Goal: Task Accomplishment & Management: Use online tool/utility

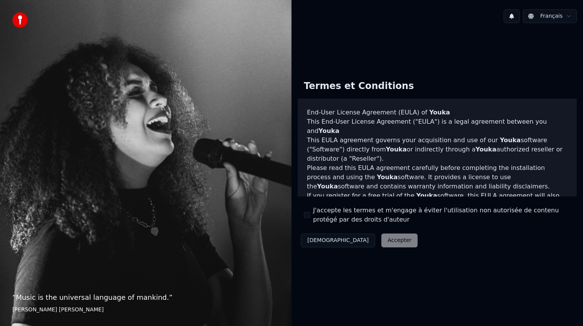
click at [326, 218] on label "J'accepte les termes et m'engage à éviter l'utilisation non autorisée de conten…" at bounding box center [442, 215] width 258 height 19
click at [310, 218] on button "J'accepte les termes et m'engage à éviter l'utilisation non autorisée de conten…" at bounding box center [307, 215] width 6 height 6
click at [382, 242] on button "Accepter" at bounding box center [400, 241] width 36 height 14
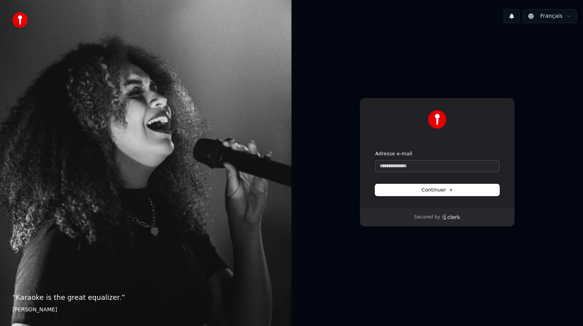
click at [419, 162] on input "Adresse e-mail" at bounding box center [437, 166] width 124 height 12
type input "**********"
click at [375, 150] on button "submit" at bounding box center [375, 150] width 0 height 0
type input "**********"
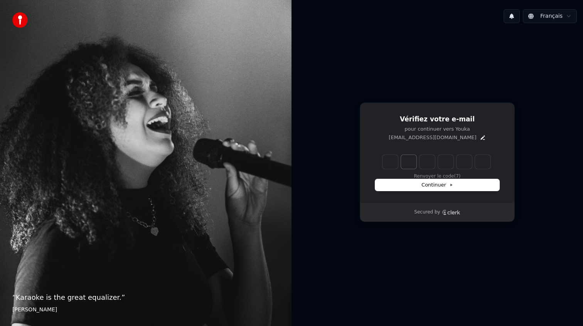
type input "*"
type input "**"
type input "*"
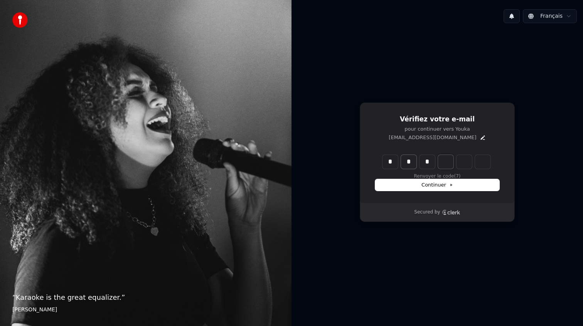
type input "***"
type input "*"
type input "****"
type input "*"
type input "*****"
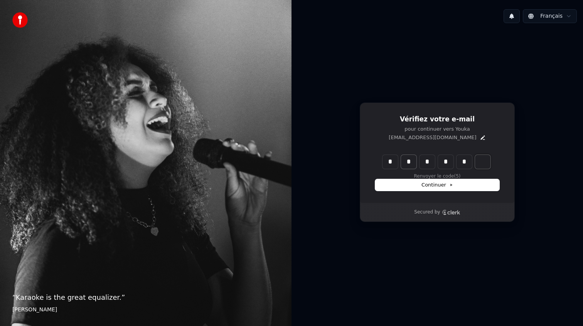
type input "*"
type input "******"
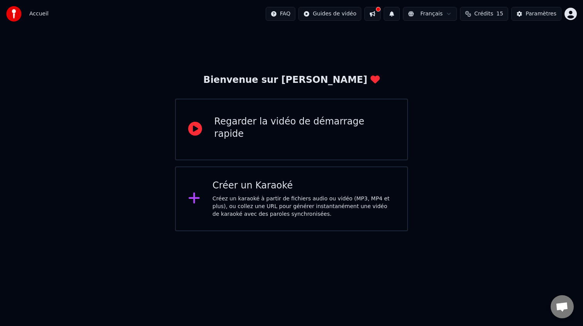
click at [281, 199] on div "Créez un karaoké à partir de fichiers audio ou vidéo (MP3, MP4 et plus), ou col…" at bounding box center [304, 206] width 182 height 23
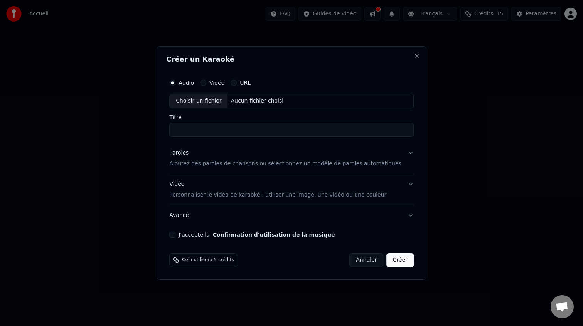
click at [285, 255] on div "Cela utilisera 5 crédits Annuler Créer" at bounding box center [291, 260] width 245 height 14
click at [225, 164] on p "Ajoutez des paroles de chansons ou sélectionnez un modèle de paroles automatiqu…" at bounding box center [285, 164] width 232 height 8
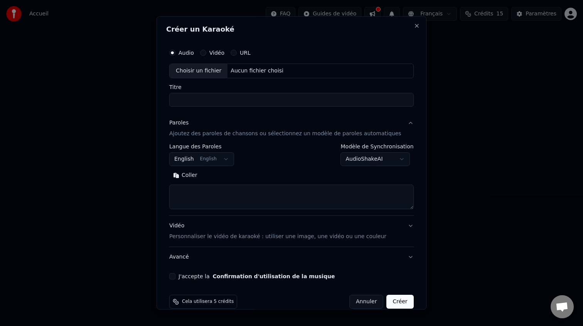
click at [219, 188] on textarea at bounding box center [291, 197] width 245 height 25
click at [228, 160] on button "English English" at bounding box center [201, 159] width 65 height 14
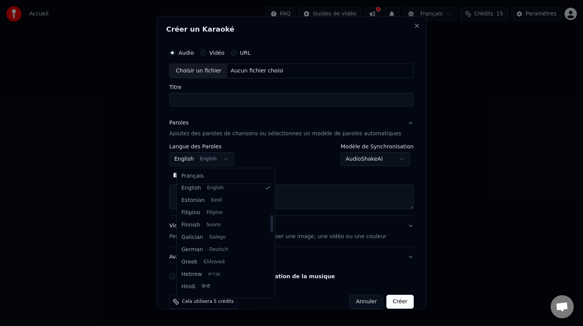
scroll to position [162, 0]
click at [301, 163] on body "**********" at bounding box center [291, 115] width 583 height 231
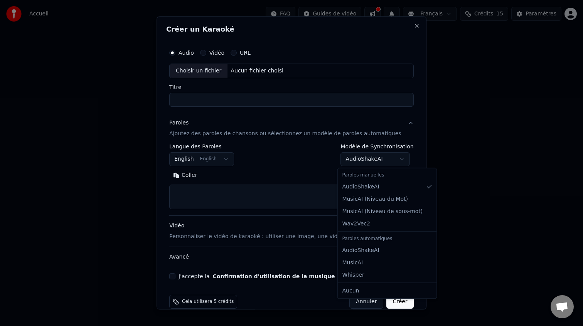
click at [358, 160] on body "**********" at bounding box center [291, 115] width 583 height 231
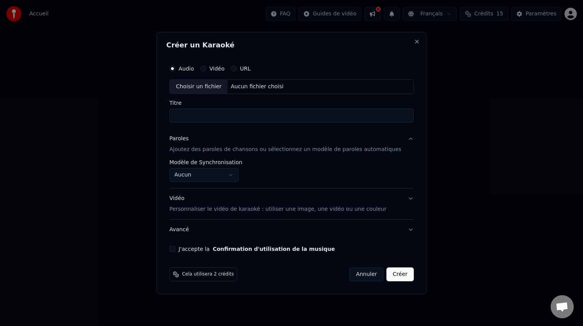
click at [242, 172] on body "**********" at bounding box center [291, 115] width 583 height 231
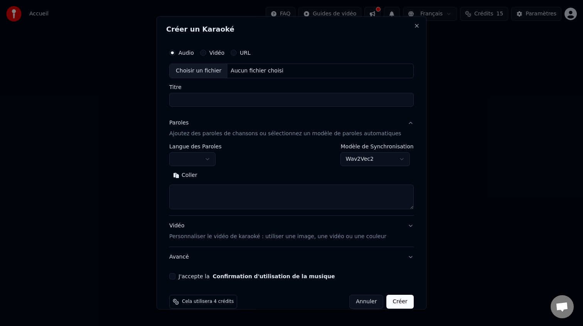
click at [213, 54] on div "Vidéo" at bounding box center [212, 53] width 24 height 6
click at [206, 54] on button "Vidéo" at bounding box center [203, 53] width 6 height 6
click at [205, 54] on circle "button" at bounding box center [203, 53] width 3 height 3
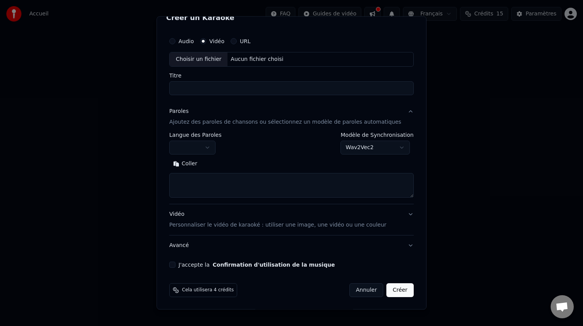
click at [176, 43] on button "Audio" at bounding box center [172, 41] width 6 height 6
click at [389, 144] on body "**********" at bounding box center [291, 115] width 583 height 231
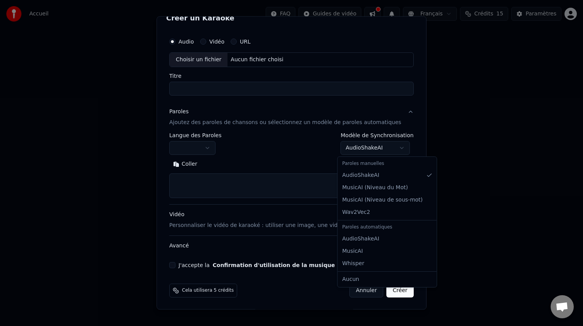
click at [367, 143] on body "**********" at bounding box center [291, 115] width 583 height 231
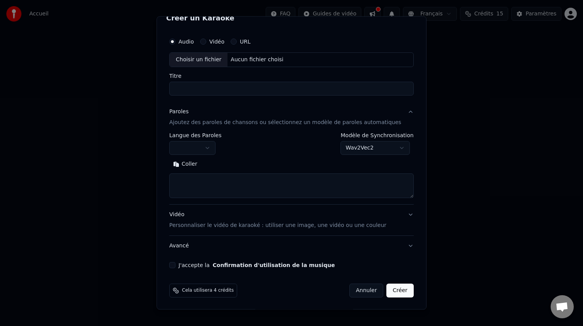
click at [372, 152] on body "**********" at bounding box center [291, 115] width 583 height 231
click at [363, 145] on body "**********" at bounding box center [291, 115] width 583 height 231
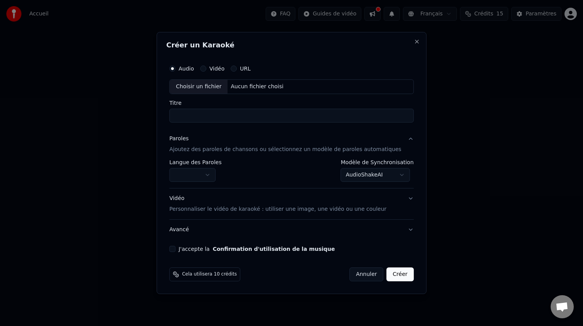
scroll to position [0, 0]
click at [364, 172] on body "**********" at bounding box center [291, 115] width 583 height 231
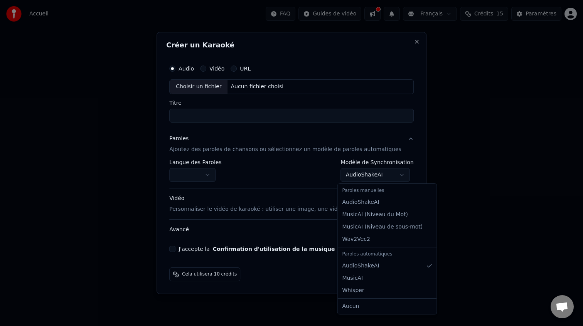
select select "**********"
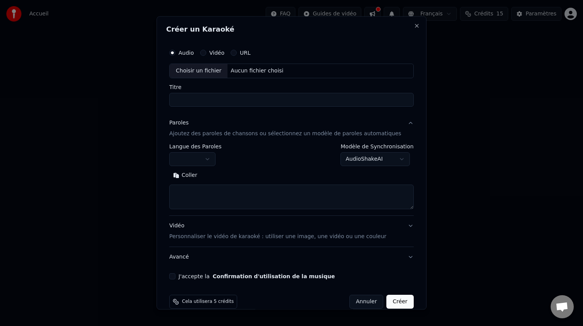
click at [223, 191] on textarea at bounding box center [291, 197] width 245 height 25
paste textarea "**********"
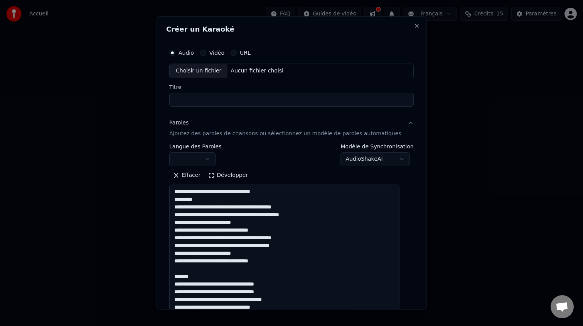
drag, startPoint x: 405, startPoint y: 208, endPoint x: 457, endPoint y: 333, distance: 135.4
click at [457, 231] on html "**********" at bounding box center [291, 115] width 583 height 231
drag, startPoint x: 216, startPoint y: 199, endPoint x: 163, endPoint y: 180, distance: 56.3
click at [163, 180] on div "**********" at bounding box center [292, 163] width 270 height 294
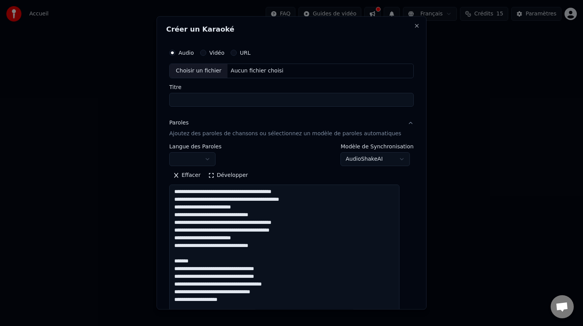
drag, startPoint x: 209, startPoint y: 261, endPoint x: 134, endPoint y: 258, distance: 74.9
click at [134, 231] on body "**********" at bounding box center [291, 115] width 583 height 231
click at [203, 259] on textarea at bounding box center [284, 260] width 230 height 150
drag, startPoint x: 210, startPoint y: 265, endPoint x: 170, endPoint y: 265, distance: 39.7
click at [170, 265] on div "**********" at bounding box center [292, 163] width 270 height 294
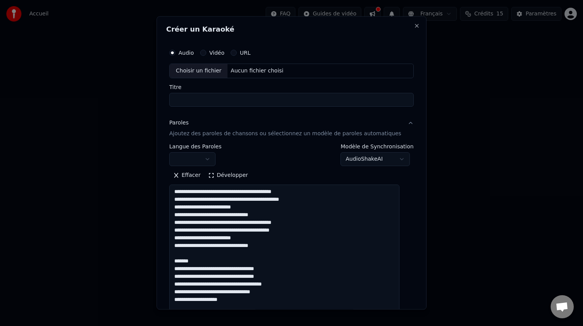
drag, startPoint x: 197, startPoint y: 260, endPoint x: 176, endPoint y: 261, distance: 21.6
click at [176, 261] on div "**********" at bounding box center [291, 225] width 251 height 366
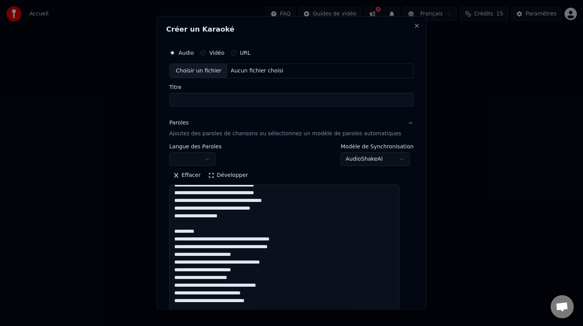
scroll to position [94, 0]
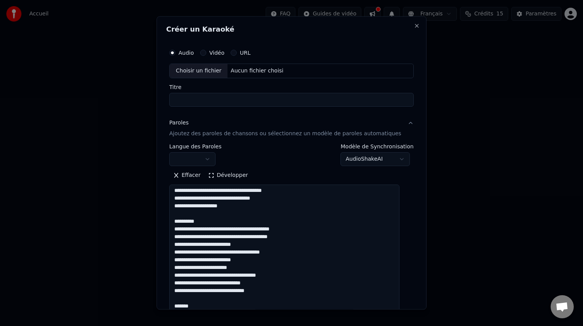
drag, startPoint x: 205, startPoint y: 222, endPoint x: 171, endPoint y: 223, distance: 34.4
click at [171, 223] on div "**********" at bounding box center [292, 163] width 270 height 294
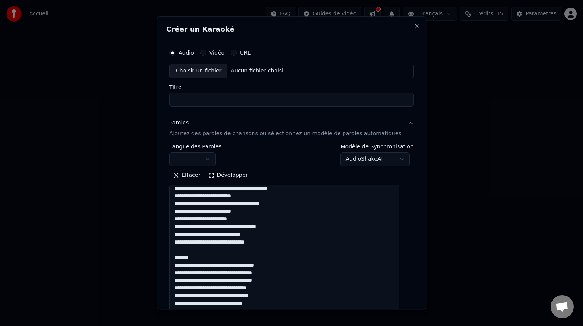
drag, startPoint x: 206, startPoint y: 253, endPoint x: 165, endPoint y: 250, distance: 40.6
click at [165, 250] on div "**********" at bounding box center [292, 163] width 270 height 294
click at [221, 246] on textarea at bounding box center [284, 260] width 230 height 150
click at [222, 243] on textarea at bounding box center [284, 260] width 230 height 150
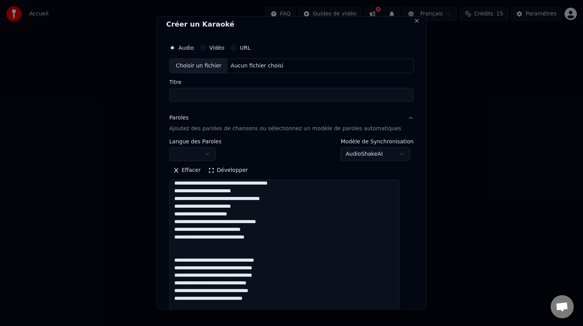
click at [221, 243] on textarea at bounding box center [284, 255] width 230 height 150
click at [184, 253] on textarea at bounding box center [284, 255] width 230 height 150
click at [182, 253] on textarea at bounding box center [284, 255] width 230 height 150
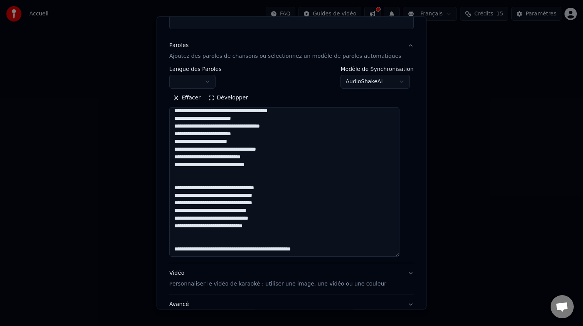
scroll to position [83, 0]
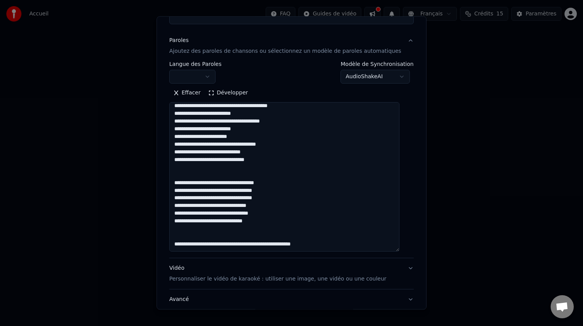
drag, startPoint x: 310, startPoint y: 237, endPoint x: 175, endPoint y: 221, distance: 136.0
click at [175, 221] on div "**********" at bounding box center [291, 142] width 251 height 366
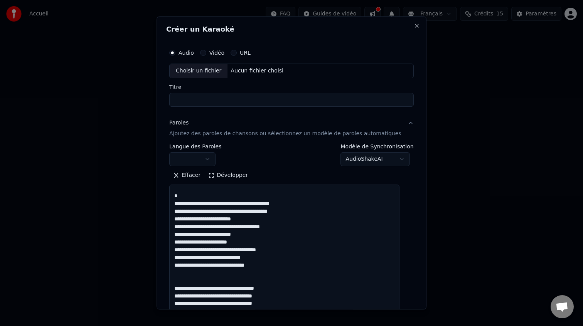
scroll to position [137, 0]
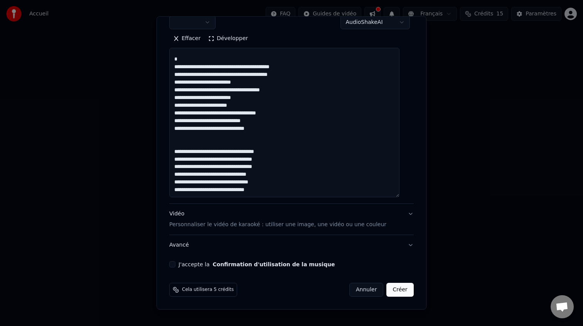
type textarea "**********"
click at [245, 226] on p "Personnaliser le vidéo de karaoké : utiliser une image, une vidéo ou une couleur" at bounding box center [277, 225] width 217 height 8
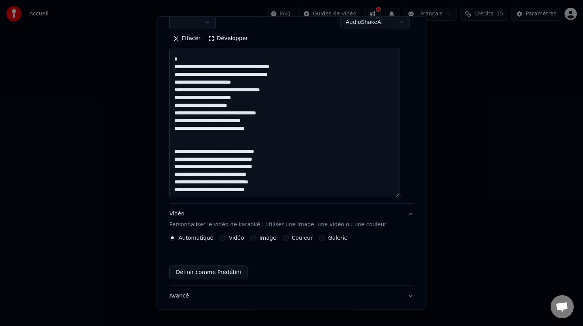
scroll to position [0, 0]
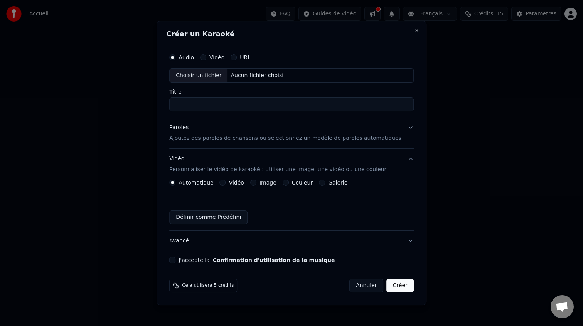
click at [226, 184] on button "Vidéo" at bounding box center [223, 183] width 6 height 6
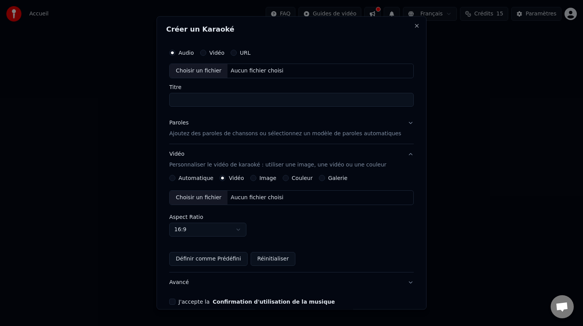
scroll to position [37, 0]
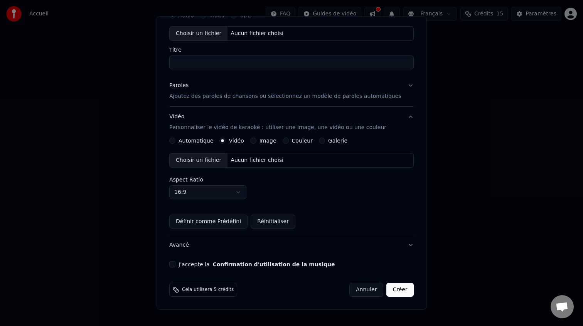
click at [201, 142] on label "Automatique" at bounding box center [196, 140] width 35 height 5
click at [176, 142] on button "Automatique" at bounding box center [172, 141] width 6 height 6
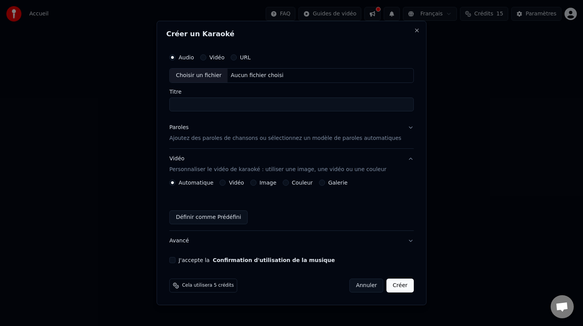
click at [267, 182] on label "Image" at bounding box center [268, 182] width 17 height 5
click at [257, 182] on button "Image" at bounding box center [253, 183] width 6 height 6
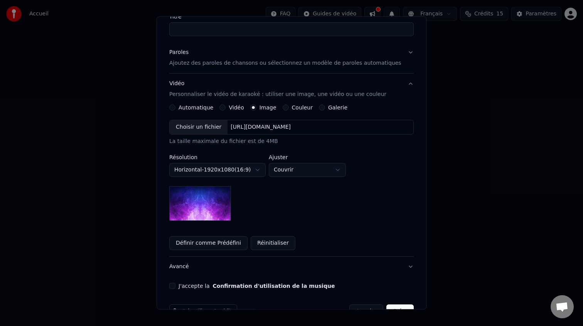
scroll to position [17, 0]
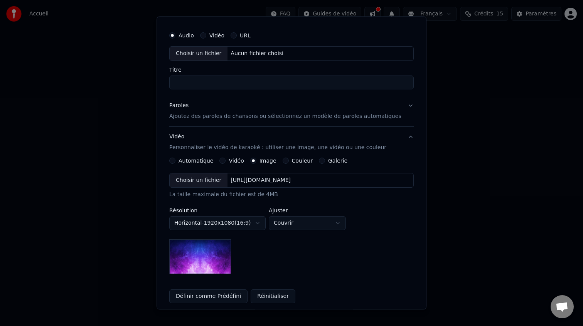
click at [313, 162] on label "Couleur" at bounding box center [302, 160] width 21 height 5
click at [289, 162] on button "Couleur" at bounding box center [286, 161] width 6 height 6
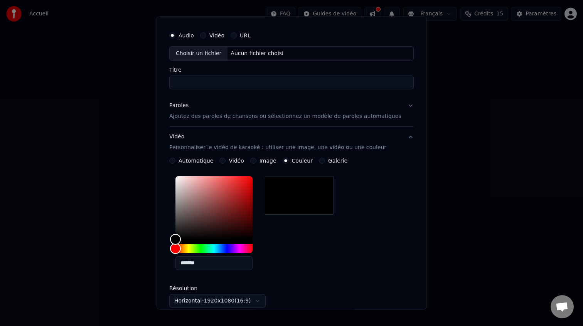
click at [323, 162] on button "Galerie" at bounding box center [322, 161] width 6 height 6
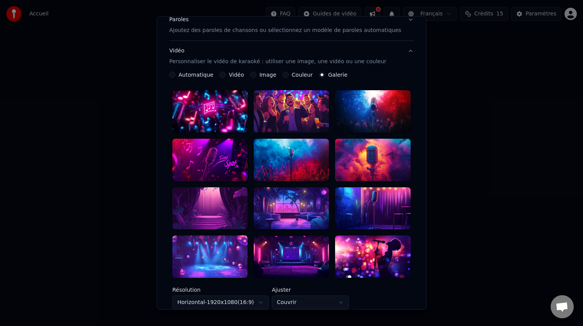
scroll to position [182, 0]
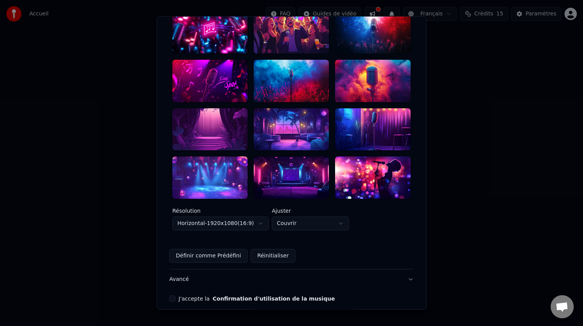
click at [230, 181] on div at bounding box center [209, 178] width 75 height 42
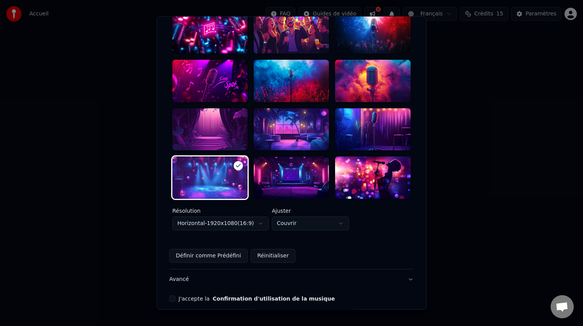
click at [265, 249] on button "Réinitialiser" at bounding box center [273, 256] width 45 height 14
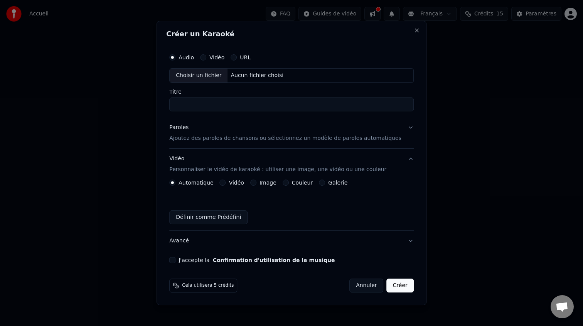
scroll to position [0, 0]
click at [206, 260] on label "J'accepte la Confirmation d'utilisation de la musique" at bounding box center [257, 260] width 156 height 5
click at [176, 260] on button "J'accepte la Confirmation d'utilisation de la musique" at bounding box center [172, 260] width 6 height 6
click at [219, 140] on p "Ajoutez des paroles de chansons ou sélectionnez un modèle de paroles automatiqu…" at bounding box center [285, 139] width 232 height 8
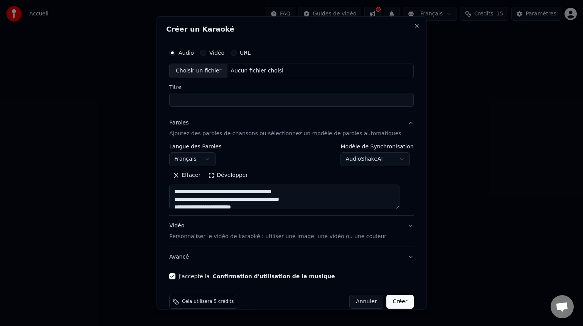
click at [243, 70] on div "Aucun fichier choisi" at bounding box center [257, 71] width 59 height 8
type input "**********"
click at [252, 103] on input "**********" at bounding box center [291, 100] width 245 height 14
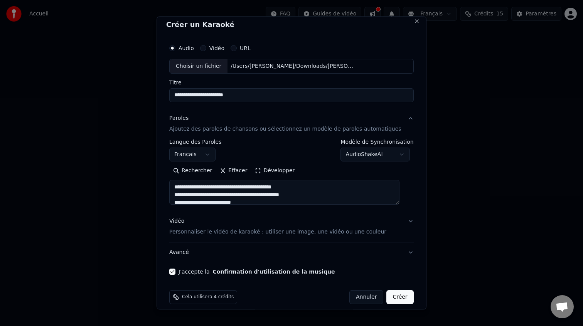
scroll to position [12, 0]
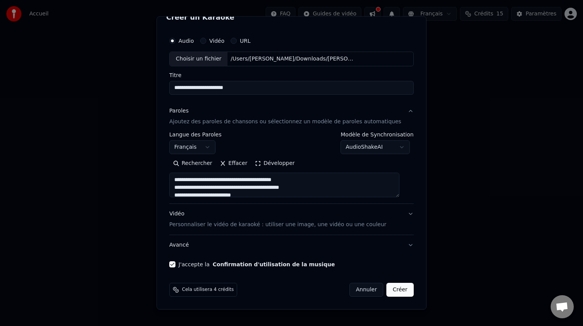
click at [390, 295] on button "Créer" at bounding box center [400, 290] width 27 height 14
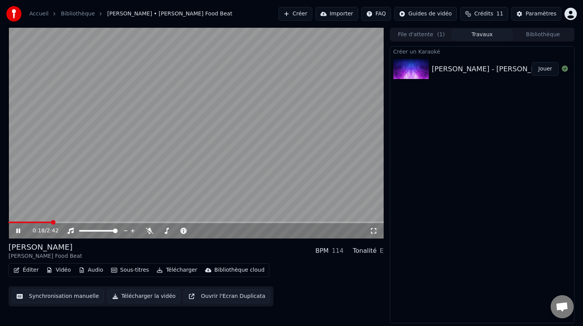
click at [30, 271] on button "Éditer" at bounding box center [25, 270] width 31 height 11
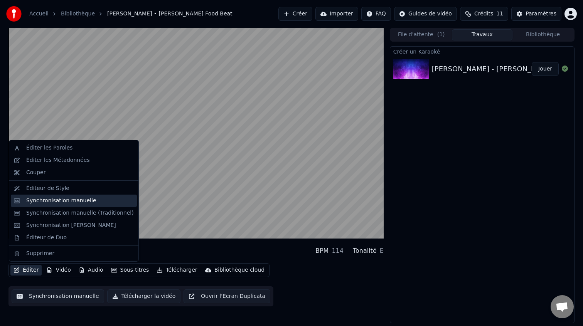
click at [58, 206] on div "Synchronisation manuelle" at bounding box center [74, 201] width 126 height 12
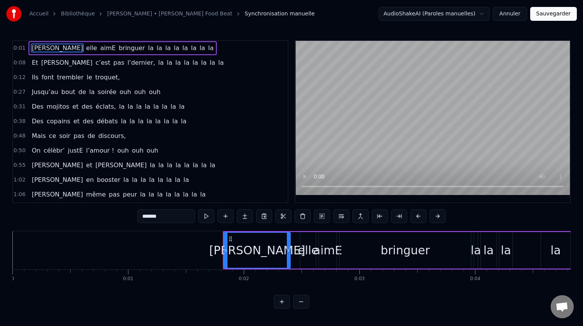
click at [265, 249] on div "[PERSON_NAME]" at bounding box center [257, 250] width 96 height 17
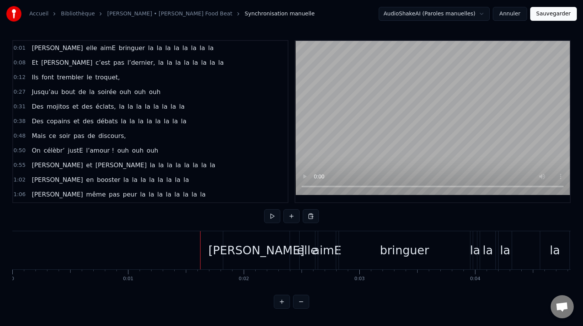
click at [431, 135] on video at bounding box center [433, 118] width 275 height 154
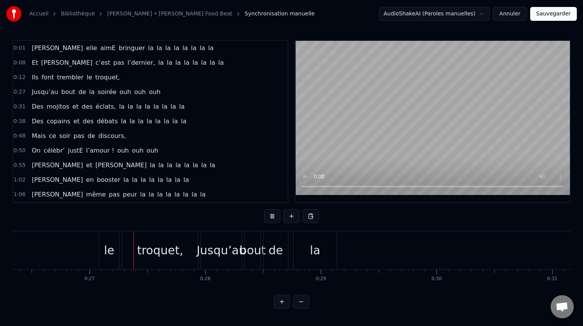
scroll to position [0, 3053]
click at [22, 48] on span "0:01" at bounding box center [20, 48] width 12 height 8
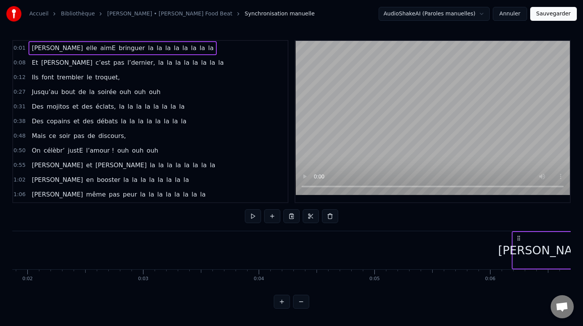
scroll to position [0, 249]
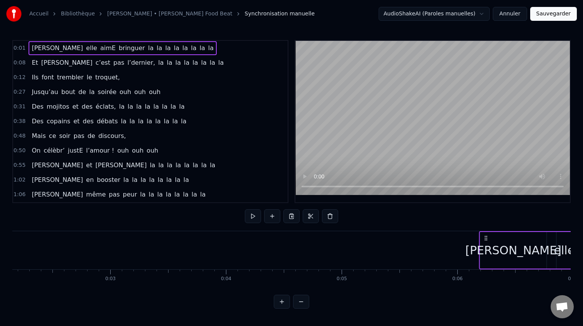
drag, startPoint x: 59, startPoint y: 239, endPoint x: 520, endPoint y: 240, distance: 461.0
click at [489, 240] on icon at bounding box center [486, 238] width 6 height 6
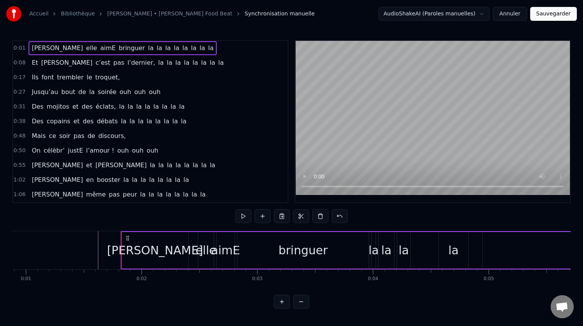
scroll to position [0, 23]
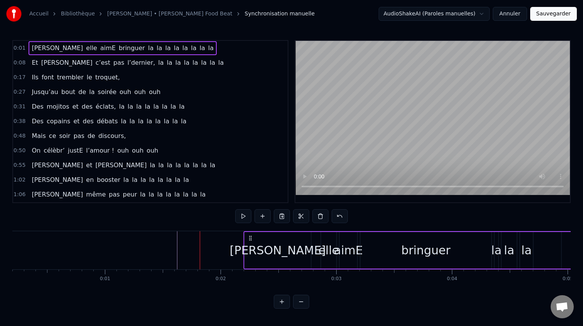
drag, startPoint x: 212, startPoint y: 238, endPoint x: 273, endPoint y: 238, distance: 61.0
click at [253, 238] on icon at bounding box center [250, 238] width 6 height 6
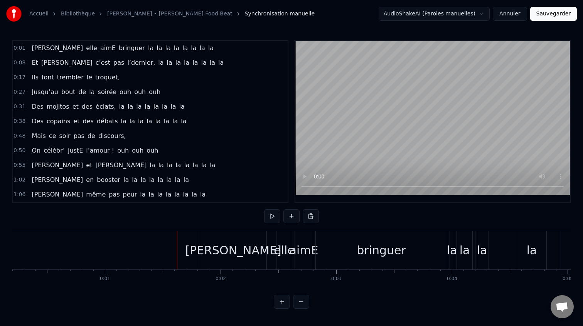
click at [245, 257] on div "[PERSON_NAME]" at bounding box center [233, 250] width 96 height 17
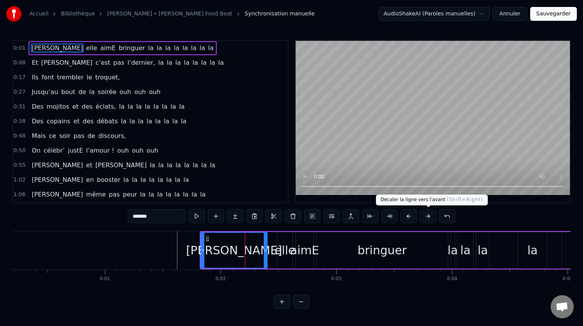
click at [429, 217] on button at bounding box center [428, 216] width 16 height 14
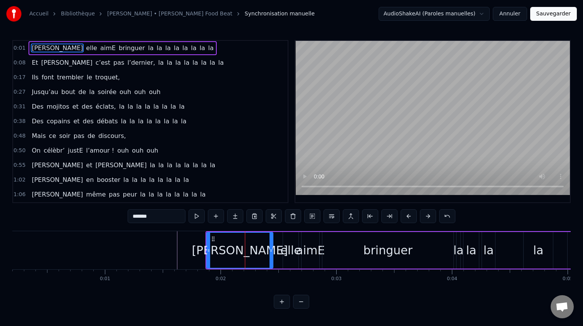
click at [429, 217] on button at bounding box center [428, 216] width 16 height 14
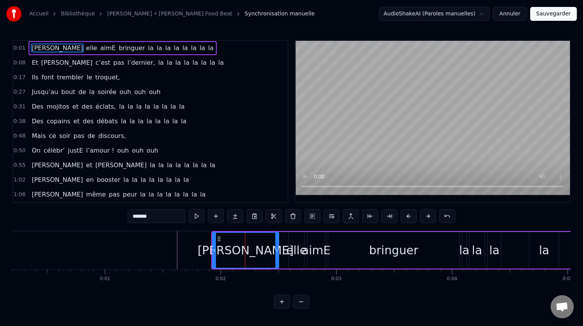
click at [429, 217] on button at bounding box center [428, 216] width 16 height 14
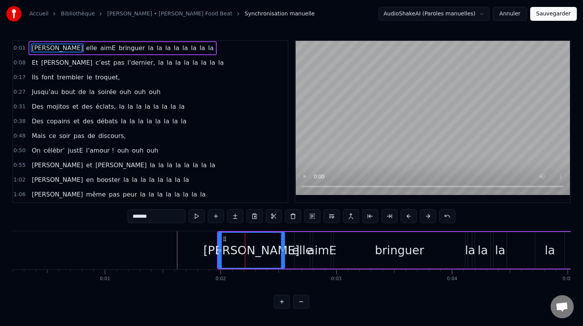
click at [429, 217] on button at bounding box center [428, 216] width 16 height 14
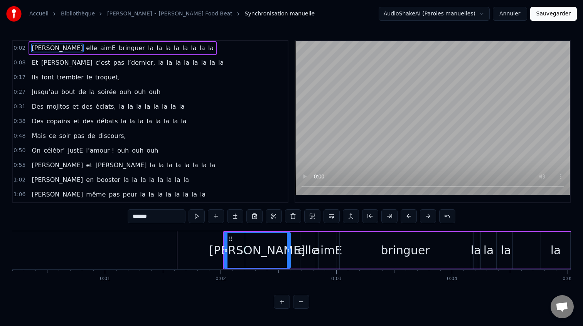
click at [429, 217] on button at bounding box center [428, 216] width 16 height 14
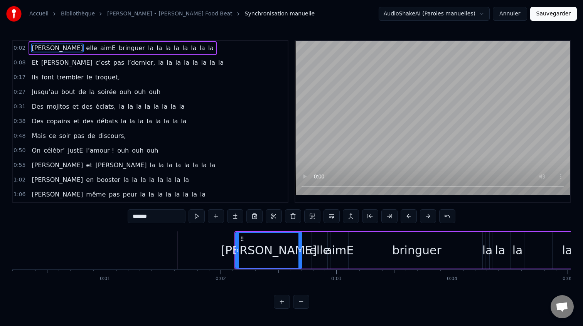
click at [429, 217] on button at bounding box center [428, 216] width 16 height 14
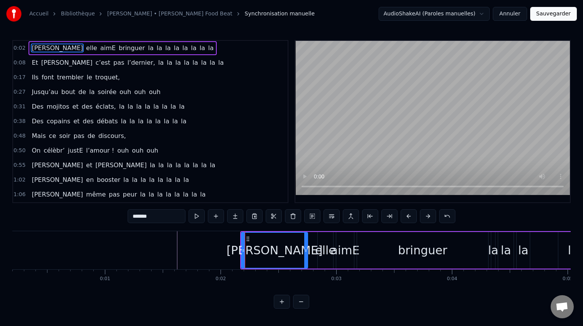
click at [429, 217] on button at bounding box center [428, 216] width 16 height 14
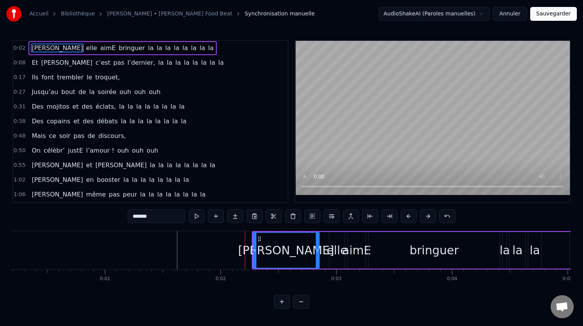
click at [429, 217] on button at bounding box center [428, 216] width 16 height 14
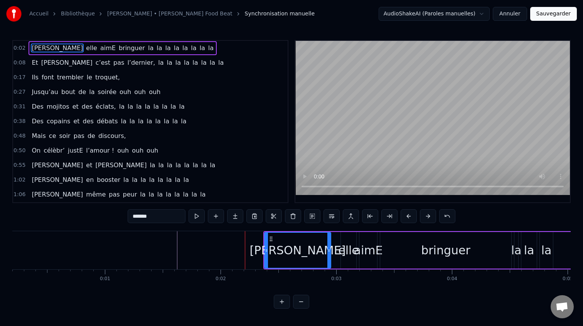
click at [429, 217] on button at bounding box center [428, 216] width 16 height 14
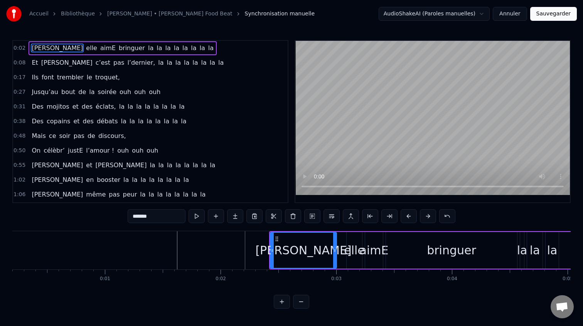
click at [429, 217] on button at bounding box center [428, 216] width 16 height 14
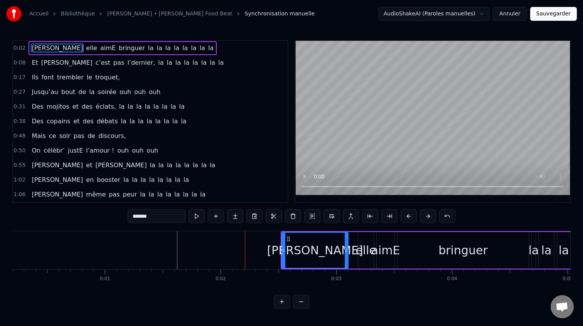
click at [429, 217] on button at bounding box center [428, 216] width 16 height 14
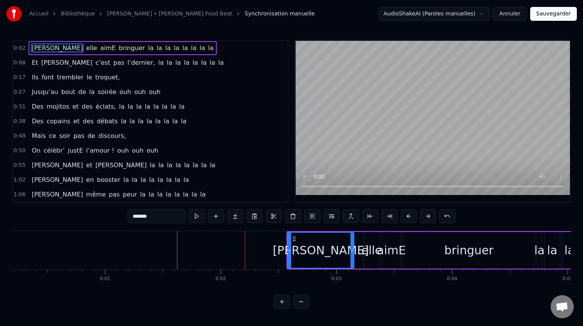
click at [429, 217] on button at bounding box center [428, 216] width 16 height 14
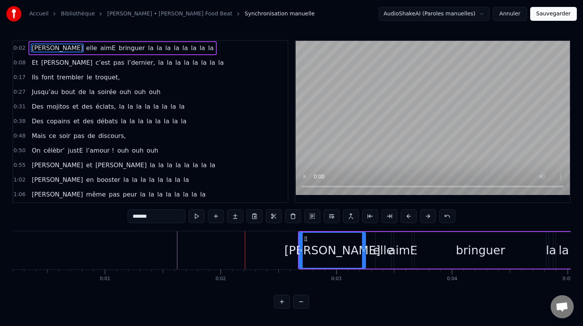
click at [429, 217] on button at bounding box center [428, 216] width 16 height 14
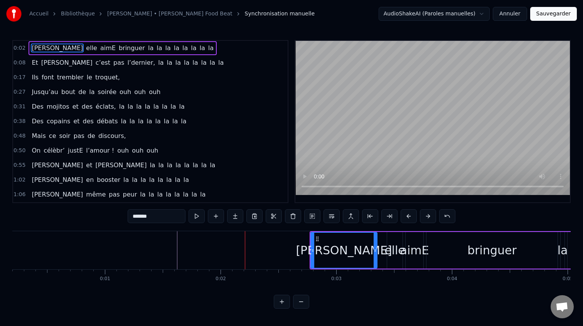
click at [429, 217] on button at bounding box center [428, 216] width 16 height 14
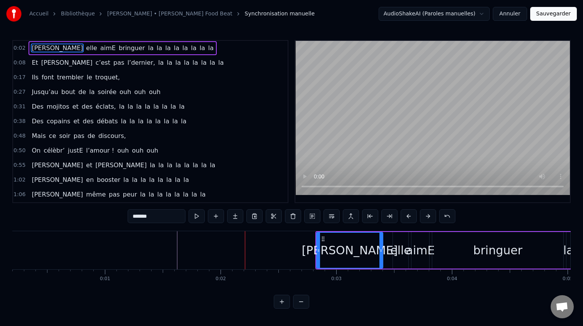
click at [429, 217] on button at bounding box center [428, 216] width 16 height 14
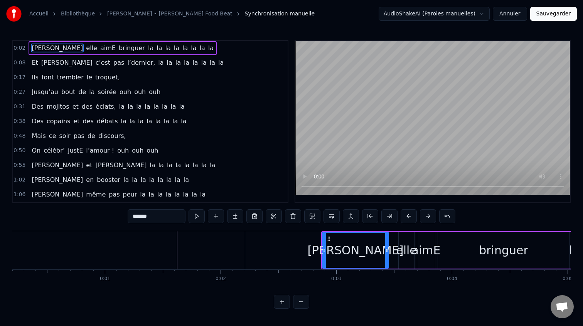
click at [306, 302] on button at bounding box center [301, 302] width 16 height 14
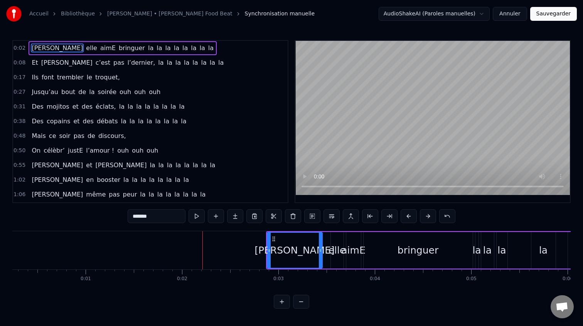
click at [306, 302] on button at bounding box center [301, 302] width 16 height 14
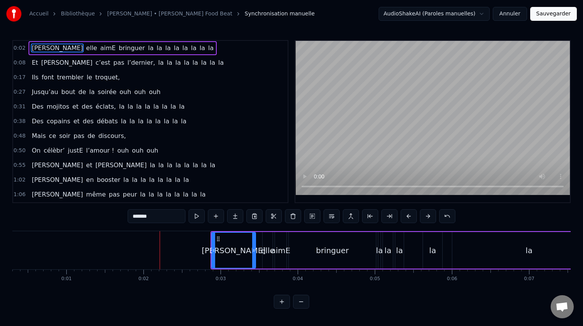
click at [306, 302] on button at bounding box center [301, 302] width 16 height 14
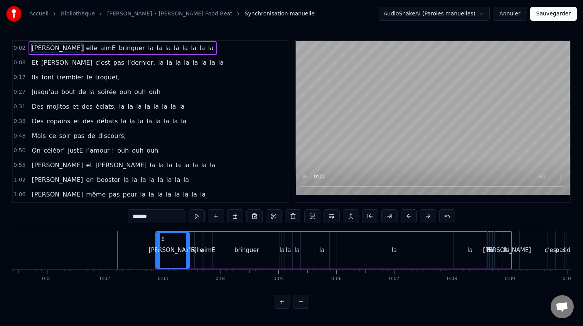
click at [306, 302] on button at bounding box center [301, 302] width 16 height 14
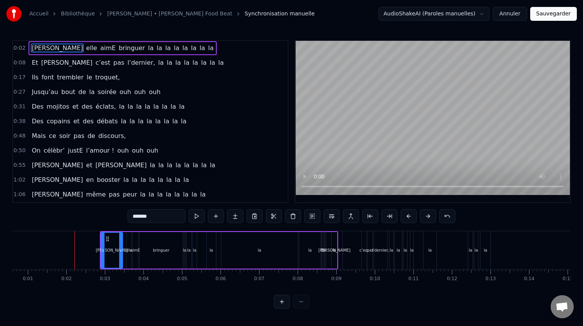
click at [306, 302] on div at bounding box center [291, 302] width 35 height 14
click at [430, 215] on button at bounding box center [428, 216] width 16 height 14
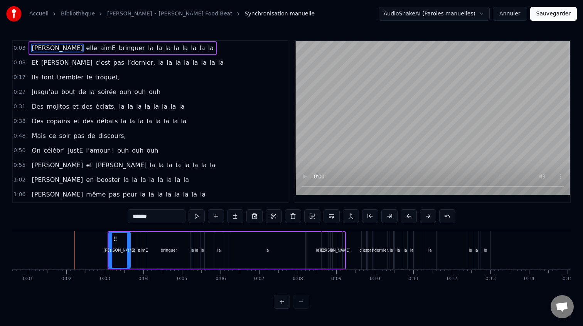
click at [431, 217] on button at bounding box center [428, 216] width 16 height 14
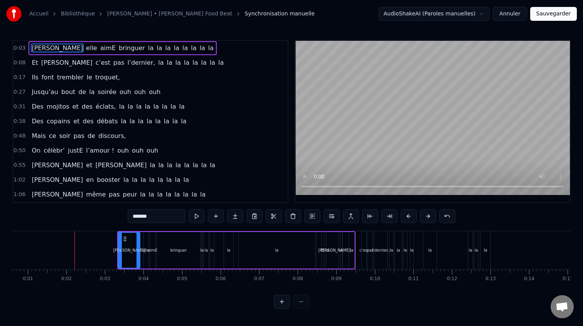
click at [431, 217] on button at bounding box center [428, 216] width 16 height 14
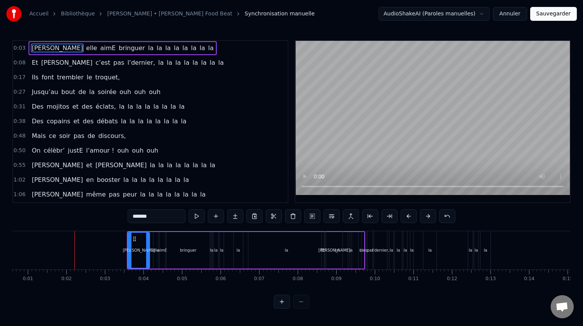
click at [431, 217] on button at bounding box center [428, 216] width 16 height 14
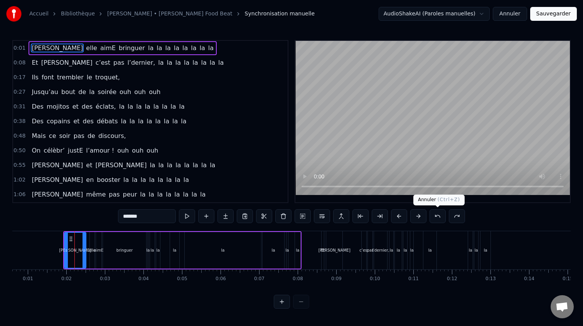
click at [441, 216] on button at bounding box center [438, 216] width 16 height 14
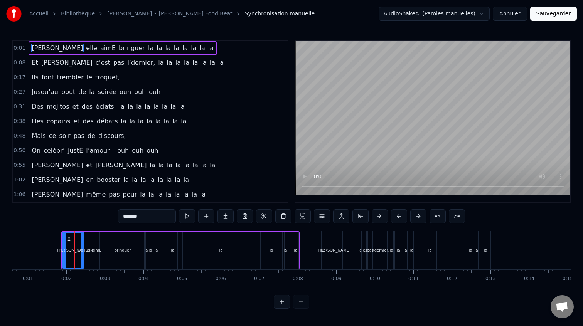
click at [441, 216] on button at bounding box center [438, 216] width 16 height 14
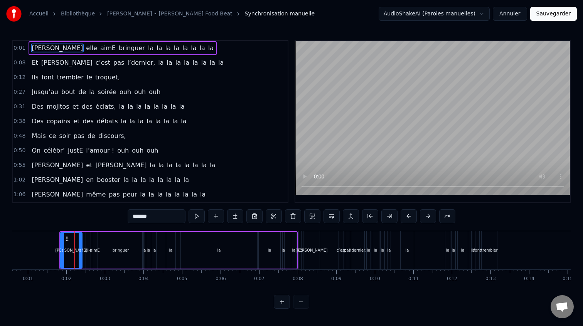
click at [441, 216] on button at bounding box center [447, 216] width 16 height 14
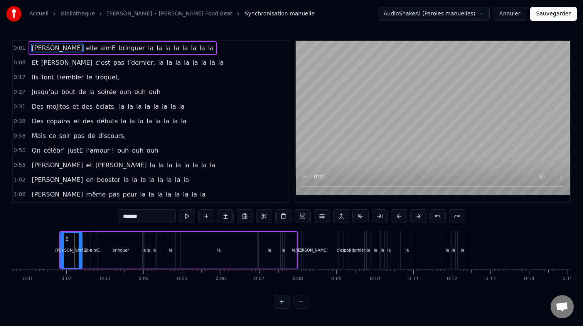
click at [441, 216] on button at bounding box center [438, 216] width 16 height 14
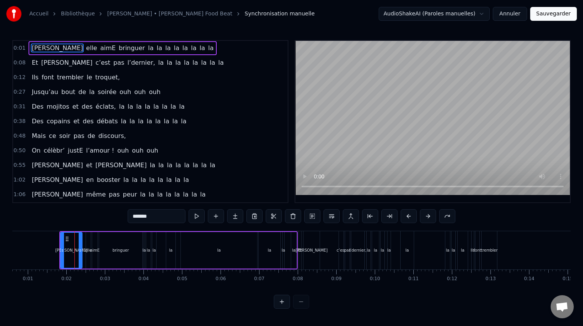
click at [441, 216] on button at bounding box center [447, 216] width 16 height 14
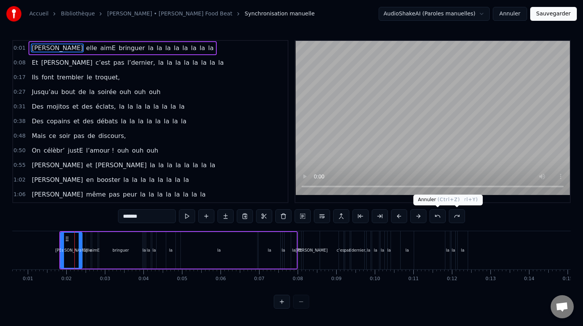
click at [441, 219] on button at bounding box center [438, 216] width 16 height 14
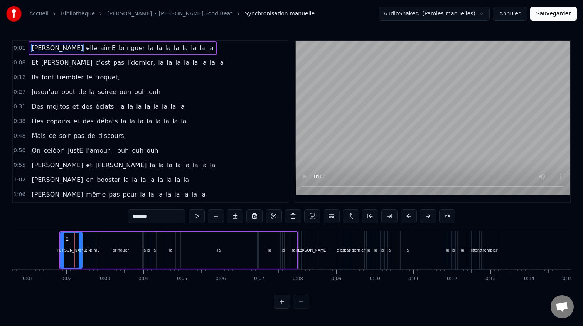
click at [441, 219] on button at bounding box center [447, 216] width 16 height 14
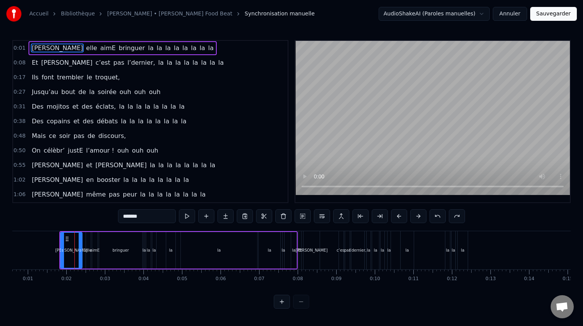
click at [441, 219] on button at bounding box center [438, 216] width 16 height 14
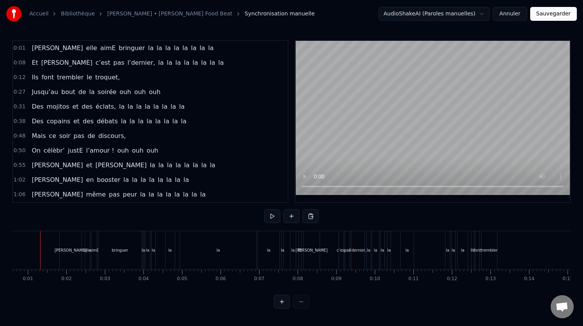
scroll to position [0, 12]
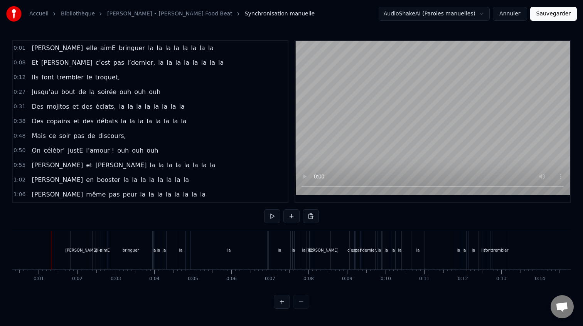
drag, startPoint x: 44, startPoint y: 246, endPoint x: 477, endPoint y: 238, distance: 433.7
drag, startPoint x: 536, startPoint y: 237, endPoint x: 208, endPoint y: 275, distance: 330.1
click at [206, 276] on div "Camille elle aimE bringuer la la la la la la la la Et Thomas c’est pas l’dernie…" at bounding box center [291, 260] width 559 height 58
click at [250, 251] on div "la" at bounding box center [229, 250] width 76 height 38
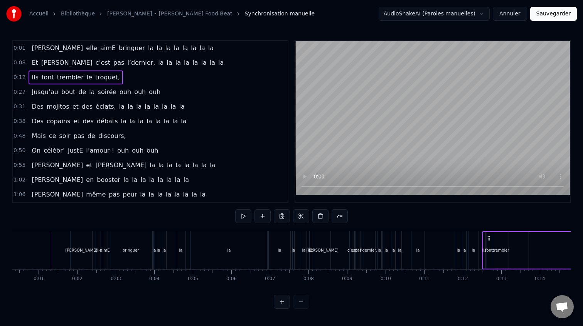
drag, startPoint x: 529, startPoint y: 242, endPoint x: 465, endPoint y: 257, distance: 66.3
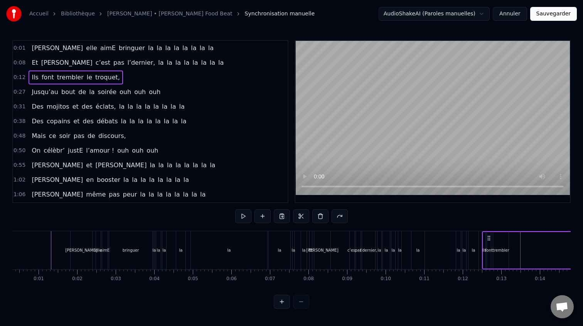
click at [91, 244] on div "[PERSON_NAME]" at bounding box center [82, 250] width 22 height 38
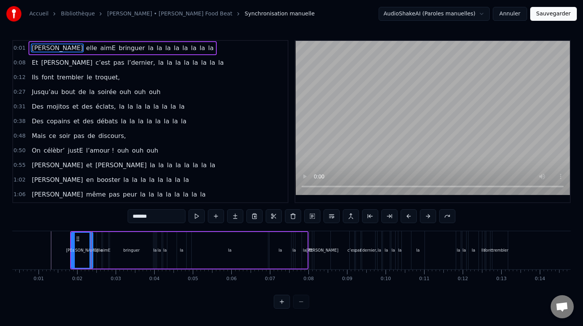
click at [321, 254] on div "[PERSON_NAME]" at bounding box center [322, 250] width 16 height 38
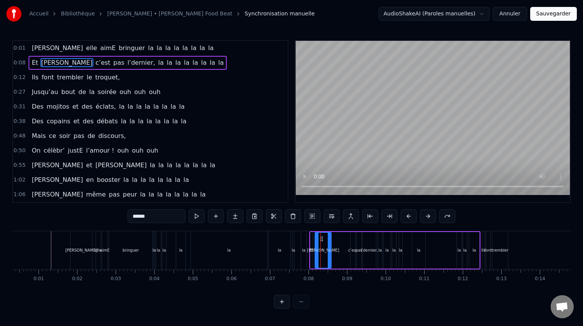
click at [310, 255] on div "Et" at bounding box center [311, 250] width 3 height 37
click at [482, 244] on div "Ils" at bounding box center [483, 250] width 3 height 38
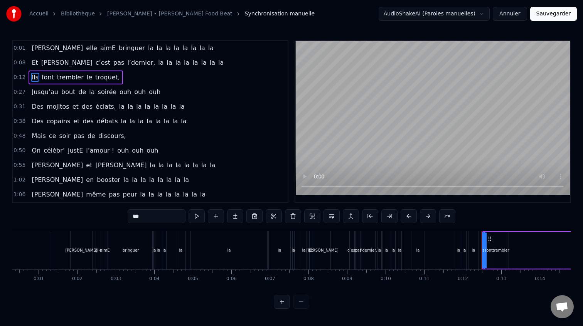
click at [148, 235] on div "bringuer" at bounding box center [130, 250] width 43 height 38
type input "********"
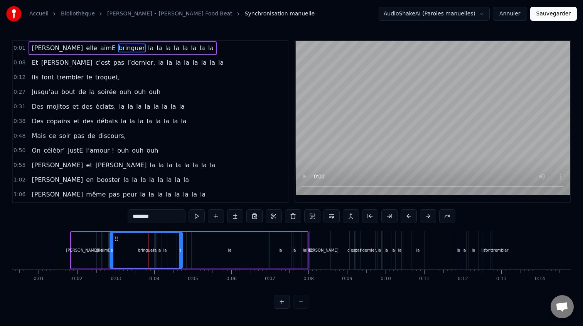
drag, startPoint x: 151, startPoint y: 240, endPoint x: 182, endPoint y: 241, distance: 30.5
click at [182, 241] on div at bounding box center [180, 250] width 3 height 35
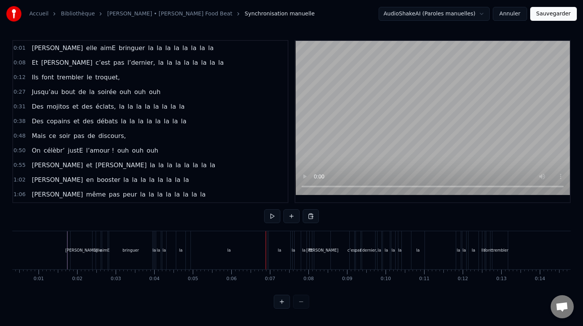
click at [520, 15] on button "Annuler" at bounding box center [510, 14] width 34 height 14
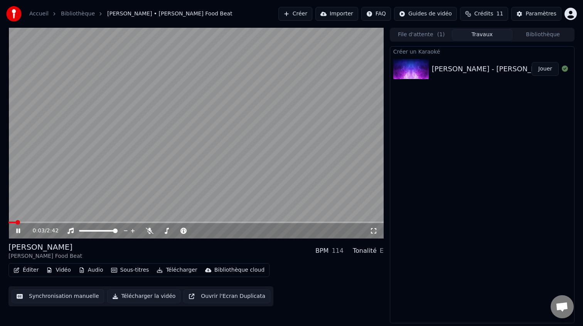
click at [170, 166] on video at bounding box center [195, 133] width 375 height 211
click at [49, 296] on button "Synchronisation manuelle" at bounding box center [58, 297] width 93 height 14
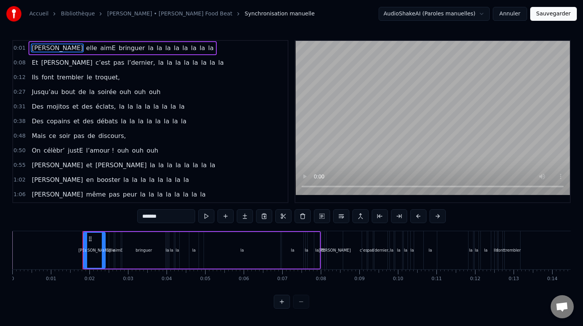
click at [516, 13] on button "Annuler" at bounding box center [510, 14] width 34 height 14
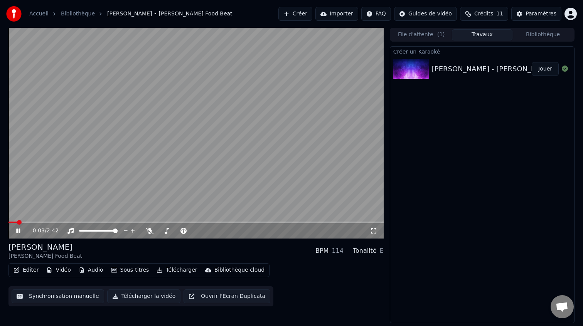
click at [14, 233] on div "0:03 / 2:42" at bounding box center [196, 231] width 369 height 8
click at [19, 230] on icon at bounding box center [24, 231] width 18 height 6
click at [79, 14] on link "Bibliothèque" at bounding box center [78, 14] width 34 height 8
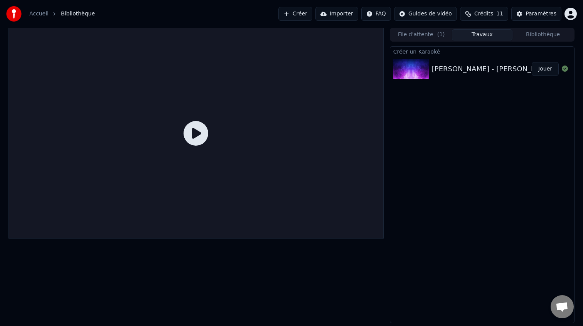
click at [511, 135] on div "Créer un Karaoké Daniela - Elmer Food Beat Jouer" at bounding box center [482, 184] width 185 height 277
click at [502, 132] on div "Créer un Karaoké Daniela - Elmer Food Beat Jouer" at bounding box center [482, 184] width 185 height 277
click at [498, 70] on div "[PERSON_NAME] - [PERSON_NAME] Food Beat" at bounding box center [511, 69] width 159 height 11
click at [31, 12] on link "Accueil" at bounding box center [38, 14] width 19 height 8
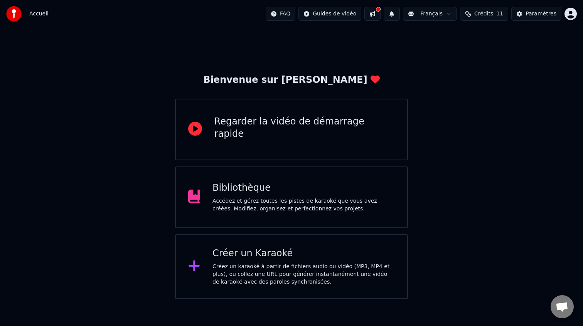
click at [286, 276] on div "Créez un karaoké à partir de fichiers audio ou vidéo (MP3, MP4 et plus), ou col…" at bounding box center [304, 274] width 182 height 23
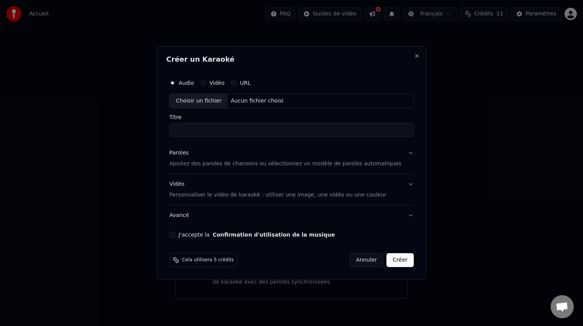
click at [242, 84] on div "URL" at bounding box center [241, 83] width 20 height 6
click at [237, 85] on button "URL" at bounding box center [234, 83] width 6 height 6
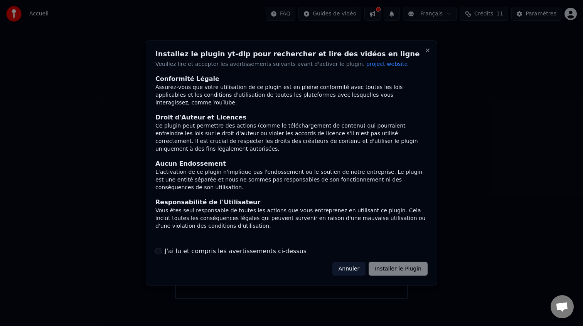
click at [348, 271] on button "Annuler" at bounding box center [349, 269] width 33 height 14
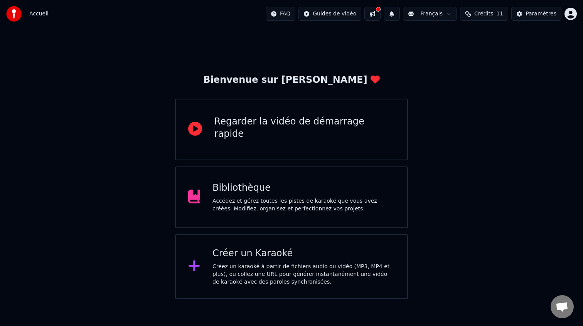
click at [271, 262] on div "Créer un Karaoké Créez un karaoké à partir de fichiers audio ou vidéo (MP3, MP4…" at bounding box center [304, 267] width 182 height 39
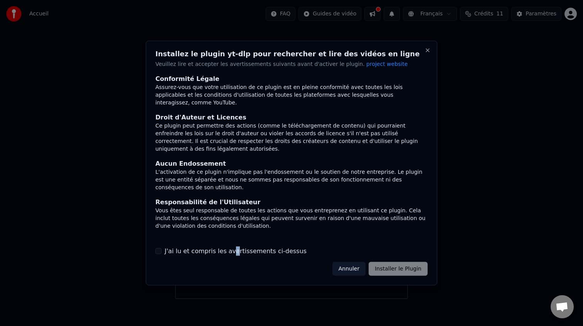
click at [231, 248] on label "J'ai lu et compris les avertissements ci-dessus" at bounding box center [236, 251] width 142 height 9
click at [425, 49] on button "Close" at bounding box center [428, 50] width 6 height 6
click at [428, 49] on button "Close" at bounding box center [428, 50] width 6 height 6
click at [428, 51] on button "Close" at bounding box center [428, 50] width 6 height 6
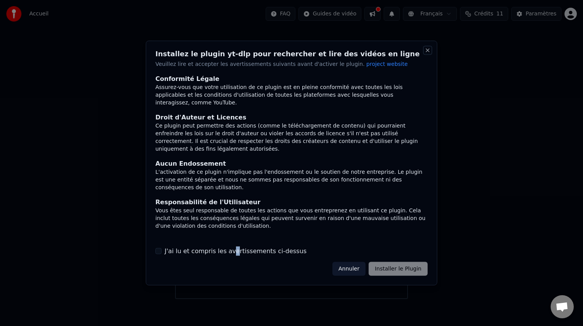
click at [428, 51] on button "Close" at bounding box center [428, 50] width 6 height 6
click at [344, 265] on button "Annuler" at bounding box center [349, 269] width 33 height 14
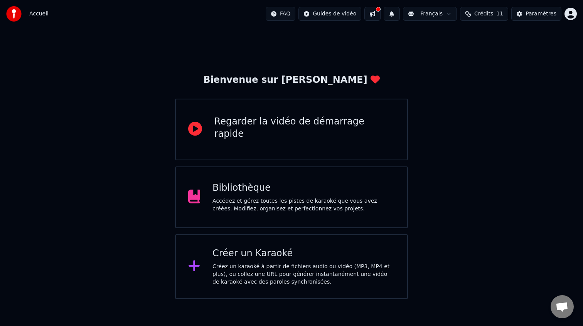
click at [270, 270] on div "Créez un karaoké à partir de fichiers audio ou vidéo (MP3, MP4 et plus), ou col…" at bounding box center [304, 274] width 182 height 23
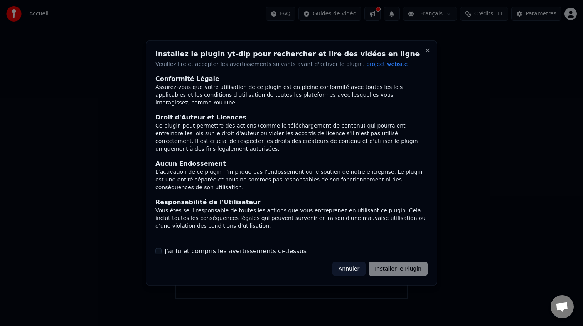
click at [212, 261] on div "Installez le plugin yt-dlp pour rechercher et lire des vidéos en ligne Veuillez…" at bounding box center [292, 163] width 292 height 245
click at [216, 253] on label "J'ai lu et compris les avertissements ci-dessus" at bounding box center [236, 251] width 142 height 9
click at [162, 253] on button "J'ai lu et compris les avertissements ci-dessus" at bounding box center [158, 251] width 6 height 6
click at [401, 269] on button "Installer le Plugin" at bounding box center [398, 269] width 59 height 14
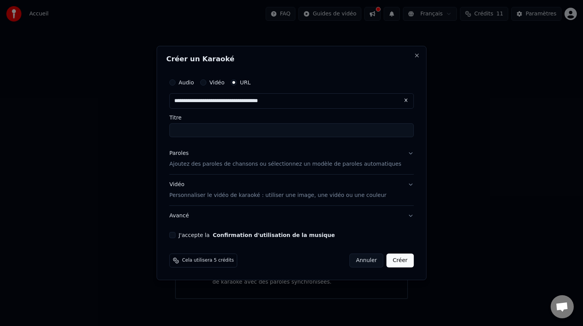
type input "**********"
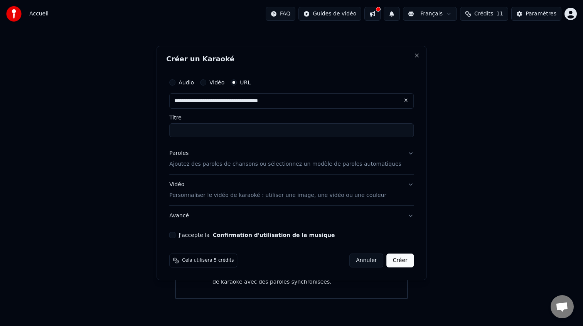
type input "**********"
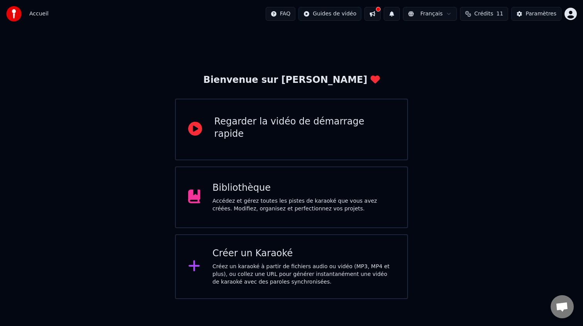
click at [307, 249] on div "Créer un Karaoké" at bounding box center [304, 254] width 182 height 12
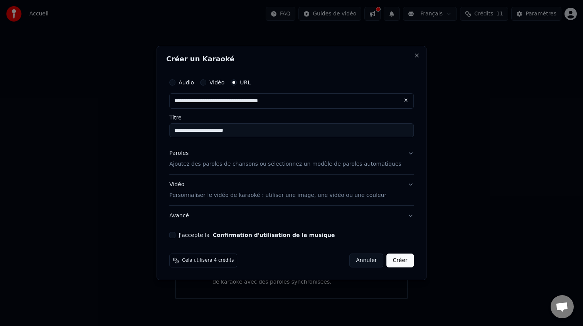
type input "**********"
click at [305, 72] on div "**********" at bounding box center [291, 157] width 251 height 170
type input "**********"
click at [236, 168] on button "Paroles Ajoutez des paroles de chansons ou sélectionnez un modèle de paroles au…" at bounding box center [291, 159] width 245 height 31
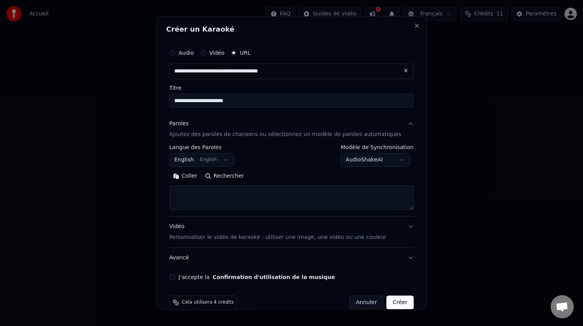
click at [310, 195] on textarea at bounding box center [291, 198] width 245 height 25
paste textarea "**********"
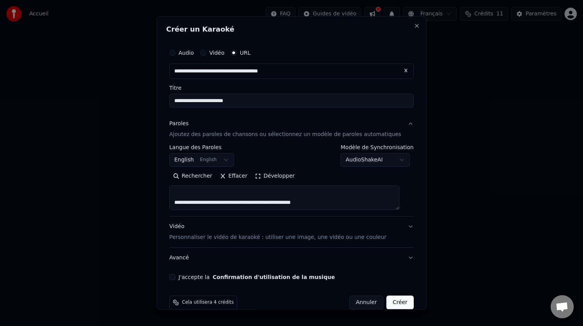
scroll to position [291, 0]
drag, startPoint x: 314, startPoint y: 203, endPoint x: 203, endPoint y: 193, distance: 111.9
click at [203, 193] on textarea at bounding box center [284, 198] width 230 height 25
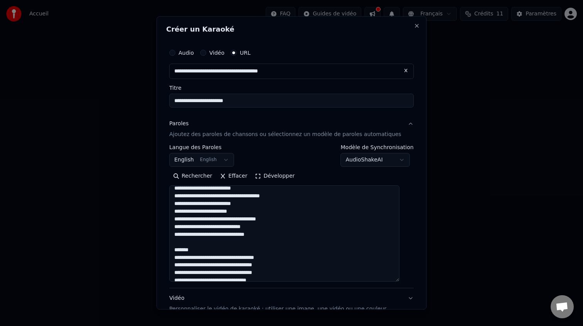
drag, startPoint x: 405, startPoint y: 209, endPoint x: 442, endPoint y: 280, distance: 80.8
click at [442, 280] on body "**********" at bounding box center [291, 149] width 583 height 299
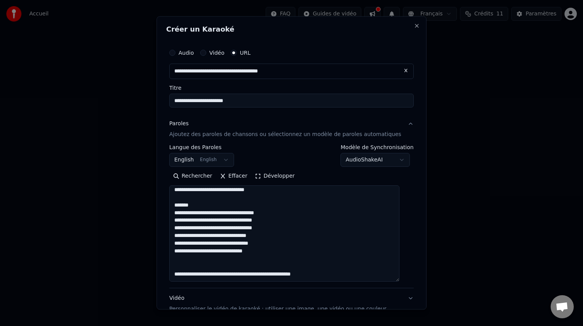
scroll to position [84, 0]
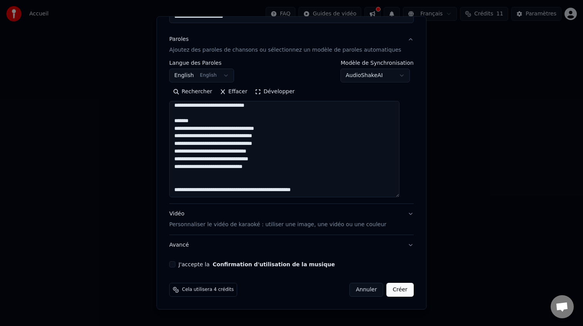
click at [296, 177] on textarea at bounding box center [284, 149] width 230 height 96
drag, startPoint x: 292, startPoint y: 165, endPoint x: 301, endPoint y: 200, distance: 35.9
click at [301, 200] on div "**********" at bounding box center [291, 132] width 245 height 144
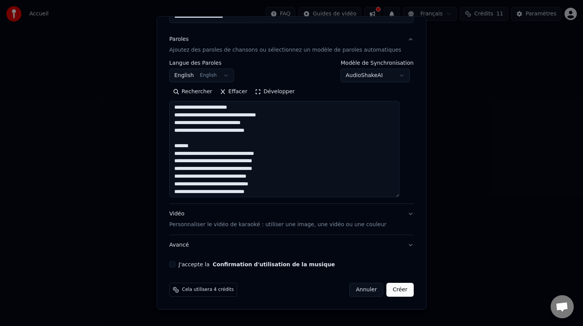
scroll to position [176, 0]
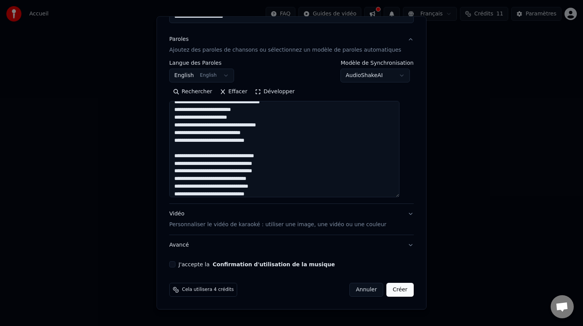
drag, startPoint x: 218, startPoint y: 155, endPoint x: 168, endPoint y: 147, distance: 50.6
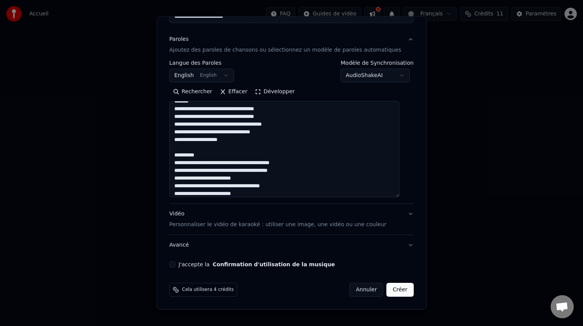
scroll to position [77, 0]
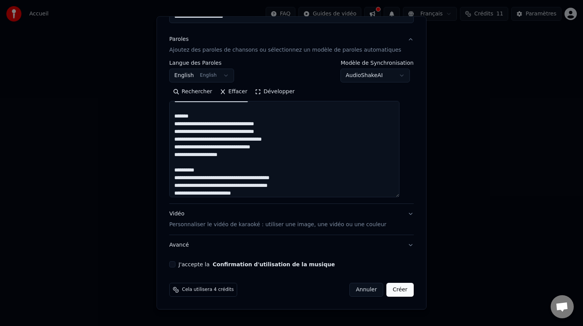
drag, startPoint x: 209, startPoint y: 171, endPoint x: 171, endPoint y: 164, distance: 38.4
click at [171, 164] on div "**********" at bounding box center [292, 163] width 270 height 294
drag, startPoint x: 203, startPoint y: 114, endPoint x: 154, endPoint y: 116, distance: 49.0
click at [154, 116] on body "**********" at bounding box center [291, 149] width 583 height 299
type textarea "**********"
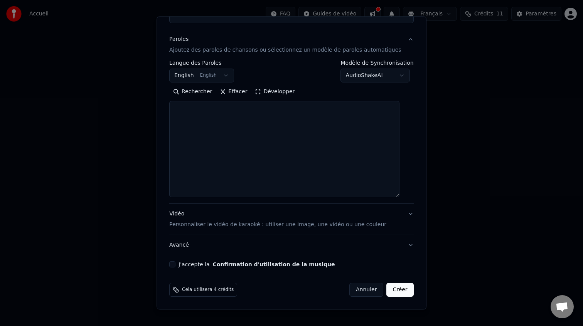
scroll to position [0, 0]
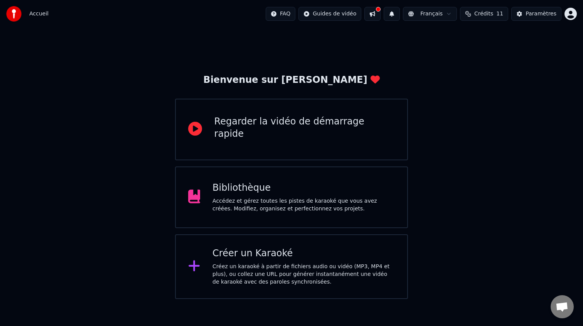
drag, startPoint x: 154, startPoint y: 116, endPoint x: 165, endPoint y: 118, distance: 10.6
click at [254, 258] on div "Créer un Karaoké" at bounding box center [304, 254] width 182 height 12
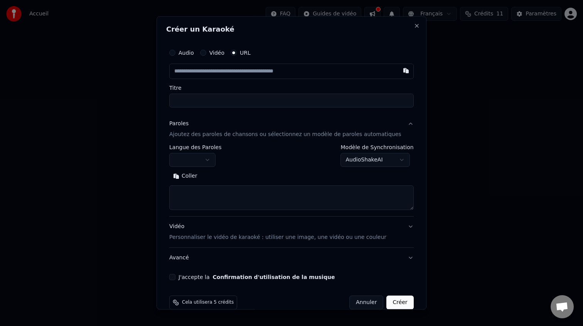
click at [219, 189] on textarea at bounding box center [291, 198] width 245 height 25
paste textarea "**********"
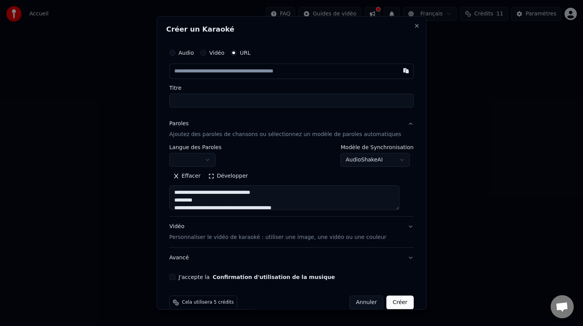
scroll to position [287, 0]
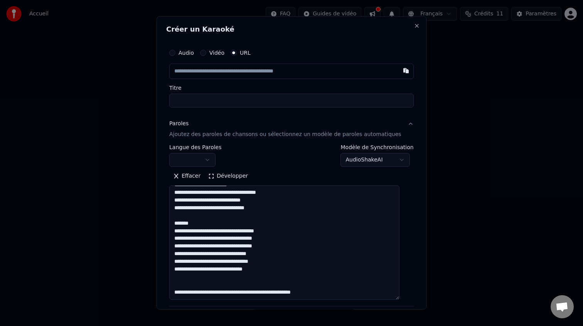
drag, startPoint x: 404, startPoint y: 209, endPoint x: 408, endPoint y: 299, distance: 90.0
click at [408, 299] on div "**********" at bounding box center [291, 207] width 251 height 331
drag, startPoint x: 296, startPoint y: 295, endPoint x: 236, endPoint y: 276, distance: 63.1
click at [236, 276] on textarea at bounding box center [284, 243] width 230 height 115
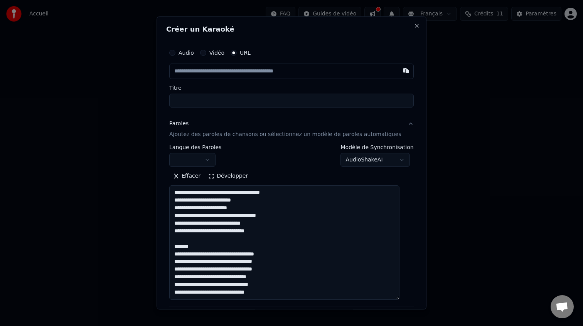
scroll to position [177, 0]
drag, startPoint x: 198, startPoint y: 237, endPoint x: 179, endPoint y: 241, distance: 19.8
click at [179, 241] on textarea at bounding box center [284, 243] width 230 height 115
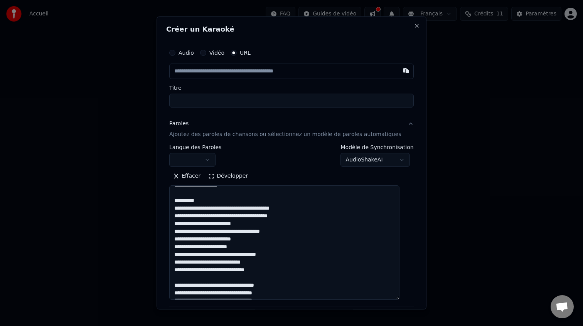
scroll to position [100, 0]
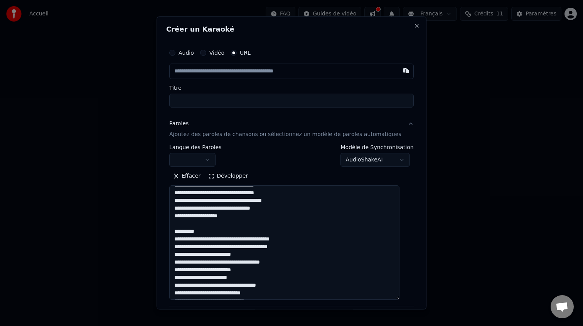
drag, startPoint x: 209, startPoint y: 230, endPoint x: 183, endPoint y: 231, distance: 26.3
click at [183, 231] on textarea at bounding box center [284, 243] width 230 height 115
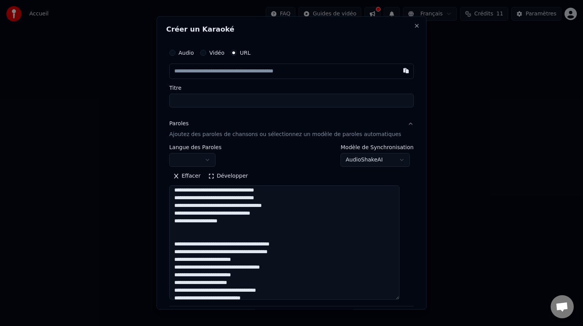
scroll to position [80, 0]
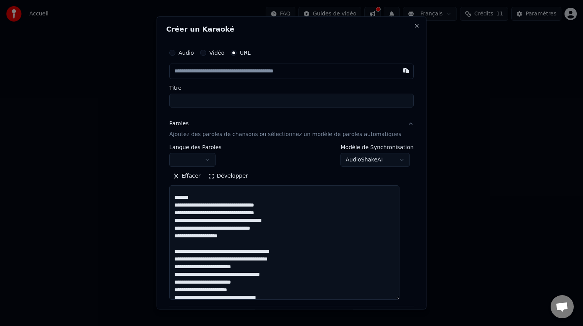
drag, startPoint x: 200, startPoint y: 197, endPoint x: 159, endPoint y: 203, distance: 41.6
click at [159, 203] on body "**********" at bounding box center [291, 149] width 583 height 299
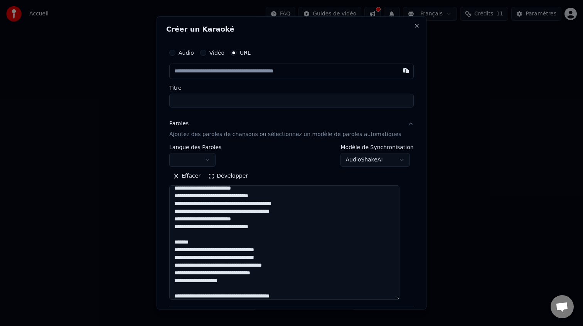
click at [213, 243] on textarea at bounding box center [284, 243] width 230 height 115
drag, startPoint x: 201, startPoint y: 242, endPoint x: 182, endPoint y: 242, distance: 18.5
click at [182, 242] on textarea at bounding box center [284, 243] width 230 height 115
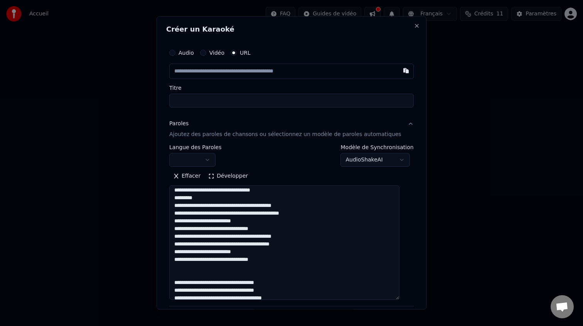
scroll to position [0, 0]
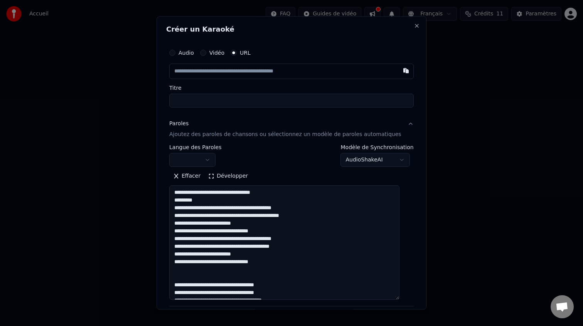
drag, startPoint x: 209, startPoint y: 201, endPoint x: 174, endPoint y: 195, distance: 35.3
click at [174, 195] on div "**********" at bounding box center [291, 207] width 251 height 331
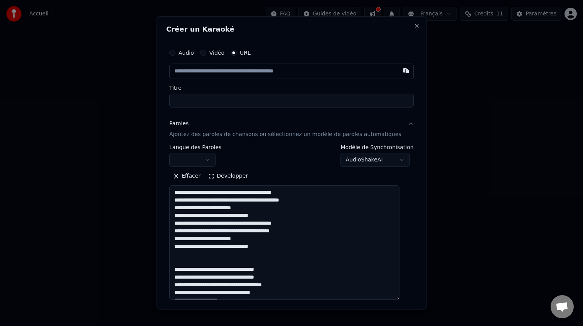
type textarea "**********"
click at [282, 158] on div "**********" at bounding box center [291, 156] width 245 height 22
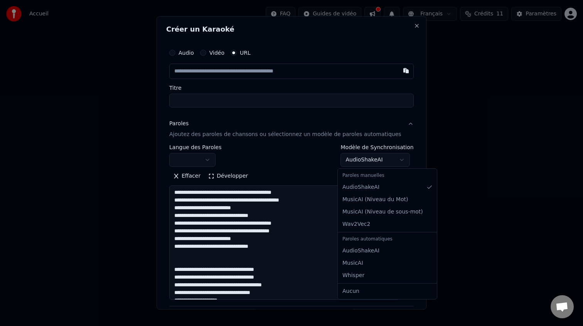
click at [374, 156] on body "**********" at bounding box center [291, 149] width 583 height 299
select select "********"
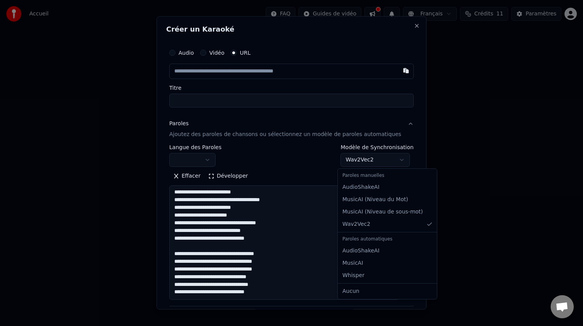
click at [384, 159] on body "**********" at bounding box center [291, 149] width 583 height 299
click at [331, 169] on body "**********" at bounding box center [291, 149] width 583 height 299
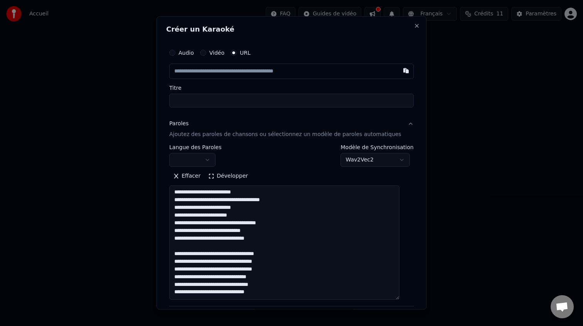
click at [176, 53] on button "Audio" at bounding box center [172, 53] width 6 height 6
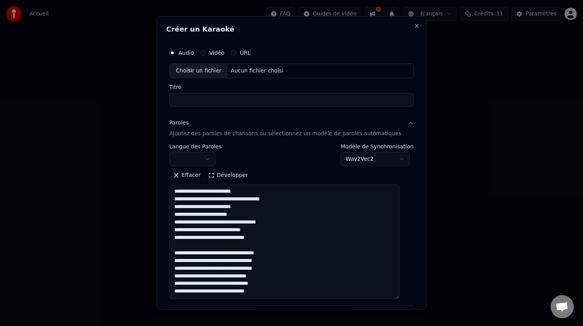
click at [191, 71] on div "Choisir un fichier" at bounding box center [199, 71] width 58 height 14
drag, startPoint x: 248, startPoint y: 99, endPoint x: 142, endPoint y: 101, distance: 105.7
click at [142, 101] on body "**********" at bounding box center [291, 149] width 583 height 299
click at [169, 169] on button "Rechercher" at bounding box center [192, 175] width 47 height 12
type input "**********"
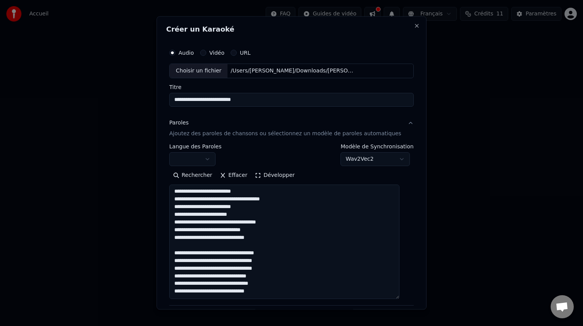
click at [258, 109] on div "**********" at bounding box center [291, 207] width 251 height 331
click at [216, 162] on button "button" at bounding box center [192, 159] width 46 height 14
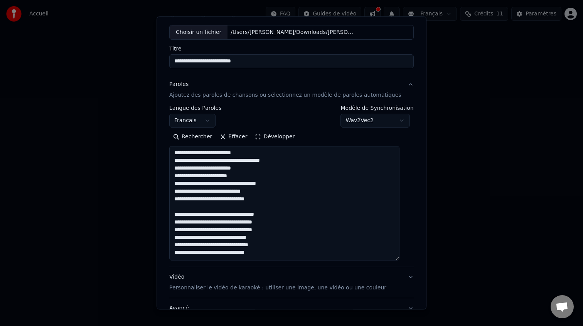
scroll to position [102, 0]
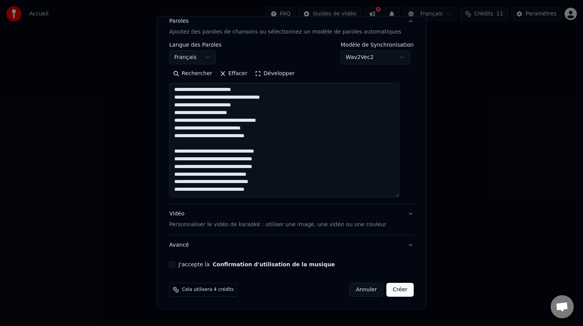
click at [202, 263] on label "J'accepte la Confirmation d'utilisation de la musique" at bounding box center [257, 264] width 156 height 5
click at [176, 263] on button "J'accepte la Confirmation d'utilisation de la musique" at bounding box center [172, 265] width 6 height 6
click at [401, 288] on button "Créer" at bounding box center [400, 290] width 27 height 14
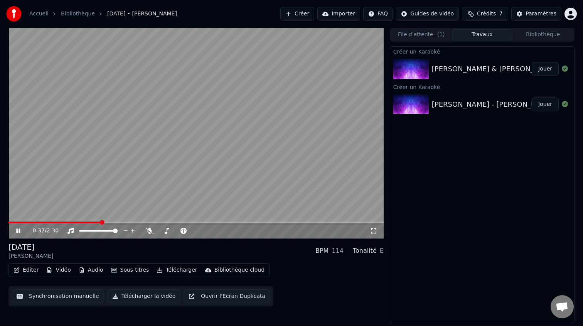
click at [16, 231] on icon at bounding box center [18, 231] width 4 height 5
click at [183, 233] on span at bounding box center [183, 231] width 5 height 5
click at [17, 231] on icon at bounding box center [18, 230] width 5 height 5
click at [19, 231] on icon at bounding box center [18, 231] width 4 height 5
click at [19, 221] on video at bounding box center [195, 133] width 375 height 211
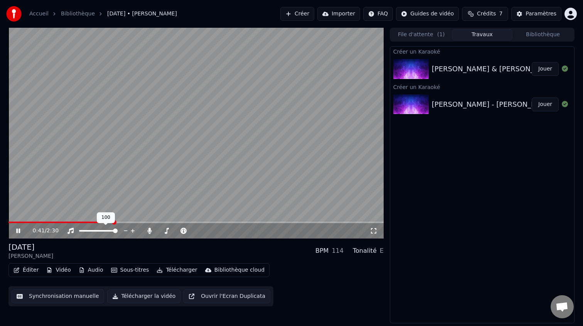
drag, startPoint x: 118, startPoint y: 232, endPoint x: 130, endPoint y: 231, distance: 11.2
click at [130, 231] on div at bounding box center [105, 231] width 62 height 8
click at [154, 231] on div at bounding box center [185, 231] width 62 height 8
click at [196, 229] on span at bounding box center [193, 231] width 5 height 5
click at [8, 223] on span at bounding box center [8, 223] width 0 height 2
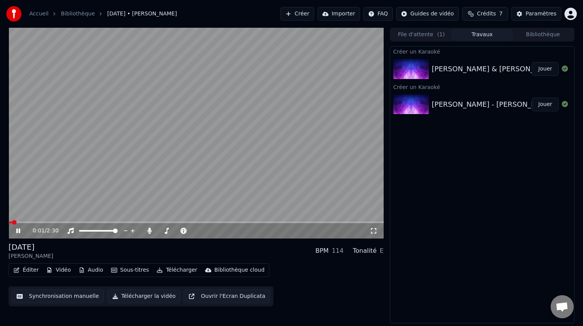
click at [27, 224] on div "0:01 / 2:30" at bounding box center [195, 230] width 375 height 15
click at [20, 231] on icon at bounding box center [24, 231] width 18 height 6
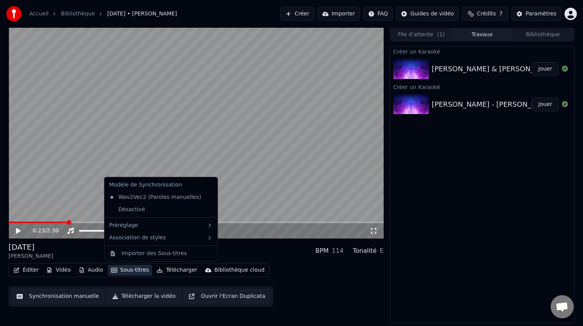
click at [128, 274] on button "Sous-titres" at bounding box center [130, 270] width 44 height 11
click at [142, 253] on div "Importer des Sous-titres" at bounding box center [154, 254] width 65 height 8
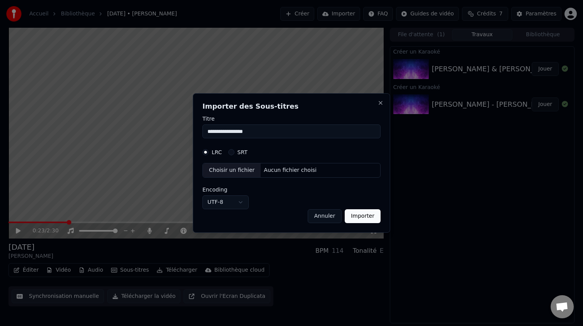
click at [238, 158] on div "LRC SRT" at bounding box center [292, 152] width 178 height 15
click at [238, 155] on div "LRC SRT" at bounding box center [292, 152] width 178 height 15
click at [325, 218] on button "Annuler" at bounding box center [325, 216] width 34 height 14
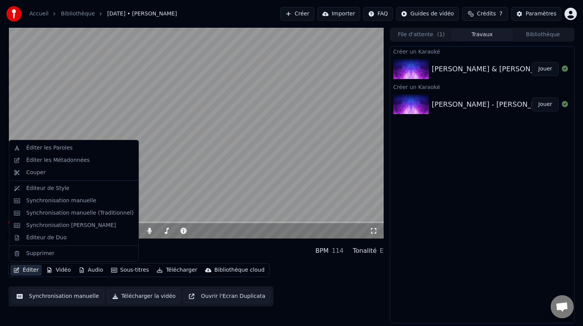
click at [33, 273] on button "Éditer" at bounding box center [25, 270] width 31 height 11
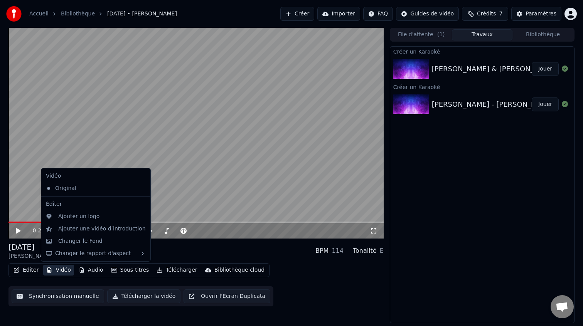
click at [73, 299] on button "Synchronisation manuelle" at bounding box center [58, 297] width 93 height 14
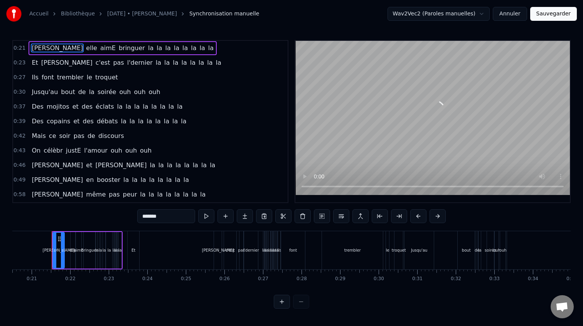
scroll to position [0, 792]
click at [114, 245] on div "la" at bounding box center [115, 250] width 2 height 37
type input "**"
click at [306, 303] on div at bounding box center [291, 302] width 35 height 14
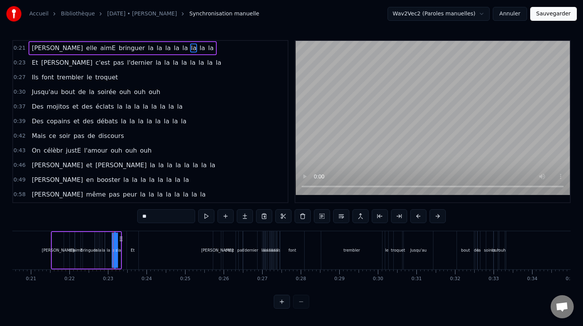
click at [306, 303] on div at bounding box center [291, 302] width 35 height 14
click at [278, 301] on button at bounding box center [282, 302] width 16 height 14
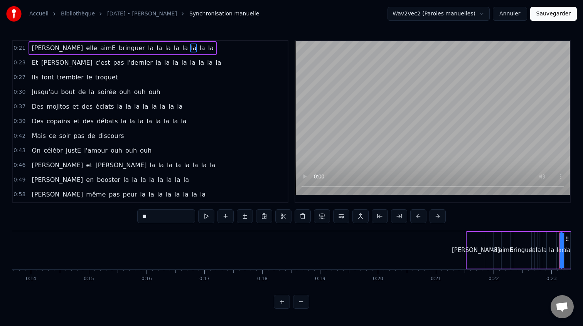
click at [278, 301] on button at bounding box center [282, 302] width 16 height 14
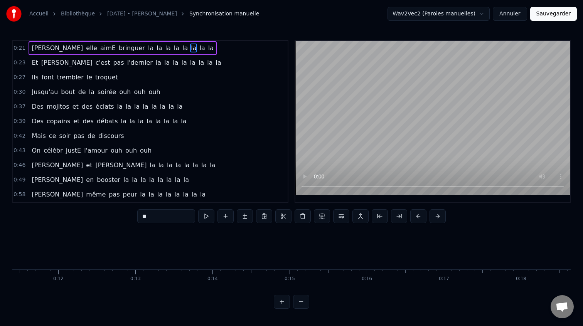
click at [278, 301] on button at bounding box center [282, 302] width 16 height 14
click at [302, 307] on button at bounding box center [301, 302] width 16 height 14
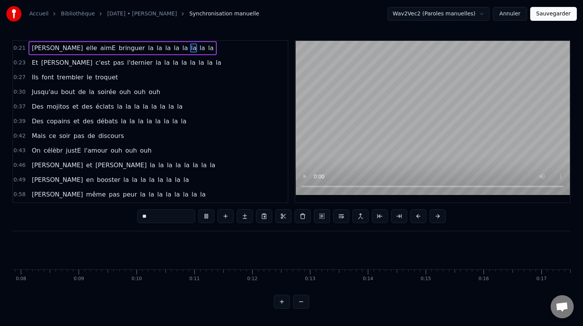
click at [302, 307] on div at bounding box center [291, 302] width 35 height 14
click at [302, 306] on div at bounding box center [291, 302] width 35 height 14
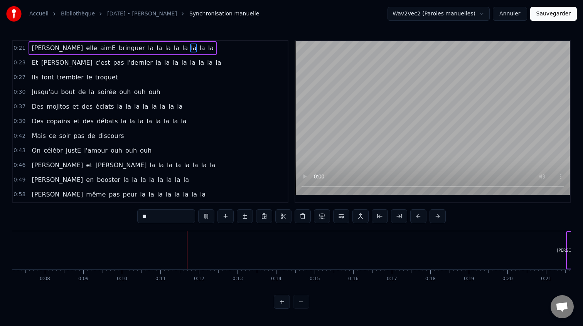
drag, startPoint x: 420, startPoint y: 272, endPoint x: 381, endPoint y: 277, distance: 39.3
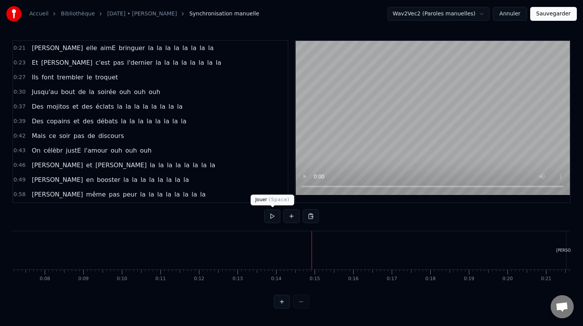
click at [266, 216] on button at bounding box center [272, 216] width 16 height 14
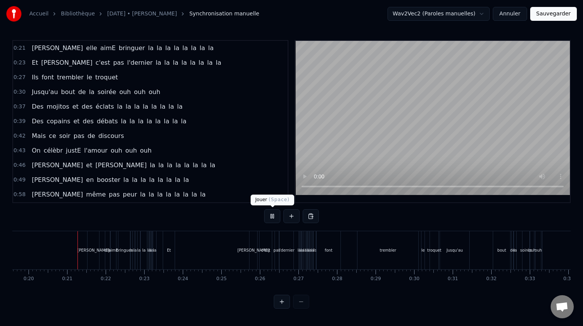
scroll to position [0, 760]
click at [272, 215] on button at bounding box center [272, 216] width 16 height 14
click at [88, 257] on div "[PERSON_NAME]" at bounding box center [89, 250] width 12 height 38
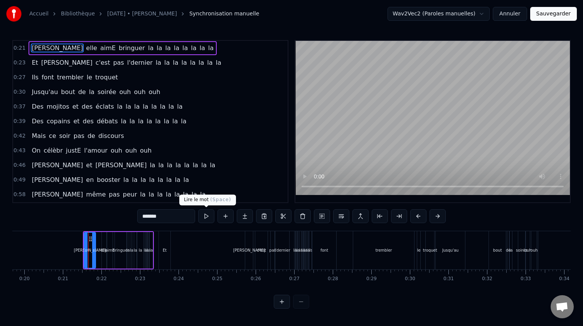
click at [209, 213] on button at bounding box center [206, 216] width 16 height 14
click at [206, 216] on button at bounding box center [206, 216] width 16 height 14
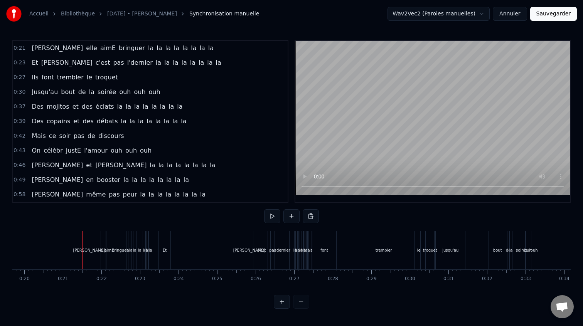
click at [272, 220] on button at bounding box center [272, 216] width 16 height 14
click at [271, 218] on button at bounding box center [272, 216] width 16 height 14
click at [170, 254] on div "Et" at bounding box center [165, 250] width 12 height 38
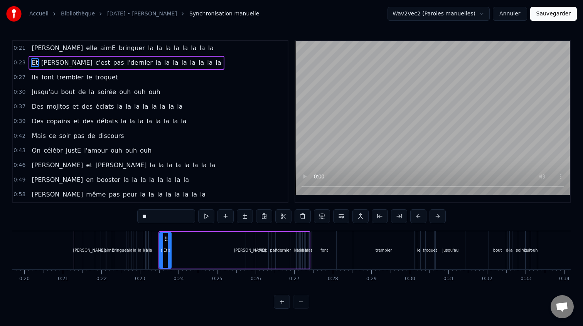
click at [202, 238] on div "Et Thomas c'est pas l'dernier la la la la la la la la" at bounding box center [235, 250] width 152 height 38
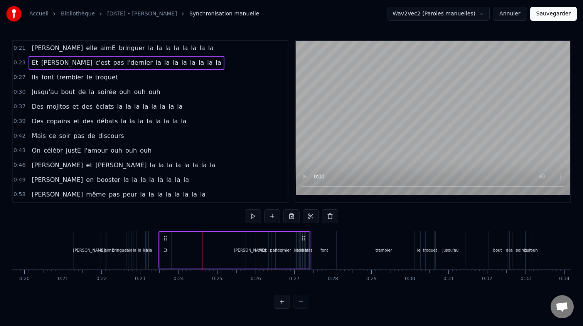
click at [249, 250] on div "[PERSON_NAME]" at bounding box center [250, 251] width 32 height 6
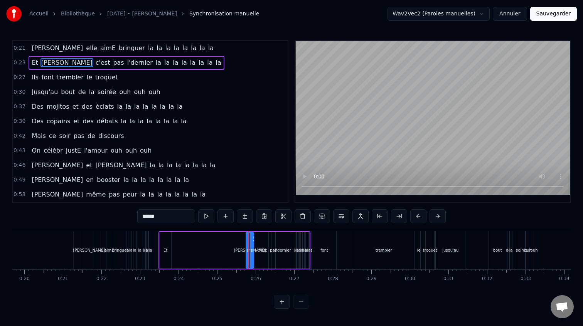
click at [213, 250] on div "Et Thomas c'est pas l'dernier la la la la la la la la" at bounding box center [235, 250] width 152 height 38
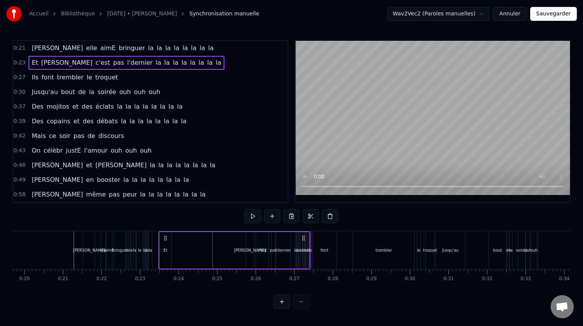
drag, startPoint x: 198, startPoint y: 250, endPoint x: 210, endPoint y: 248, distance: 12.4
click at [210, 248] on div "Et Thomas c'est pas l'dernier la la la la la la la la" at bounding box center [235, 250] width 152 height 38
click at [171, 250] on div "Et" at bounding box center [166, 250] width 12 height 37
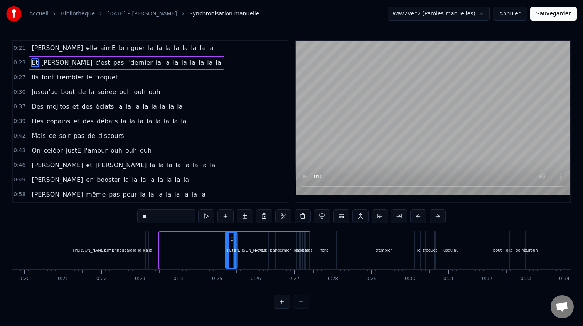
drag, startPoint x: 166, startPoint y: 239, endPoint x: 231, endPoint y: 236, distance: 65.7
click at [231, 236] on icon at bounding box center [232, 239] width 6 height 6
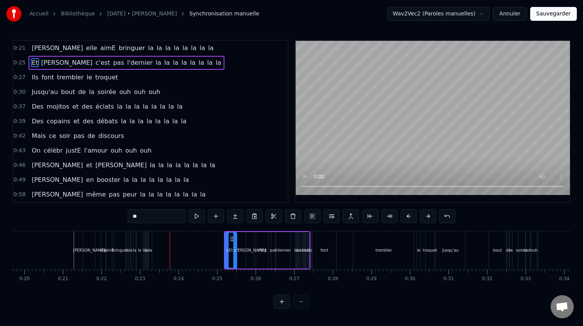
click at [253, 234] on div "[PERSON_NAME]" at bounding box center [250, 250] width 8 height 37
type input "******"
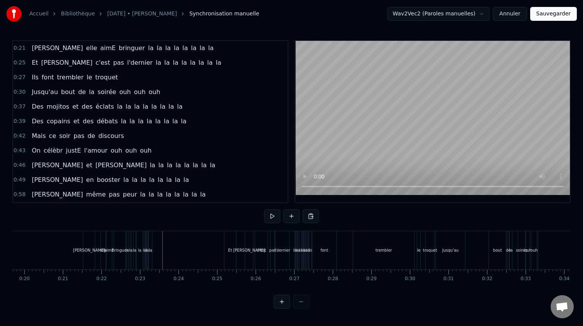
click at [137, 244] on div "la" at bounding box center [140, 250] width 6 height 38
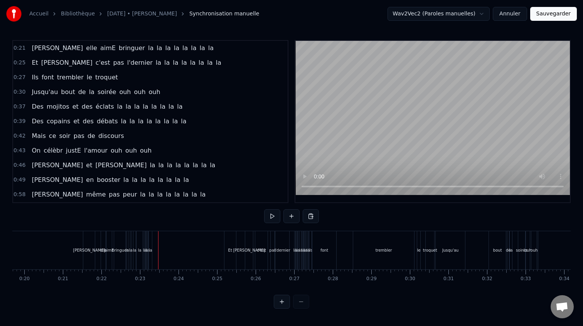
click at [152, 242] on div "la" at bounding box center [151, 250] width 4 height 38
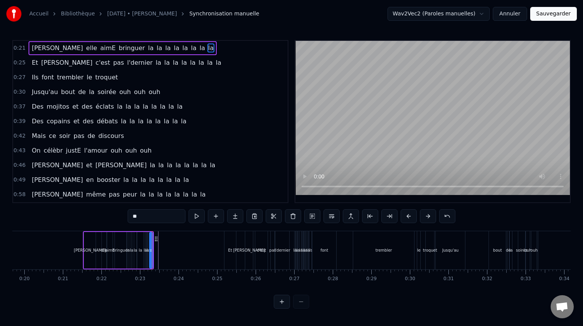
click at [117, 247] on div "bringuer" at bounding box center [121, 250] width 12 height 37
click at [147, 48] on span "la" at bounding box center [150, 48] width 7 height 9
type input "**"
click at [208, 48] on span "la" at bounding box center [211, 48] width 7 height 9
click at [163, 49] on div "Camille elle aimE bringuer la la la la la la la la" at bounding box center [123, 48] width 188 height 14
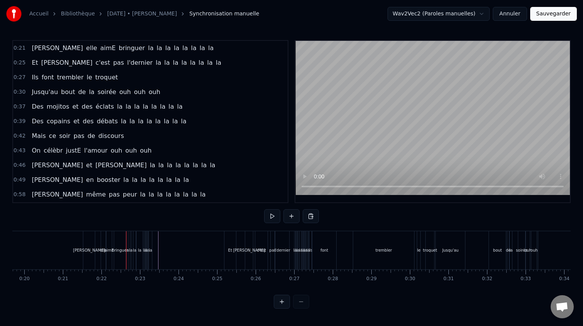
click at [147, 51] on span "la" at bounding box center [150, 48] width 7 height 9
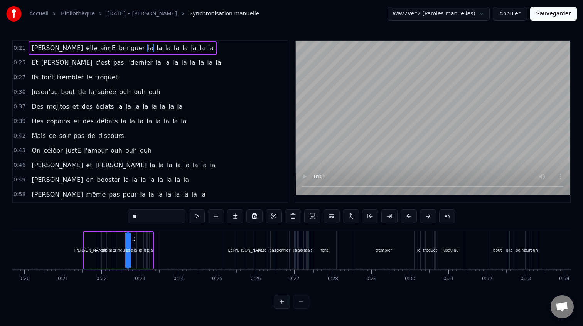
click at [156, 48] on span "la" at bounding box center [159, 48] width 7 height 9
click at [147, 49] on span "la" at bounding box center [150, 48] width 7 height 9
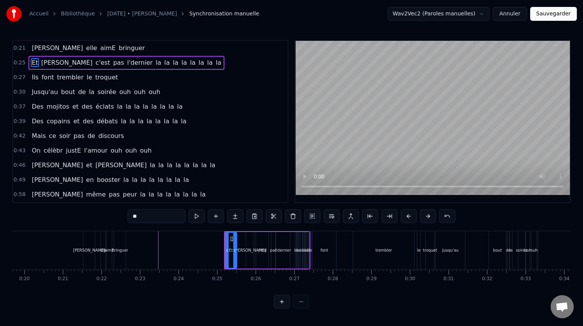
click at [155, 65] on span "la" at bounding box center [158, 62] width 7 height 9
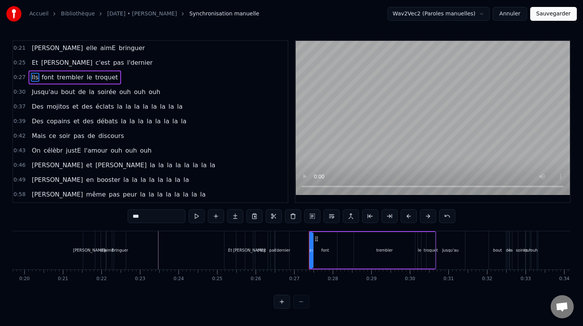
click at [117, 106] on span "la" at bounding box center [120, 106] width 7 height 9
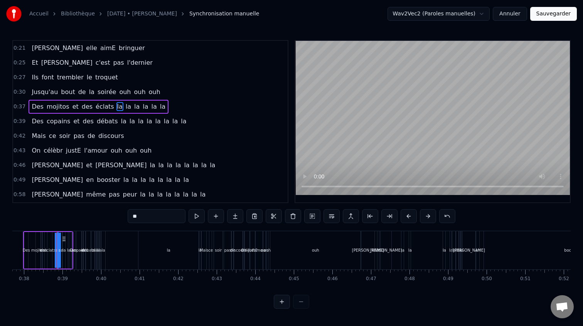
scroll to position [0, 1455]
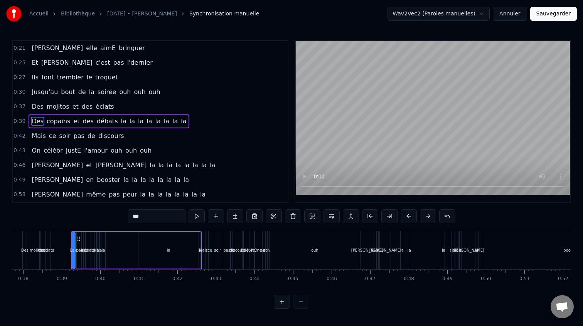
click at [120, 122] on span "la" at bounding box center [123, 121] width 7 height 9
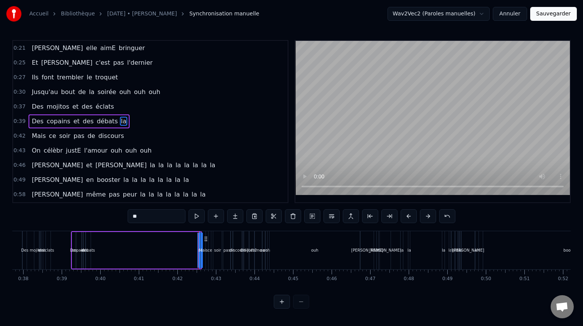
type input "****"
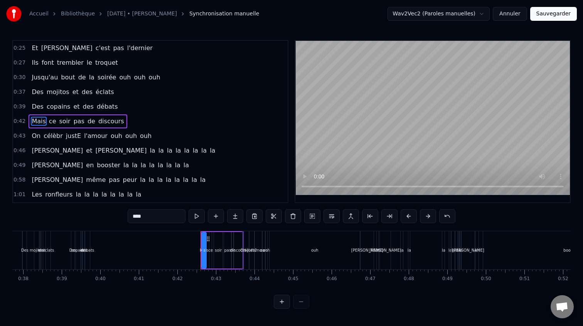
scroll to position [0, 0]
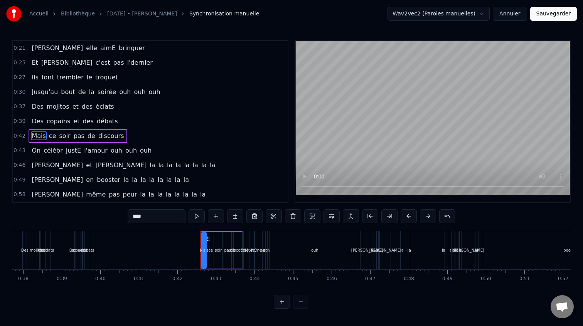
click at [58, 42] on div "Camille elle aimE bringuer" at bounding box center [88, 48] width 119 height 14
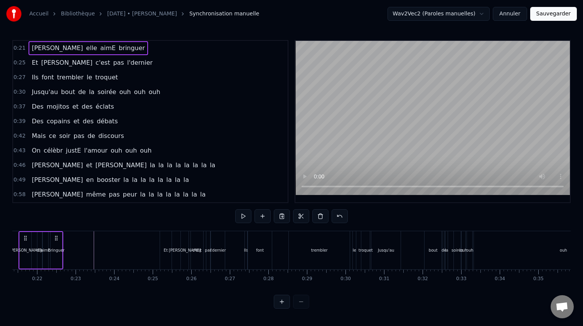
scroll to position [0, 792]
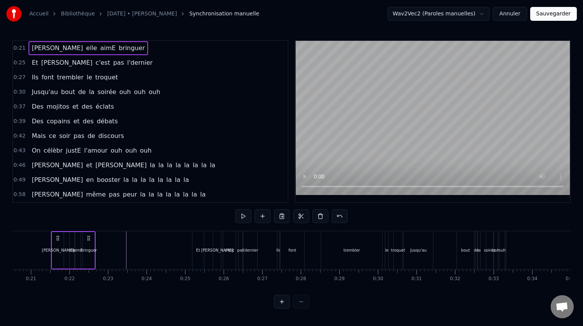
click at [100, 46] on span "aimE" at bounding box center [108, 48] width 17 height 9
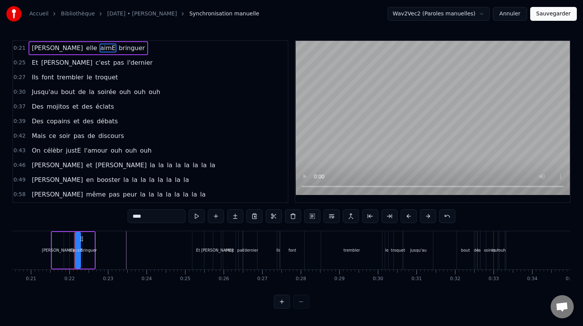
click at [56, 250] on div "[PERSON_NAME]" at bounding box center [58, 251] width 32 height 6
type input "*******"
click at [66, 248] on div "Camille elle aimE bringuer" at bounding box center [73, 250] width 45 height 38
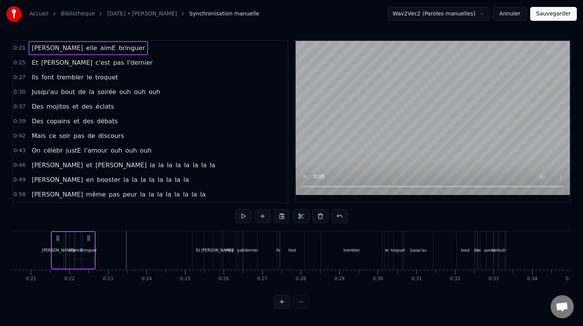
click at [52, 236] on div "[PERSON_NAME]" at bounding box center [58, 250] width 12 height 37
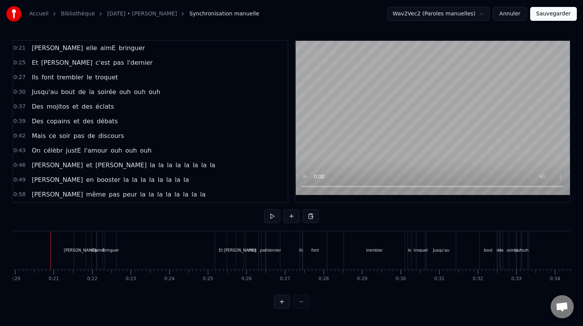
scroll to position [0, 769]
click at [108, 250] on div "bringuer" at bounding box center [111, 251] width 17 height 6
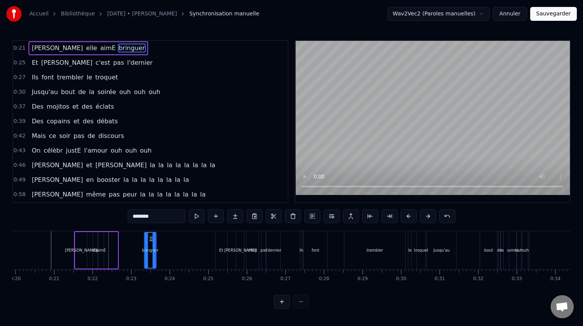
drag, startPoint x: 113, startPoint y: 241, endPoint x: 152, endPoint y: 240, distance: 38.6
click at [152, 240] on icon at bounding box center [151, 239] width 6 height 6
drag, startPoint x: 145, startPoint y: 246, endPoint x: 138, endPoint y: 247, distance: 7.8
click at [138, 247] on div at bounding box center [139, 250] width 3 height 35
drag, startPoint x: 103, startPoint y: 242, endPoint x: 113, endPoint y: 242, distance: 9.7
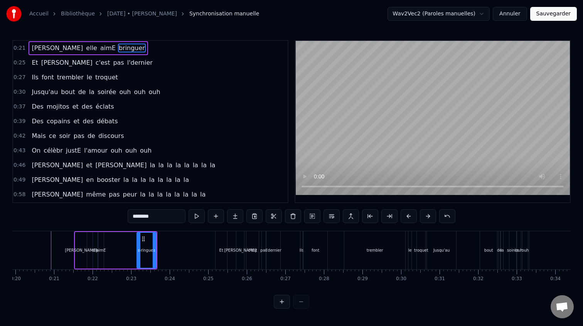
click at [113, 242] on div "Camille elle aimE bringuer" at bounding box center [115, 250] width 83 height 38
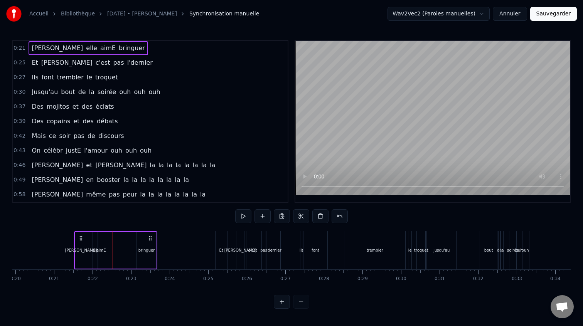
drag, startPoint x: 101, startPoint y: 243, endPoint x: 110, endPoint y: 243, distance: 8.9
click at [110, 243] on div "Camille elle aimE bringuer" at bounding box center [115, 250] width 83 height 38
click at [279, 304] on button at bounding box center [282, 302] width 16 height 14
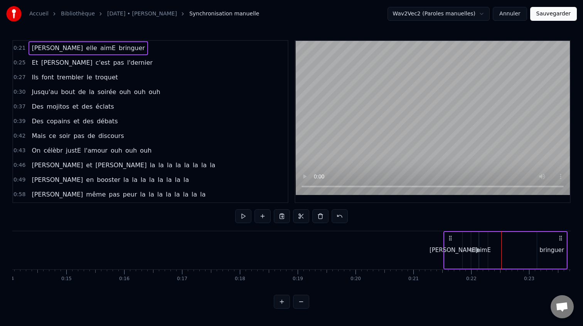
click at [279, 304] on button at bounding box center [282, 302] width 16 height 14
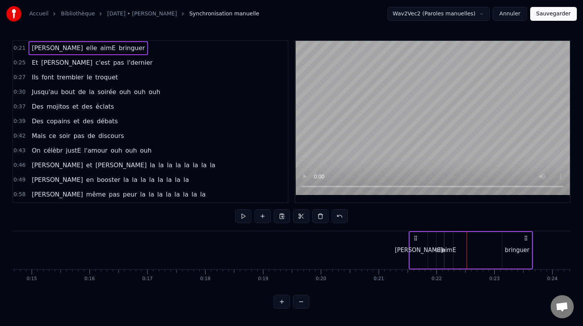
click at [279, 304] on button at bounding box center [282, 302] width 16 height 14
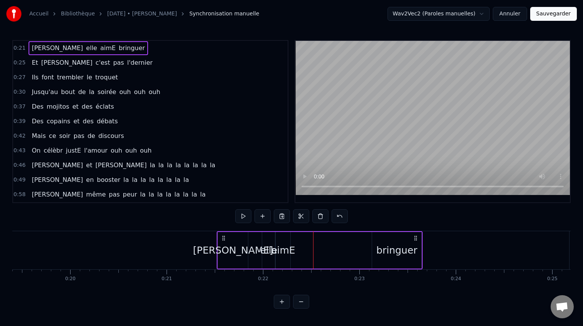
scroll to position [0, 1971]
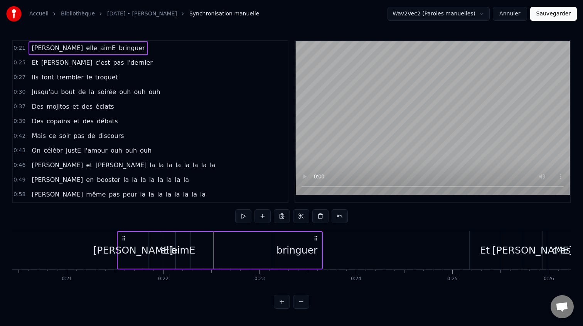
click at [169, 244] on div "elle" at bounding box center [168, 250] width 17 height 15
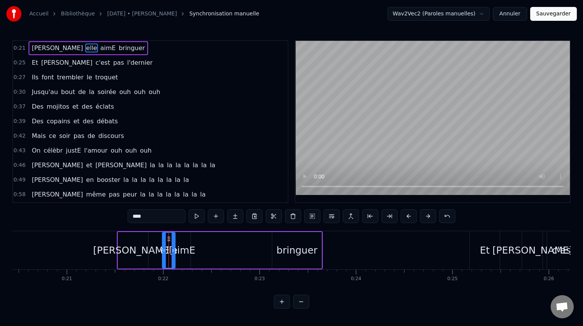
click at [181, 243] on div "aimE" at bounding box center [183, 250] width 15 height 37
type input "****"
drag, startPoint x: 181, startPoint y: 243, endPoint x: 209, endPoint y: 245, distance: 28.3
click at [209, 245] on div "Camille elle aimE bringuer" at bounding box center [220, 250] width 206 height 38
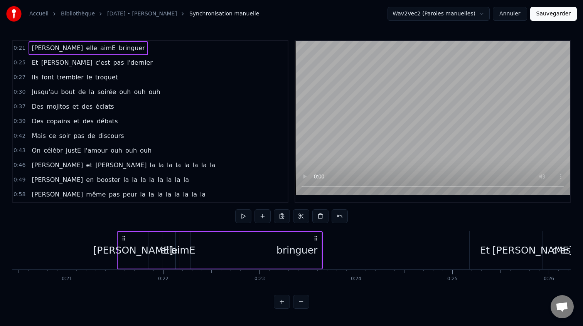
click at [183, 241] on div "aimE" at bounding box center [183, 250] width 15 height 37
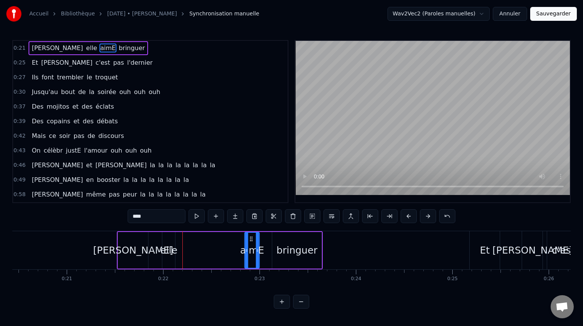
drag, startPoint x: 182, startPoint y: 240, endPoint x: 251, endPoint y: 242, distance: 69.1
click at [251, 242] on icon at bounding box center [251, 239] width 6 height 6
click at [124, 236] on div "[PERSON_NAME]" at bounding box center [133, 250] width 30 height 37
type input "*******"
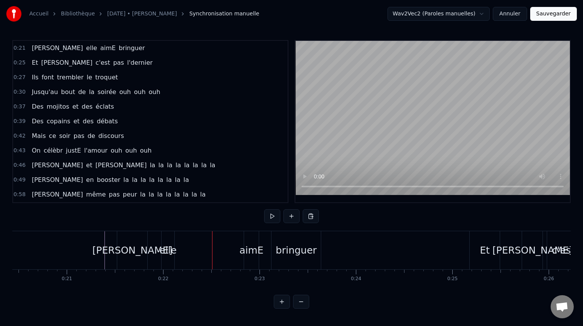
drag, startPoint x: 165, startPoint y: 250, endPoint x: 186, endPoint y: 250, distance: 21.2
click at [186, 250] on div "Camille elle aimE bringuer" at bounding box center [220, 250] width 206 height 38
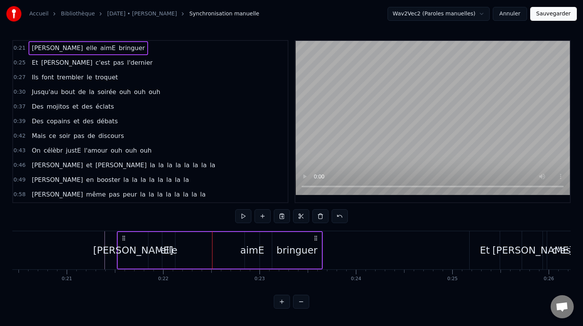
drag, startPoint x: 171, startPoint y: 250, endPoint x: 182, endPoint y: 249, distance: 10.4
click at [182, 249] on div "Camille elle aimE bringuer" at bounding box center [220, 250] width 206 height 38
click at [168, 249] on div "elle" at bounding box center [168, 250] width 17 height 15
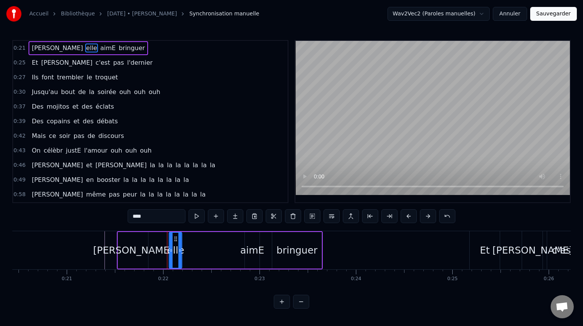
drag, startPoint x: 168, startPoint y: 239, endPoint x: 177, endPoint y: 240, distance: 8.9
click at [177, 240] on icon at bounding box center [176, 239] width 6 height 6
click at [118, 243] on div "[PERSON_NAME]" at bounding box center [133, 250] width 80 height 15
type input "*******"
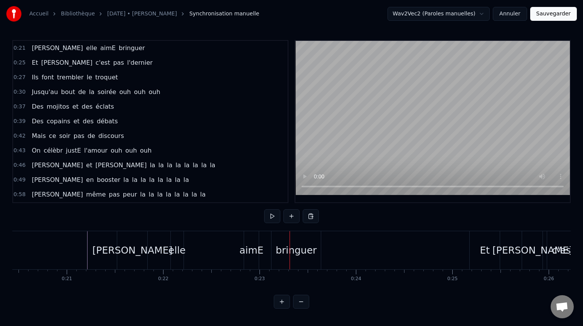
click at [137, 249] on div "[PERSON_NAME]" at bounding box center [133, 250] width 80 height 15
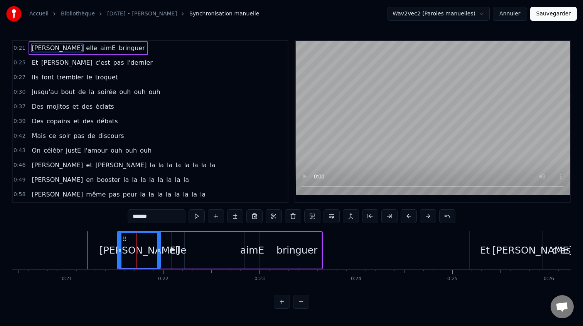
drag, startPoint x: 147, startPoint y: 251, endPoint x: 160, endPoint y: 252, distance: 13.1
click at [160, 252] on icon at bounding box center [158, 251] width 3 height 6
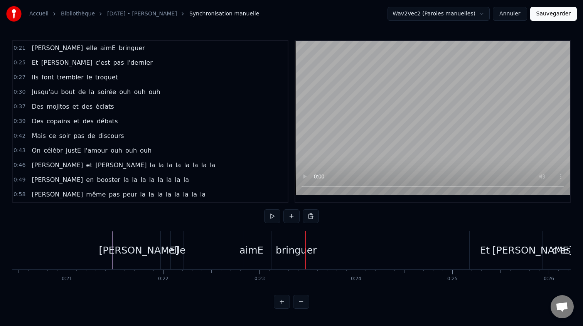
click at [169, 248] on div "elle" at bounding box center [177, 250] width 17 height 15
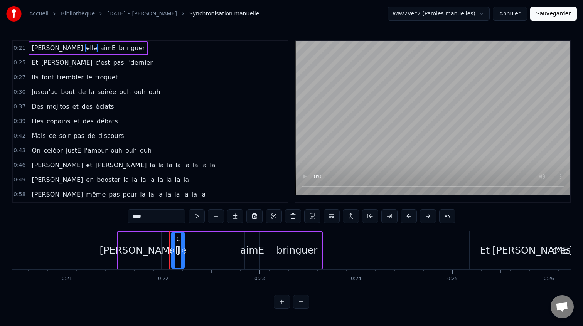
drag, startPoint x: 253, startPoint y: 244, endPoint x: 219, endPoint y: 246, distance: 34.4
click at [219, 246] on div "Camille elle aimE bringuer" at bounding box center [220, 250] width 206 height 38
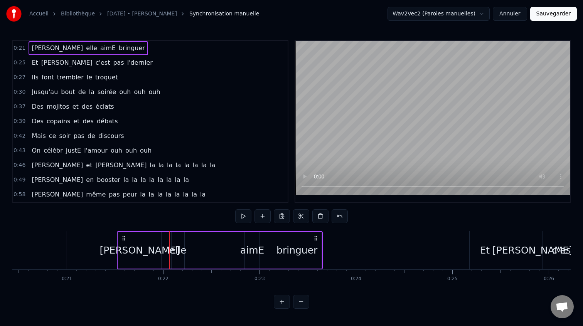
click at [244, 245] on div "aimE" at bounding box center [252, 250] width 24 height 15
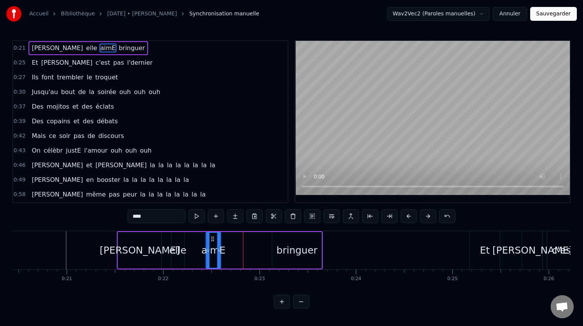
drag, startPoint x: 250, startPoint y: 242, endPoint x: 211, endPoint y: 242, distance: 39.0
click at [211, 242] on icon at bounding box center [213, 239] width 6 height 6
click at [270, 239] on div "Camille elle aimE bringuer" at bounding box center [220, 250] width 206 height 38
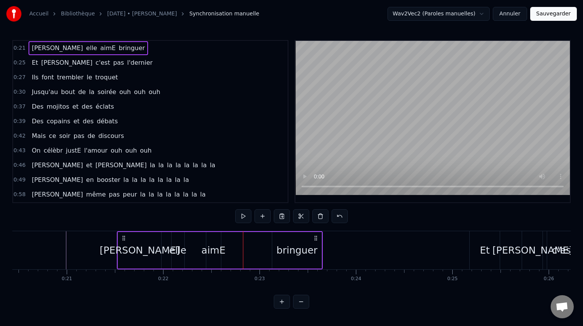
click at [319, 247] on div "bringuer" at bounding box center [296, 250] width 49 height 37
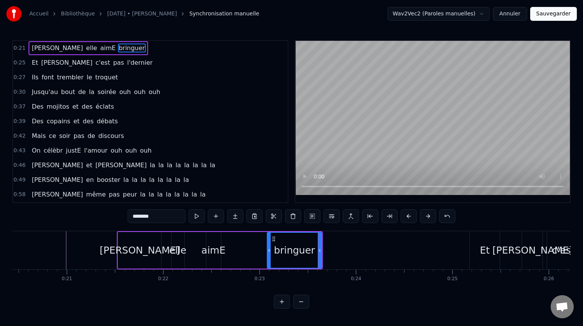
drag, startPoint x: 274, startPoint y: 250, endPoint x: 265, endPoint y: 250, distance: 8.9
click at [268, 250] on icon at bounding box center [269, 251] width 3 height 6
click at [220, 250] on div "aimE" at bounding box center [213, 250] width 24 height 15
type input "****"
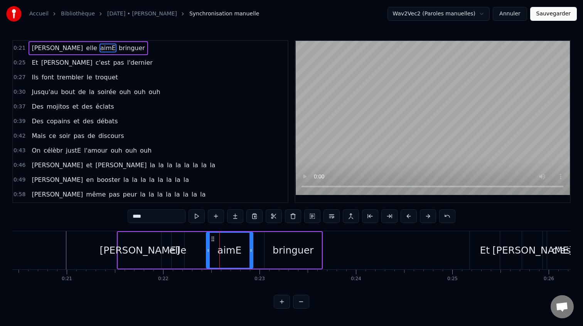
drag, startPoint x: 220, startPoint y: 252, endPoint x: 252, endPoint y: 252, distance: 32.0
click at [252, 252] on icon at bounding box center [251, 251] width 3 height 6
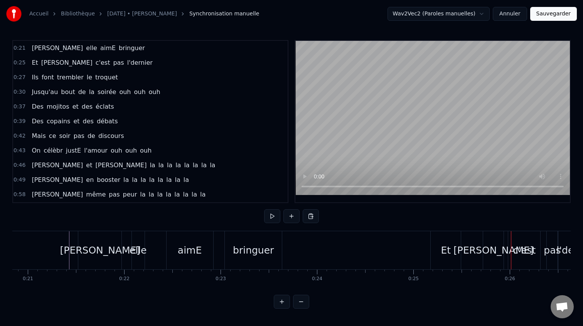
scroll to position [0, 1875]
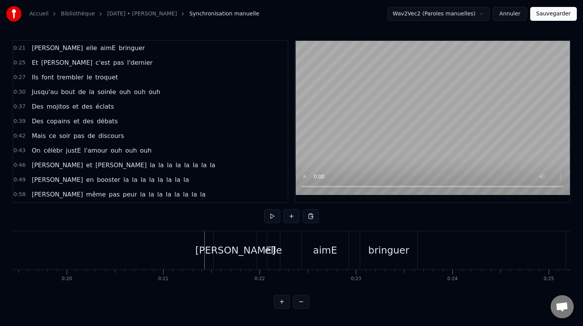
click at [65, 219] on div "0:21 Camille elle aimE bringuer 0:25 Et Thomas c'est pas l'dernier 0:27 Ils fon…" at bounding box center [291, 174] width 559 height 269
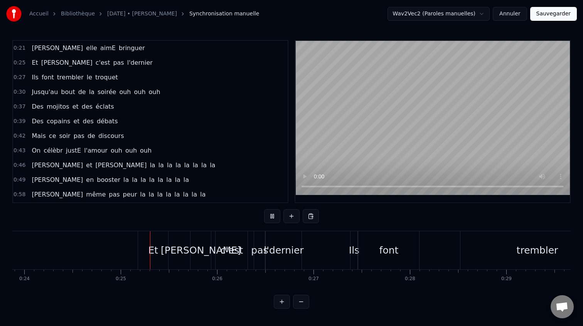
scroll to position [0, 2360]
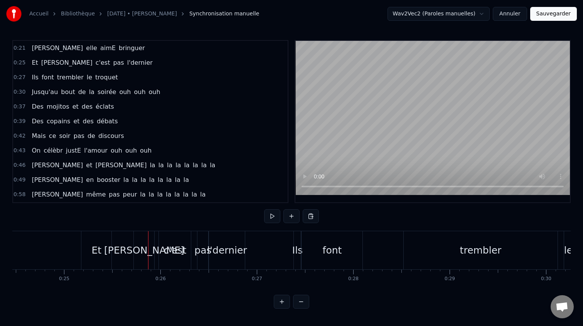
click at [340, 238] on div "font" at bounding box center [332, 250] width 61 height 38
click at [298, 301] on button at bounding box center [301, 302] width 16 height 14
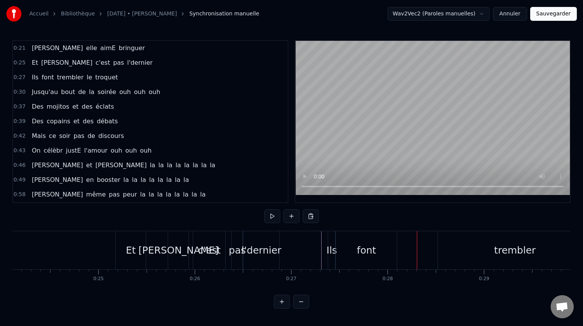
click at [298, 301] on button at bounding box center [301, 302] width 16 height 14
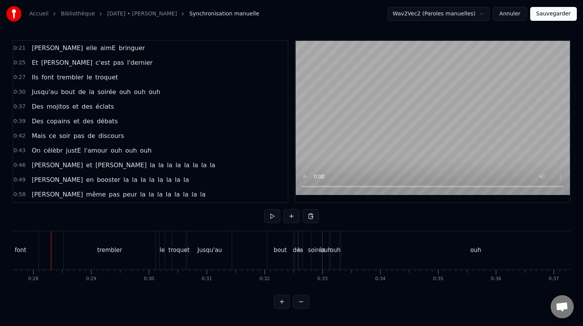
click at [299, 302] on button at bounding box center [301, 302] width 16 height 14
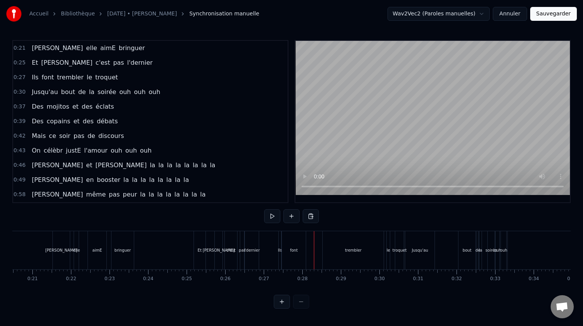
scroll to position [0, 746]
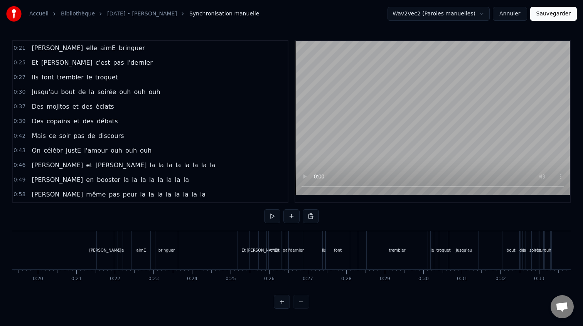
click at [105, 248] on div "[PERSON_NAME]" at bounding box center [105, 251] width 32 height 6
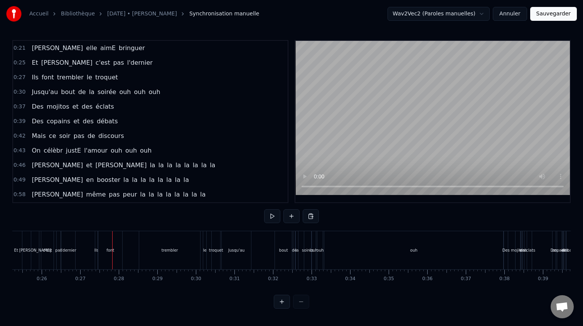
scroll to position [0, 1027]
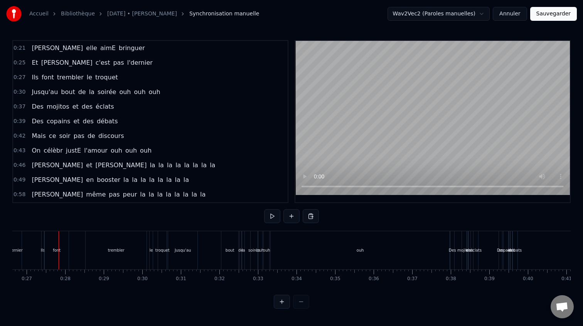
click at [339, 243] on div "ouh" at bounding box center [360, 250] width 179 height 38
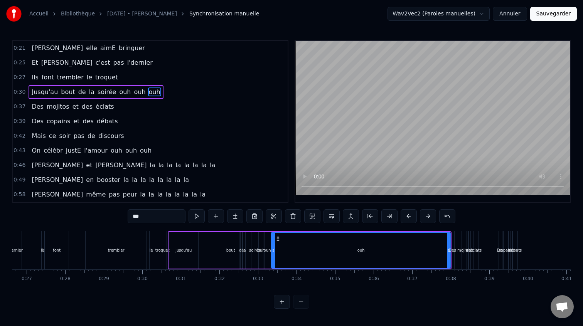
click at [161, 228] on div "0:21 Camille elle aimE bringuer 0:25 Et Thomas c'est pas l'dernier 0:27 Ils fon…" at bounding box center [291, 174] width 559 height 269
click at [135, 228] on div "0:21 Camille elle aimE bringuer 0:25 Et Thomas c'est pas l'dernier 0:27 Ils fon…" at bounding box center [291, 174] width 559 height 269
click at [110, 226] on div "0:21 Camille elle aimE bringuer 0:25 Et Thomas c'est pas l'dernier 0:27 Ils fon…" at bounding box center [291, 174] width 559 height 269
click at [260, 246] on div "ouh" at bounding box center [261, 250] width 4 height 37
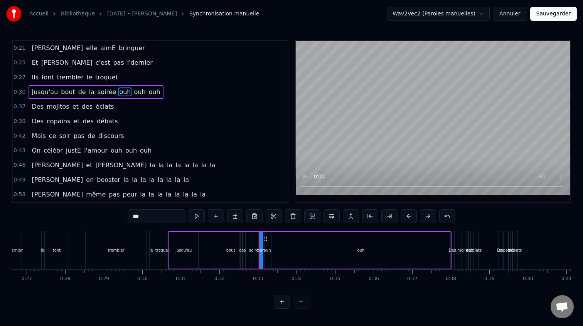
click at [245, 245] on div "la" at bounding box center [244, 250] width 3 height 37
click at [274, 243] on div "ouh" at bounding box center [361, 250] width 179 height 37
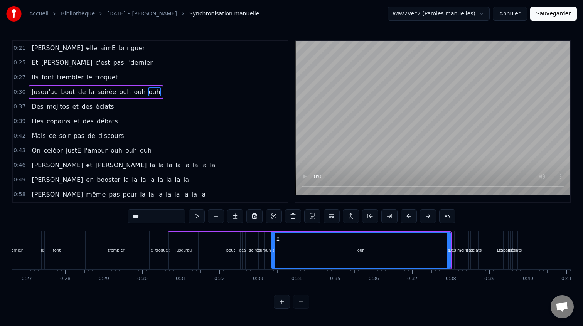
click at [268, 245] on div "ouh" at bounding box center [267, 250] width 5 height 37
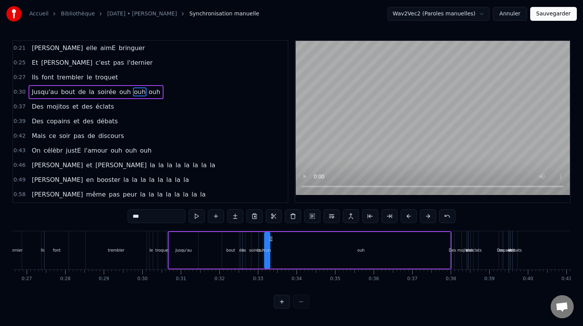
click at [118, 93] on span "ouh" at bounding box center [124, 92] width 13 height 9
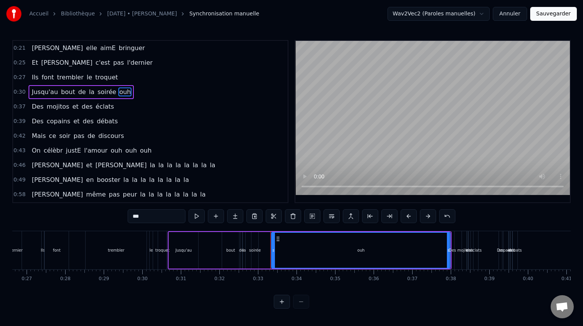
click at [316, 262] on div "ouh" at bounding box center [361, 250] width 178 height 35
click at [256, 255] on div "soirée" at bounding box center [255, 250] width 7 height 37
type input "******"
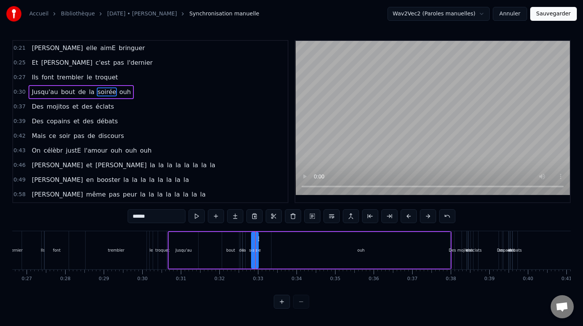
click at [266, 252] on div "Jusqu'au bout de la soirée ouh" at bounding box center [310, 250] width 284 height 38
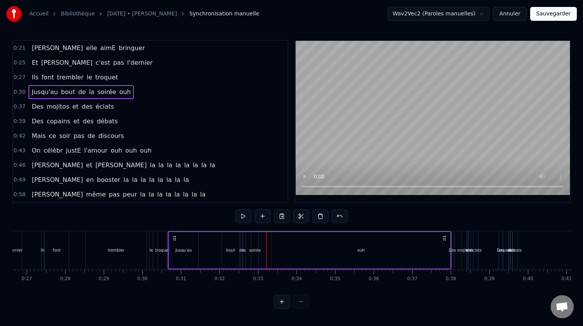
click at [258, 253] on div "soirée" at bounding box center [255, 251] width 12 height 6
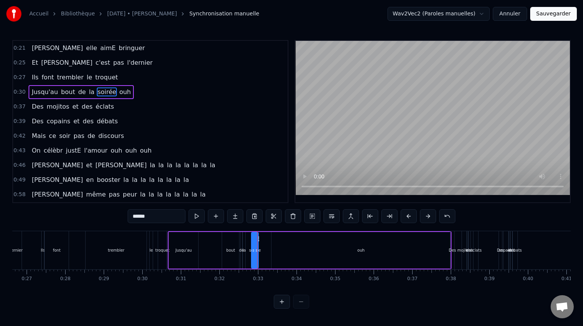
click at [112, 224] on div "0:21 Camille elle aimE bringuer 0:25 Et Thomas c'est pas l'dernier 0:27 Ils fon…" at bounding box center [291, 174] width 559 height 269
click at [81, 227] on div "0:21 Camille elle aimE bringuer 0:25 Et Thomas c'est pas l'dernier 0:27 Ils fon…" at bounding box center [291, 174] width 559 height 269
click at [79, 237] on div "Ils font trembler le troquet" at bounding box center [104, 250] width 127 height 38
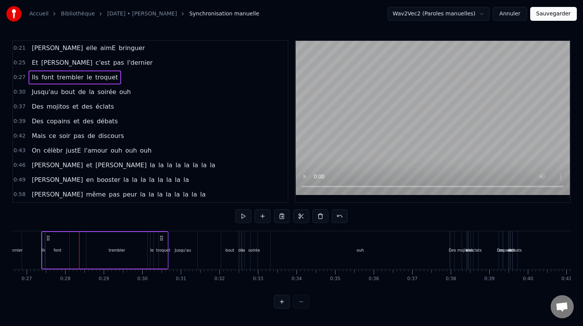
click at [77, 246] on div "Ils font trembler le troquet" at bounding box center [104, 250] width 127 height 38
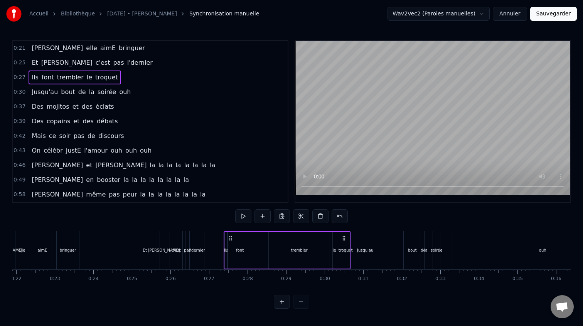
scroll to position [0, 862]
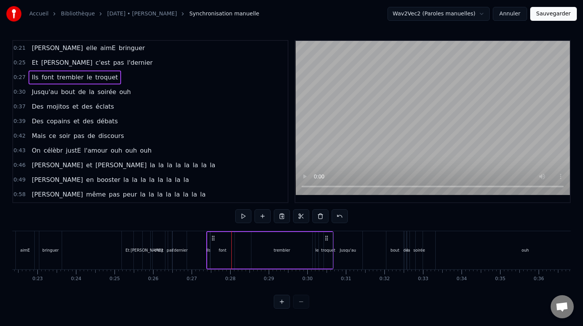
click at [208, 240] on div "Ils" at bounding box center [209, 250] width 2 height 37
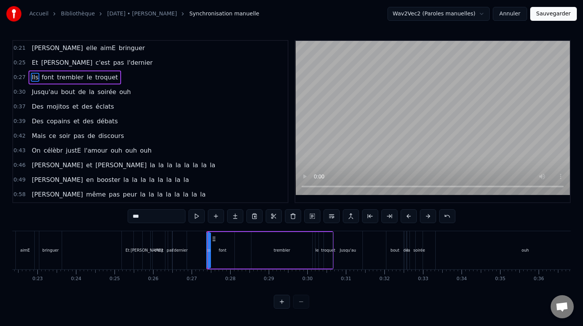
click at [314, 247] on div "Ils font trembler le troquet" at bounding box center [269, 250] width 127 height 38
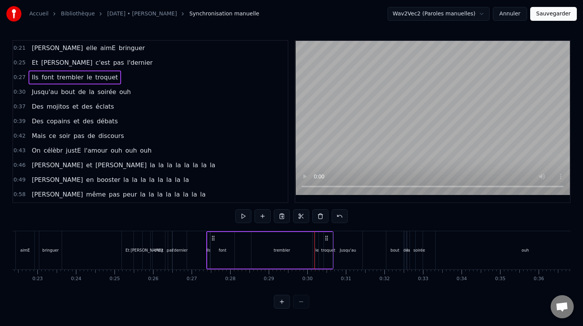
click at [484, 240] on div "ouh" at bounding box center [525, 250] width 179 height 38
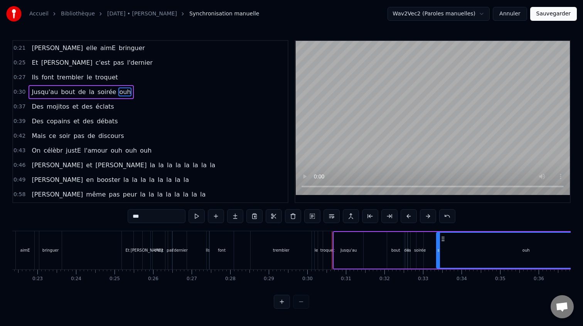
click at [434, 251] on div "Jusqu'au bout de la soirée ouh" at bounding box center [475, 250] width 284 height 38
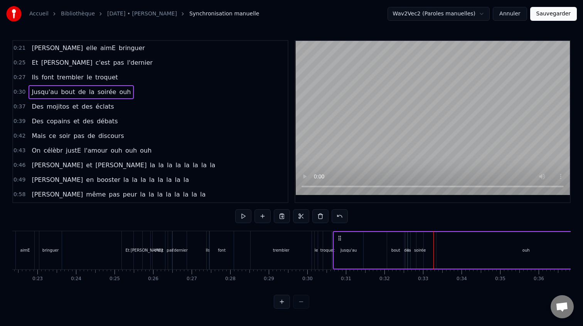
click at [415, 252] on div "soirée" at bounding box center [420, 251] width 12 height 6
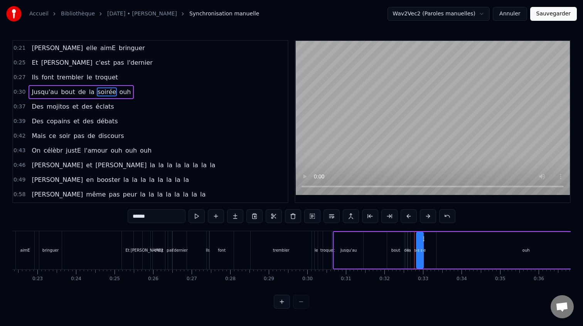
click at [405, 251] on div "de" at bounding box center [406, 251] width 5 height 6
click at [400, 252] on div "bout" at bounding box center [396, 251] width 9 height 6
click at [341, 252] on div "Jusqu'au" at bounding box center [349, 251] width 16 height 6
type input "********"
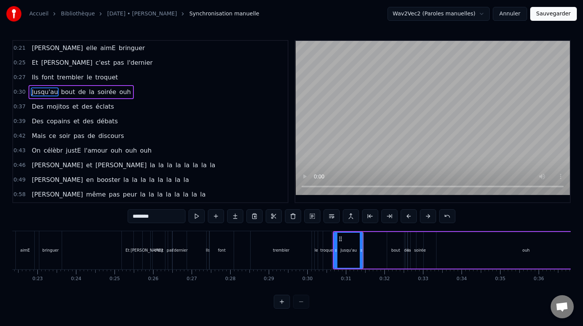
click at [348, 300] on div "0:21 Camille elle aimE bringuer 0:25 Et Thomas c'est pas l'dernier 0:27 Ils fon…" at bounding box center [291, 174] width 559 height 269
click at [193, 214] on button at bounding box center [197, 216] width 16 height 14
click at [341, 298] on div "0:21 Camille elle aimE bringuer 0:25 Et Thomas c'est pas l'dernier 0:27 Ils fon…" at bounding box center [291, 174] width 559 height 269
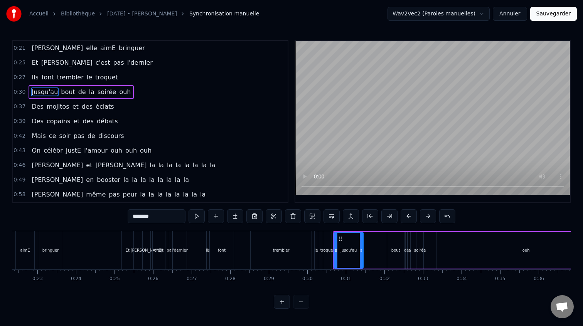
drag, startPoint x: 341, startPoint y: 298, endPoint x: 319, endPoint y: 279, distance: 29.5
click at [341, 298] on div "0:21 Camille elle aimE bringuer 0:25 Et Thomas c'est pas l'dernier 0:27 Ils fon…" at bounding box center [291, 174] width 559 height 269
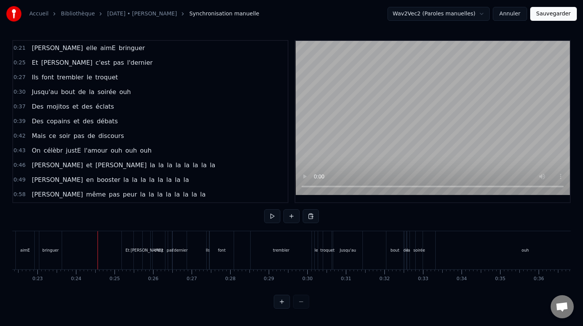
click at [98, 257] on div at bounding box center [98, 250] width 0 height 38
click at [272, 217] on button at bounding box center [272, 216] width 16 height 14
click at [272, 214] on button at bounding box center [272, 216] width 16 height 14
drag, startPoint x: 346, startPoint y: 247, endPoint x: 353, endPoint y: 247, distance: 6.9
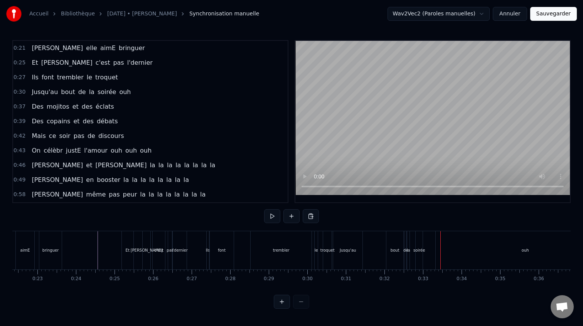
click at [353, 247] on div "Jusqu'au" at bounding box center [347, 250] width 29 height 38
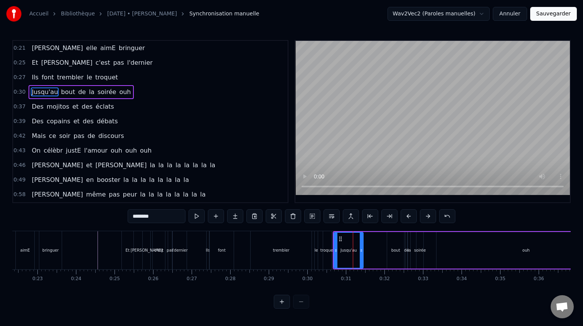
click at [349, 248] on div "Jusqu'au" at bounding box center [349, 251] width 16 height 6
drag, startPoint x: 340, startPoint y: 240, endPoint x: 358, endPoint y: 238, distance: 18.2
click at [358, 238] on icon at bounding box center [359, 239] width 6 height 6
click at [424, 248] on div "soirée" at bounding box center [420, 251] width 12 height 6
type input "******"
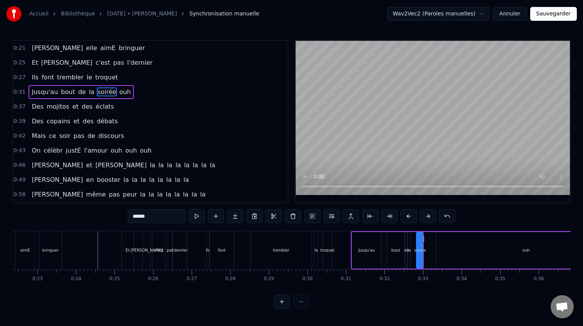
click at [420, 247] on div at bounding box center [421, 250] width 3 height 35
drag, startPoint x: 424, startPoint y: 240, endPoint x: 462, endPoint y: 238, distance: 37.9
drag, startPoint x: 462, startPoint y: 238, endPoint x: 454, endPoint y: 242, distance: 8.8
click at [454, 242] on div "Jusqu'au bout de la ouh soirée" at bounding box center [484, 250] width 266 height 38
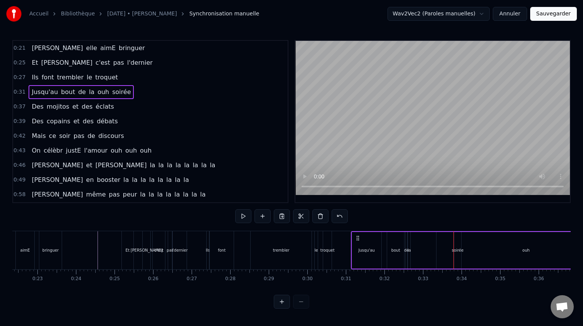
click at [409, 249] on div "la" at bounding box center [409, 251] width 3 height 6
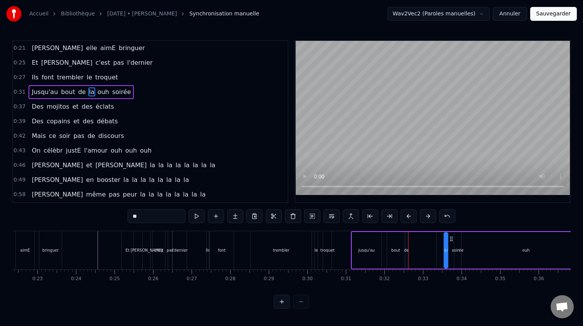
drag, startPoint x: 414, startPoint y: 241, endPoint x: 451, endPoint y: 243, distance: 37.1
click at [407, 245] on div "de" at bounding box center [406, 250] width 2 height 37
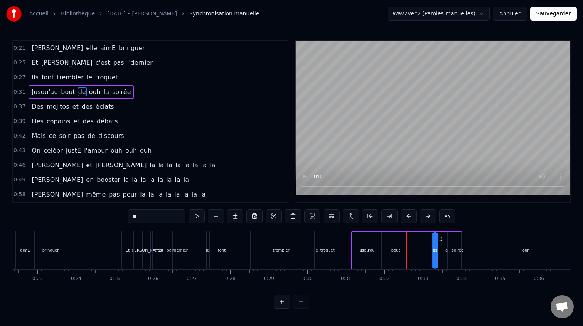
drag, startPoint x: 412, startPoint y: 239, endPoint x: 440, endPoint y: 241, distance: 27.8
click at [441, 240] on icon at bounding box center [441, 239] width 6 height 6
click at [387, 248] on div "bout" at bounding box center [396, 250] width 18 height 37
drag, startPoint x: 395, startPoint y: 241, endPoint x: 427, endPoint y: 240, distance: 32.0
click at [427, 240] on icon at bounding box center [425, 239] width 6 height 6
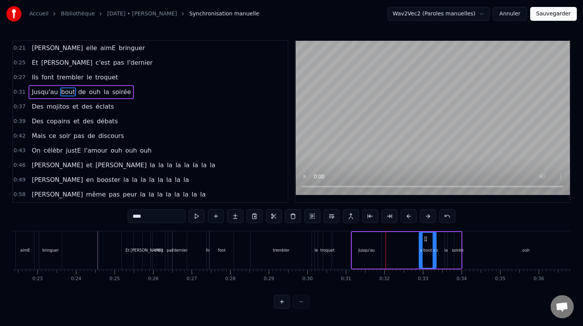
click at [362, 250] on div "Jusqu'au" at bounding box center [367, 251] width 16 height 6
type input "********"
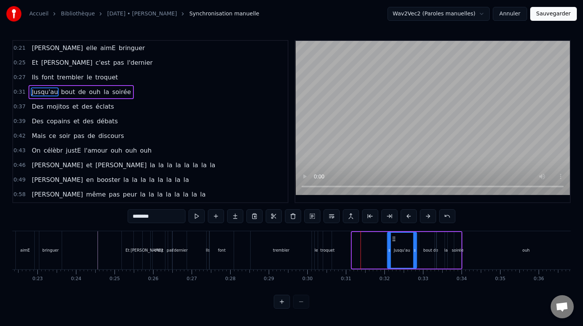
drag, startPoint x: 358, startPoint y: 242, endPoint x: 397, endPoint y: 241, distance: 39.0
click at [396, 241] on icon at bounding box center [394, 239] width 6 height 6
click at [398, 241] on circle at bounding box center [398, 241] width 0 height 0
drag, startPoint x: 396, startPoint y: 240, endPoint x: 390, endPoint y: 241, distance: 5.8
click at [390, 241] on icon at bounding box center [391, 239] width 6 height 6
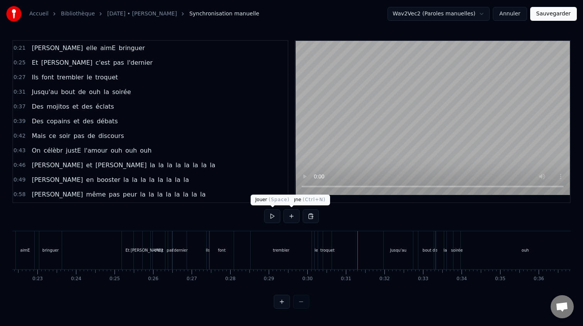
click at [274, 215] on button at bounding box center [272, 216] width 16 height 14
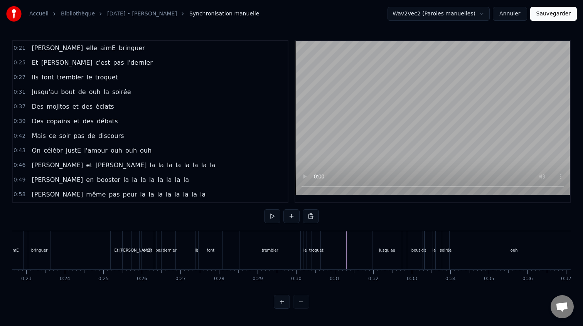
scroll to position [0, 873]
click at [233, 235] on div "Ils font trembler le troquet" at bounding box center [259, 250] width 127 height 38
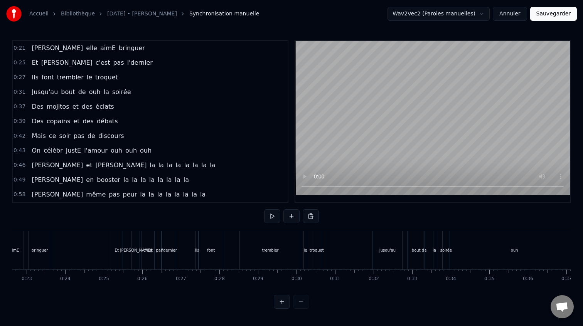
drag, startPoint x: 326, startPoint y: 237, endPoint x: 228, endPoint y: 247, distance: 98.4
drag, startPoint x: 317, startPoint y: 246, endPoint x: 323, endPoint y: 251, distance: 8.0
click at [316, 249] on div "troquet" at bounding box center [317, 251] width 14 height 6
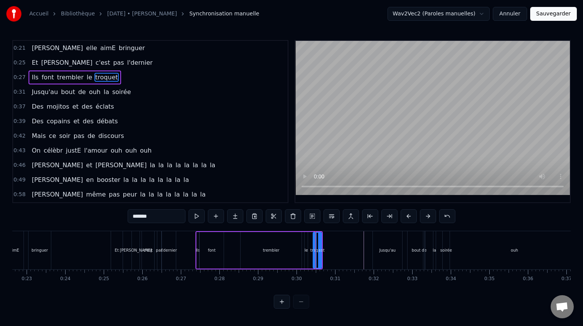
drag, startPoint x: 317, startPoint y: 247, endPoint x: 323, endPoint y: 247, distance: 6.2
click at [323, 248] on div "troquet" at bounding box center [318, 251] width 14 height 6
drag, startPoint x: 321, startPoint y: 248, endPoint x: 326, endPoint y: 248, distance: 4.2
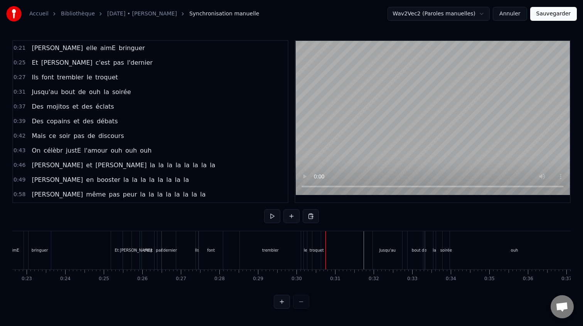
click at [317, 243] on div "troquet" at bounding box center [317, 250] width 8 height 38
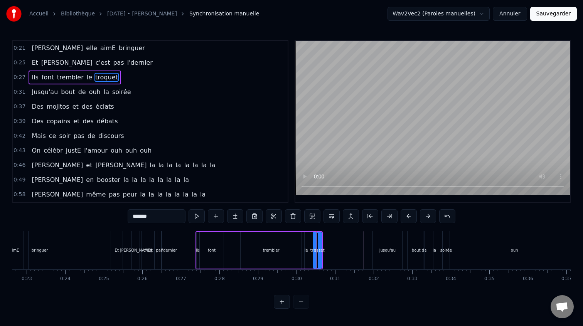
click at [315, 240] on div at bounding box center [315, 250] width 3 height 35
click at [314, 240] on div at bounding box center [315, 250] width 3 height 35
click at [306, 241] on div "le" at bounding box center [306, 250] width 3 height 37
click at [289, 244] on div "trembler" at bounding box center [271, 250] width 61 height 37
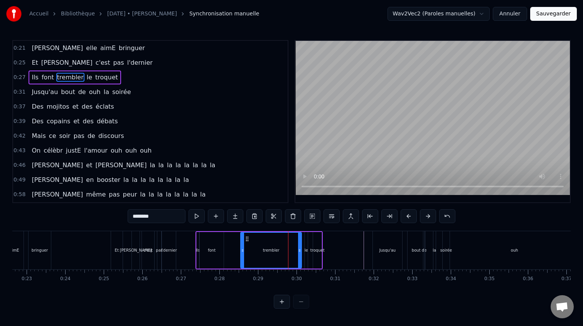
click at [316, 240] on div "troquet" at bounding box center [317, 250] width 8 height 37
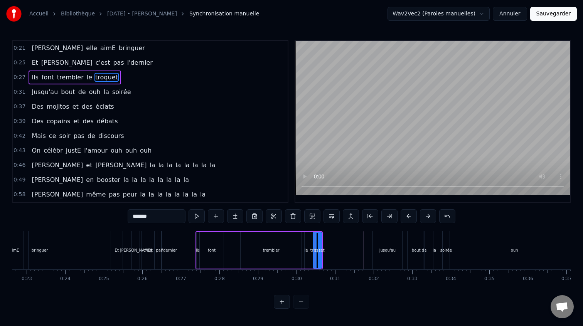
click at [287, 302] on button at bounding box center [282, 302] width 16 height 14
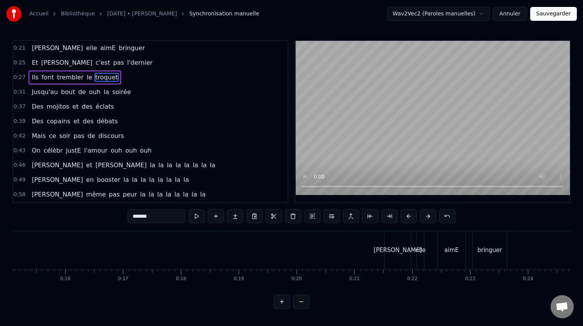
click at [287, 302] on button at bounding box center [282, 302] width 16 height 14
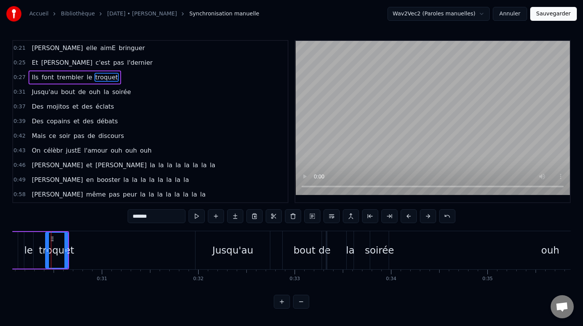
click at [307, 299] on button at bounding box center [301, 302] width 16 height 14
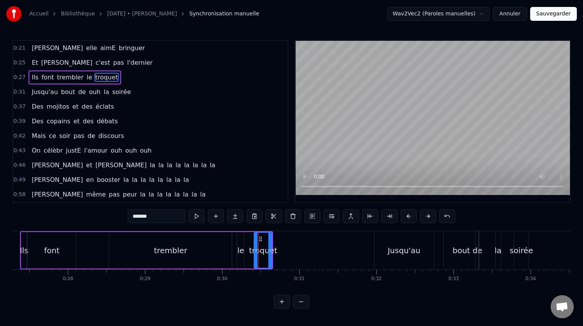
scroll to position [0, 2065]
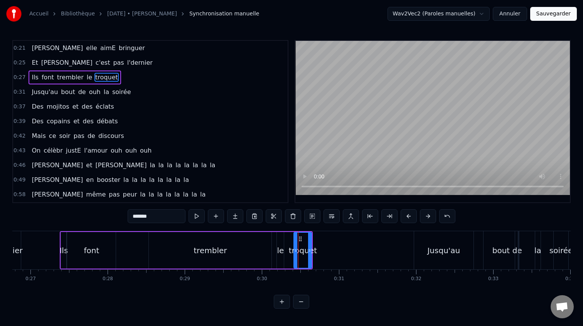
drag, startPoint x: 300, startPoint y: 238, endPoint x: 307, endPoint y: 239, distance: 7.0
click at [312, 238] on div "troquet" at bounding box center [303, 250] width 19 height 37
click at [304, 240] on icon at bounding box center [300, 239] width 6 height 6
click at [278, 246] on div "le" at bounding box center [280, 251] width 7 height 12
type input "**"
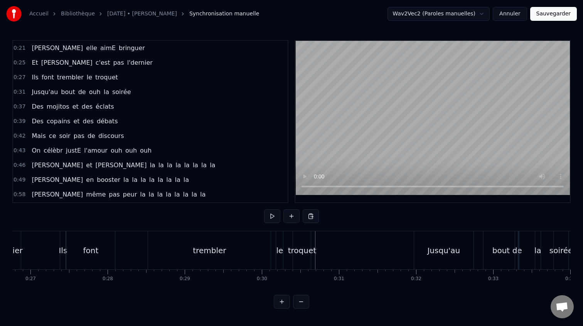
click at [176, 249] on div "trembler" at bounding box center [209, 250] width 123 height 38
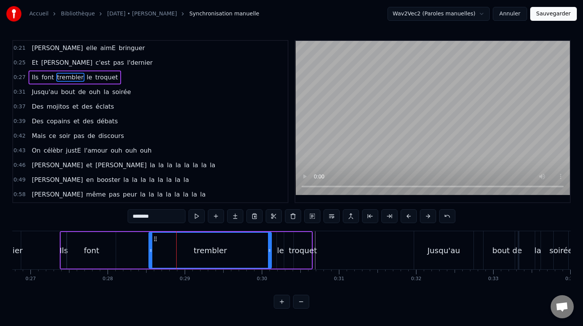
drag, startPoint x: 157, startPoint y: 239, endPoint x: 178, endPoint y: 240, distance: 21.3
click at [178, 240] on div "trembler" at bounding box center [210, 250] width 122 height 35
drag, startPoint x: 155, startPoint y: 239, endPoint x: 130, endPoint y: 241, distance: 25.2
click at [130, 241] on div "Ils font trembler le troquet" at bounding box center [186, 250] width 253 height 38
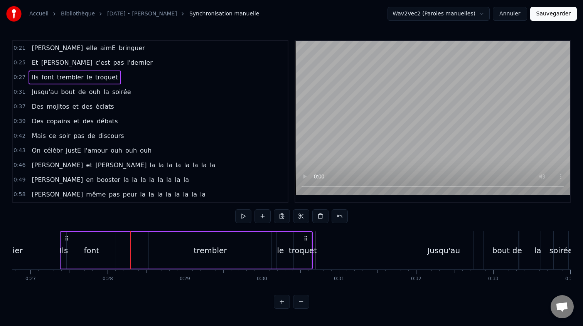
drag, startPoint x: 156, startPoint y: 244, endPoint x: 159, endPoint y: 259, distance: 15.7
click at [159, 259] on div "trembler" at bounding box center [210, 250] width 123 height 37
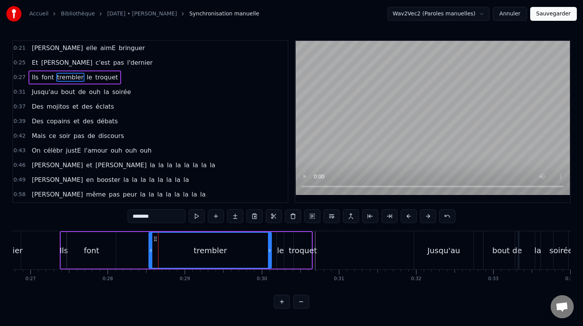
click at [203, 303] on div "0:21 Camille elle aimE bringuer 0:25 Et Thomas c'est pas l'dernier 0:27 Ils fon…" at bounding box center [291, 174] width 559 height 269
click at [90, 265] on div "font" at bounding box center [91, 250] width 49 height 37
type input "****"
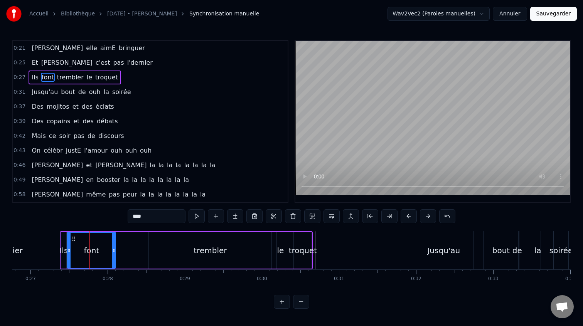
click at [250, 321] on html "Accueil Bibliothèque 23/08/2025 • Camille • Thomas Synchronisation manuelle Wav…" at bounding box center [291, 160] width 583 height 321
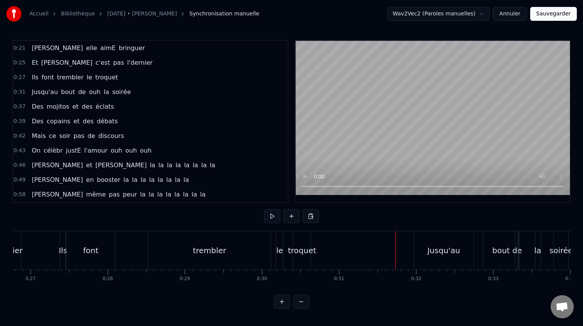
click at [453, 242] on div "Jusqu'au" at bounding box center [443, 250] width 59 height 38
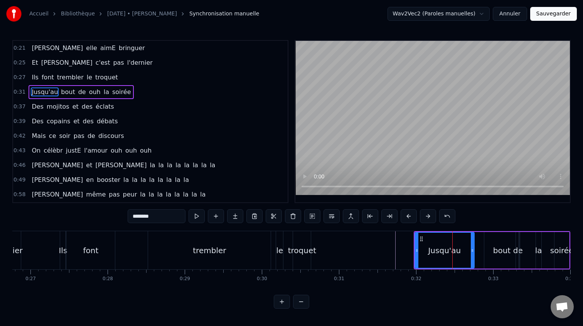
click at [421, 240] on icon at bounding box center [422, 239] width 6 height 6
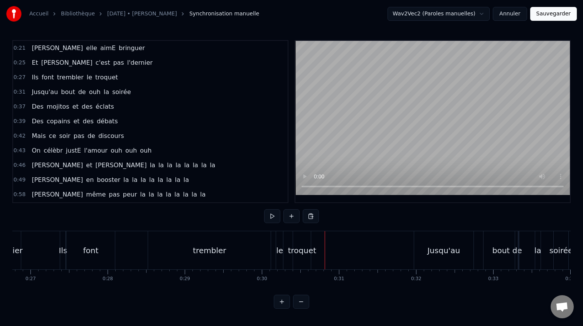
click at [307, 251] on div "troquet" at bounding box center [302, 251] width 28 height 12
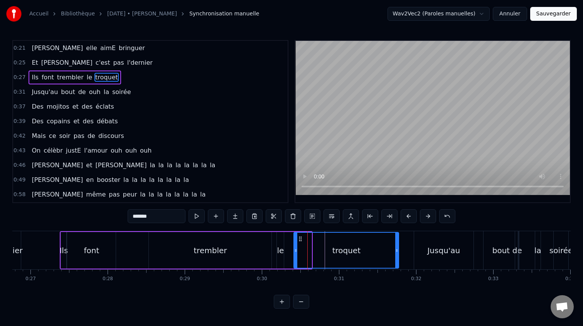
drag, startPoint x: 309, startPoint y: 250, endPoint x: 397, endPoint y: 248, distance: 88.0
click at [397, 248] on icon at bounding box center [396, 251] width 3 height 6
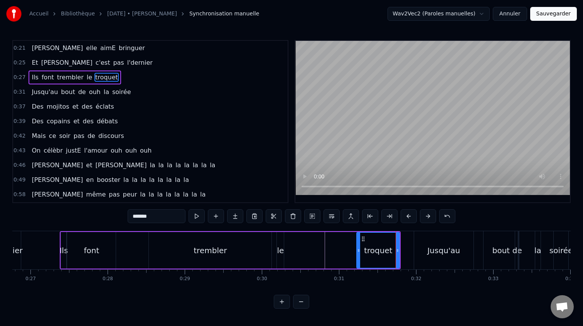
drag, startPoint x: 296, startPoint y: 252, endPoint x: 359, endPoint y: 249, distance: 62.9
click at [359, 249] on icon at bounding box center [358, 251] width 3 height 6
click at [280, 251] on div "le" at bounding box center [280, 251] width 7 height 12
drag, startPoint x: 284, startPoint y: 240, endPoint x: 354, endPoint y: 238, distance: 69.9
click at [354, 238] on icon at bounding box center [354, 239] width 6 height 6
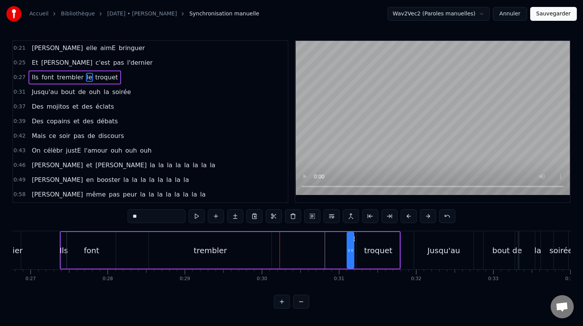
click at [231, 248] on div "trembler" at bounding box center [210, 250] width 123 height 37
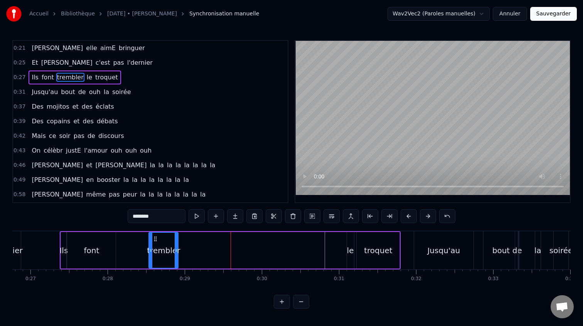
drag, startPoint x: 270, startPoint y: 252, endPoint x: 176, endPoint y: 260, distance: 93.7
click at [176, 260] on div at bounding box center [176, 250] width 3 height 35
drag, startPoint x: 157, startPoint y: 241, endPoint x: 317, endPoint y: 243, distance: 160.5
click at [325, 240] on icon at bounding box center [324, 239] width 6 height 6
click at [90, 248] on div "font" at bounding box center [91, 251] width 15 height 12
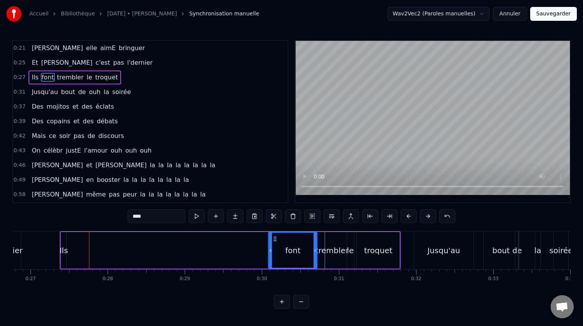
drag, startPoint x: 75, startPoint y: 242, endPoint x: 275, endPoint y: 252, distance: 200.9
click at [275, 252] on div "font" at bounding box center [293, 250] width 48 height 35
click at [64, 240] on div "Ils" at bounding box center [63, 250] width 5 height 37
type input "***"
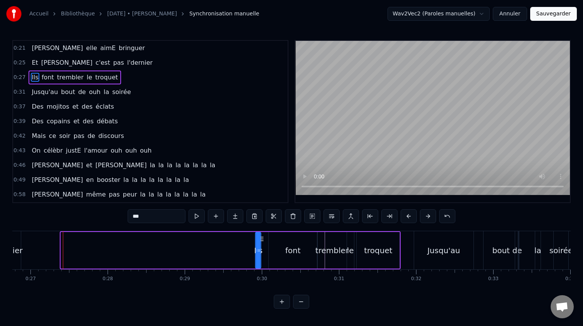
drag, startPoint x: 68, startPoint y: 240, endPoint x: 263, endPoint y: 242, distance: 194.5
click at [263, 242] on icon at bounding box center [262, 239] width 6 height 6
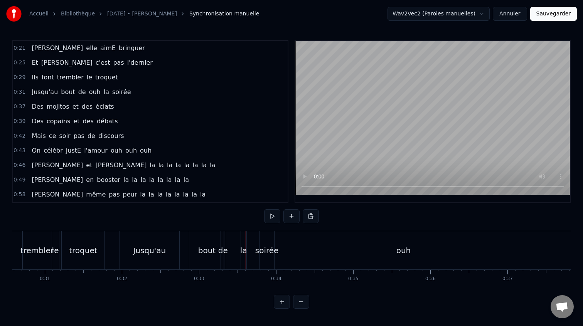
scroll to position [0, 2355]
click at [168, 250] on div "Jusqu'au" at bounding box center [154, 251] width 33 height 12
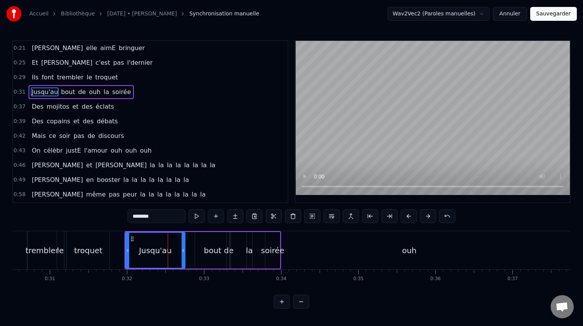
click at [87, 246] on div "troquet" at bounding box center [88, 251] width 28 height 12
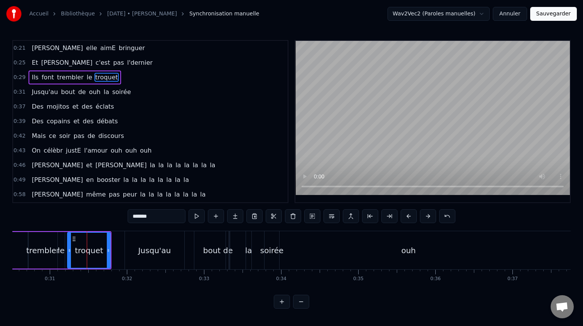
click at [144, 248] on div "Jusqu'au" at bounding box center [154, 251] width 33 height 12
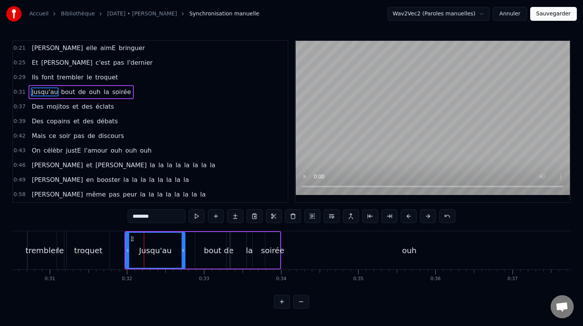
click at [103, 244] on div "troquet" at bounding box center [88, 250] width 43 height 38
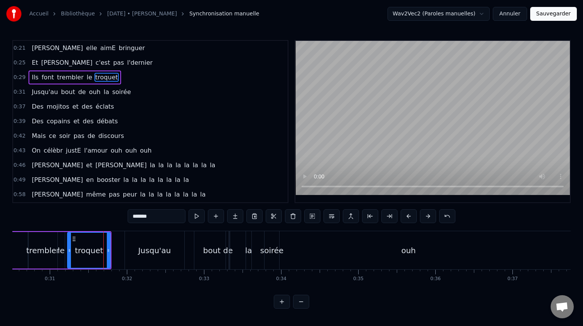
click at [36, 89] on span "Jusqu'au" at bounding box center [45, 92] width 28 height 9
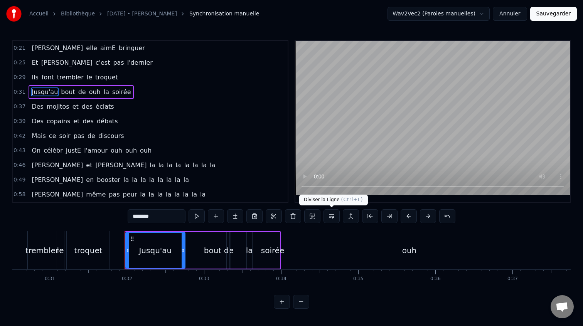
click at [334, 220] on button at bounding box center [332, 216] width 16 height 14
click at [81, 239] on div "troquet" at bounding box center [88, 250] width 43 height 38
type input "*******"
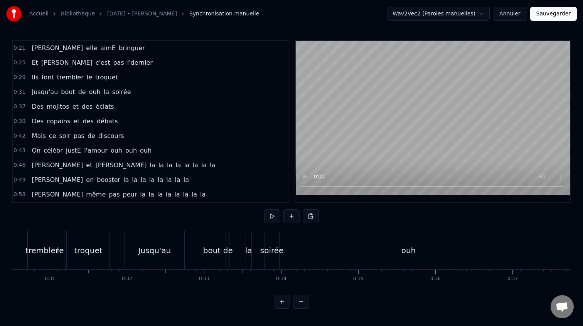
click at [167, 249] on div "Jusqu'au" at bounding box center [154, 251] width 33 height 12
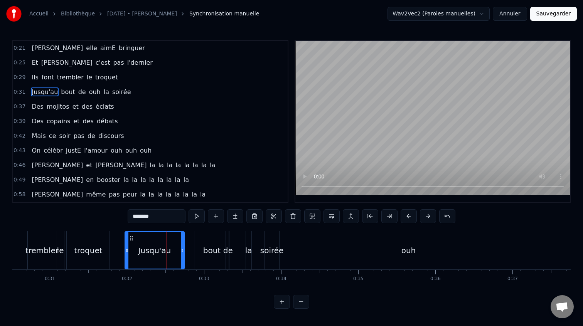
click at [211, 244] on div "bout" at bounding box center [211, 250] width 35 height 38
type input "****"
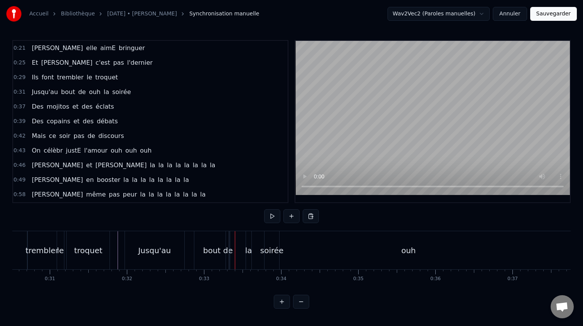
click at [203, 247] on div "bout" at bounding box center [211, 250] width 35 height 38
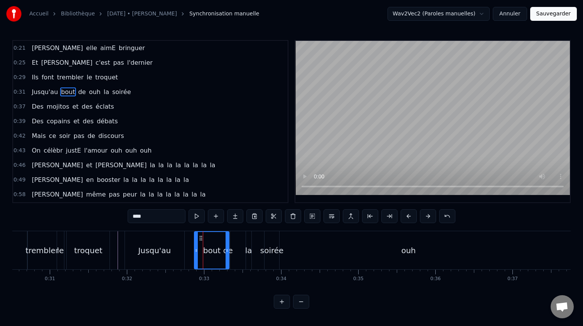
click at [166, 249] on div "Jusqu'au" at bounding box center [154, 251] width 33 height 12
type input "********"
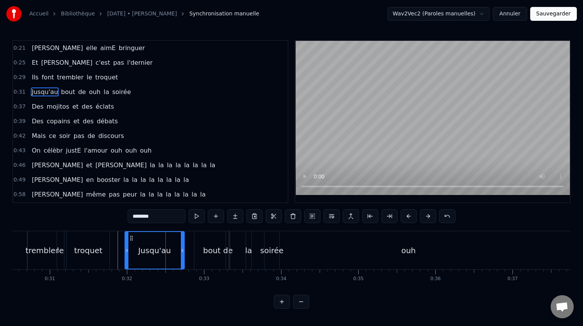
click at [122, 230] on div "0:21 Camille elle aimE bringuer 0:25 Et Thomas c'est pas l'dernier 0:29 Ils fon…" at bounding box center [291, 174] width 559 height 269
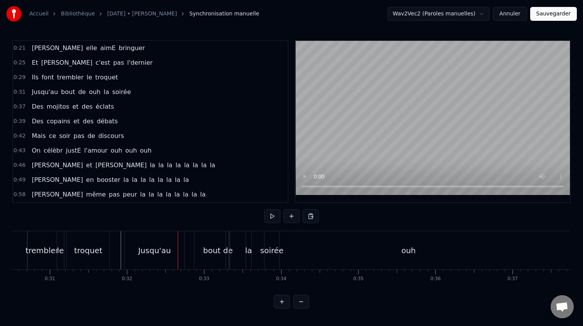
click at [167, 252] on div "Jusqu'au" at bounding box center [154, 251] width 33 height 12
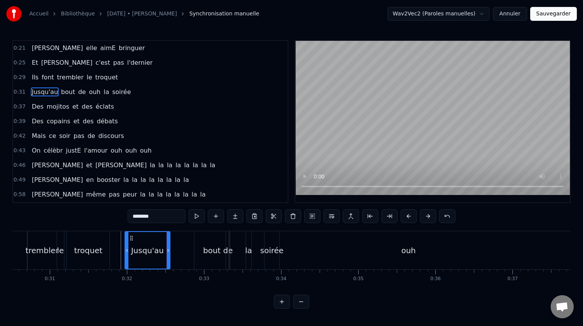
drag, startPoint x: 182, startPoint y: 251, endPoint x: 168, endPoint y: 252, distance: 13.5
click at [168, 252] on icon at bounding box center [168, 251] width 3 height 6
drag, startPoint x: 209, startPoint y: 250, endPoint x: 200, endPoint y: 250, distance: 9.3
click at [201, 251] on div "bout" at bounding box center [211, 250] width 35 height 38
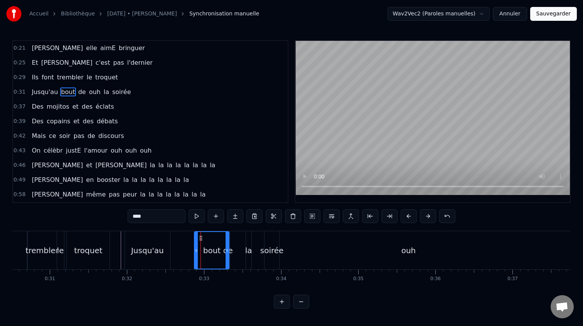
click at [199, 245] on div "bout" at bounding box center [212, 250] width 34 height 37
drag, startPoint x: 200, startPoint y: 239, endPoint x: 176, endPoint y: 239, distance: 23.5
click at [176, 239] on icon at bounding box center [177, 238] width 6 height 6
click at [226, 238] on div "de" at bounding box center [228, 250] width 5 height 38
drag, startPoint x: 232, startPoint y: 239, endPoint x: 214, endPoint y: 239, distance: 18.1
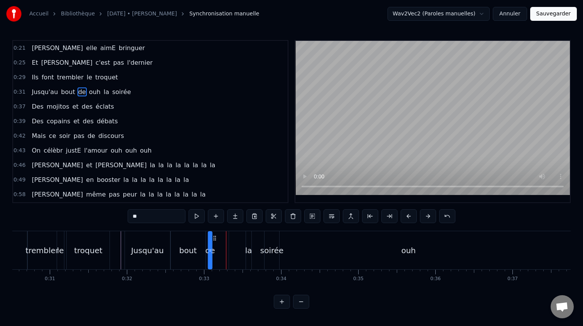
click at [214, 239] on icon at bounding box center [215, 238] width 6 height 6
click at [253, 240] on div "ouh" at bounding box center [408, 250] width 359 height 38
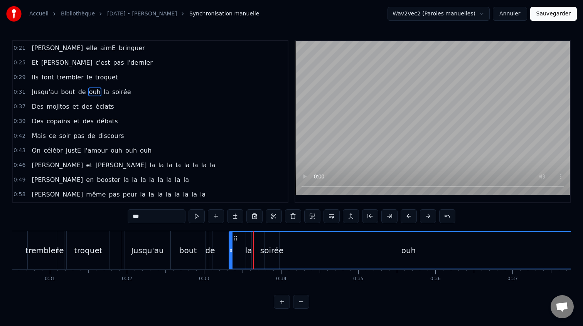
click at [250, 242] on div "ouh" at bounding box center [409, 250] width 358 height 37
click at [235, 254] on div "ouh" at bounding box center [409, 250] width 358 height 37
click at [246, 248] on div "ouh" at bounding box center [409, 250] width 358 height 37
click at [262, 247] on div "ouh" at bounding box center [409, 250] width 358 height 37
drag, startPoint x: 244, startPoint y: 250, endPoint x: 294, endPoint y: 248, distance: 50.2
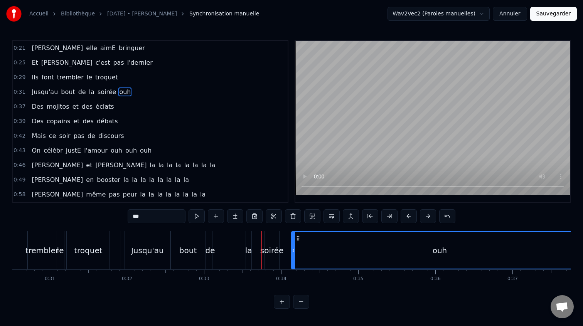
click at [247, 253] on div "la" at bounding box center [248, 251] width 7 height 12
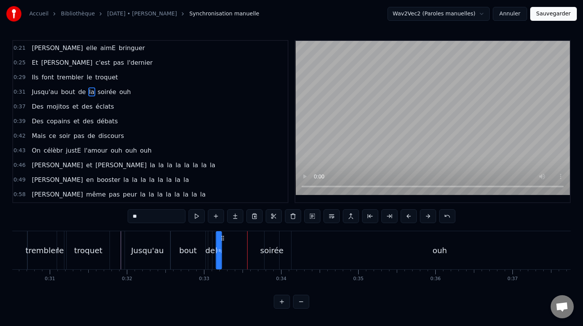
drag, startPoint x: 252, startPoint y: 239, endPoint x: 222, endPoint y: 241, distance: 29.7
click at [222, 241] on icon at bounding box center [223, 238] width 6 height 6
click at [274, 245] on div "soirée" at bounding box center [272, 251] width 24 height 12
type input "******"
drag, startPoint x: 270, startPoint y: 238, endPoint x: 230, endPoint y: 238, distance: 40.1
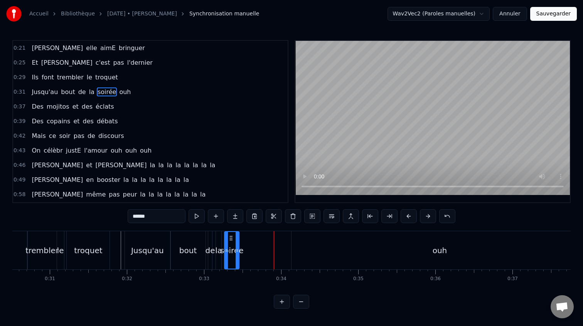
click at [230, 238] on icon at bounding box center [231, 238] width 6 height 6
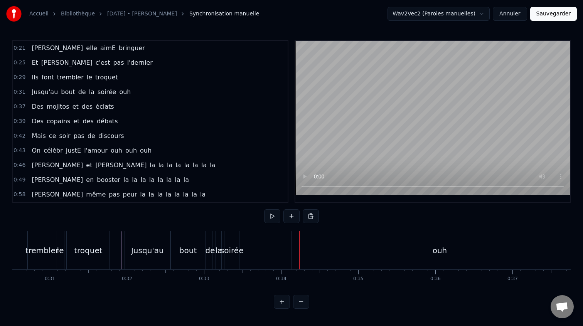
click at [289, 250] on div "Jusqu'au bout de la soirée ouh" at bounding box center [358, 250] width 466 height 38
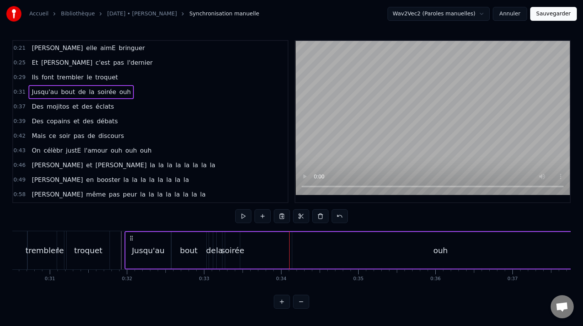
click at [295, 246] on div "ouh" at bounding box center [440, 250] width 296 height 37
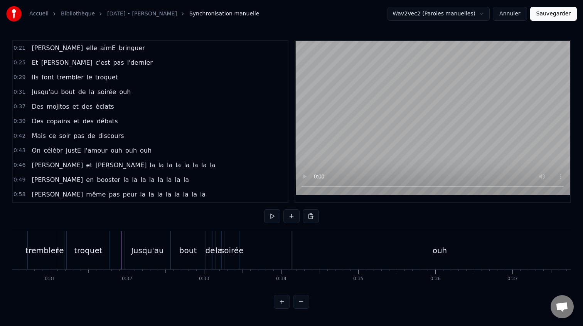
click at [294, 253] on div "ouh" at bounding box center [440, 250] width 296 height 38
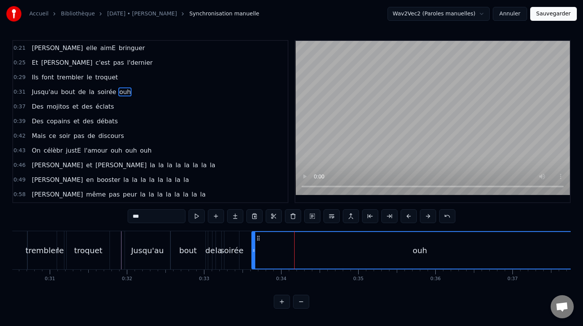
drag, startPoint x: 295, startPoint y: 251, endPoint x: 255, endPoint y: 251, distance: 39.7
click at [255, 251] on icon at bounding box center [253, 251] width 3 height 6
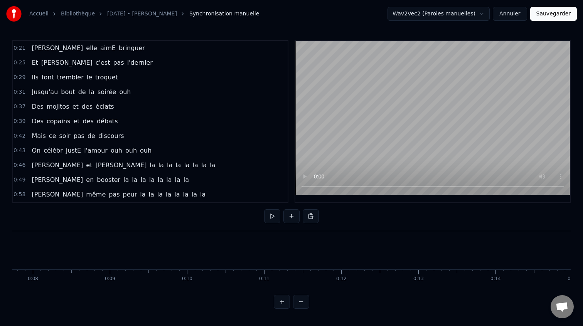
scroll to position [0, 517]
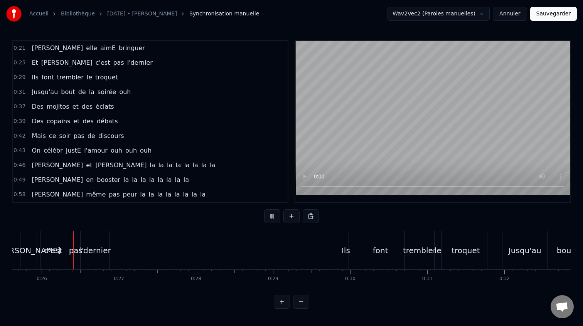
scroll to position [0, 1986]
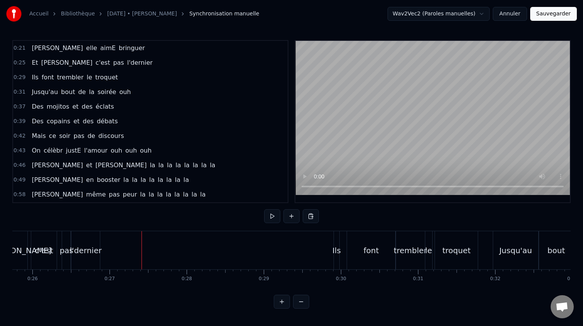
click at [88, 258] on div "l'dernier" at bounding box center [85, 250] width 29 height 38
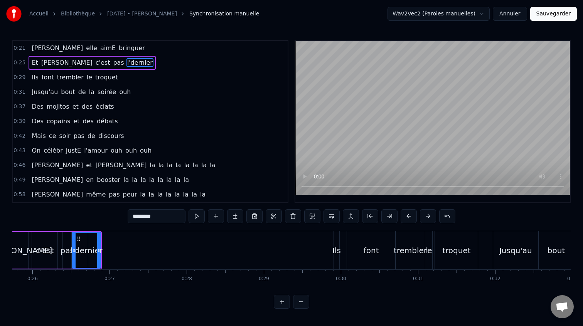
drag, startPoint x: 86, startPoint y: 251, endPoint x: 95, endPoint y: 250, distance: 8.9
click at [95, 250] on div "l'dernier" at bounding box center [87, 251] width 32 height 12
click at [98, 250] on icon at bounding box center [98, 251] width 3 height 6
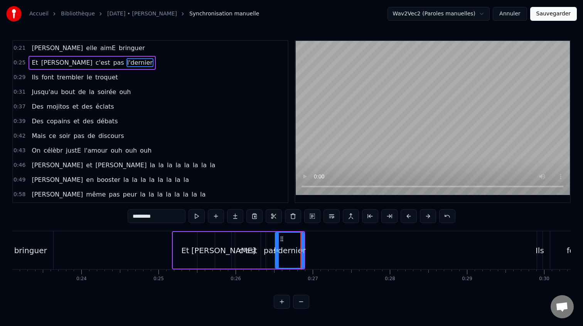
scroll to position [0, 1787]
click at [173, 249] on div "Et" at bounding box center [181, 250] width 24 height 37
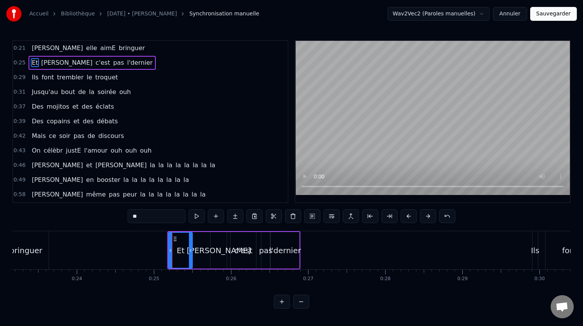
click at [289, 248] on div "l'dernier" at bounding box center [285, 251] width 32 height 12
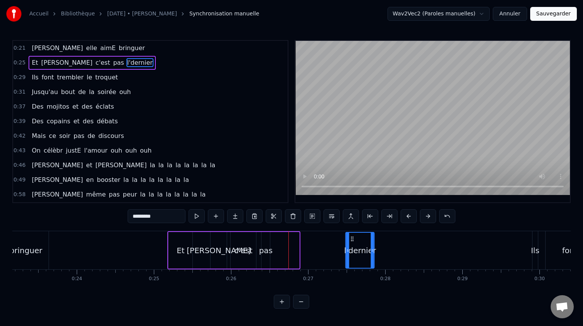
drag, startPoint x: 277, startPoint y: 239, endPoint x: 351, endPoint y: 245, distance: 75.1
click at [351, 245] on div "l'dernier" at bounding box center [360, 250] width 28 height 35
click at [253, 243] on div "c'est" at bounding box center [243, 250] width 25 height 37
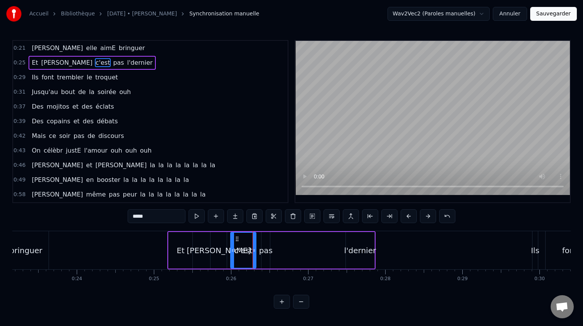
click at [264, 242] on div "pas" at bounding box center [266, 250] width 8 height 37
type input "***"
click at [281, 301] on button at bounding box center [282, 302] width 16 height 14
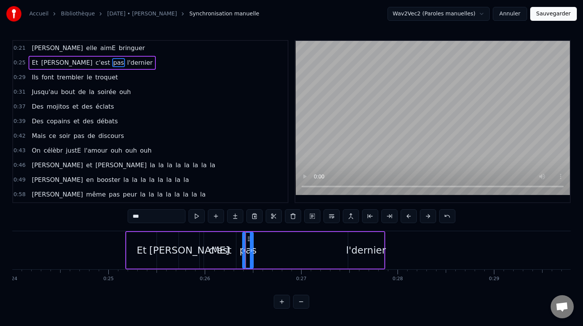
scroll to position [0, 2320]
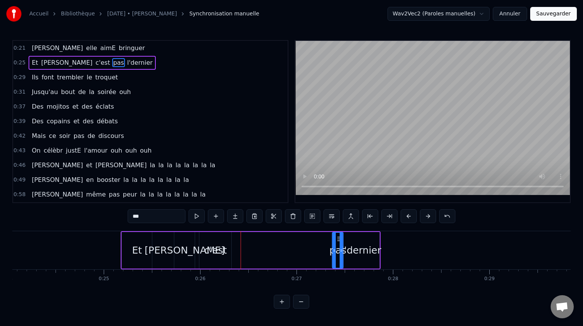
drag, startPoint x: 244, startPoint y: 238, endPoint x: 338, endPoint y: 241, distance: 94.2
click at [338, 241] on icon at bounding box center [339, 239] width 6 height 6
drag, startPoint x: 216, startPoint y: 246, endPoint x: 284, endPoint y: 248, distance: 68.3
click at [284, 248] on div "Et Thomas c'est pas l'dernier" at bounding box center [251, 250] width 260 height 38
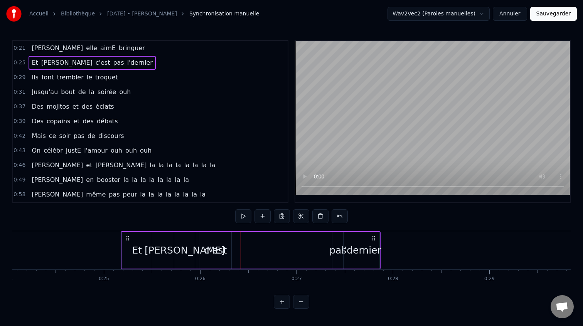
click at [221, 248] on div "c'est" at bounding box center [215, 250] width 23 height 15
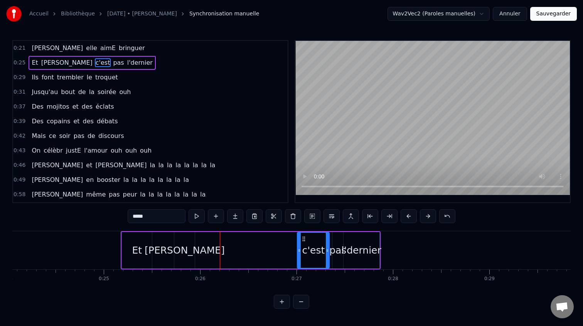
drag, startPoint x: 206, startPoint y: 238, endPoint x: 303, endPoint y: 243, distance: 97.0
click at [303, 243] on div "c'est" at bounding box center [313, 250] width 31 height 35
click at [203, 245] on div "Et Thomas c'est pas l'dernier" at bounding box center [251, 250] width 260 height 38
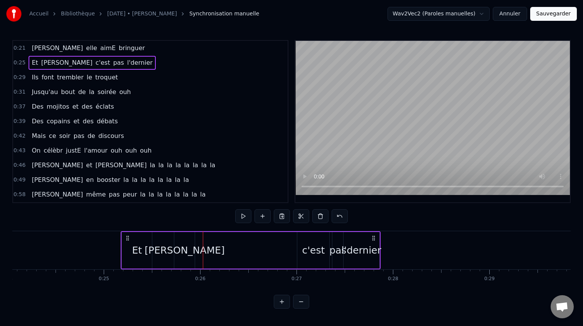
click at [158, 245] on div "Et Thomas c'est pas l'dernier" at bounding box center [251, 250] width 260 height 38
click at [190, 246] on div "[PERSON_NAME]" at bounding box center [185, 250] width 80 height 15
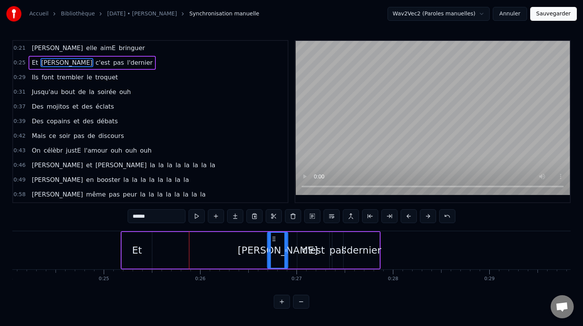
drag, startPoint x: 189, startPoint y: 240, endPoint x: 275, endPoint y: 245, distance: 85.8
click at [275, 245] on div "[PERSON_NAME]" at bounding box center [278, 250] width 20 height 35
click at [142, 250] on div "Et" at bounding box center [137, 250] width 30 height 37
type input "**"
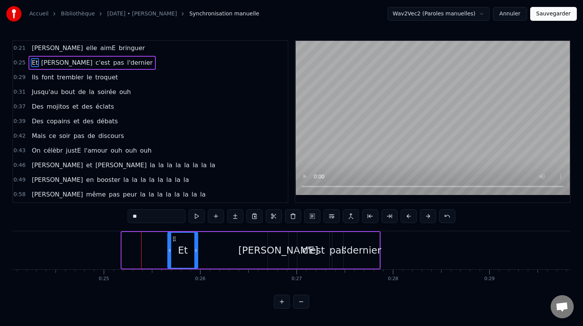
drag, startPoint x: 128, startPoint y: 240, endPoint x: 174, endPoint y: 242, distance: 46.0
click at [174, 242] on div "Et" at bounding box center [182, 250] width 29 height 35
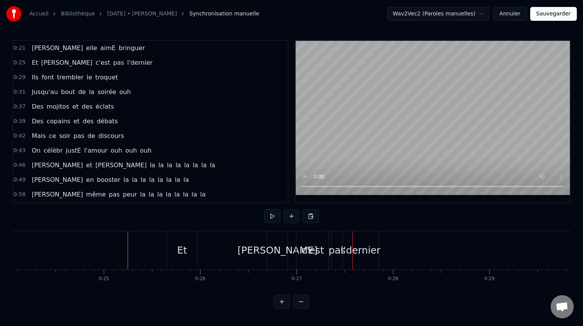
click at [269, 249] on div "[PERSON_NAME]" at bounding box center [278, 250] width 80 height 15
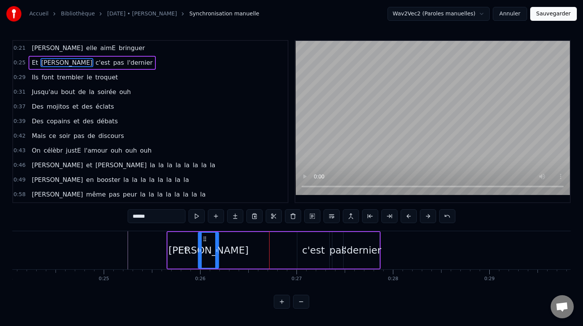
drag, startPoint x: 274, startPoint y: 238, endPoint x: 204, endPoint y: 240, distance: 69.9
click at [204, 240] on icon at bounding box center [205, 239] width 6 height 6
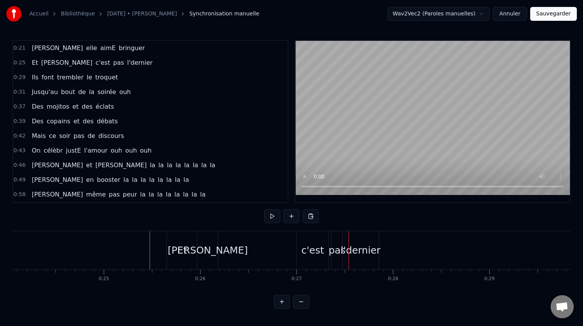
click at [314, 253] on div "c'est" at bounding box center [312, 250] width 23 height 15
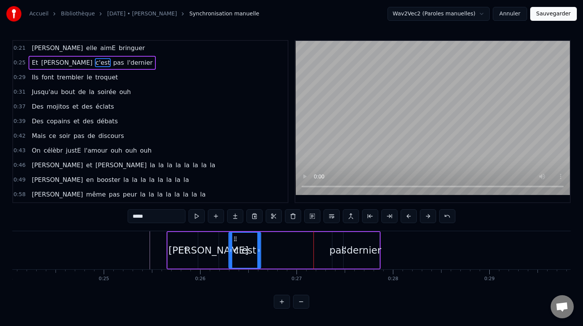
drag, startPoint x: 305, startPoint y: 241, endPoint x: 236, endPoint y: 242, distance: 68.7
click at [236, 242] on div "c'est" at bounding box center [245, 250] width 31 height 35
drag, startPoint x: 259, startPoint y: 248, endPoint x: 277, endPoint y: 249, distance: 17.4
click at [277, 249] on icon at bounding box center [276, 251] width 3 height 6
click at [346, 249] on div "l'dernier" at bounding box center [361, 250] width 40 height 15
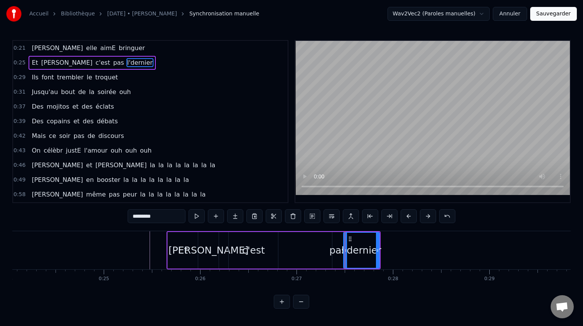
click at [341, 250] on div "pas" at bounding box center [337, 250] width 17 height 15
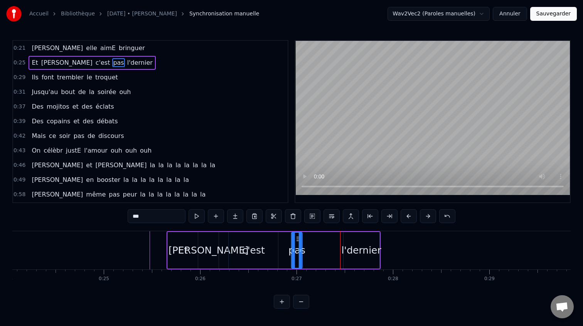
drag, startPoint x: 339, startPoint y: 240, endPoint x: 303, endPoint y: 242, distance: 35.9
click at [298, 242] on icon at bounding box center [298, 239] width 6 height 6
click at [355, 244] on div "l'dernier" at bounding box center [361, 250] width 40 height 15
type input "*********"
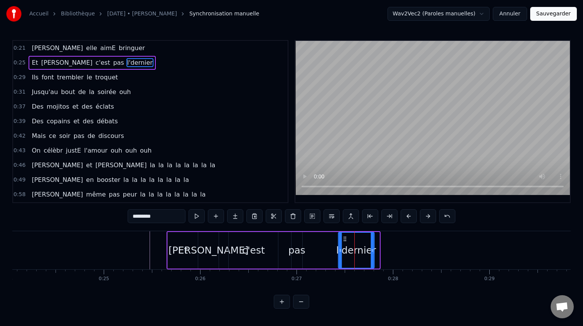
drag, startPoint x: 350, startPoint y: 239, endPoint x: 344, endPoint y: 240, distance: 6.3
click at [344, 240] on icon at bounding box center [345, 239] width 6 height 6
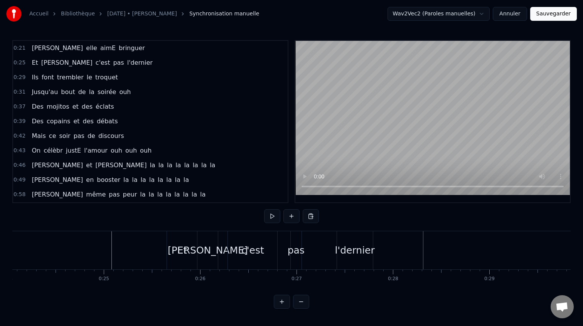
click at [308, 303] on button at bounding box center [301, 302] width 16 height 14
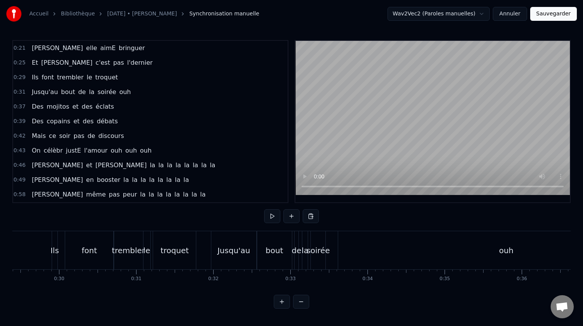
click at [308, 303] on button at bounding box center [301, 302] width 16 height 14
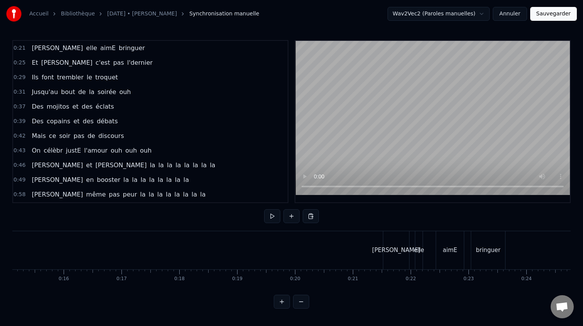
scroll to position [0, 833]
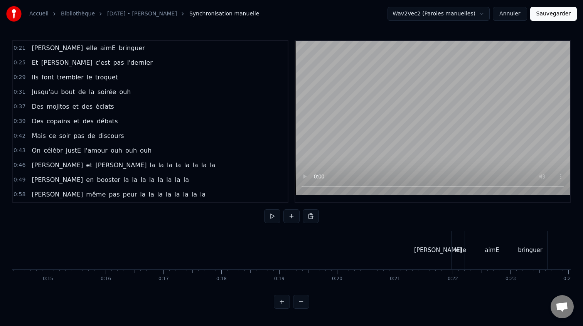
click at [399, 228] on div "0:21 Camille elle aimE bringuer 0:25 Et Thomas c'est pas l'dernier 0:29 Ils fon…" at bounding box center [291, 174] width 559 height 269
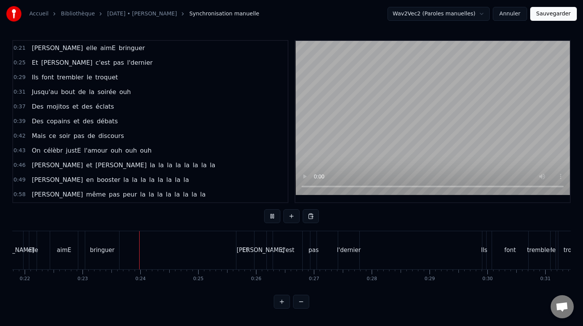
scroll to position [0, 1318]
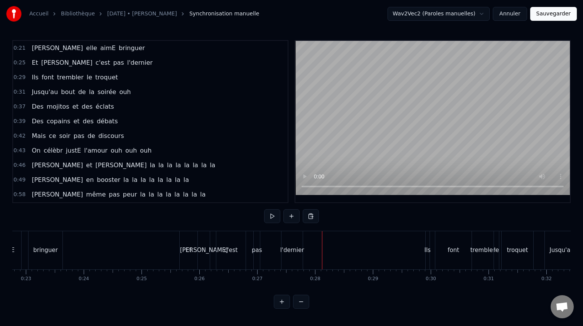
click at [259, 252] on div "pas" at bounding box center [257, 250] width 10 height 9
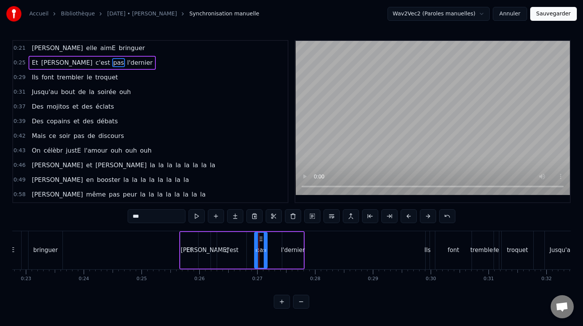
drag, startPoint x: 258, startPoint y: 251, endPoint x: 265, endPoint y: 251, distance: 6.9
click at [264, 251] on icon at bounding box center [265, 251] width 3 height 6
click at [289, 248] on div "l'dernier" at bounding box center [293, 250] width 24 height 9
type input "*********"
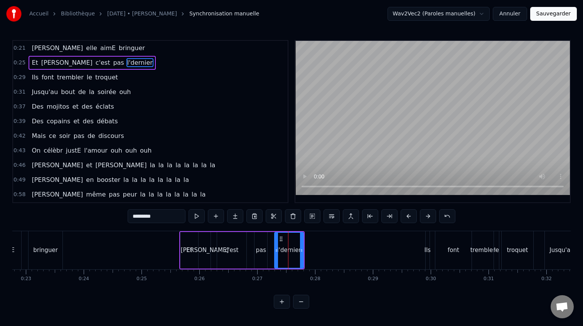
drag, startPoint x: 284, startPoint y: 250, endPoint x: 277, endPoint y: 251, distance: 7.8
click at [277, 251] on icon at bounding box center [276, 251] width 3 height 6
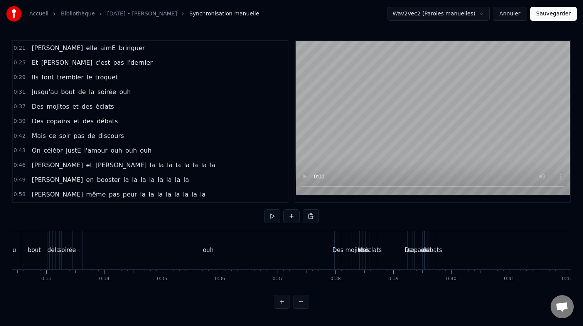
scroll to position [0, 2042]
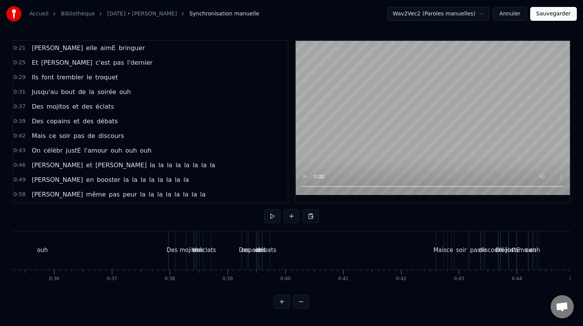
click at [19, 121] on span "0:39" at bounding box center [20, 122] width 12 height 8
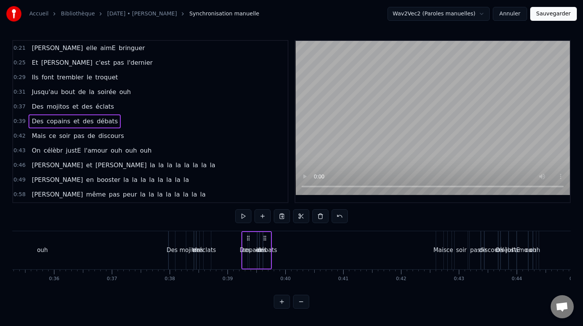
drag, startPoint x: 30, startPoint y: 117, endPoint x: 32, endPoint y: 123, distance: 7.3
click at [32, 123] on span "Des" at bounding box center [38, 121] width 14 height 9
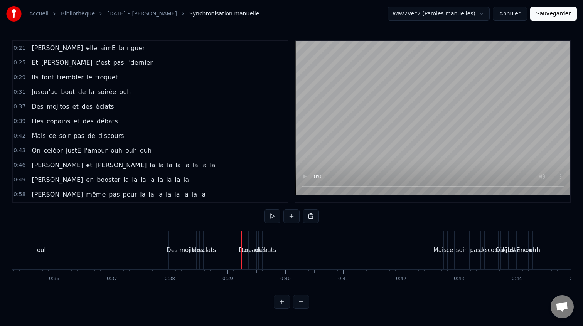
drag, startPoint x: 137, startPoint y: 118, endPoint x: 21, endPoint y: 127, distance: 116.4
click at [21, 127] on div "0:39 Des copains et des débats" at bounding box center [150, 121] width 275 height 15
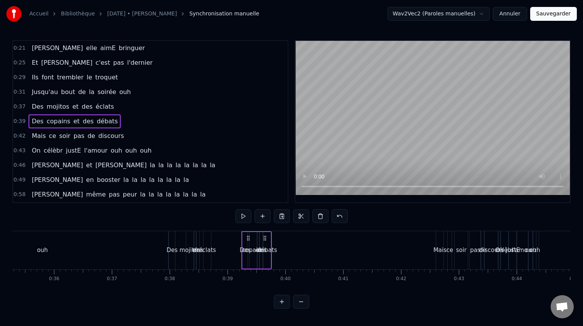
click at [32, 122] on span "Des" at bounding box center [38, 121] width 14 height 9
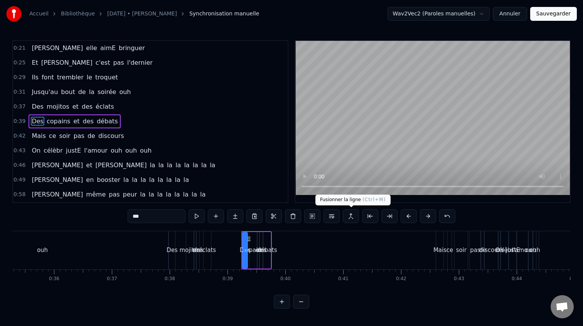
click at [346, 218] on button at bounding box center [351, 216] width 16 height 14
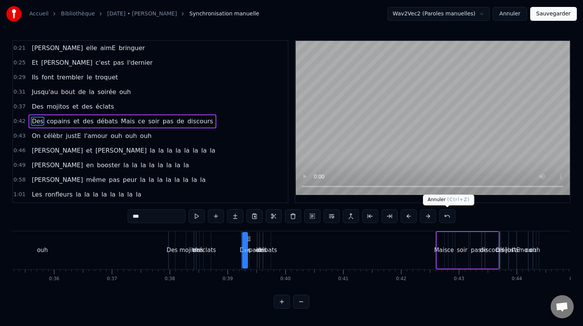
click at [444, 215] on button at bounding box center [447, 216] width 16 height 14
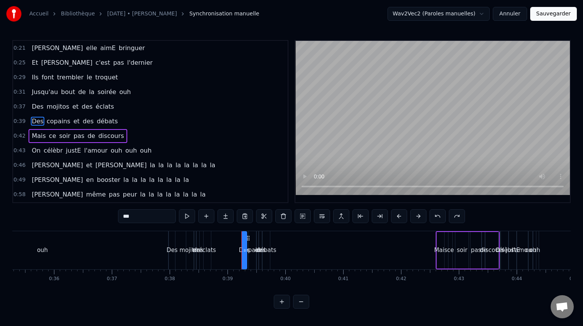
click at [189, 246] on div "mojitos" at bounding box center [189, 250] width 21 height 9
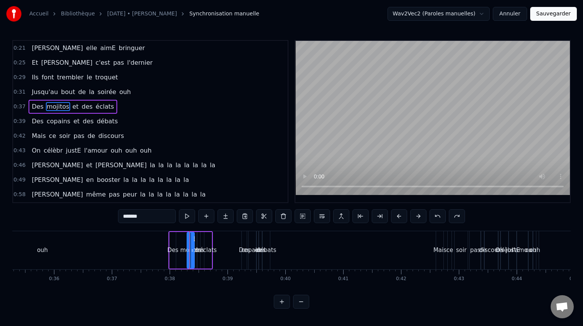
click at [35, 108] on span "Des" at bounding box center [38, 106] width 14 height 9
type input "***"
click at [399, 217] on button at bounding box center [399, 216] width 16 height 14
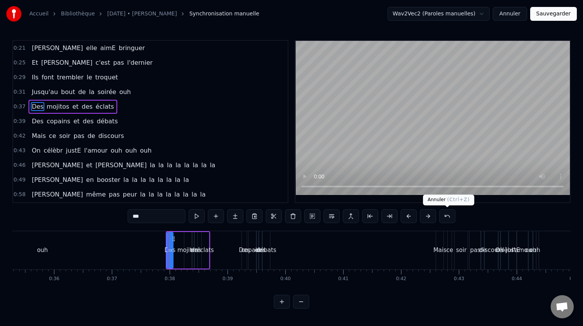
click at [453, 215] on button at bounding box center [447, 216] width 16 height 14
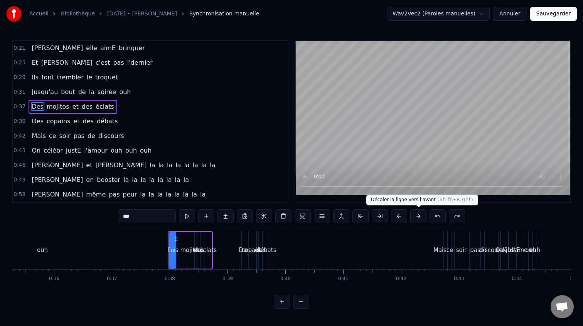
click at [416, 217] on button at bounding box center [419, 216] width 16 height 14
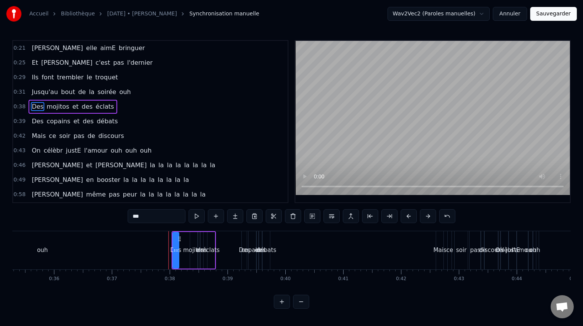
click at [416, 217] on button at bounding box center [409, 216] width 16 height 14
click at [456, 217] on div "0:21 Camille elle aimE bringuer 0:25 Et Thomas c'est pas l'dernier 0:29 Ils fon…" at bounding box center [291, 174] width 559 height 269
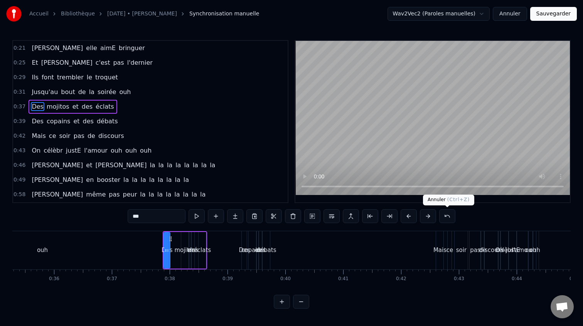
click at [453, 217] on button at bounding box center [447, 216] width 16 height 14
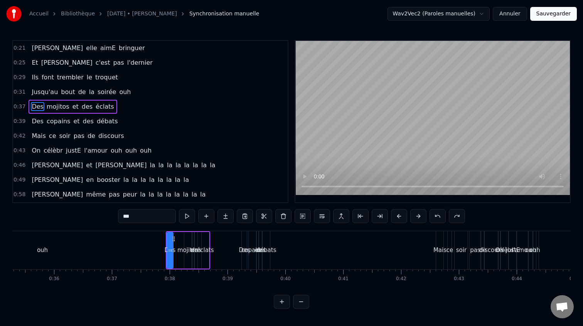
click at [453, 217] on button at bounding box center [457, 216] width 16 height 14
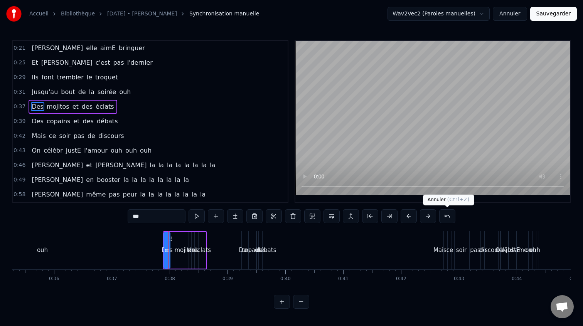
click at [453, 217] on button at bounding box center [447, 216] width 16 height 14
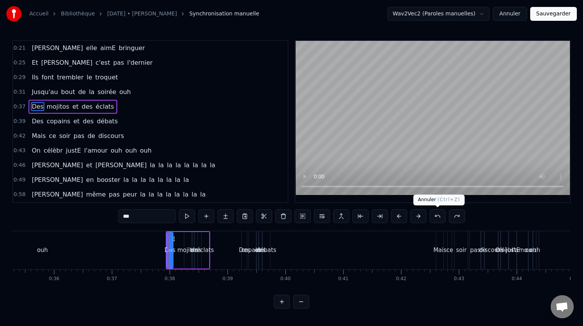
click at [436, 217] on button at bounding box center [438, 216] width 16 height 14
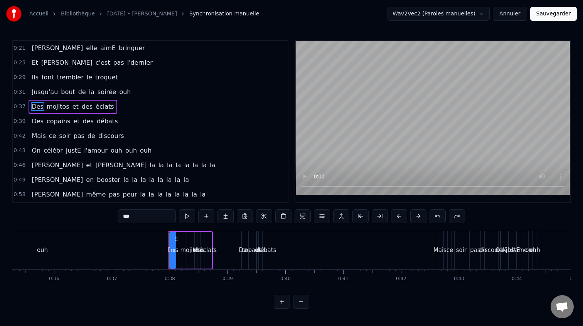
click at [436, 217] on button at bounding box center [438, 216] width 16 height 14
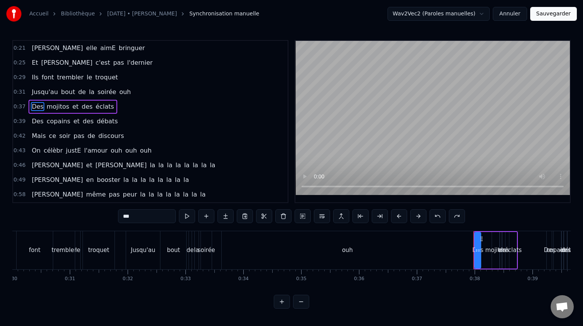
scroll to position [0, 1741]
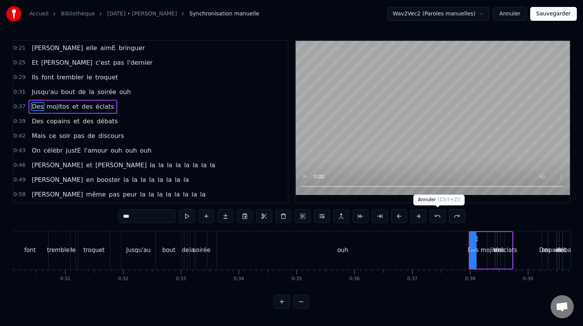
click at [434, 220] on button at bounding box center [438, 216] width 16 height 14
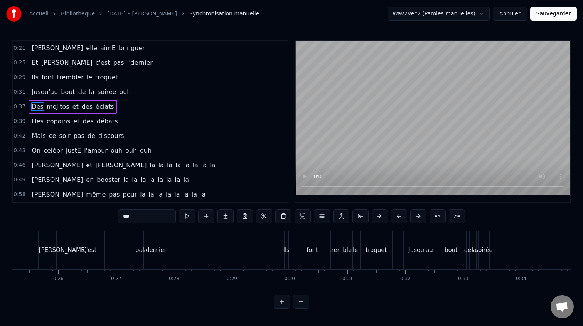
scroll to position [0, 1367]
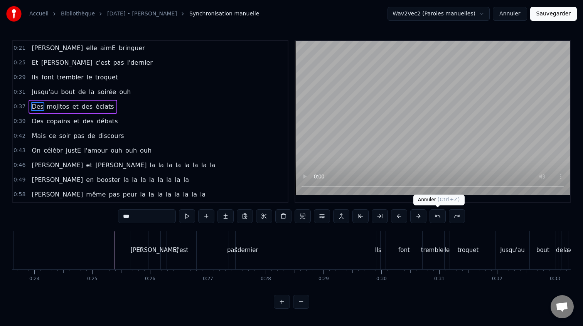
click at [437, 215] on button at bounding box center [438, 216] width 16 height 14
click at [458, 216] on button at bounding box center [457, 216] width 16 height 14
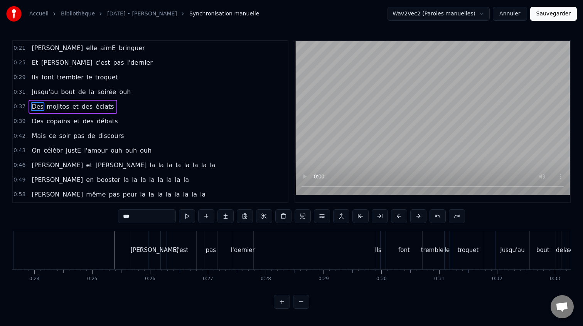
click at [458, 216] on button at bounding box center [457, 216] width 16 height 14
click at [439, 218] on button at bounding box center [438, 216] width 16 height 14
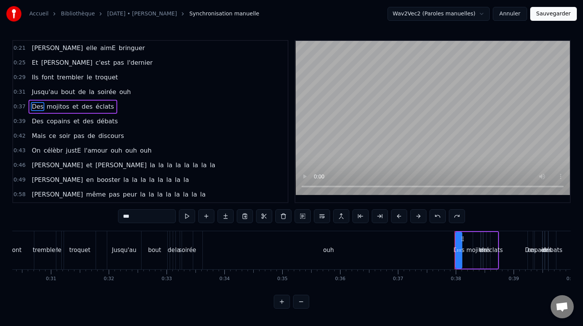
scroll to position [0, 1890]
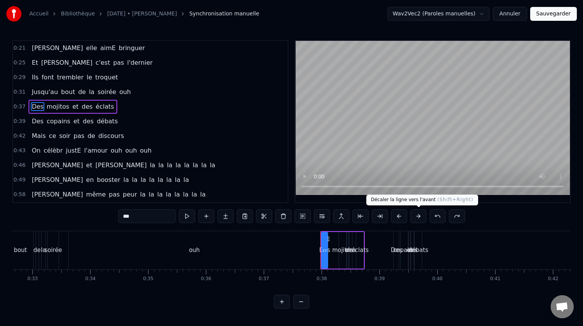
click at [417, 218] on button at bounding box center [419, 216] width 16 height 14
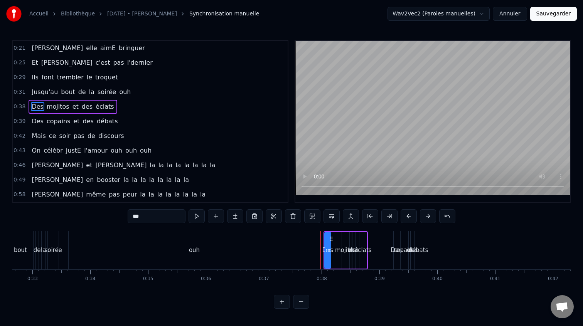
click at [417, 218] on div "***" at bounding box center [292, 216] width 328 height 14
click at [428, 220] on button at bounding box center [428, 216] width 16 height 14
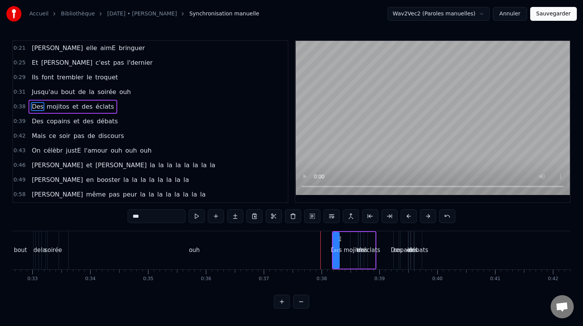
click at [428, 220] on button at bounding box center [428, 216] width 16 height 14
click at [35, 124] on span "Des" at bounding box center [38, 121] width 14 height 9
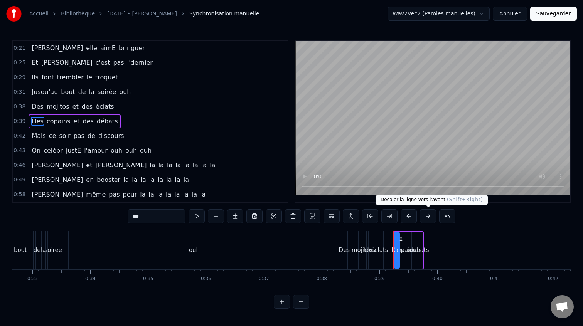
click at [427, 220] on button at bounding box center [428, 216] width 16 height 14
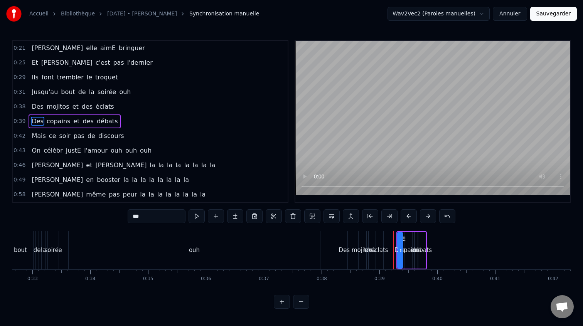
click at [427, 220] on button at bounding box center [428, 216] width 16 height 14
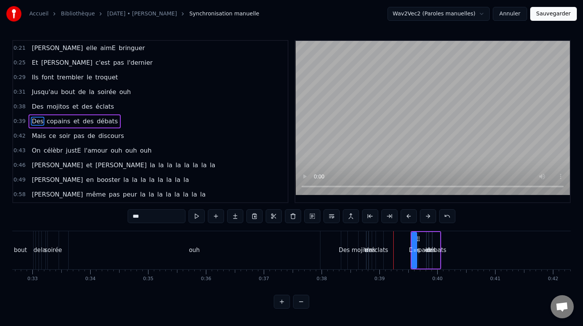
click at [427, 220] on button at bounding box center [428, 216] width 16 height 14
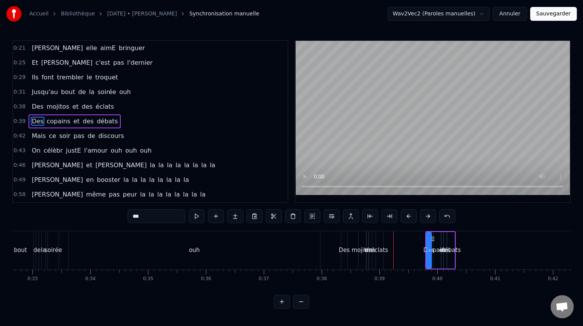
click at [427, 220] on button at bounding box center [428, 216] width 16 height 14
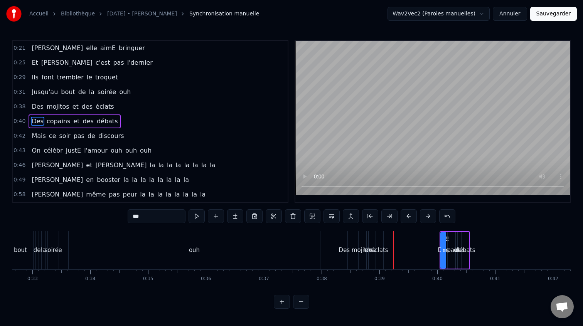
click at [427, 220] on button at bounding box center [428, 216] width 16 height 14
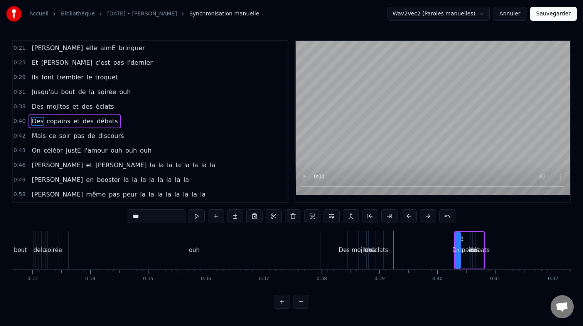
click at [427, 220] on button at bounding box center [428, 216] width 16 height 14
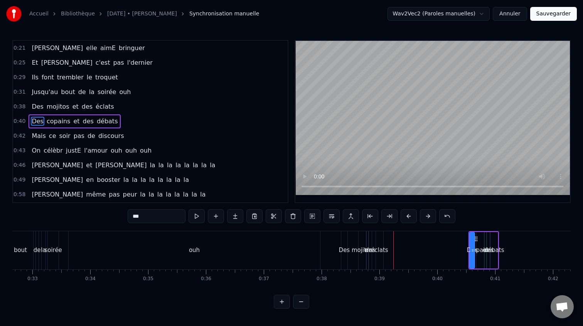
click at [427, 220] on button at bounding box center [428, 216] width 16 height 14
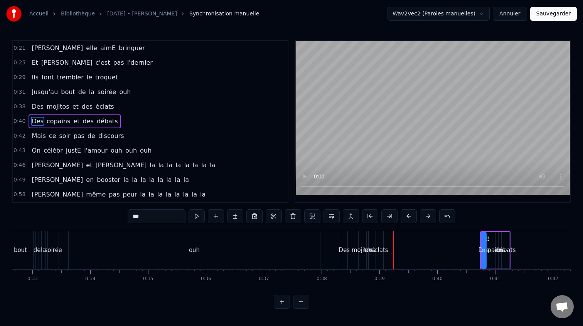
click at [427, 220] on button at bounding box center [428, 216] width 16 height 14
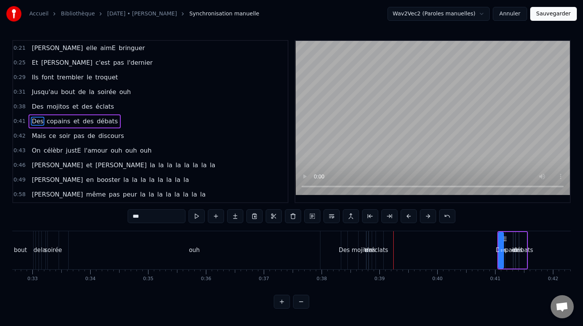
click at [427, 220] on button at bounding box center [428, 216] width 16 height 14
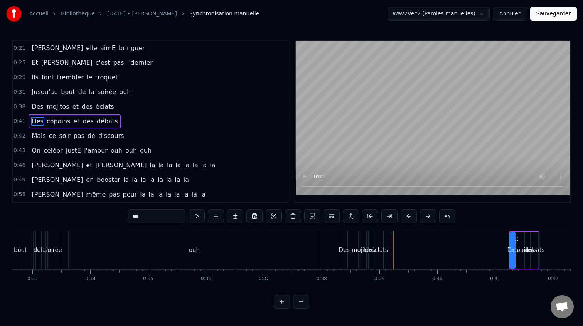
click at [427, 220] on button at bounding box center [428, 216] width 16 height 14
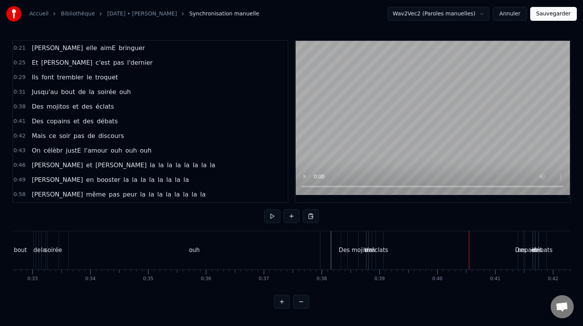
click at [380, 253] on div "éclats" at bounding box center [379, 250] width 17 height 9
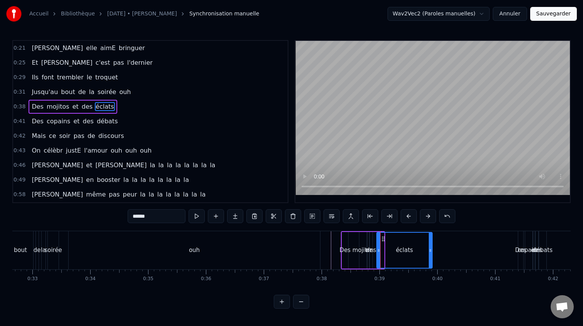
drag, startPoint x: 383, startPoint y: 240, endPoint x: 431, endPoint y: 240, distance: 48.2
click at [431, 240] on div at bounding box center [430, 250] width 3 height 35
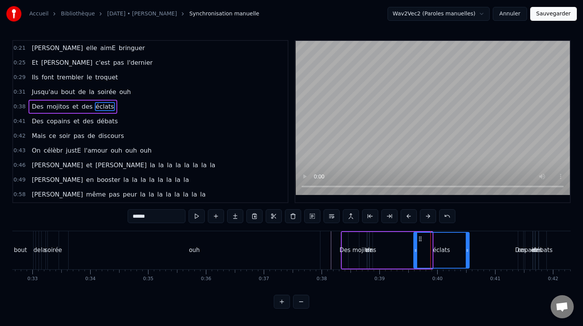
drag, startPoint x: 385, startPoint y: 240, endPoint x: 424, endPoint y: 242, distance: 39.0
click at [424, 242] on icon at bounding box center [420, 239] width 6 height 6
click at [370, 254] on div "des" at bounding box center [371, 250] width 10 height 9
type input "***"
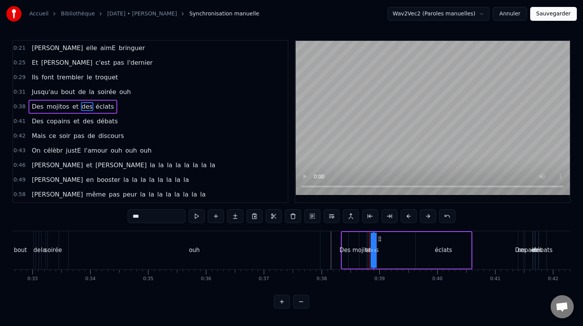
drag, startPoint x: 373, startPoint y: 248, endPoint x: 389, endPoint y: 248, distance: 16.6
click at [389, 248] on div "Des mojitos et des éclats" at bounding box center [407, 250] width 132 height 38
click at [370, 248] on div at bounding box center [369, 250] width 0 height 38
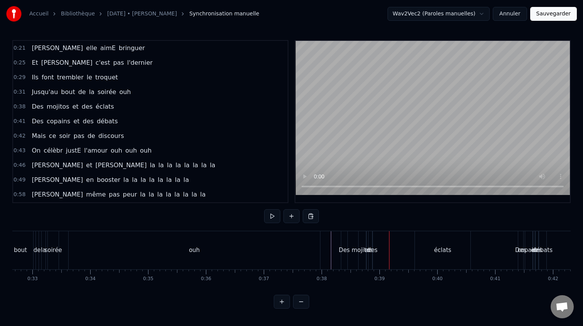
click at [277, 303] on button at bounding box center [282, 302] width 16 height 14
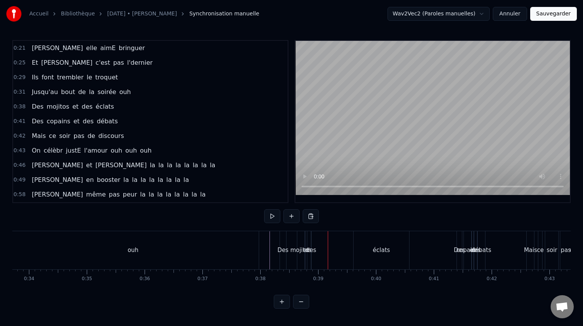
click at [277, 303] on button at bounding box center [282, 302] width 16 height 14
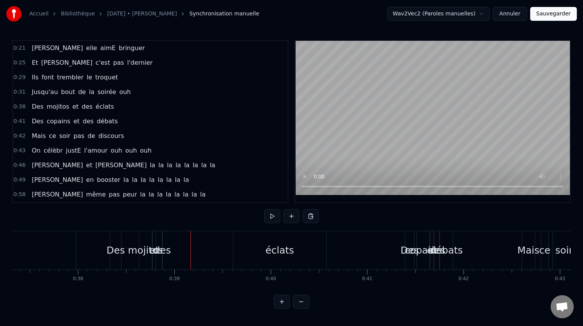
scroll to position [0, 3595]
click at [124, 248] on div "Des" at bounding box center [120, 250] width 19 height 15
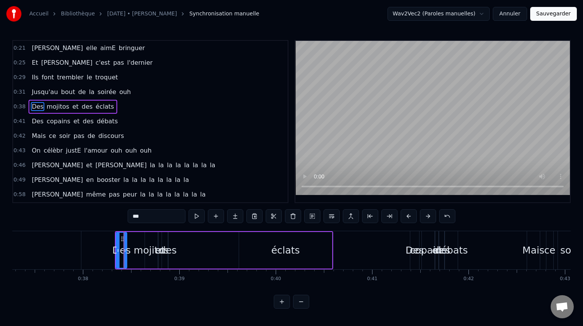
click at [165, 255] on div "des" at bounding box center [168, 250] width 17 height 15
type input "***"
drag, startPoint x: 170, startPoint y: 249, endPoint x: 182, endPoint y: 250, distance: 12.4
click at [182, 249] on div "Des mojitos et des éclats" at bounding box center [224, 250] width 218 height 38
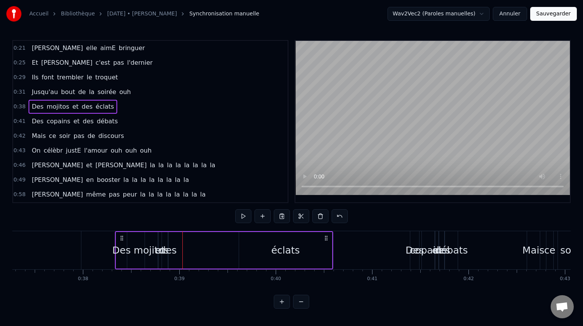
click at [169, 252] on div "des" at bounding box center [168, 250] width 17 height 15
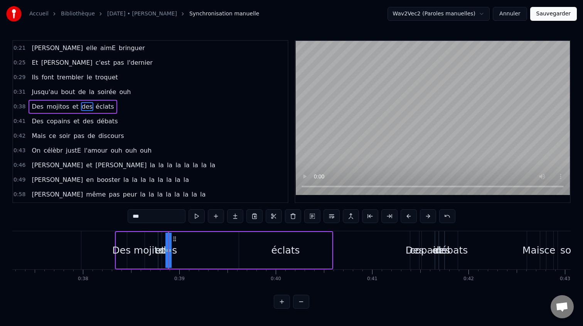
drag, startPoint x: 170, startPoint y: 250, endPoint x: 175, endPoint y: 249, distance: 5.0
click at [169, 249] on div "des" at bounding box center [169, 250] width 0 height 35
click at [171, 251] on icon at bounding box center [170, 251] width 3 height 6
click at [169, 252] on icon at bounding box center [170, 251] width 3 height 6
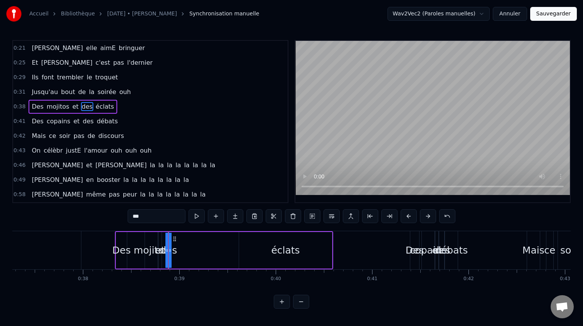
drag, startPoint x: 169, startPoint y: 252, endPoint x: 174, endPoint y: 251, distance: 4.3
click at [169, 251] on div "des" at bounding box center [169, 250] width 0 height 35
drag, startPoint x: 174, startPoint y: 240, endPoint x: 178, endPoint y: 240, distance: 4.6
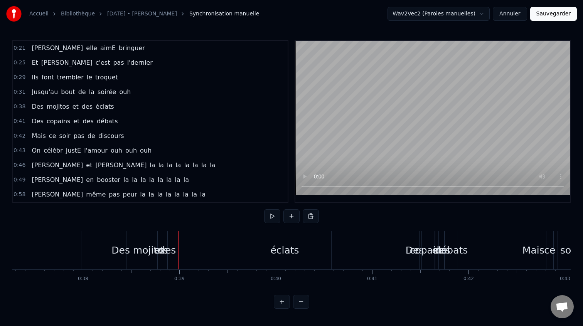
click at [172, 242] on div "Des mojitos et des éclats" at bounding box center [224, 250] width 218 height 38
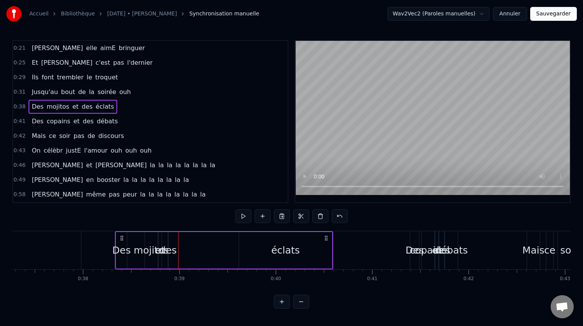
click at [170, 246] on div "des" at bounding box center [168, 250] width 17 height 15
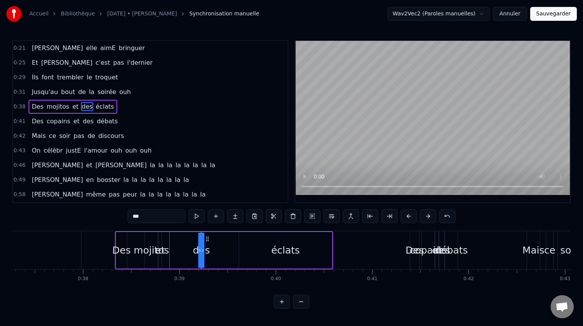
drag, startPoint x: 175, startPoint y: 240, endPoint x: 215, endPoint y: 242, distance: 39.8
click at [211, 242] on icon at bounding box center [207, 239] width 6 height 6
click at [218, 251] on div "Des mojitos et des éclats" at bounding box center [224, 250] width 218 height 38
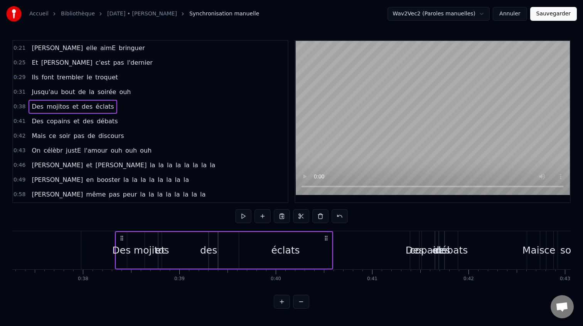
click at [205, 251] on div "des" at bounding box center [208, 250] width 17 height 15
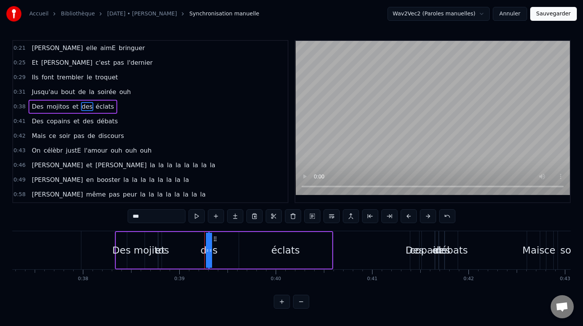
drag, startPoint x: 208, startPoint y: 250, endPoint x: 198, endPoint y: 250, distance: 10.4
click at [197, 250] on div "Des mojitos et des éclats" at bounding box center [224, 250] width 218 height 38
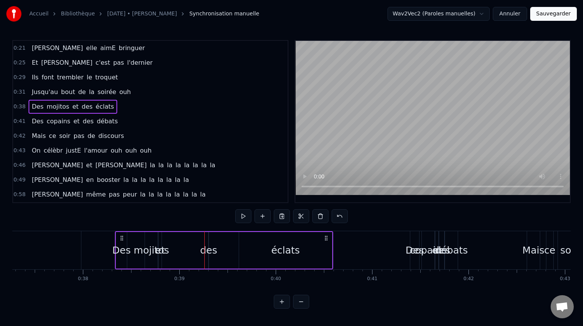
click at [160, 251] on div "et" at bounding box center [160, 250] width 10 height 15
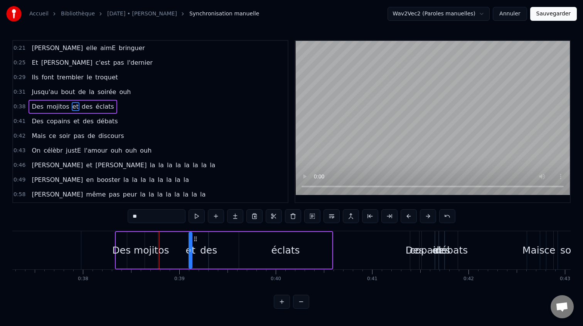
drag, startPoint x: 164, startPoint y: 240, endPoint x: 194, endPoint y: 242, distance: 30.2
click at [194, 242] on div "Des mojitos et des éclats" at bounding box center [224, 250] width 218 height 38
click at [150, 247] on div "mojitos" at bounding box center [151, 250] width 35 height 15
type input "*******"
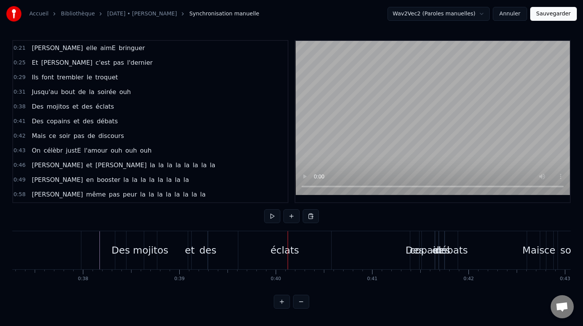
click at [194, 238] on div "Des mojitos et des éclats" at bounding box center [224, 250] width 218 height 38
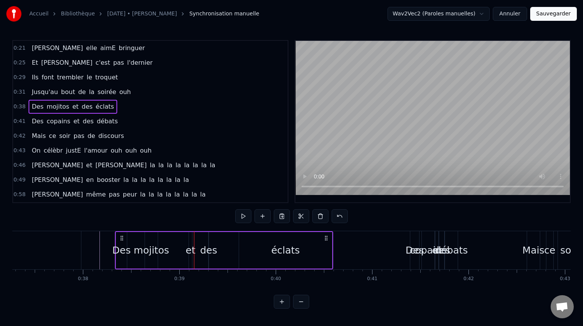
click at [190, 240] on div "et" at bounding box center [190, 250] width 3 height 37
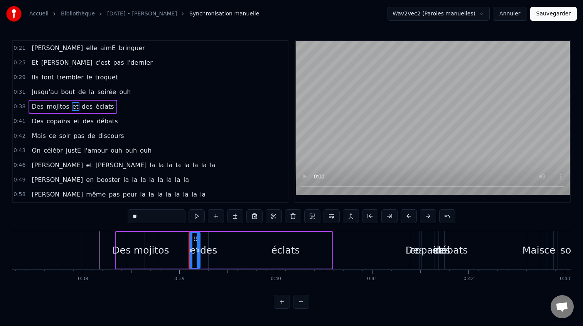
drag, startPoint x: 191, startPoint y: 253, endPoint x: 201, endPoint y: 253, distance: 10.4
click at [199, 252] on icon at bounding box center [198, 251] width 3 height 6
click at [208, 251] on div "des" at bounding box center [208, 250] width 17 height 15
type input "***"
drag, startPoint x: 211, startPoint y: 251, endPoint x: 221, endPoint y: 250, distance: 9.7
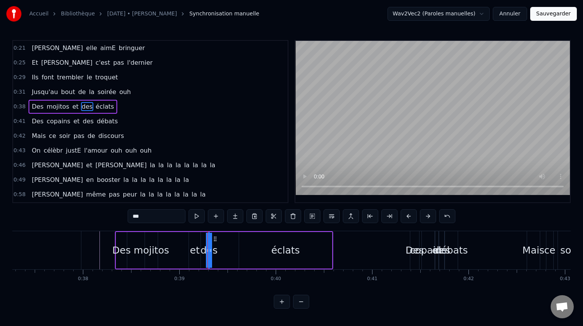
click at [221, 250] on div "Des mojitos et des éclats" at bounding box center [224, 250] width 218 height 38
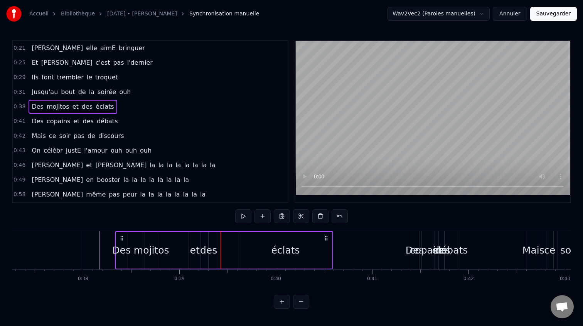
click at [213, 252] on div "des" at bounding box center [208, 250] width 17 height 15
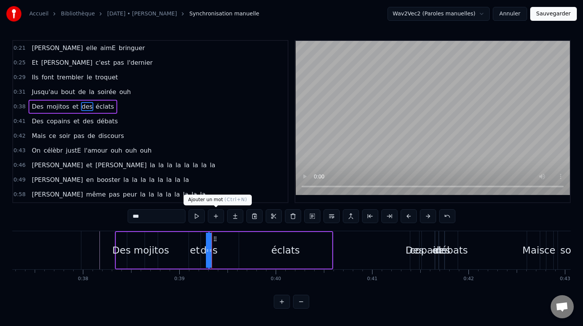
click at [211, 216] on button at bounding box center [216, 216] width 16 height 14
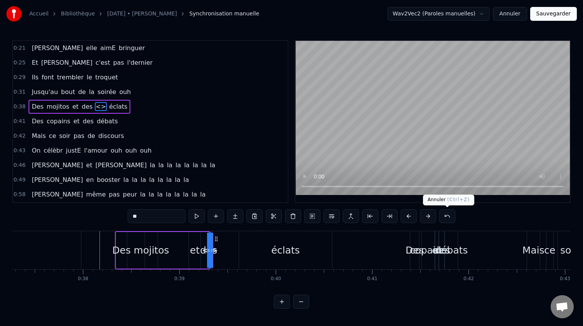
click at [445, 219] on button at bounding box center [447, 216] width 16 height 14
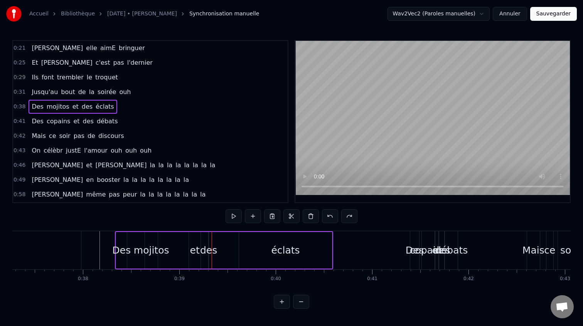
click at [207, 255] on div "des" at bounding box center [208, 250] width 17 height 15
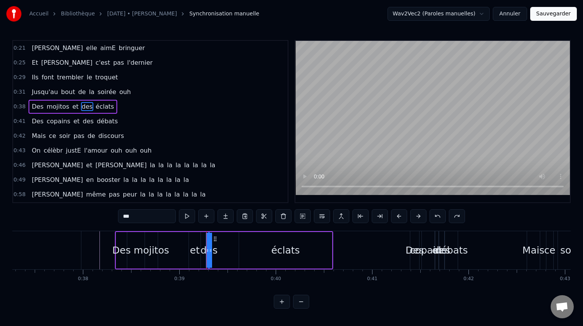
click at [209, 250] on icon at bounding box center [210, 251] width 3 height 6
drag, startPoint x: 211, startPoint y: 250, endPoint x: 218, endPoint y: 250, distance: 6.6
click at [218, 250] on div "Des mojitos et des éclats" at bounding box center [224, 250] width 218 height 38
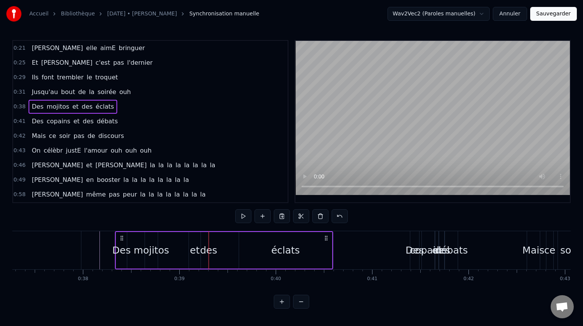
click at [208, 252] on div "des" at bounding box center [208, 250] width 17 height 15
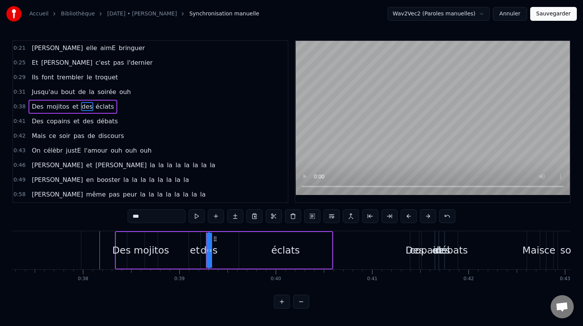
drag, startPoint x: 207, startPoint y: 250, endPoint x: 202, endPoint y: 250, distance: 5.0
click at [209, 250] on div "des" at bounding box center [209, 250] width 0 height 35
click at [215, 239] on icon at bounding box center [215, 239] width 6 height 6
type input "******"
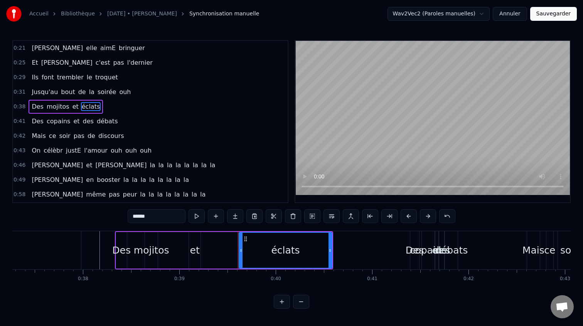
click at [213, 242] on div "Des mojitos et éclats" at bounding box center [224, 250] width 218 height 38
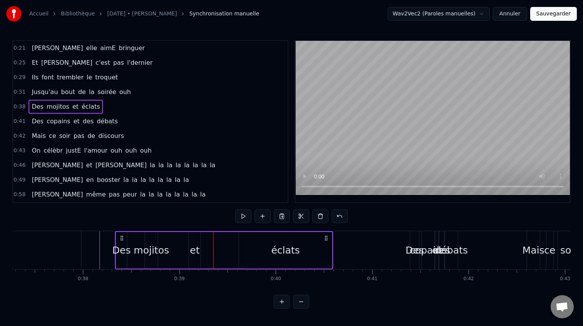
click at [72, 108] on span "et" at bounding box center [76, 106] width 8 height 9
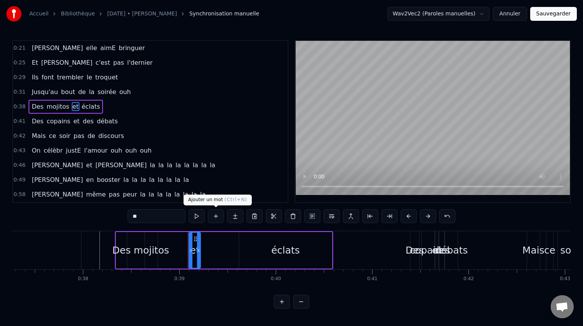
click at [221, 217] on button at bounding box center [216, 216] width 16 height 14
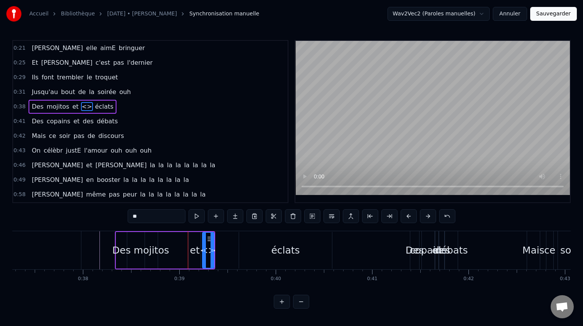
click at [210, 254] on div "<>" at bounding box center [208, 250] width 16 height 15
click at [81, 106] on span "<>" at bounding box center [87, 106] width 12 height 9
click at [208, 252] on div "<>" at bounding box center [208, 250] width 16 height 15
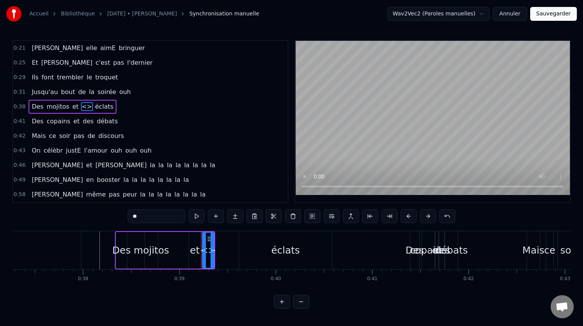
click at [208, 252] on div "<>" at bounding box center [208, 250] width 16 height 15
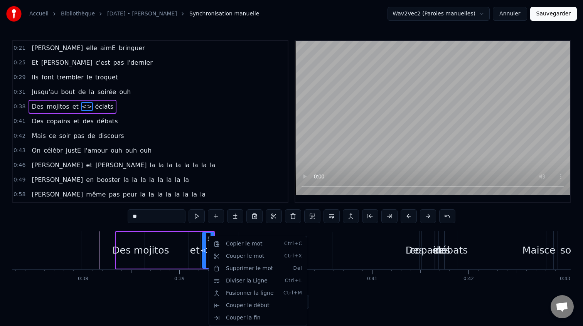
click at [154, 221] on html "Accueil Bibliothèque 23/08/2025 • Camille • Thomas Synchronisation manuelle Wav…" at bounding box center [291, 160] width 583 height 321
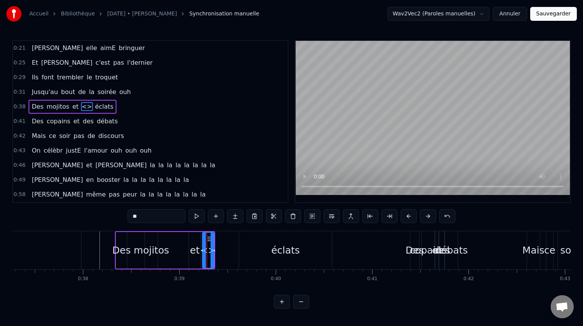
click at [146, 218] on input "**" at bounding box center [157, 216] width 58 height 14
type input "***"
click at [180, 135] on div "0:42 Mais ce soir pas de discours" at bounding box center [150, 136] width 275 height 15
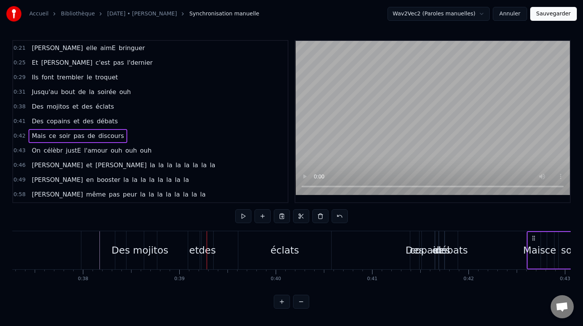
click at [208, 248] on div "des" at bounding box center [207, 250] width 17 height 15
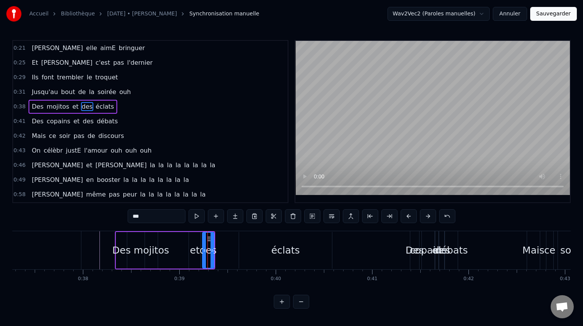
click at [266, 257] on div "éclats" at bounding box center [285, 250] width 93 height 37
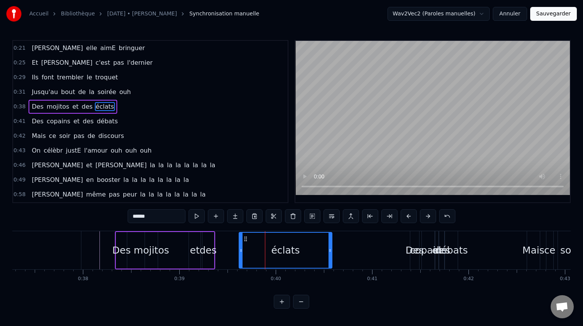
click at [197, 253] on div "et" at bounding box center [195, 250] width 10 height 15
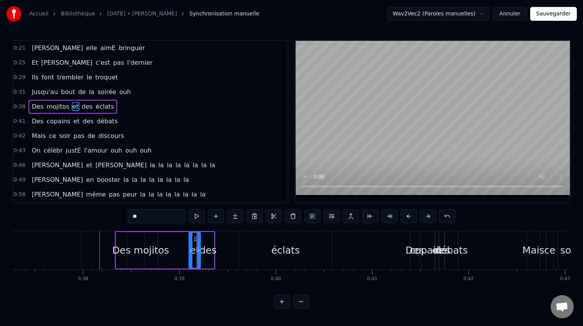
click at [209, 251] on div "des" at bounding box center [207, 250] width 17 height 15
type input "***"
drag, startPoint x: 213, startPoint y: 250, endPoint x: 217, endPoint y: 251, distance: 4.3
click at [217, 251] on icon at bounding box center [216, 251] width 3 height 6
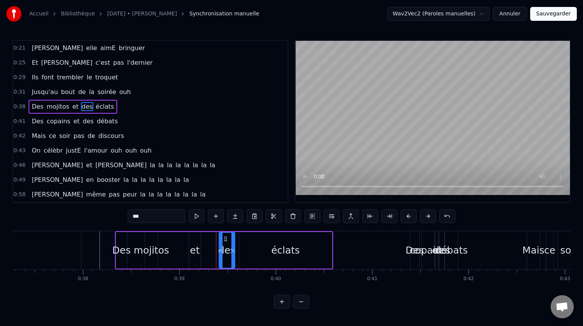
drag, startPoint x: 209, startPoint y: 241, endPoint x: 226, endPoint y: 241, distance: 16.6
click at [226, 241] on circle at bounding box center [226, 241] width 0 height 0
click at [201, 248] on div "Des mojitos et des éclats" at bounding box center [224, 250] width 218 height 38
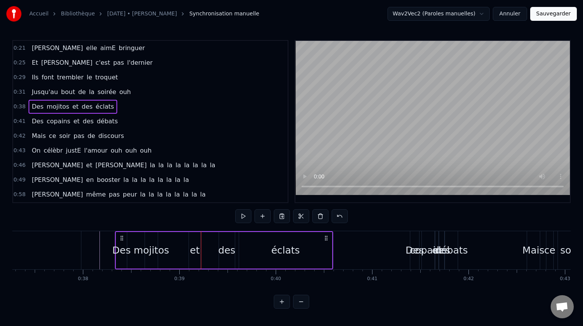
click at [197, 243] on div "et" at bounding box center [195, 250] width 10 height 15
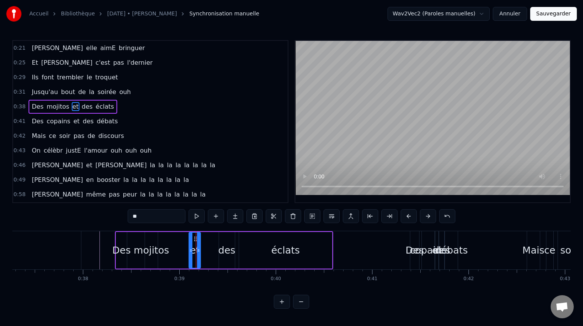
drag, startPoint x: 196, startPoint y: 240, endPoint x: 202, endPoint y: 240, distance: 6.2
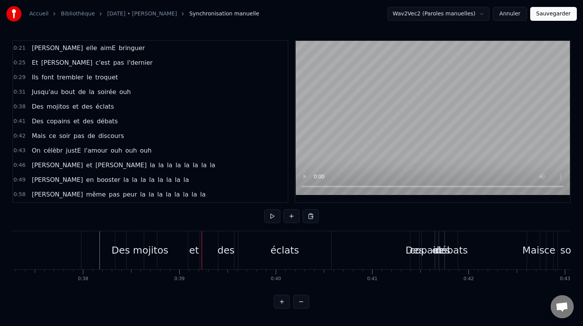
click at [196, 240] on div "et" at bounding box center [194, 250] width 12 height 38
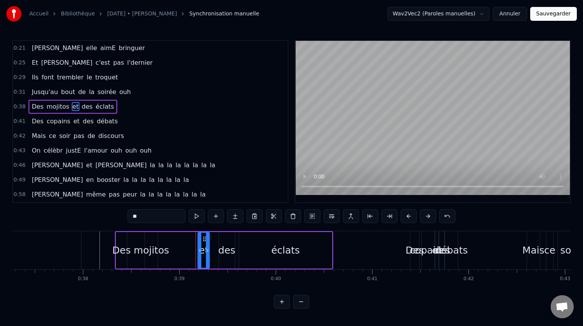
drag, startPoint x: 196, startPoint y: 239, endPoint x: 206, endPoint y: 240, distance: 10.1
click at [206, 240] on icon at bounding box center [204, 239] width 6 height 6
click at [161, 248] on div "mojitos" at bounding box center [151, 250] width 35 height 15
type input "*******"
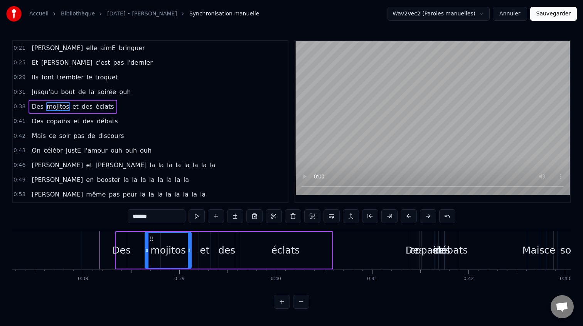
drag, startPoint x: 157, startPoint y: 251, endPoint x: 186, endPoint y: 253, distance: 28.6
click at [191, 252] on icon at bounding box center [189, 251] width 3 height 6
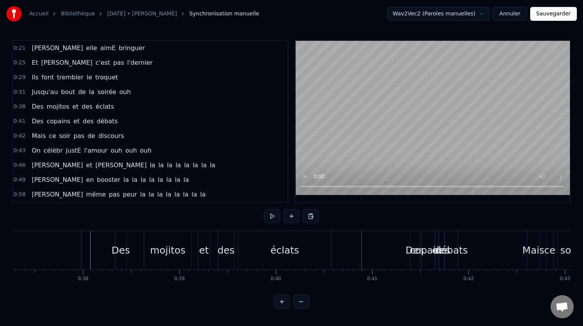
click at [299, 250] on div "éclats" at bounding box center [284, 250] width 93 height 38
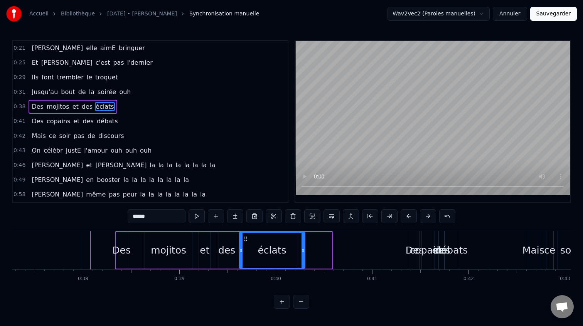
drag, startPoint x: 331, startPoint y: 250, endPoint x: 304, endPoint y: 251, distance: 26.6
click at [304, 251] on icon at bounding box center [303, 251] width 3 height 6
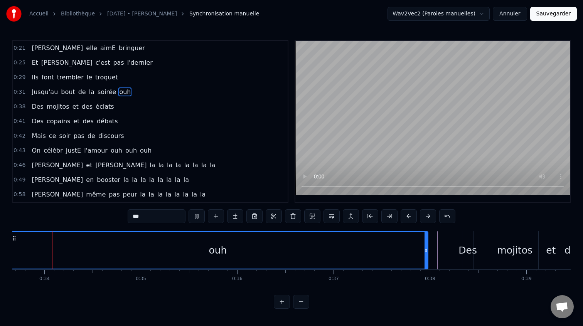
scroll to position [0, 3248]
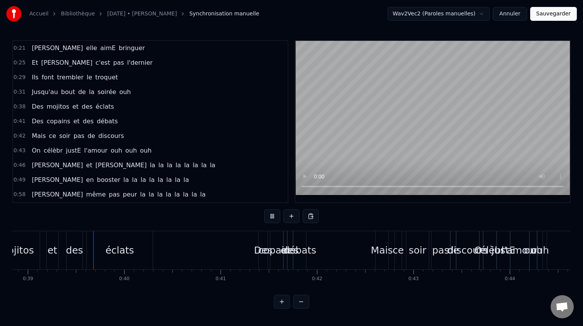
scroll to position [0, 3747]
click at [307, 304] on button at bounding box center [301, 302] width 16 height 14
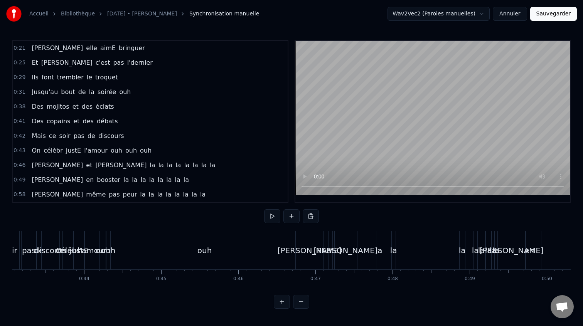
click at [307, 304] on button at bounding box center [301, 302] width 16 height 14
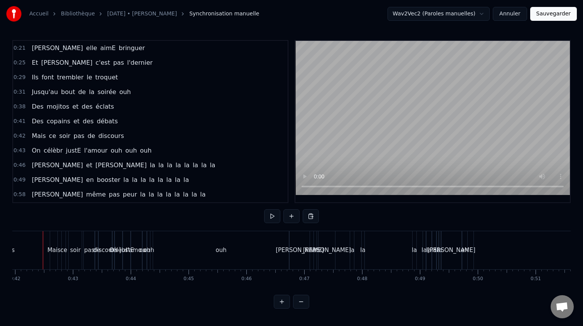
scroll to position [0, 2420]
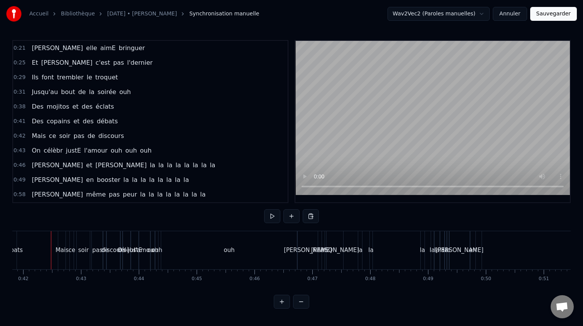
click at [199, 257] on div "ouh" at bounding box center [229, 250] width 136 height 38
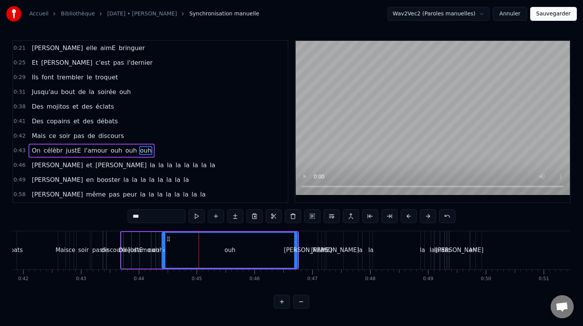
scroll to position [29, 0]
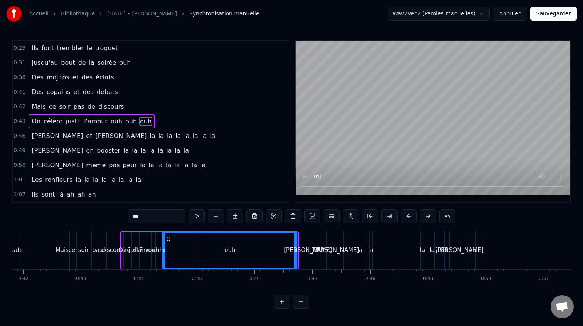
click at [294, 226] on div "0:21 Camille elle aimE bringuer 0:25 Et Thomas c'est pas l'dernier 0:29 Ils fon…" at bounding box center [291, 174] width 559 height 269
click at [309, 230] on div "0:21 Camille elle aimE bringuer 0:25 Et Thomas c'est pas l'dernier 0:29 Ils fon…" at bounding box center [291, 174] width 559 height 269
click at [309, 233] on div "[PERSON_NAME]" at bounding box center [308, 250] width 20 height 38
type input "*******"
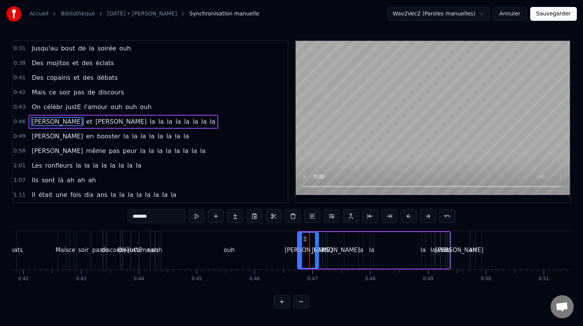
scroll to position [44, 0]
click at [393, 240] on div "[PERSON_NAME] et [PERSON_NAME] la la la la la la la la" at bounding box center [373, 250] width 153 height 38
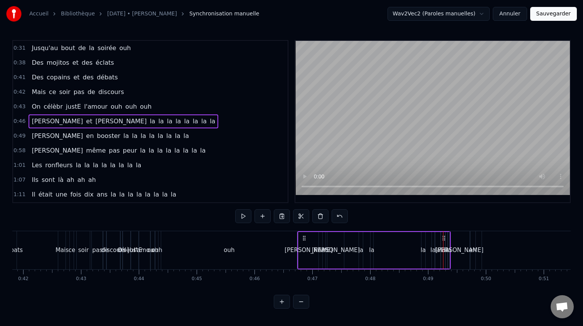
click at [303, 304] on button at bounding box center [301, 302] width 16 height 14
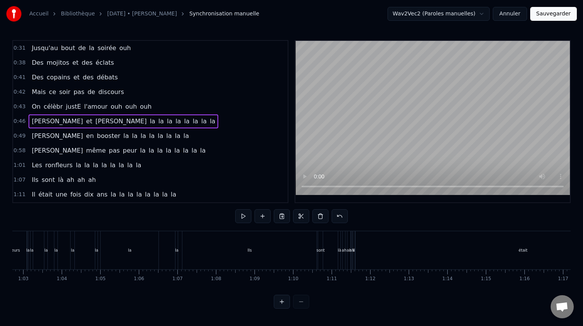
click at [303, 304] on div at bounding box center [291, 302] width 35 height 14
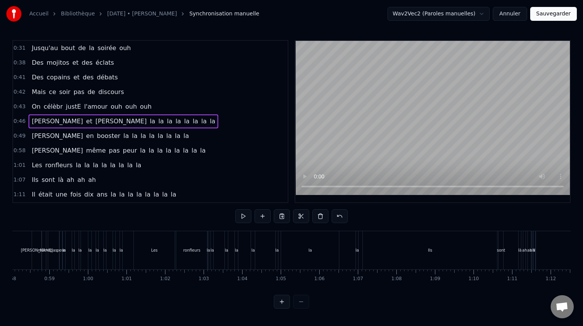
click at [303, 304] on div at bounding box center [291, 302] width 35 height 14
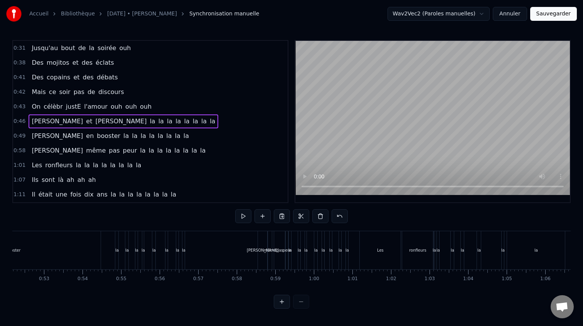
click at [303, 304] on div at bounding box center [291, 302] width 35 height 14
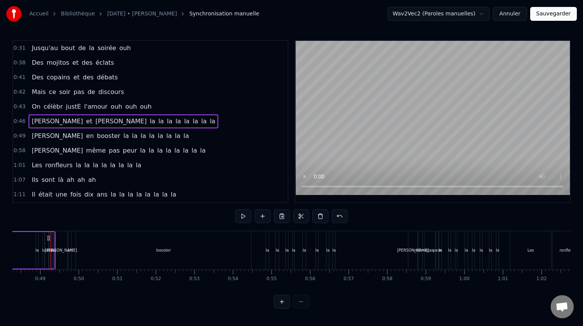
scroll to position [0, 1862]
click at [303, 304] on div at bounding box center [291, 302] width 35 height 14
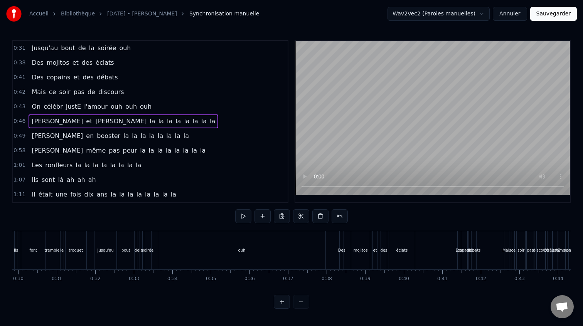
scroll to position [0, 1157]
click at [549, 10] on button "Sauvegarder" at bounding box center [553, 14] width 47 height 14
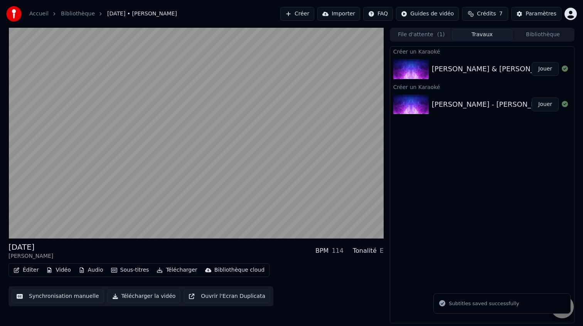
click at [461, 66] on div "[PERSON_NAME] & [PERSON_NAME] - [DATE]" at bounding box center [509, 69] width 155 height 11
click at [489, 19] on button "Crédits 7" at bounding box center [485, 14] width 46 height 14
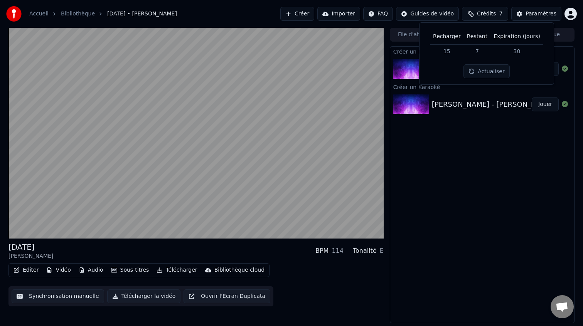
click at [496, 70] on button "Actualiser" at bounding box center [487, 71] width 46 height 14
click at [485, 155] on div "Créer un Karaoké Camille & Thomas - 23/08/2025 Jouer Créer un Karaoké Daniela -…" at bounding box center [482, 184] width 185 height 277
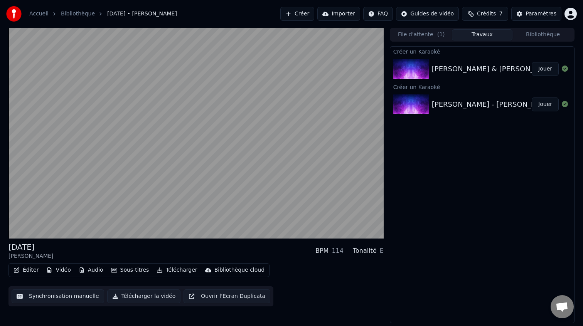
click at [454, 56] on div "Camille & Thomas - 23/08/2025 Jouer" at bounding box center [482, 69] width 184 height 26
click at [455, 71] on div "[PERSON_NAME] & [PERSON_NAME] - [DATE]" at bounding box center [509, 69] width 155 height 11
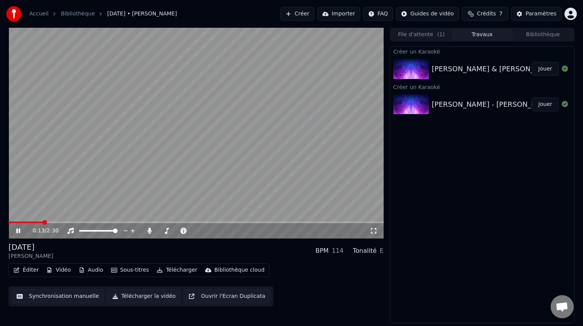
click at [75, 296] on button "Synchronisation manuelle" at bounding box center [58, 297] width 93 height 14
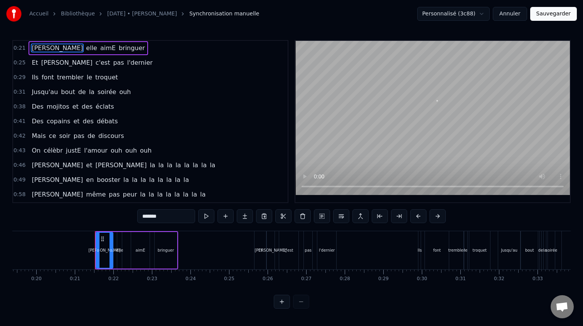
scroll to position [0, 792]
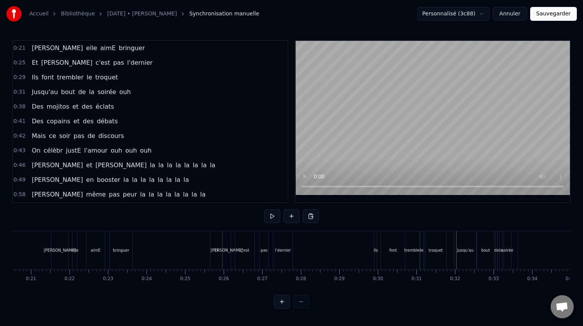
click at [354, 228] on div "0:21 Camille elle aimE bringuer 0:25 Et Thomas c'est pas l'dernier 0:29 Ils fon…" at bounding box center [291, 174] width 559 height 269
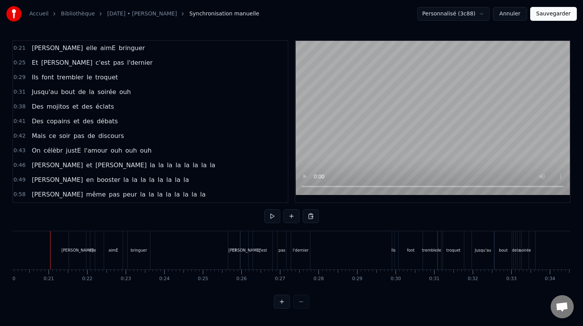
scroll to position [0, 773]
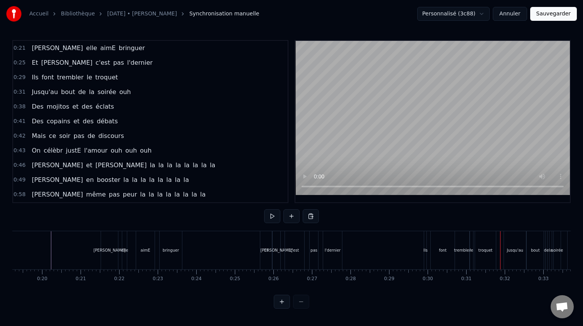
click at [460, 242] on div "trembler" at bounding box center [462, 250] width 14 height 38
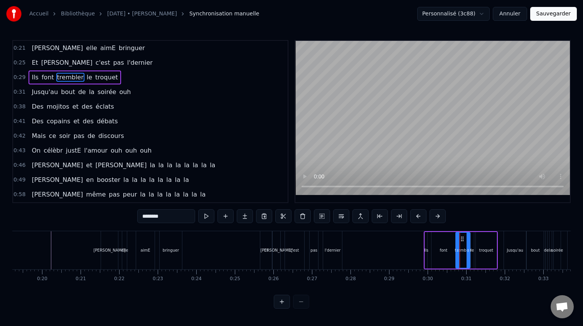
click at [282, 304] on button at bounding box center [282, 302] width 16 height 14
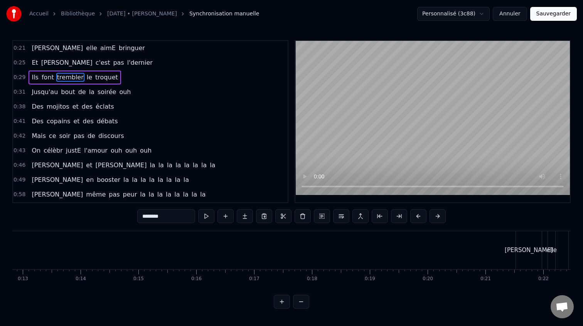
click at [282, 304] on button at bounding box center [282, 302] width 16 height 14
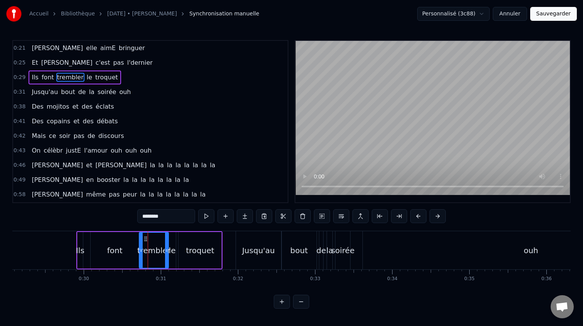
scroll to position [0, 2238]
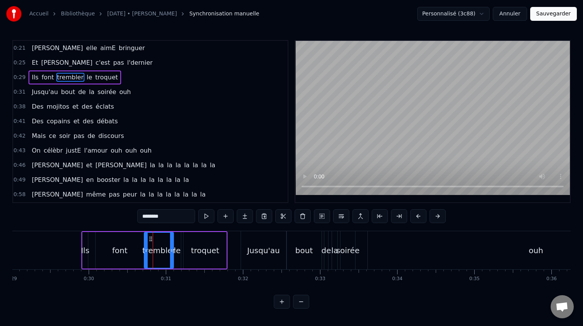
click at [124, 246] on div "font" at bounding box center [119, 251] width 15 height 12
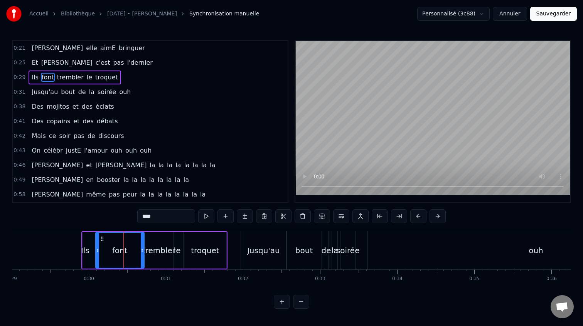
click at [172, 242] on div "trembler" at bounding box center [158, 250] width 29 height 37
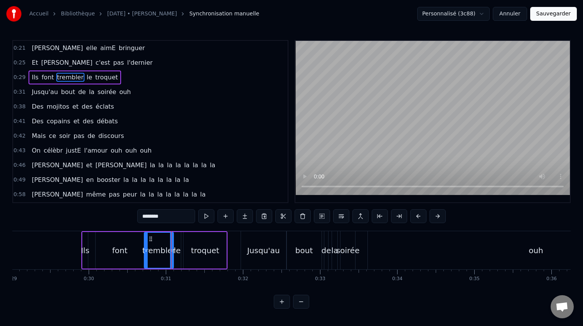
click at [123, 248] on div "font" at bounding box center [119, 251] width 15 height 12
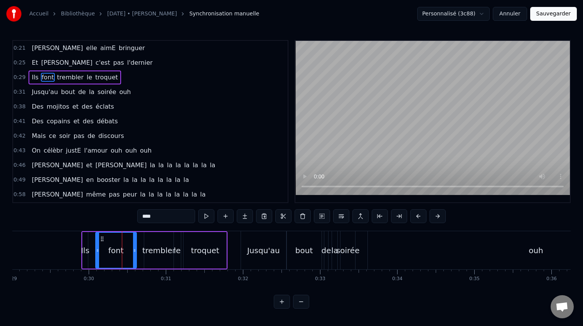
drag, startPoint x: 143, startPoint y: 248, endPoint x: 135, endPoint y: 251, distance: 8.4
click at [135, 250] on icon at bounding box center [134, 251] width 3 height 6
drag, startPoint x: 149, startPoint y: 249, endPoint x: 145, endPoint y: 250, distance: 3.9
click at [145, 250] on div "trembler" at bounding box center [158, 251] width 33 height 12
type input "********"
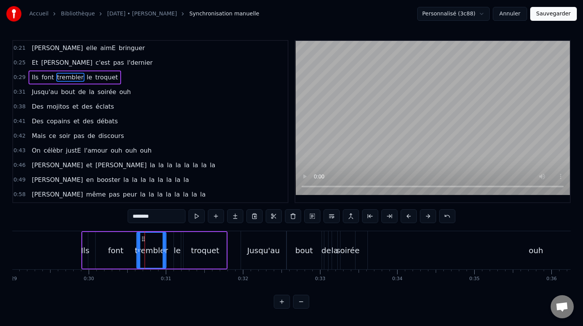
drag, startPoint x: 150, startPoint y: 239, endPoint x: 143, endPoint y: 241, distance: 7.1
click at [143, 241] on icon at bounding box center [143, 239] width 6 height 6
drag, startPoint x: 164, startPoint y: 250, endPoint x: 171, endPoint y: 250, distance: 6.6
click at [171, 250] on icon at bounding box center [170, 251] width 3 height 6
click at [35, 230] on div "0:21 Camille elle aimE bringuer 0:25 Et Thomas c'est pas l'dernier 0:29 Ils fon…" at bounding box center [291, 174] width 559 height 269
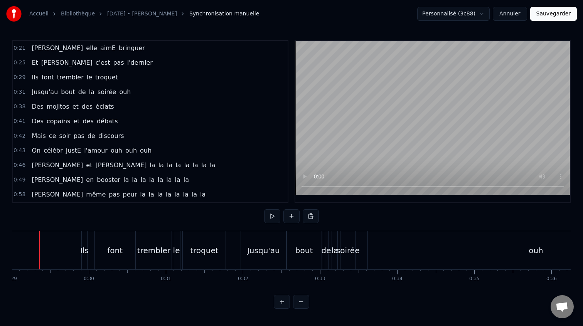
scroll to position [0, 2227]
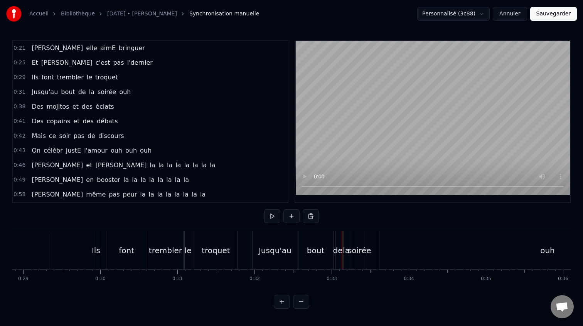
click at [176, 257] on div "trembler" at bounding box center [165, 250] width 36 height 38
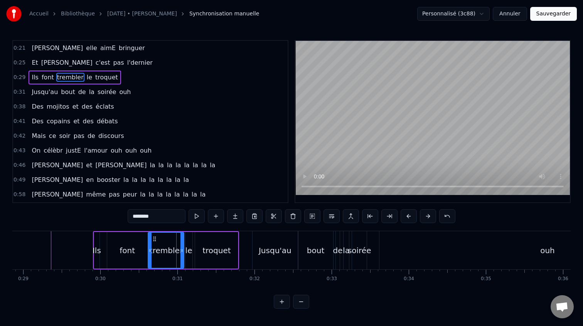
click at [188, 248] on div "le" at bounding box center [189, 251] width 7 height 12
click at [201, 243] on div "troquet" at bounding box center [216, 250] width 43 height 37
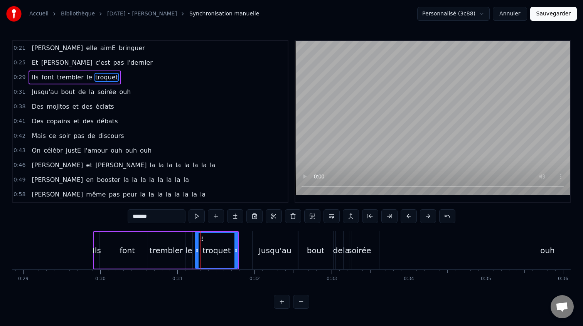
click at [181, 248] on div "trembler" at bounding box center [166, 250] width 36 height 37
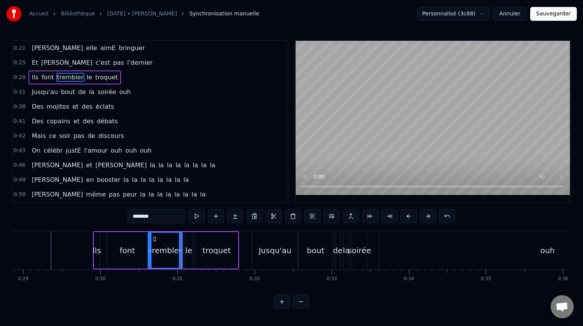
click at [182, 249] on icon at bounding box center [180, 251] width 3 height 6
click at [133, 251] on div "font" at bounding box center [127, 251] width 15 height 12
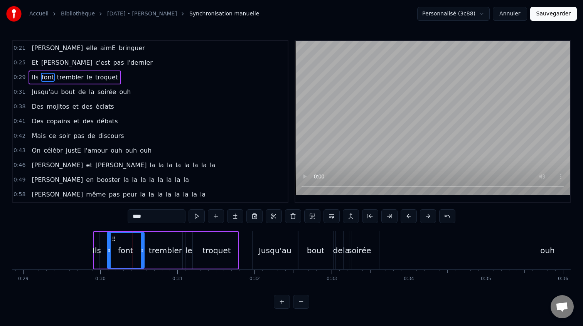
click at [143, 251] on icon at bounding box center [142, 251] width 3 height 6
click at [153, 248] on div "trembler" at bounding box center [165, 251] width 33 height 12
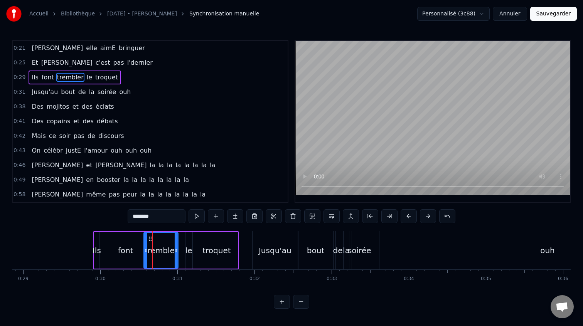
drag, startPoint x: 155, startPoint y: 239, endPoint x: 150, endPoint y: 240, distance: 4.3
click at [150, 240] on icon at bounding box center [150, 239] width 6 height 6
click at [179, 249] on icon at bounding box center [178, 251] width 3 height 6
click at [196, 249] on div "troquet" at bounding box center [216, 250] width 43 height 37
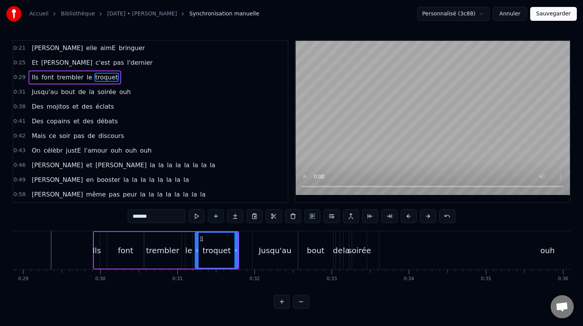
click at [189, 247] on div "le" at bounding box center [189, 251] width 7 height 12
click at [192, 240] on icon at bounding box center [190, 239] width 6 height 6
click at [196, 240] on div "troquet" at bounding box center [216, 250] width 43 height 37
type input "*******"
click at [196, 248] on icon at bounding box center [195, 251] width 3 height 6
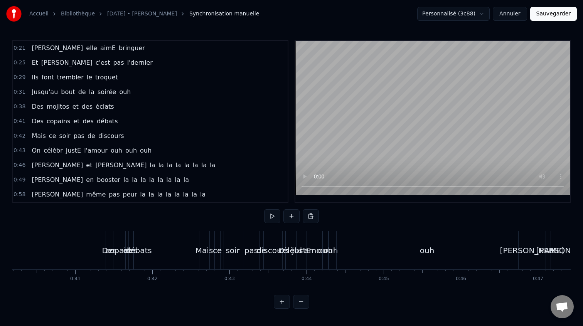
scroll to position [0, 3127]
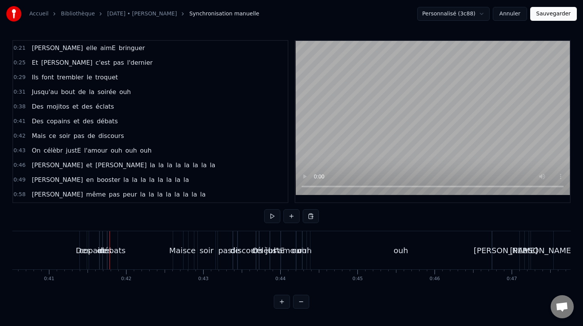
click at [306, 301] on button at bounding box center [301, 302] width 16 height 14
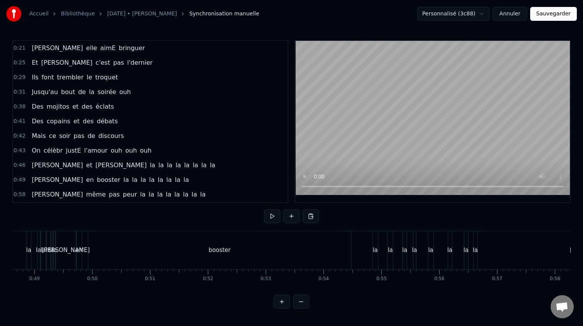
click at [305, 302] on button at bounding box center [301, 302] width 16 height 14
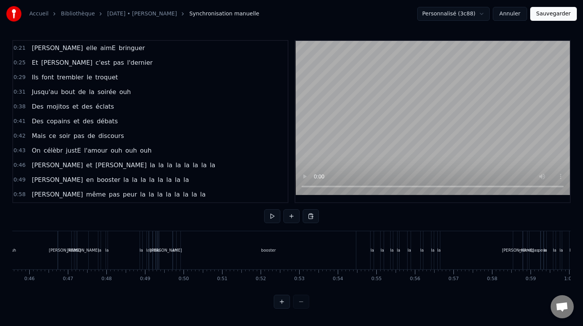
scroll to position [0, 1574]
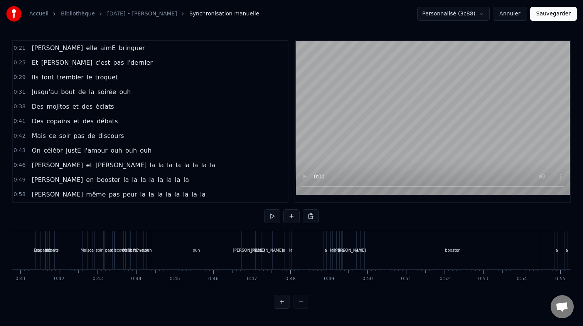
click at [304, 302] on div at bounding box center [291, 302] width 35 height 14
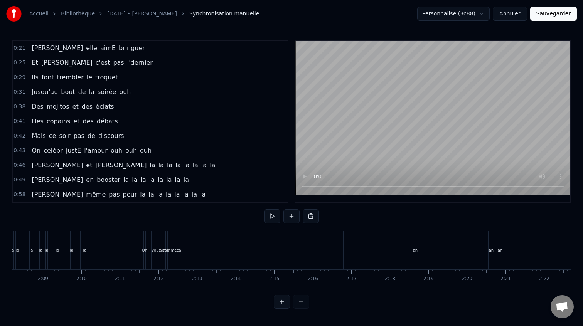
scroll to position [0, 5231]
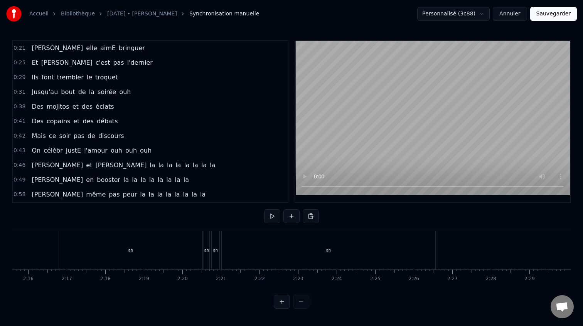
click at [140, 243] on div "ah" at bounding box center [131, 250] width 144 height 38
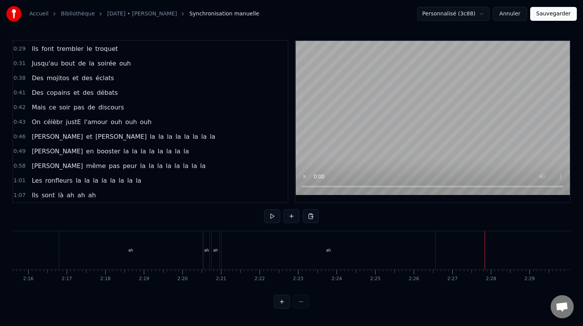
drag, startPoint x: 485, startPoint y: 240, endPoint x: 340, endPoint y: 245, distance: 144.8
drag, startPoint x: 466, startPoint y: 247, endPoint x: 454, endPoint y: 247, distance: 12.0
drag, startPoint x: 444, startPoint y: 244, endPoint x: 363, endPoint y: 248, distance: 81.1
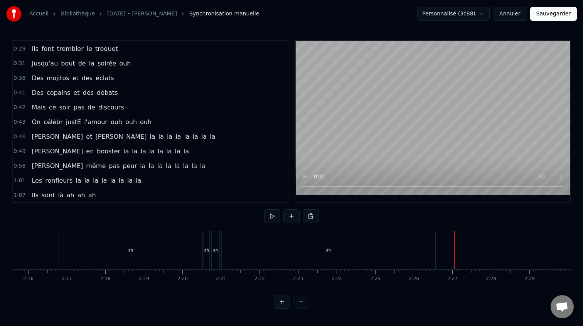
click at [137, 248] on div "ah" at bounding box center [131, 250] width 144 height 38
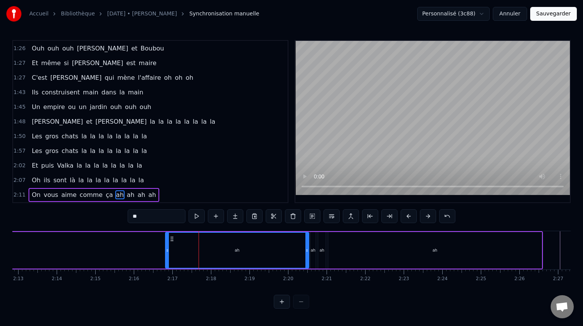
scroll to position [0, 5046]
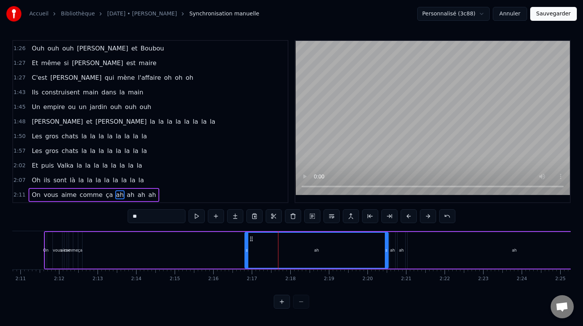
click at [79, 197] on span "comme" at bounding box center [91, 195] width 25 height 9
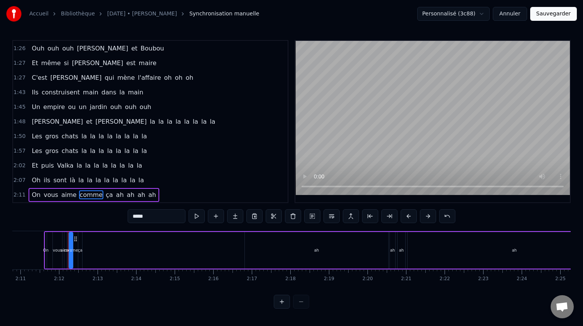
click at [35, 196] on span "On" at bounding box center [36, 195] width 10 height 9
type input "**"
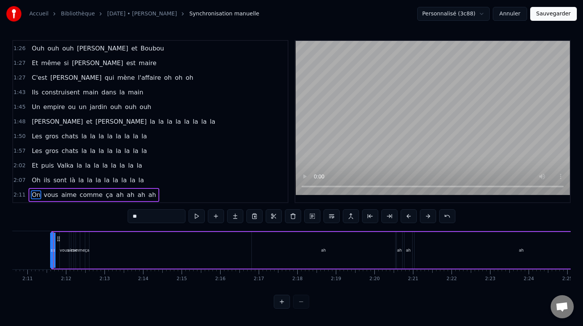
click at [11, 194] on div "Accueil Bibliothèque [DATE] • [PERSON_NAME] manuelle Personnalisé (3c88) Annule…" at bounding box center [291, 154] width 583 height 309
click at [20, 194] on span "2:11" at bounding box center [20, 195] width 12 height 8
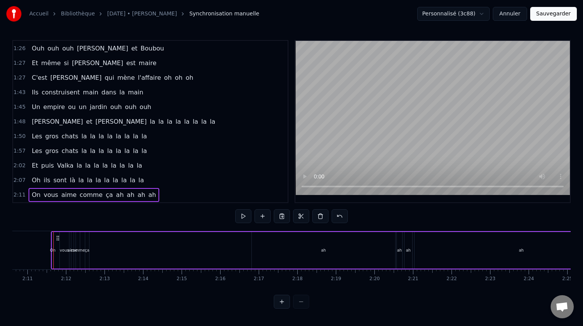
click at [115, 194] on span "ah" at bounding box center [119, 195] width 9 height 9
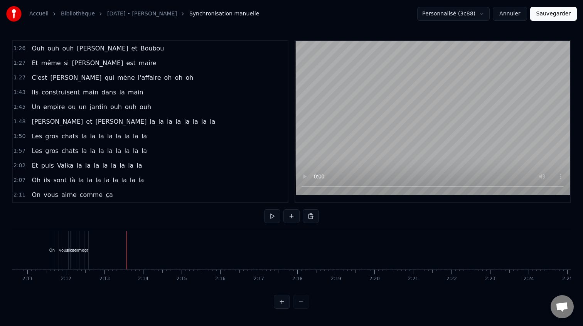
drag, startPoint x: 97, startPoint y: 242, endPoint x: 65, endPoint y: 256, distance: 34.7
click at [34, 194] on span "On" at bounding box center [36, 195] width 10 height 9
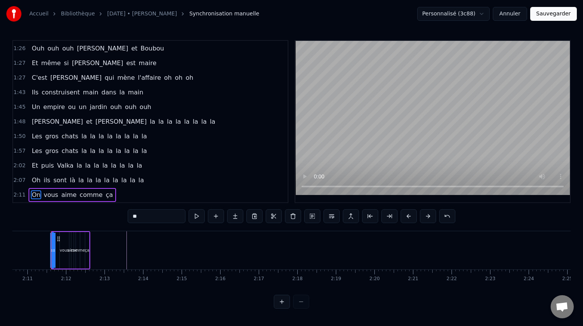
click at [425, 216] on button at bounding box center [428, 216] width 16 height 14
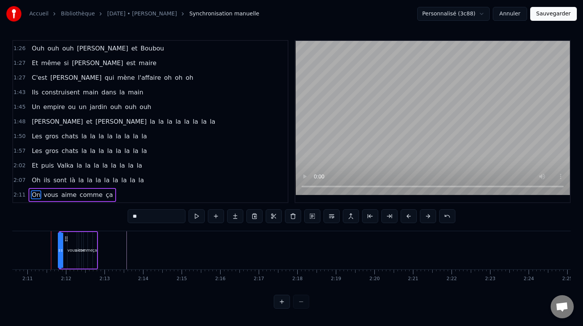
click at [425, 216] on button at bounding box center [428, 216] width 16 height 14
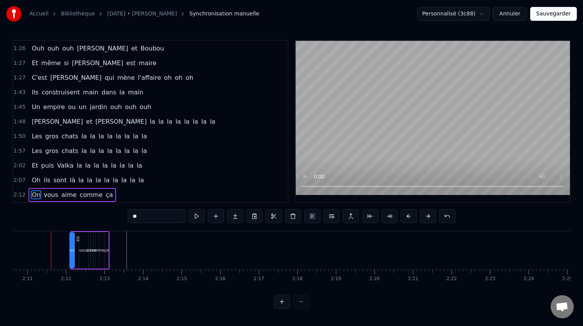
click at [425, 216] on button at bounding box center [428, 216] width 16 height 14
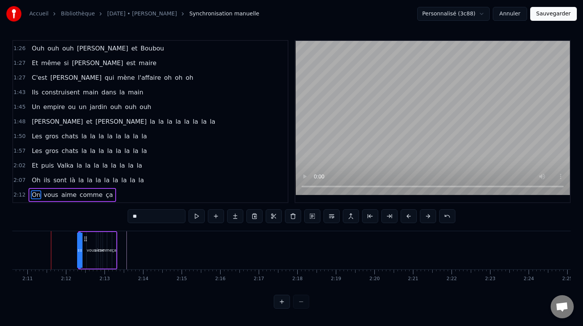
click at [425, 216] on button at bounding box center [428, 216] width 16 height 14
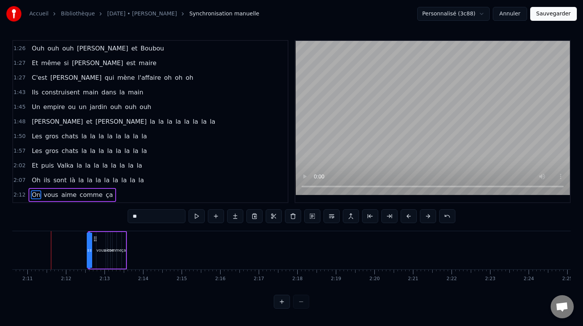
click at [425, 216] on button at bounding box center [428, 216] width 16 height 14
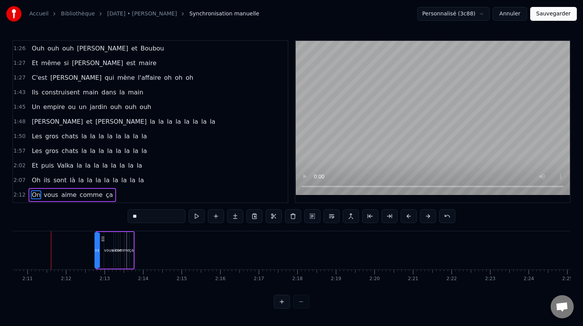
click at [425, 216] on button at bounding box center [428, 216] width 16 height 14
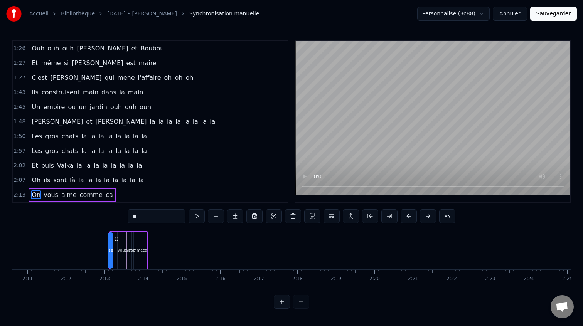
click at [425, 216] on button at bounding box center [428, 216] width 16 height 14
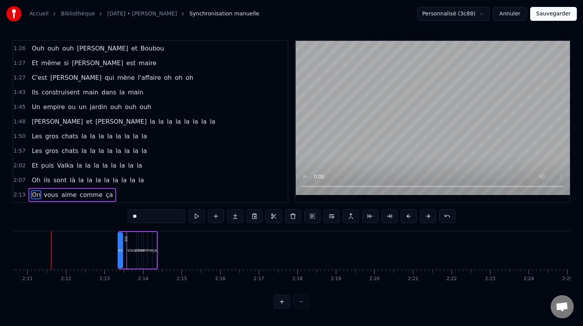
click at [425, 216] on button at bounding box center [428, 216] width 16 height 14
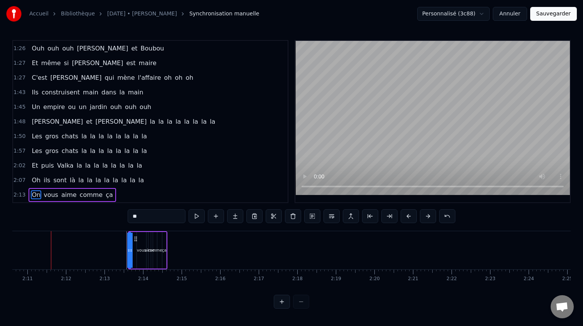
click at [425, 216] on button at bounding box center [428, 216] width 16 height 14
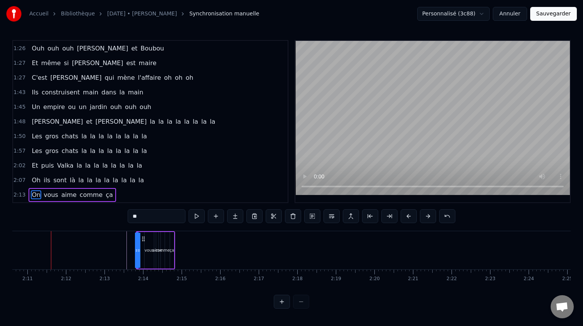
click at [425, 216] on button at bounding box center [428, 216] width 16 height 14
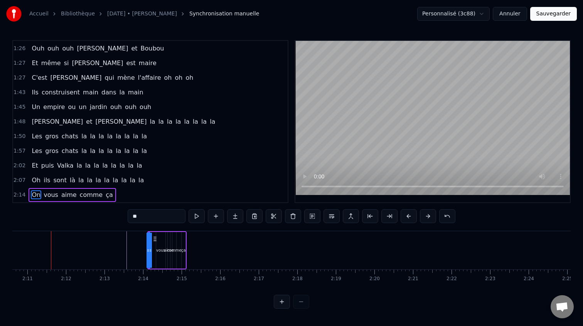
click at [425, 216] on button at bounding box center [428, 216] width 16 height 14
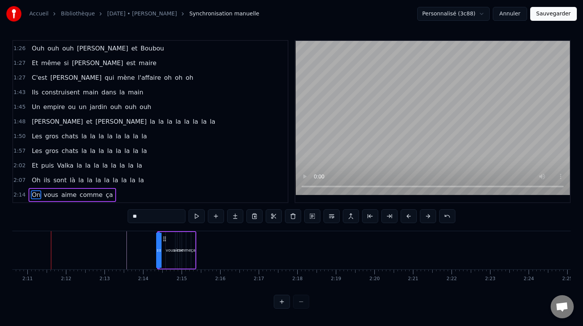
click at [425, 216] on button at bounding box center [428, 216] width 16 height 14
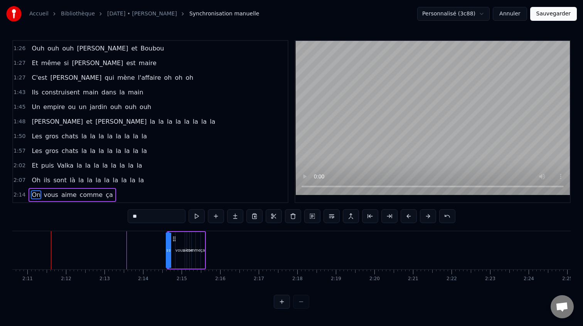
click at [425, 216] on button at bounding box center [428, 216] width 16 height 14
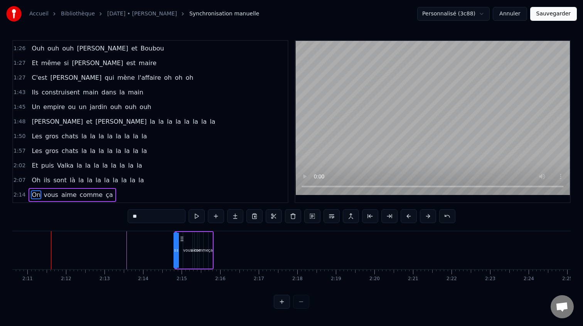
click at [425, 216] on button at bounding box center [428, 216] width 16 height 14
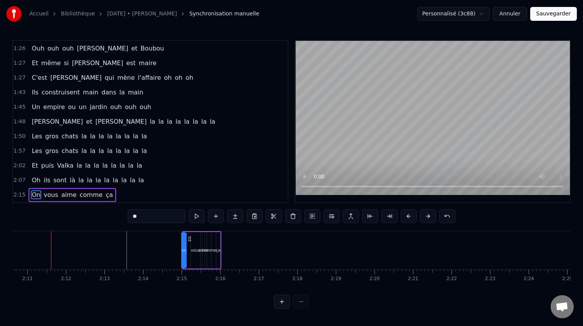
click at [425, 216] on button at bounding box center [428, 216] width 16 height 14
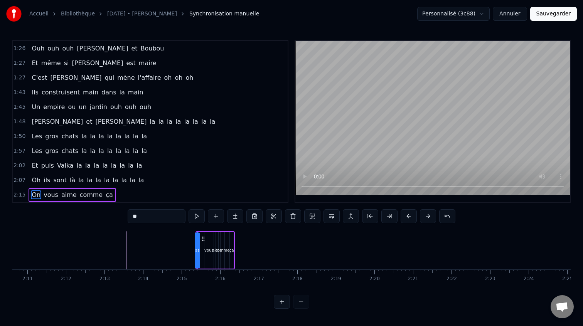
click at [425, 216] on button at bounding box center [428, 216] width 16 height 14
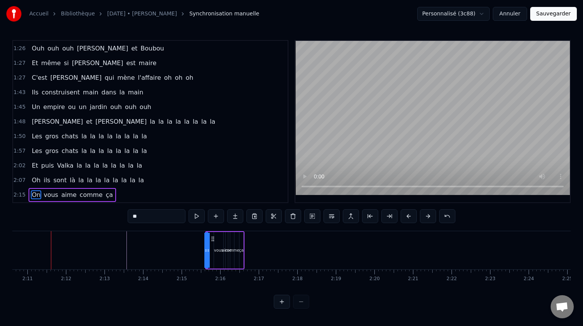
click at [425, 216] on button at bounding box center [428, 216] width 16 height 14
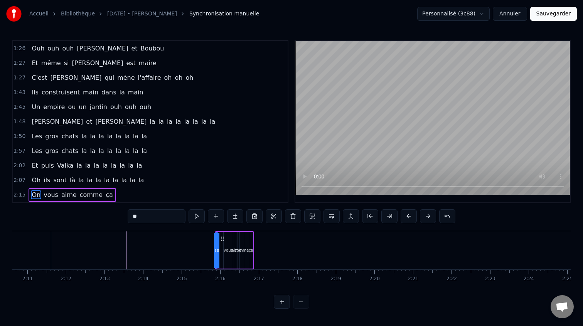
click at [425, 216] on button at bounding box center [428, 216] width 16 height 14
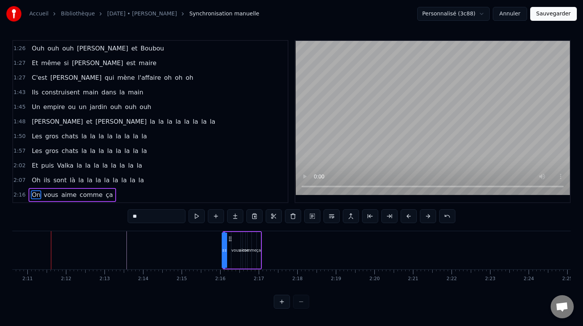
click at [425, 216] on button at bounding box center [428, 216] width 16 height 14
click at [394, 213] on button at bounding box center [390, 216] width 16 height 14
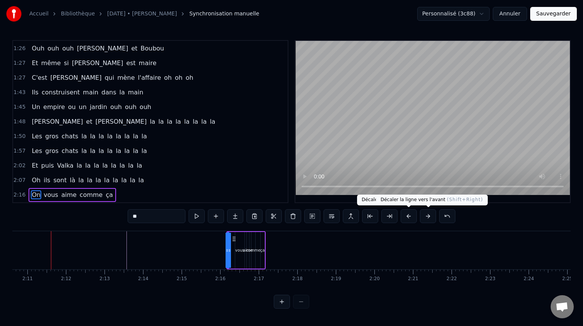
click at [439, 221] on button at bounding box center [447, 216] width 16 height 14
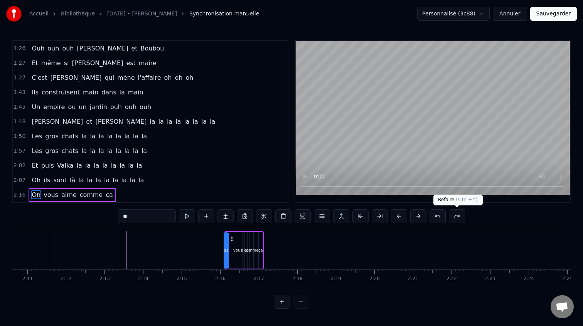
click at [456, 215] on button at bounding box center [457, 216] width 16 height 14
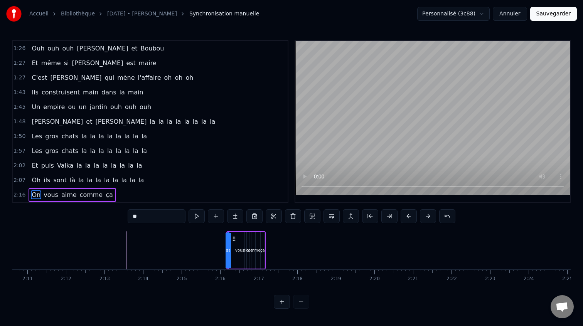
click at [425, 217] on button at bounding box center [428, 216] width 16 height 14
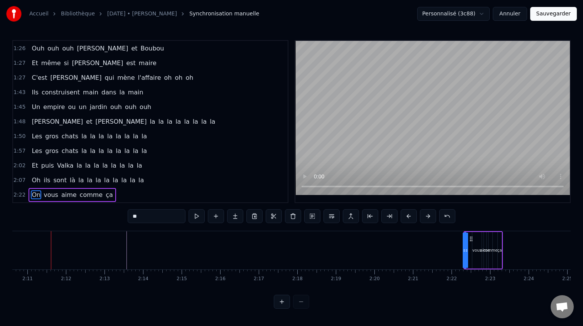
scroll to position [0, 5231]
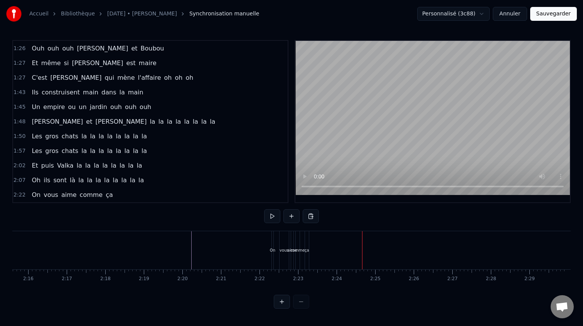
click at [43, 195] on span "vous" at bounding box center [51, 195] width 16 height 9
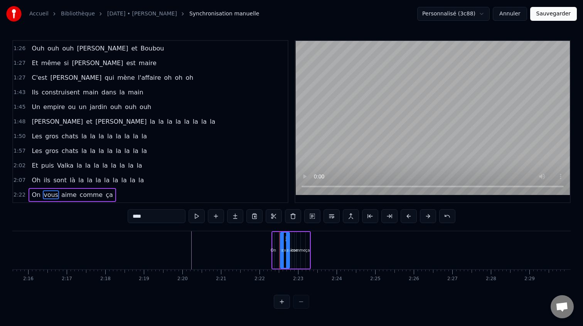
click at [37, 196] on span "On" at bounding box center [36, 195] width 10 height 9
type input "**"
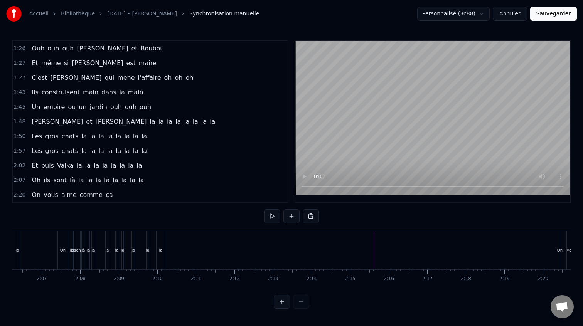
scroll to position [0, 4865]
click at [35, 180] on span "Oh" at bounding box center [36, 180] width 10 height 9
click at [78, 180] on span "la" at bounding box center [81, 180] width 7 height 9
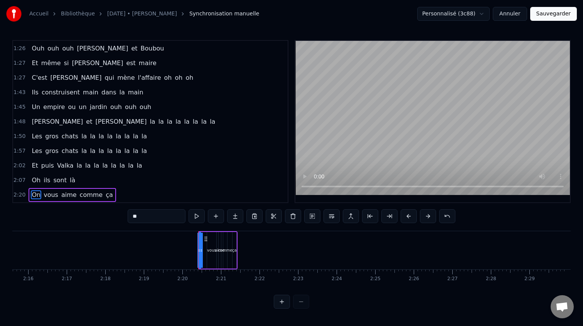
click at [36, 184] on span "Oh" at bounding box center [36, 180] width 10 height 9
type input "**"
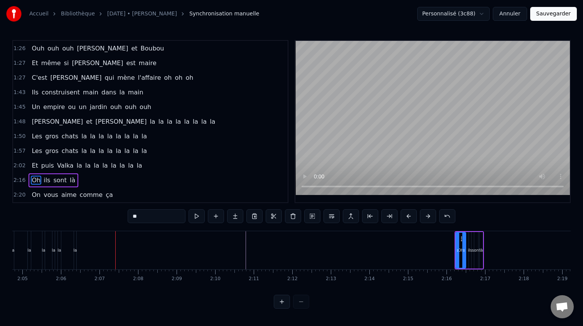
scroll to position [0, 4744]
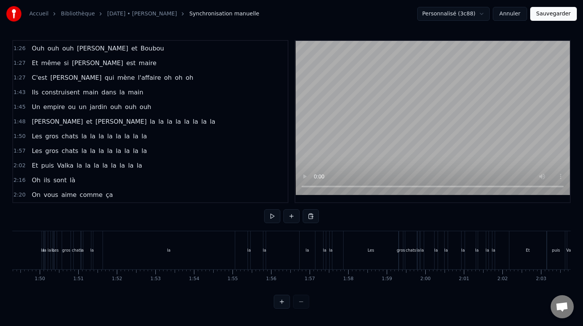
scroll to position [0, 4098]
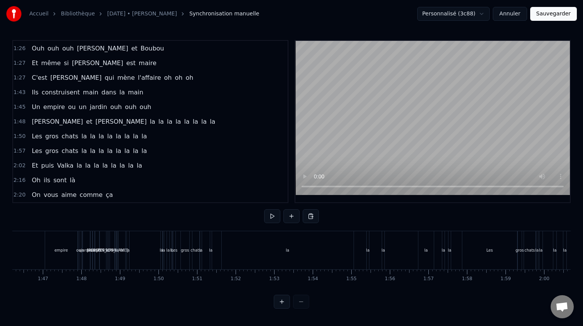
click at [269, 241] on div "la" at bounding box center [288, 250] width 132 height 38
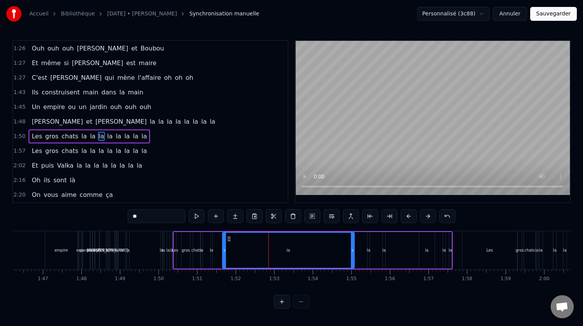
scroll to position [0, 3924]
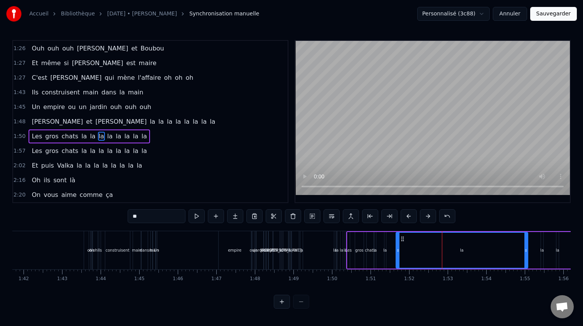
click at [17, 119] on span "1:48" at bounding box center [20, 122] width 12 height 8
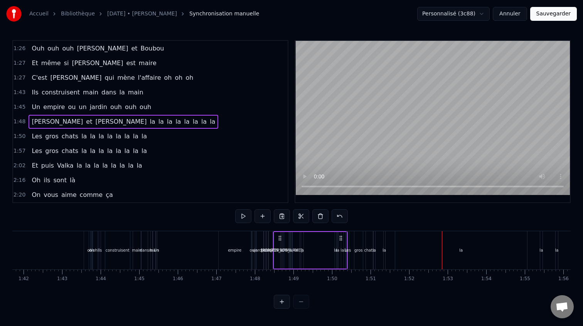
click at [35, 120] on span "[PERSON_NAME]" at bounding box center [57, 121] width 53 height 9
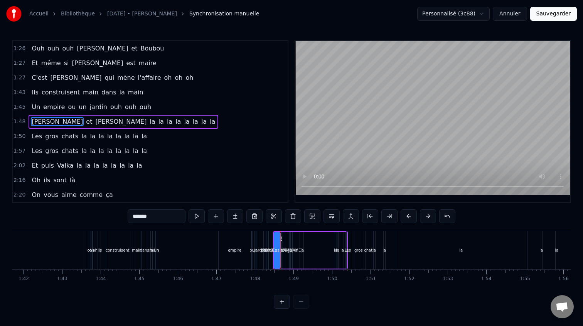
drag, startPoint x: 274, startPoint y: 273, endPoint x: 282, endPoint y: 271, distance: 8.4
click at [274, 227] on div "0:21 Camille elle aimE bringuer 0:25 Et Thomas c'est pas l'dernier 0:29 Ils fon…" at bounding box center [291, 174] width 559 height 269
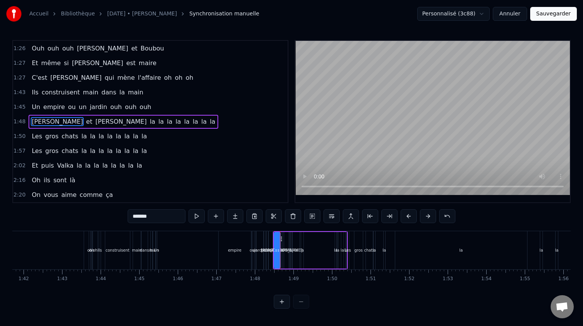
click at [272, 226] on div "0:21 Camille elle aimE bringuer 0:25 Et Thomas c'est pas l'dernier 0:29 Ils fon…" at bounding box center [291, 174] width 559 height 269
click at [270, 230] on div "0:21 Camille elle aimE bringuer 0:25 Et Thomas c'est pas l'dernier 0:29 Ils fon…" at bounding box center [291, 174] width 559 height 269
click at [291, 239] on div "la" at bounding box center [292, 250] width 2 height 37
type input "**"
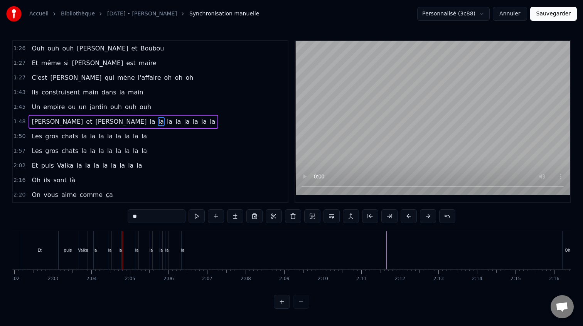
scroll to position [0, 4774]
click at [34, 149] on span "Les" at bounding box center [37, 151] width 12 height 9
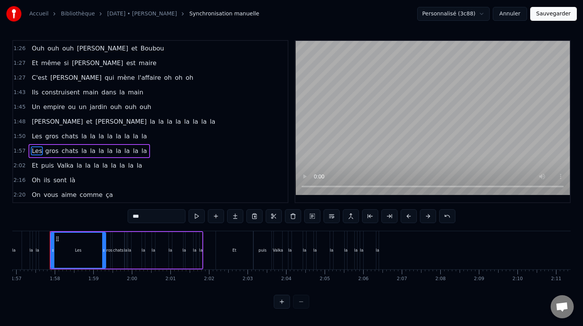
scroll to position [0, 4509]
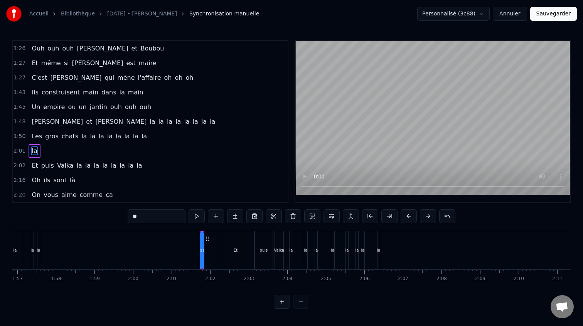
type input "**"
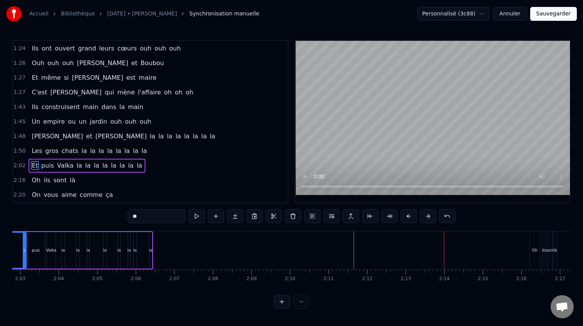
scroll to position [0, 4753]
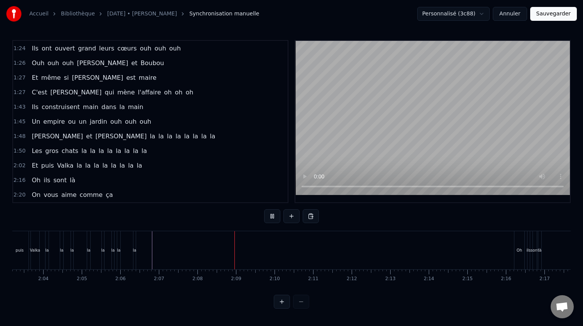
click at [159, 230] on div "0:21 [PERSON_NAME] elle aimE bringuer 0:25 Et [PERSON_NAME] c'est pas l'dernier…" at bounding box center [291, 174] width 559 height 269
click at [167, 230] on div "0:21 [PERSON_NAME] elle aimE bringuer 0:25 Et [PERSON_NAME] c'est pas l'dernier…" at bounding box center [291, 174] width 559 height 269
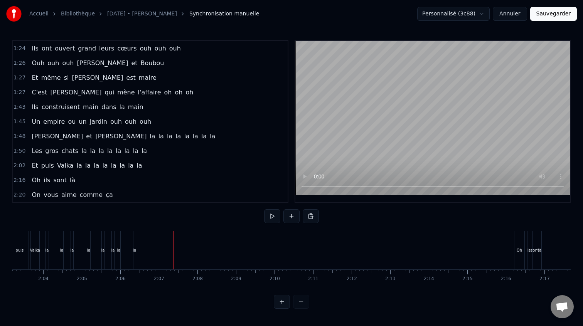
click at [519, 245] on div "Oh" at bounding box center [520, 250] width 10 height 38
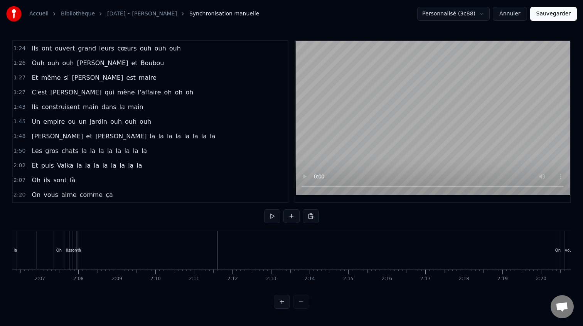
scroll to position [0, 4996]
click at [432, 248] on div "On" at bounding box center [434, 251] width 5 height 6
click at [38, 196] on span "On" at bounding box center [36, 195] width 10 height 9
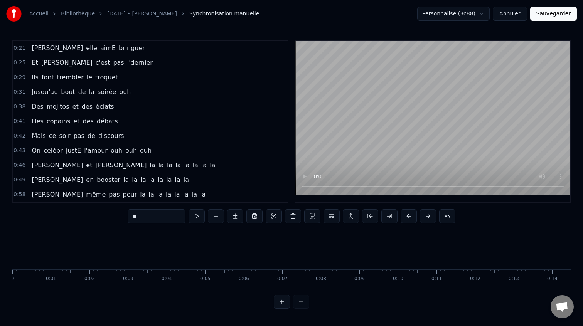
scroll to position [0, 4996]
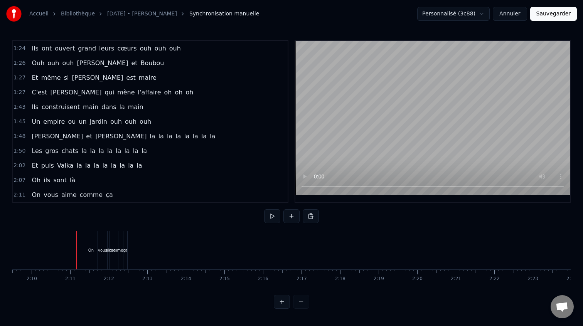
click at [59, 230] on div "0:21 [PERSON_NAME] elle aimE bringuer 0:25 Et [PERSON_NAME] c'est pas l'dernier…" at bounding box center [291, 174] width 559 height 269
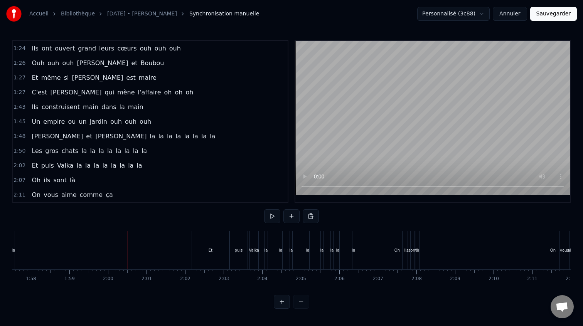
click at [230, 253] on div "puis" at bounding box center [239, 250] width 19 height 38
click at [354, 249] on div "la" at bounding box center [353, 251] width 3 height 6
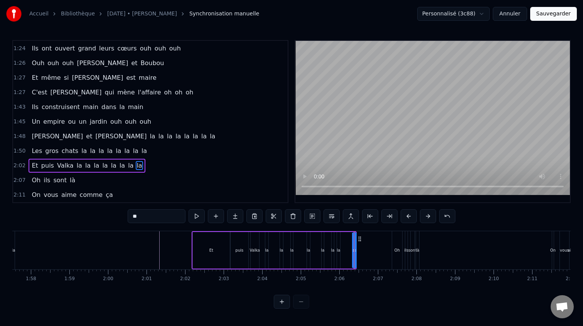
click at [197, 249] on div "Et" at bounding box center [211, 250] width 37 height 37
type input "**"
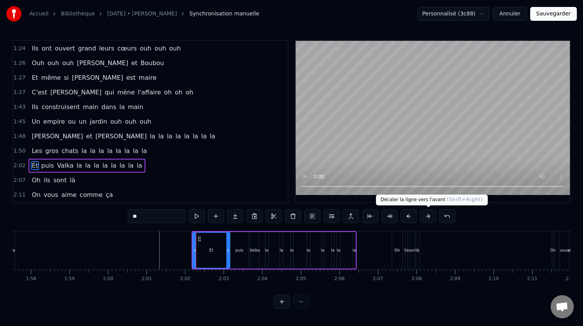
click at [426, 217] on button at bounding box center [428, 216] width 16 height 14
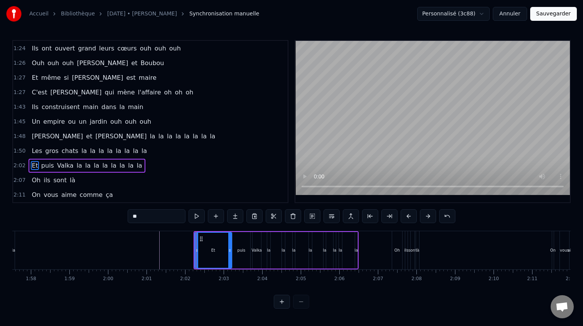
click at [426, 217] on button at bounding box center [428, 216] width 16 height 14
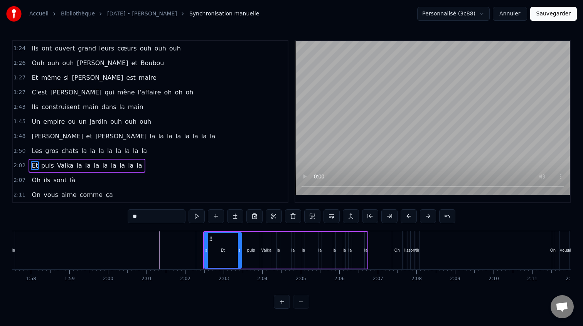
click at [426, 217] on button at bounding box center [428, 216] width 16 height 14
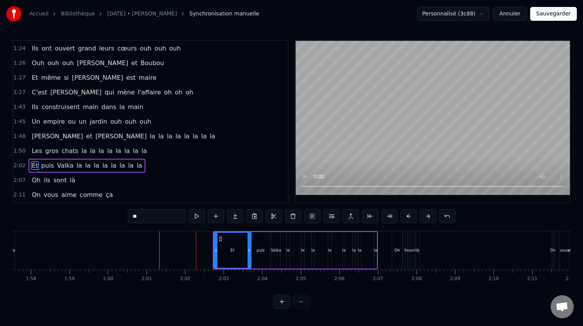
click at [426, 217] on button at bounding box center [428, 216] width 16 height 14
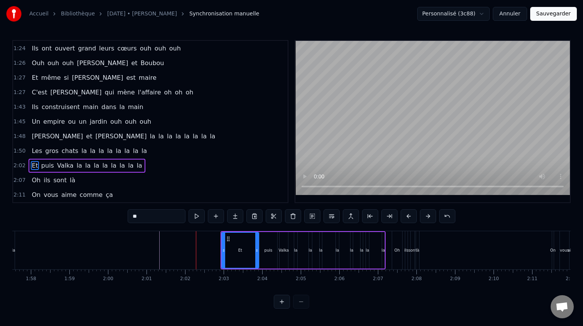
click at [426, 217] on button at bounding box center [428, 216] width 16 height 14
drag, startPoint x: 227, startPoint y: 252, endPoint x: 233, endPoint y: 252, distance: 6.2
click at [233, 252] on icon at bounding box center [232, 251] width 3 height 6
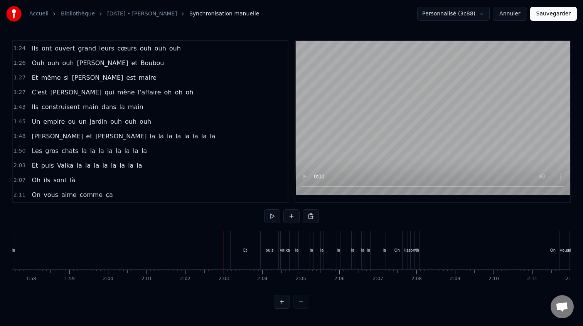
click at [247, 235] on div "Et" at bounding box center [245, 250] width 29 height 38
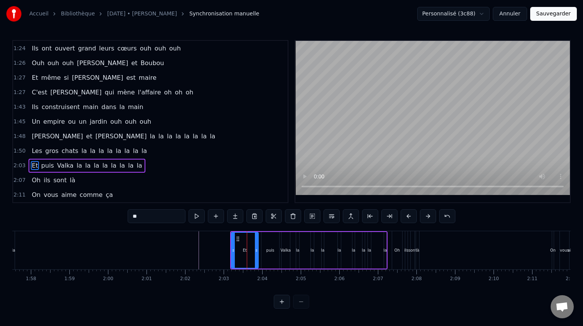
drag, startPoint x: 259, startPoint y: 249, endPoint x: 251, endPoint y: 250, distance: 7.8
click at [255, 250] on icon at bounding box center [256, 251] width 3 height 6
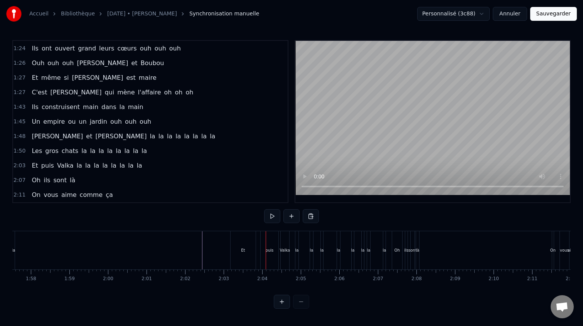
click at [255, 243] on div "Et" at bounding box center [243, 250] width 26 height 38
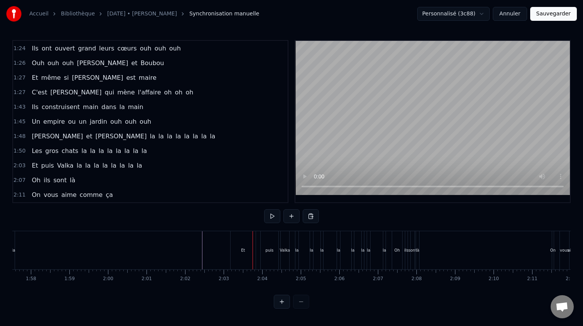
click at [344, 213] on div "0:21 [PERSON_NAME] elle aimE bringuer 0:25 Et [PERSON_NAME] c'est pas l'dernier…" at bounding box center [291, 174] width 559 height 269
click at [257, 250] on div "Et" at bounding box center [245, 250] width 29 height 38
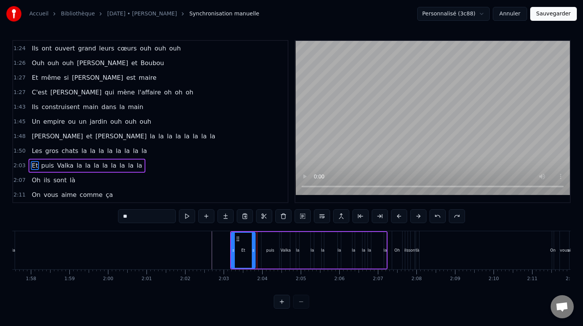
drag, startPoint x: 259, startPoint y: 250, endPoint x: 253, endPoint y: 250, distance: 5.4
click at [253, 250] on icon at bounding box center [253, 251] width 3 height 6
click at [265, 246] on div "puis" at bounding box center [271, 250] width 18 height 37
type input "****"
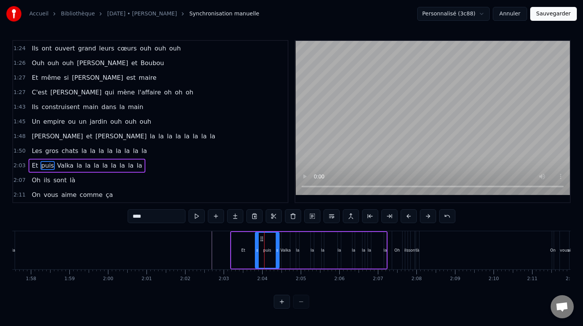
drag, startPoint x: 263, startPoint y: 251, endPoint x: 257, endPoint y: 251, distance: 6.2
click at [257, 251] on icon at bounding box center [257, 251] width 3 height 6
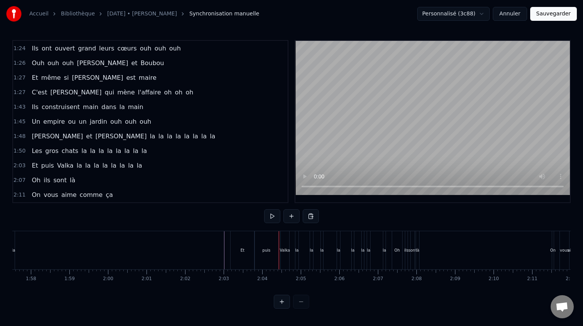
click at [269, 241] on div "puis" at bounding box center [267, 250] width 24 height 38
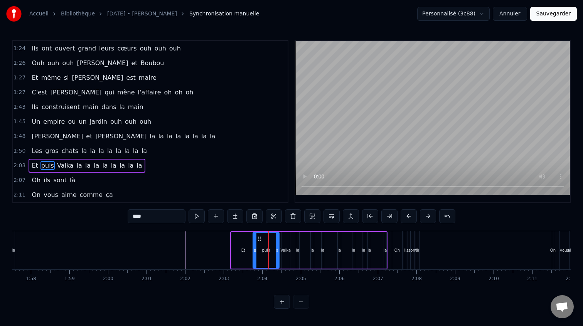
click at [254, 250] on icon at bounding box center [254, 251] width 3 height 6
click at [242, 250] on div "Et" at bounding box center [244, 251] width 4 height 6
click at [278, 250] on div "puis" at bounding box center [266, 250] width 26 height 37
drag, startPoint x: 278, startPoint y: 250, endPoint x: 268, endPoint y: 251, distance: 9.7
click at [268, 251] on icon at bounding box center [268, 251] width 3 height 6
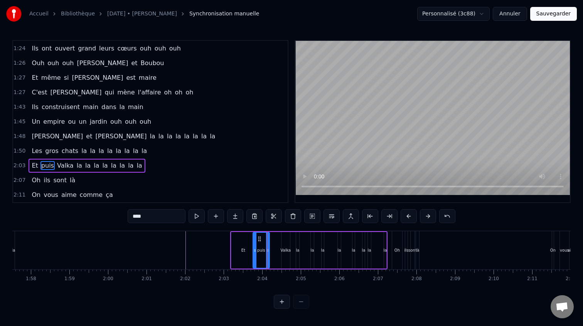
click at [286, 250] on div "Valka" at bounding box center [286, 251] width 10 height 6
type input "*****"
drag, startPoint x: 281, startPoint y: 250, endPoint x: 269, endPoint y: 250, distance: 12.0
click at [270, 250] on icon at bounding box center [271, 251] width 3 height 6
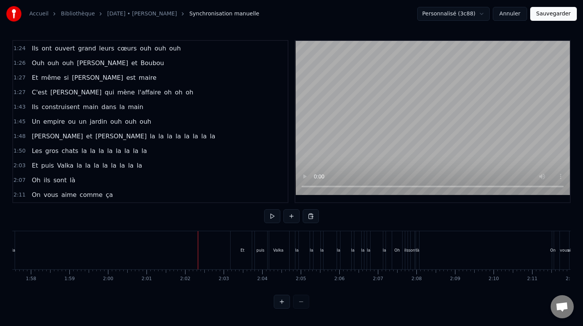
click at [256, 235] on div "puis" at bounding box center [260, 250] width 17 height 38
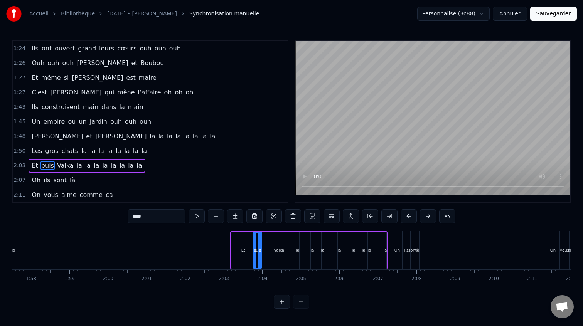
drag, startPoint x: 267, startPoint y: 252, endPoint x: 260, endPoint y: 252, distance: 7.0
click at [260, 252] on icon at bounding box center [259, 251] width 3 height 6
drag, startPoint x: 260, startPoint y: 252, endPoint x: 267, endPoint y: 251, distance: 6.2
click at [263, 251] on icon at bounding box center [262, 251] width 3 height 6
click at [280, 248] on div "Valka" at bounding box center [279, 251] width 10 height 6
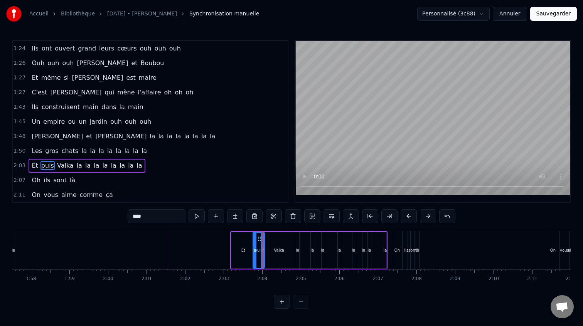
type input "*****"
drag, startPoint x: 271, startPoint y: 251, endPoint x: 266, endPoint y: 252, distance: 5.1
click at [266, 252] on icon at bounding box center [265, 251] width 3 height 6
drag, startPoint x: 288, startPoint y: 250, endPoint x: 280, endPoint y: 250, distance: 7.8
click at [281, 250] on icon at bounding box center [281, 251] width 3 height 6
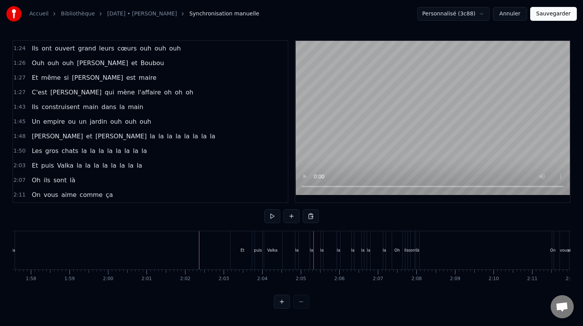
click at [248, 251] on div "Et" at bounding box center [243, 250] width 24 height 38
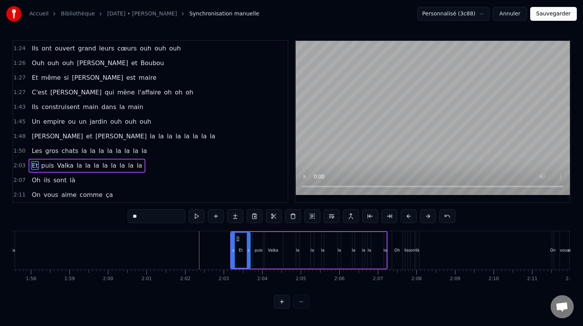
drag, startPoint x: 254, startPoint y: 251, endPoint x: 249, endPoint y: 252, distance: 5.1
click at [249, 252] on icon at bounding box center [248, 251] width 3 height 6
click at [253, 251] on div "puis" at bounding box center [259, 250] width 12 height 37
click at [256, 240] on icon at bounding box center [257, 239] width 6 height 6
click at [258, 253] on icon at bounding box center [258, 251] width 3 height 6
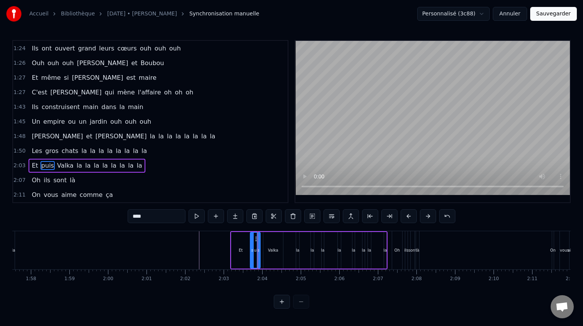
click at [269, 250] on div "Valka" at bounding box center [273, 251] width 10 height 6
type input "*****"
click at [268, 240] on icon at bounding box center [268, 239] width 6 height 6
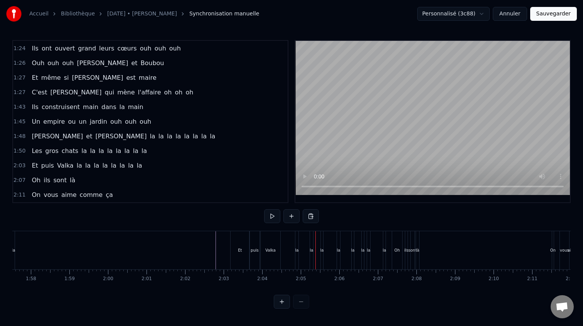
click at [272, 250] on div "Valka" at bounding box center [270, 251] width 10 height 6
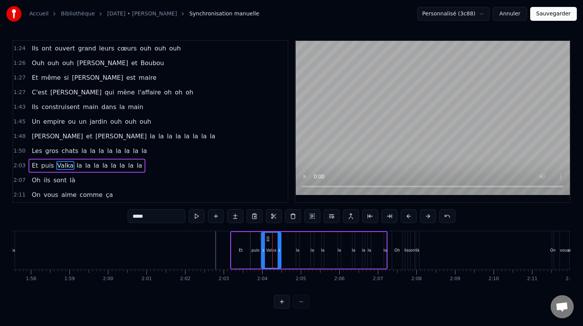
click at [260, 249] on div "puis" at bounding box center [255, 250] width 10 height 37
drag, startPoint x: 259, startPoint y: 250, endPoint x: 267, endPoint y: 249, distance: 7.8
click at [257, 250] on icon at bounding box center [256, 251] width 3 height 6
click at [275, 248] on div "Valka" at bounding box center [271, 251] width 10 height 6
type input "*****"
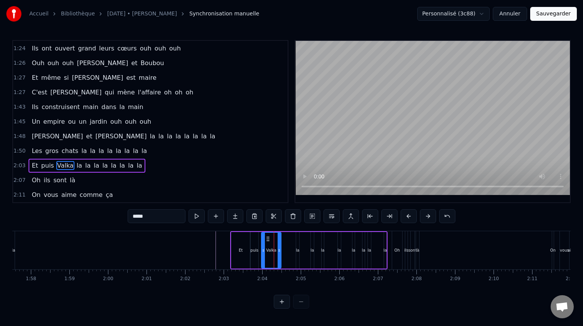
click at [278, 250] on div "Valka" at bounding box center [271, 250] width 20 height 37
click at [264, 241] on icon at bounding box center [266, 239] width 6 height 6
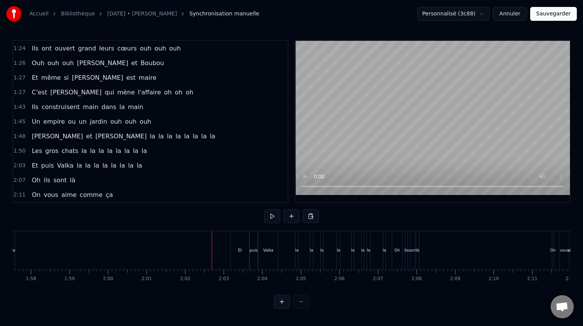
click at [254, 243] on div "puis" at bounding box center [254, 250] width 8 height 38
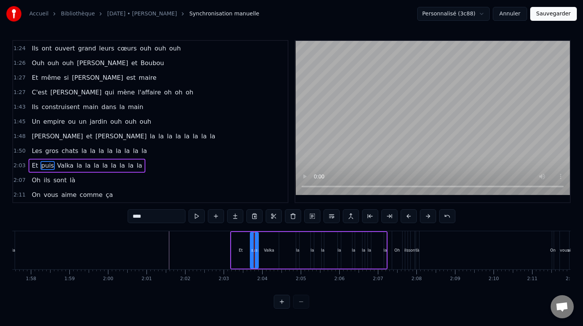
click at [298, 258] on div "la" at bounding box center [297, 250] width 3 height 37
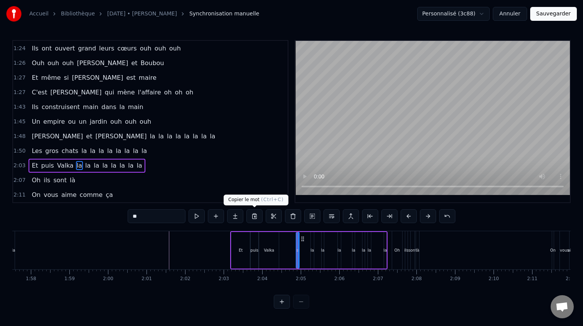
click at [261, 220] on button at bounding box center [255, 216] width 16 height 14
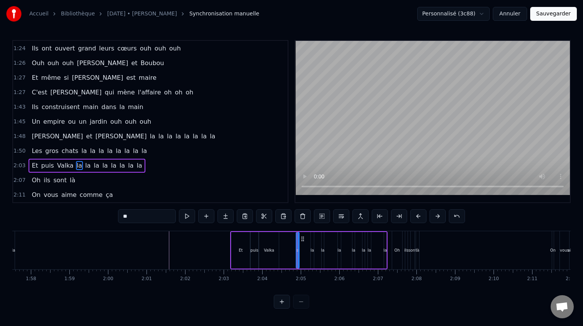
click at [357, 302] on div "0:21 [PERSON_NAME] elle aimE bringuer 0:25 Et [PERSON_NAME] c'est pas l'dernier…" at bounding box center [291, 174] width 559 height 269
click at [269, 250] on div "Valka" at bounding box center [269, 251] width 10 height 6
click at [243, 245] on div "Et" at bounding box center [240, 250] width 19 height 37
type input "**"
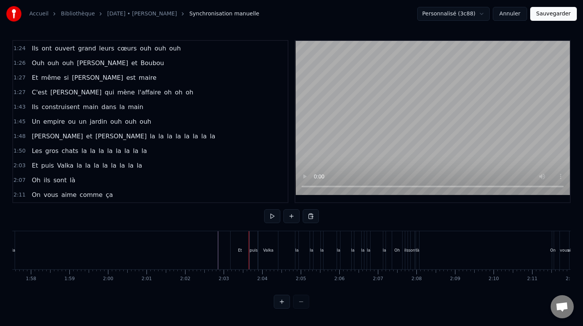
click at [289, 234] on div "Et puis Valka la la la la la la la la" at bounding box center [308, 250] width 157 height 38
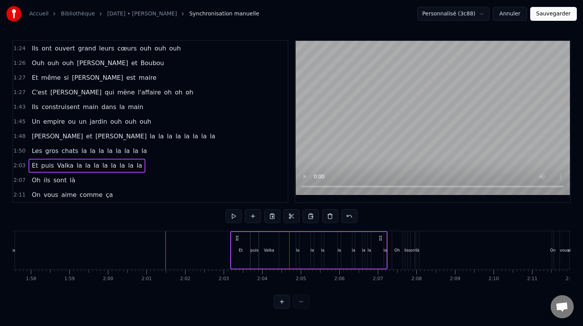
click at [285, 234] on div "Et puis Valka la la la la la la la la" at bounding box center [308, 250] width 157 height 38
click at [277, 235] on div "Valka" at bounding box center [269, 250] width 20 height 37
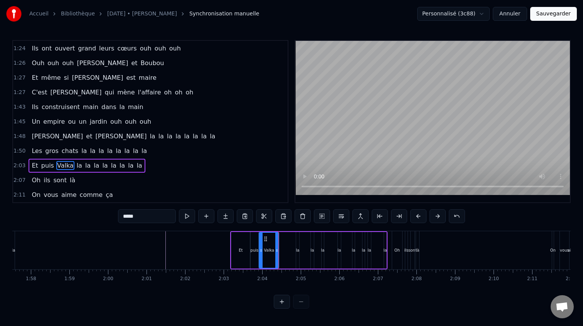
click at [233, 238] on div "Et" at bounding box center [240, 250] width 19 height 37
type input "**"
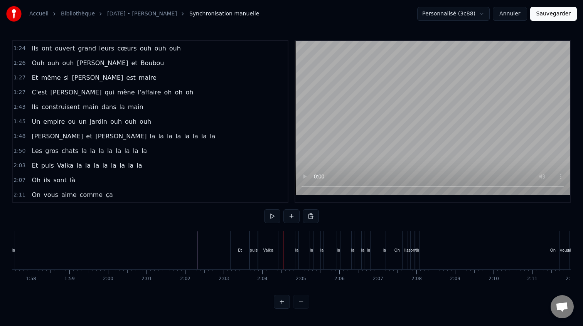
drag, startPoint x: 298, startPoint y: 250, endPoint x: 292, endPoint y: 250, distance: 6.6
click at [291, 251] on div "Et puis Valka la la la la la la la la" at bounding box center [308, 250] width 157 height 38
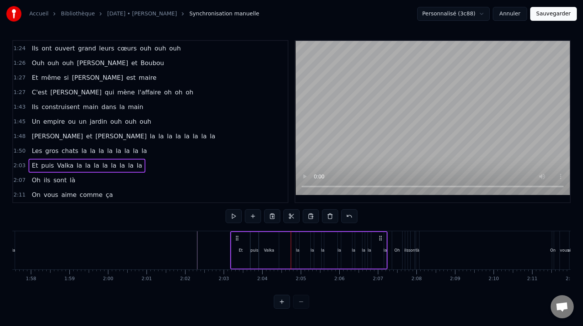
click at [296, 248] on div "la" at bounding box center [297, 251] width 3 height 6
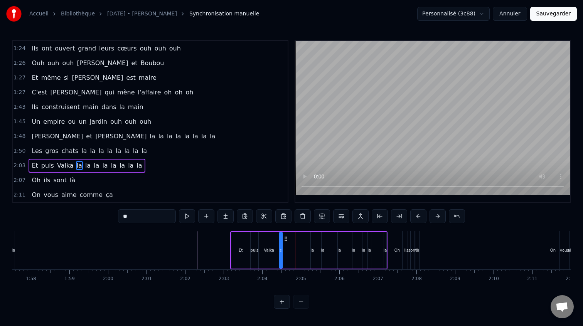
drag, startPoint x: 303, startPoint y: 240, endPoint x: 289, endPoint y: 241, distance: 14.3
click at [286, 241] on icon at bounding box center [286, 239] width 6 height 6
click at [314, 241] on div "la" at bounding box center [313, 250] width 4 height 37
drag, startPoint x: 318, startPoint y: 240, endPoint x: 297, endPoint y: 240, distance: 20.5
click at [297, 240] on icon at bounding box center [296, 239] width 6 height 6
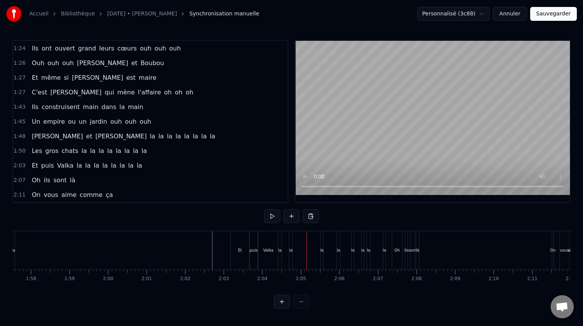
click at [323, 248] on div "la" at bounding box center [321, 251] width 3 height 6
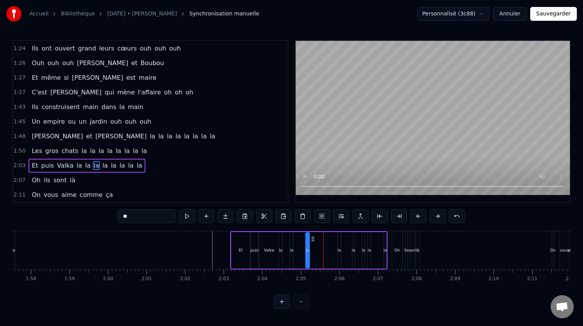
drag, startPoint x: 328, startPoint y: 240, endPoint x: 313, endPoint y: 242, distance: 15.6
click at [312, 242] on div "Et puis Valka la la la la la la la la" at bounding box center [308, 250] width 157 height 38
click at [341, 245] on div "Et puis Valka la la la la la la la la" at bounding box center [308, 250] width 157 height 38
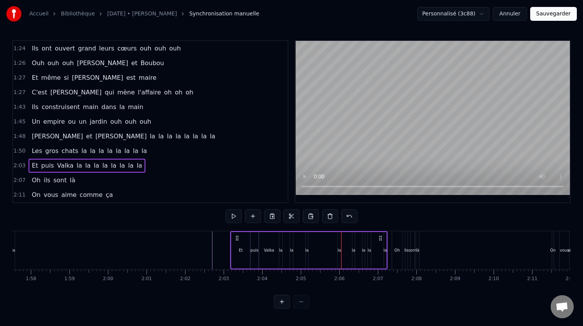
click at [340, 245] on div "la" at bounding box center [339, 250] width 3 height 37
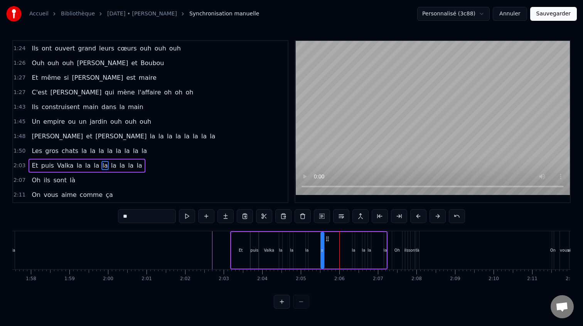
drag, startPoint x: 345, startPoint y: 240, endPoint x: 328, endPoint y: 242, distance: 16.3
click at [328, 242] on icon at bounding box center [327, 239] width 6 height 6
click at [237, 245] on div "Et" at bounding box center [240, 250] width 19 height 37
type input "**"
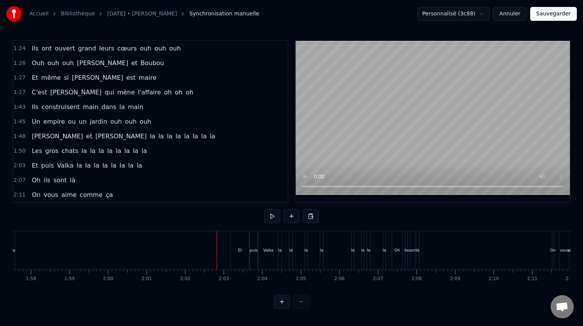
click at [363, 247] on div "la" at bounding box center [363, 250] width 2 height 38
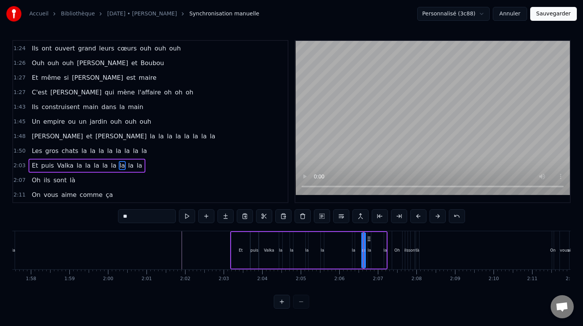
click at [351, 249] on div "Et puis Valka la la la la la la la la" at bounding box center [308, 250] width 157 height 38
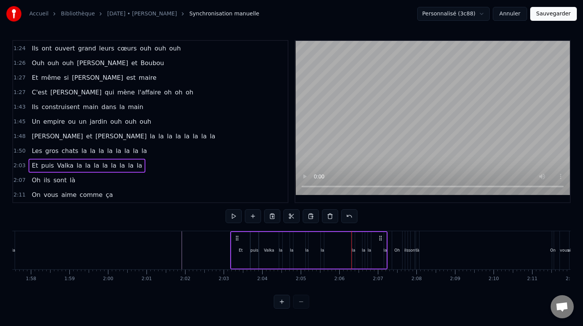
click at [354, 248] on div "la" at bounding box center [353, 251] width 3 height 6
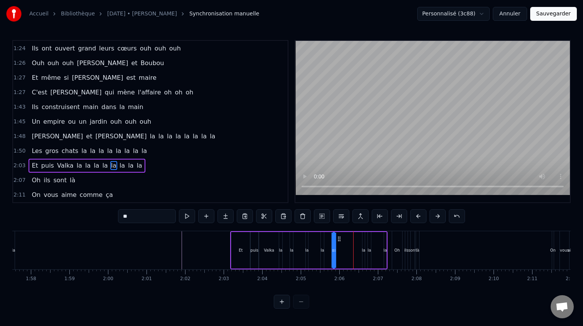
drag, startPoint x: 358, startPoint y: 238, endPoint x: 338, endPoint y: 242, distance: 19.9
click at [338, 242] on icon at bounding box center [339, 239] width 6 height 6
click at [361, 238] on div "Et puis Valka la la la la la la la la" at bounding box center [308, 250] width 157 height 38
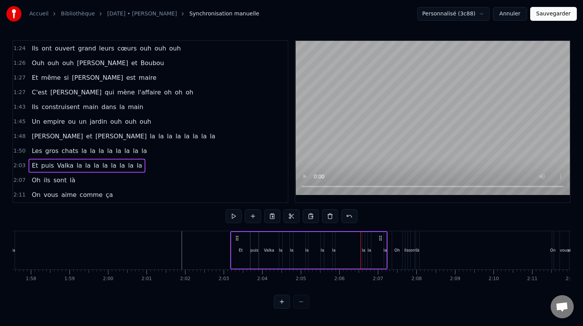
click at [365, 240] on div "la" at bounding box center [363, 250] width 3 height 37
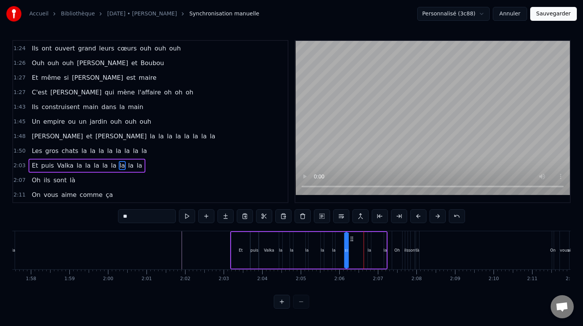
drag, startPoint x: 369, startPoint y: 238, endPoint x: 351, endPoint y: 240, distance: 17.5
click at [351, 240] on icon at bounding box center [352, 239] width 6 height 6
click at [370, 240] on div "la" at bounding box center [369, 250] width 3 height 37
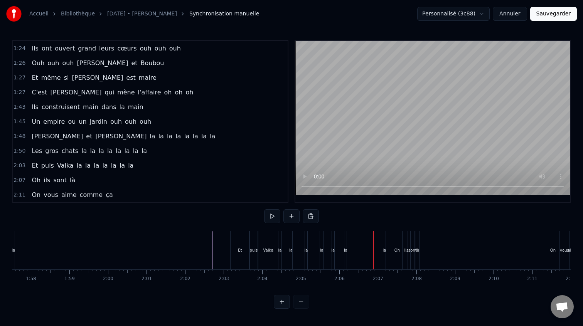
click at [387, 247] on div "Et puis Valka la la la la la la la" at bounding box center [308, 250] width 157 height 38
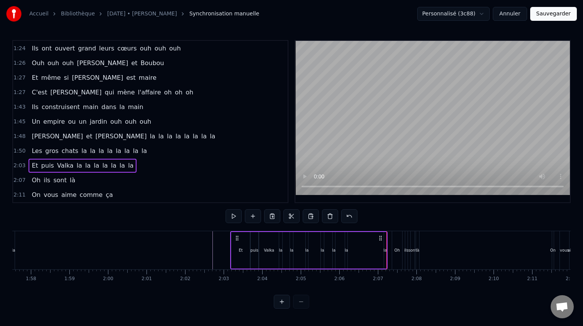
click at [385, 248] on div "la" at bounding box center [384, 251] width 3 height 6
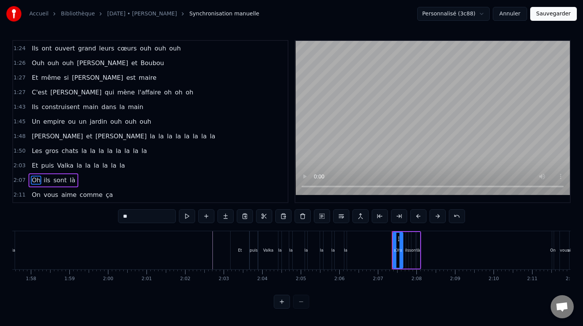
click at [345, 256] on div "la" at bounding box center [345, 250] width 3 height 38
type input "**"
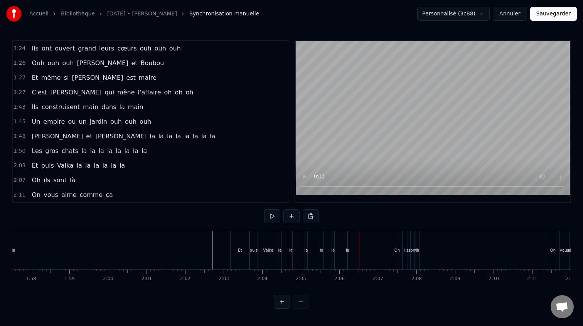
click at [348, 253] on div "la" at bounding box center [347, 251] width 3 height 6
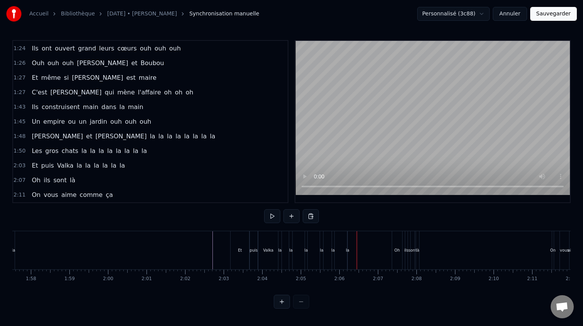
click at [347, 252] on div "la" at bounding box center [347, 251] width 3 height 6
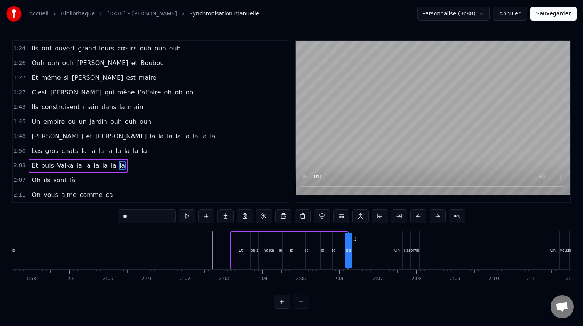
drag, startPoint x: 346, startPoint y: 251, endPoint x: 341, endPoint y: 252, distance: 5.1
click at [341, 252] on div "Et puis Valka la la la la la la" at bounding box center [289, 250] width 119 height 38
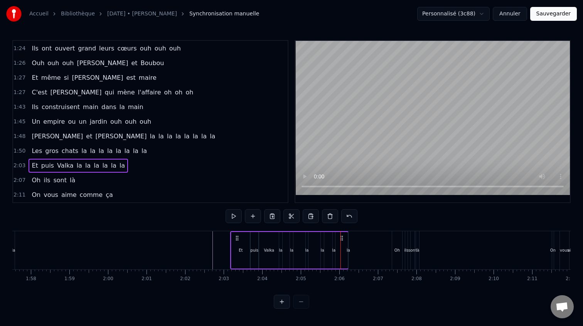
click at [345, 250] on div "Et puis Valka la la la la la la" at bounding box center [289, 250] width 119 height 38
click at [314, 217] on button at bounding box center [311, 216] width 16 height 14
click at [346, 244] on div "la" at bounding box center [347, 250] width 3 height 37
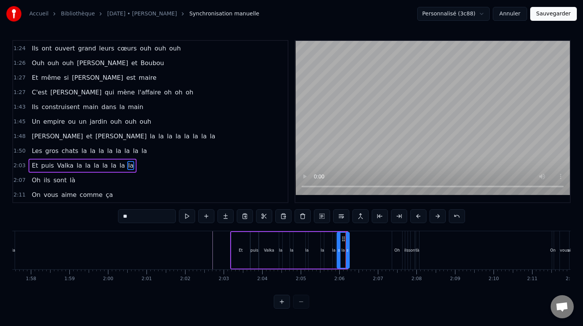
drag, startPoint x: 353, startPoint y: 252, endPoint x: 340, endPoint y: 254, distance: 13.3
click at [340, 254] on div at bounding box center [339, 250] width 3 height 35
drag, startPoint x: 345, startPoint y: 240, endPoint x: 384, endPoint y: 241, distance: 39.0
click at [348, 251] on div "la" at bounding box center [348, 251] width 3 height 6
drag, startPoint x: 377, startPoint y: 250, endPoint x: 346, endPoint y: 251, distance: 31.3
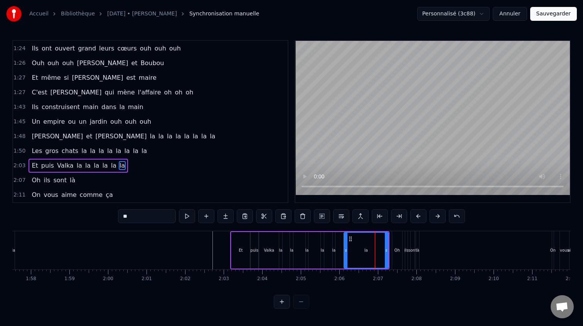
click at [346, 251] on icon at bounding box center [346, 251] width 3 height 6
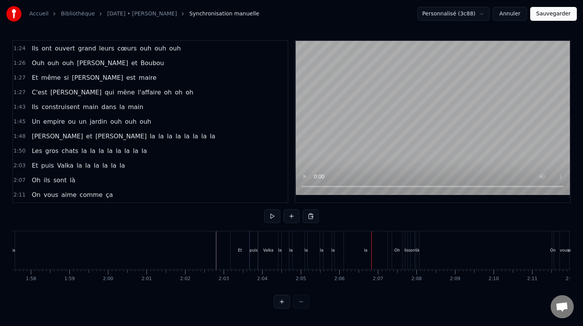
click at [280, 247] on div "la" at bounding box center [280, 250] width 3 height 38
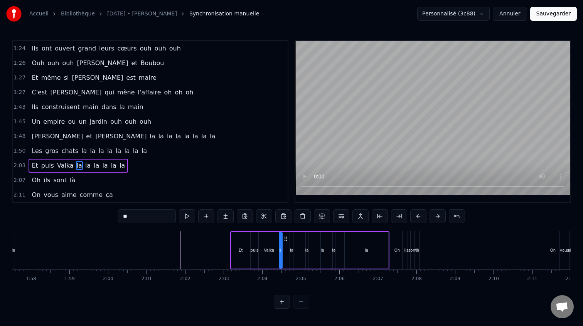
click at [291, 246] on div "la" at bounding box center [291, 250] width 3 height 37
click at [308, 246] on div "la" at bounding box center [307, 250] width 3 height 37
click at [329, 245] on div "Et puis Valka la la la la la la" at bounding box center [309, 250] width 159 height 38
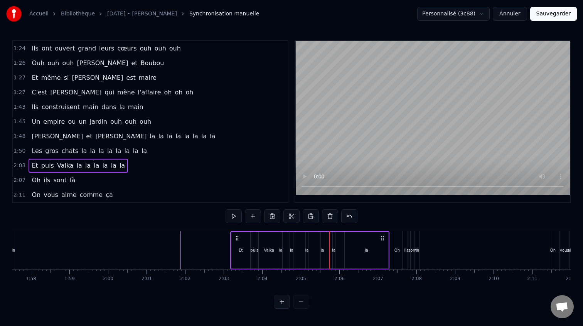
click at [371, 245] on div "la" at bounding box center [367, 250] width 44 height 37
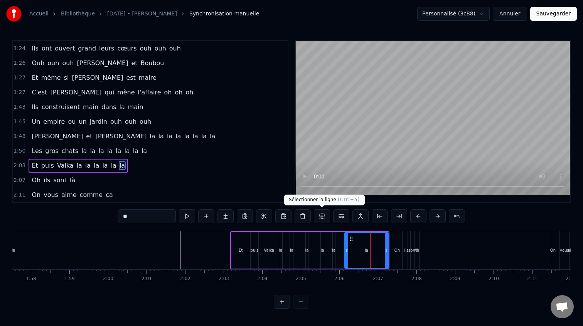
click at [319, 216] on button at bounding box center [322, 216] width 16 height 14
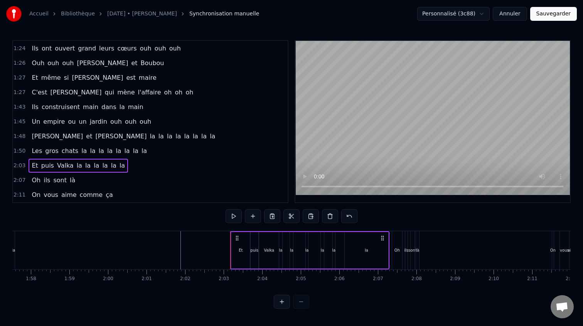
click at [280, 258] on div "la" at bounding box center [280, 250] width 3 height 37
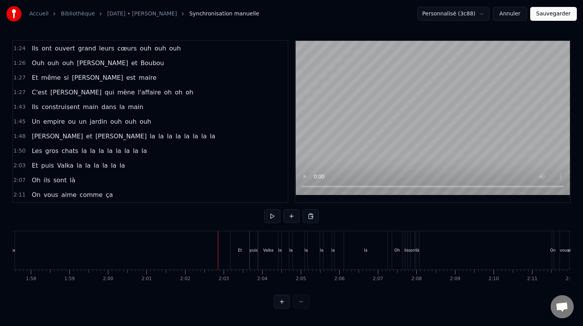
click at [280, 248] on div "la" at bounding box center [279, 251] width 3 height 6
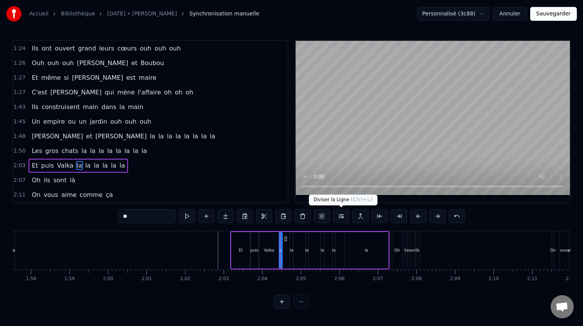
click at [336, 218] on button at bounding box center [341, 216] width 16 height 14
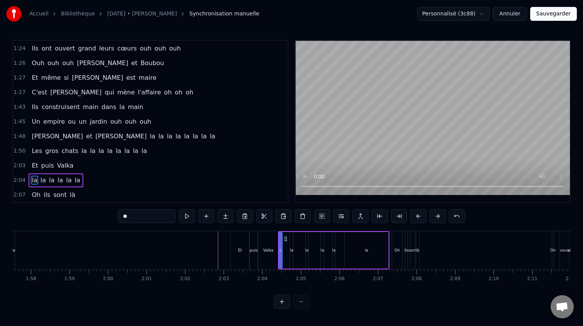
scroll to position [249, 0]
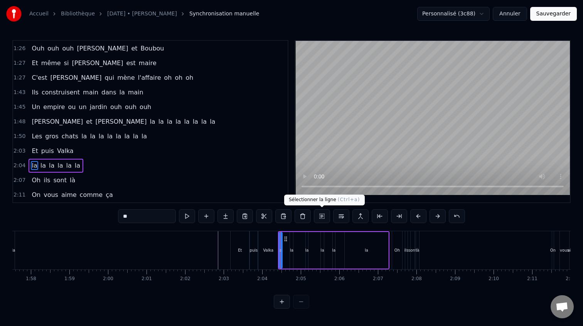
click at [323, 219] on button at bounding box center [322, 216] width 16 height 14
click at [321, 216] on button at bounding box center [322, 216] width 16 height 14
click at [320, 214] on button at bounding box center [322, 216] width 16 height 14
click at [361, 256] on div "la" at bounding box center [367, 250] width 44 height 37
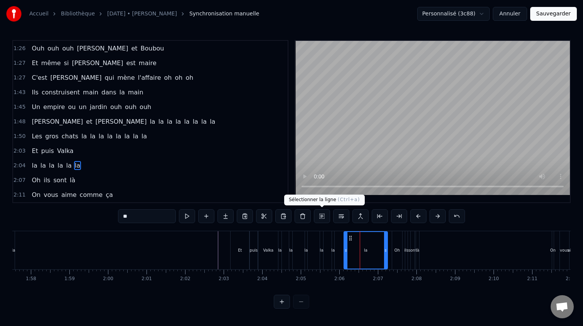
click at [326, 219] on button at bounding box center [322, 216] width 16 height 14
click at [322, 218] on button at bounding box center [322, 216] width 16 height 14
click at [324, 248] on div "la la la la la la" at bounding box center [333, 250] width 111 height 38
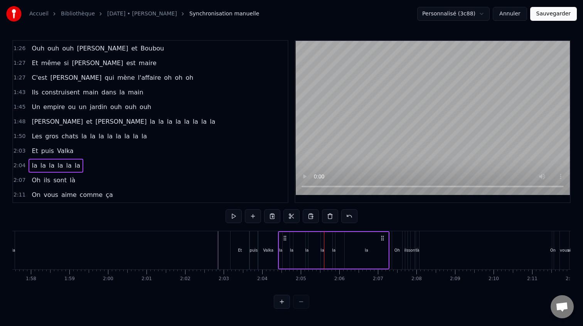
click at [365, 245] on div "la" at bounding box center [367, 250] width 44 height 37
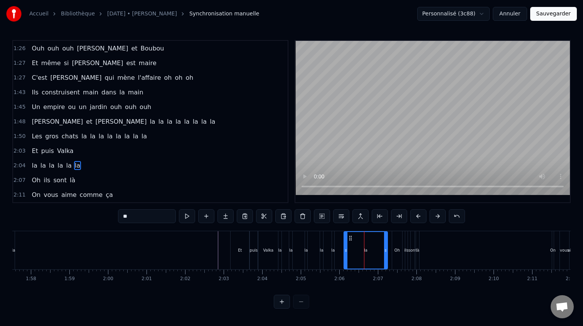
click at [333, 246] on div "la" at bounding box center [333, 250] width 2 height 38
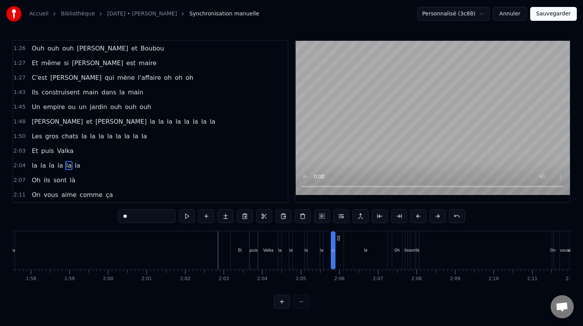
click at [324, 247] on div "la la la la la la" at bounding box center [333, 250] width 111 height 38
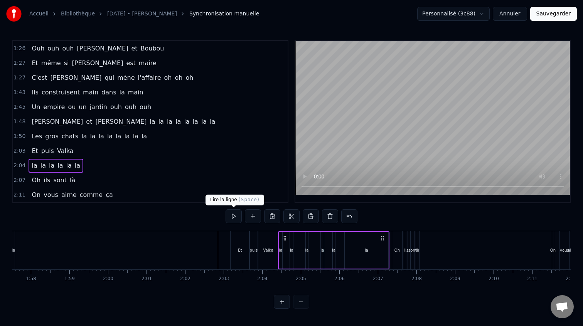
click at [228, 217] on button at bounding box center [234, 216] width 16 height 14
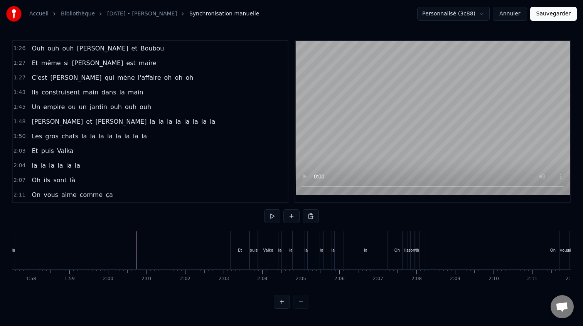
click at [359, 238] on div "la" at bounding box center [366, 250] width 44 height 38
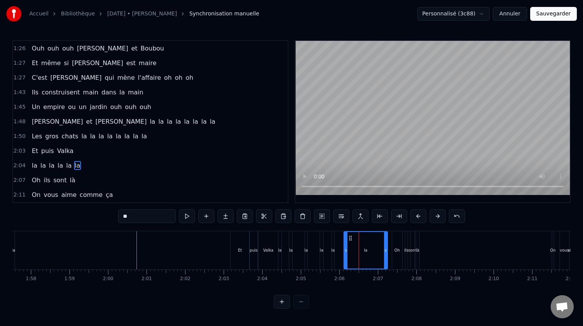
click at [144, 216] on input "**" at bounding box center [147, 216] width 58 height 14
type input "******"
click at [184, 164] on div "2:04 la la la la la laaaaa" at bounding box center [150, 166] width 275 height 15
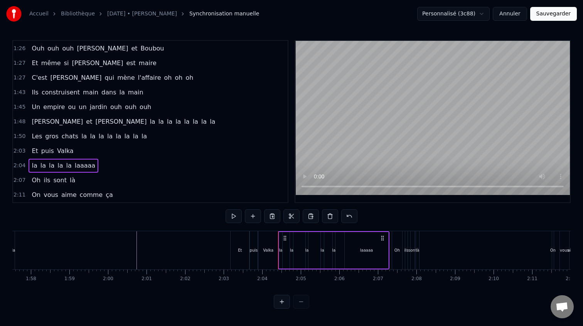
click at [213, 226] on div "0:21 [PERSON_NAME] elle aimE bringuer 0:25 Et [PERSON_NAME] c'est pas l'dernier…" at bounding box center [291, 174] width 559 height 269
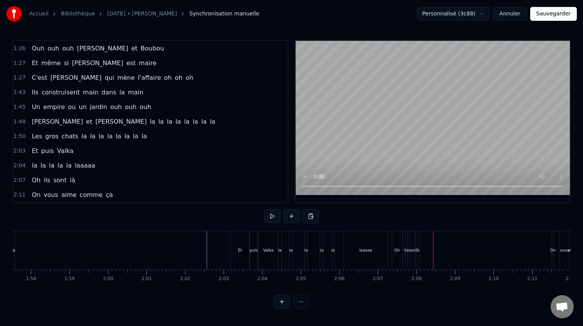
click at [377, 249] on div "laaaaa" at bounding box center [366, 250] width 44 height 38
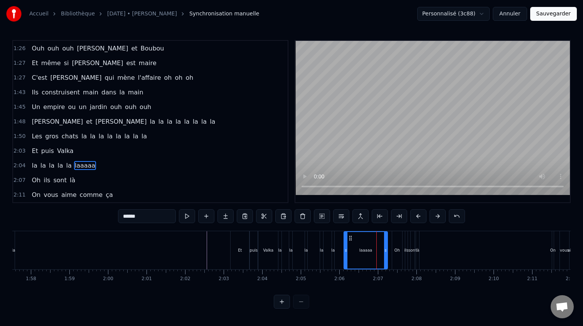
click at [59, 163] on span "la" at bounding box center [60, 165] width 7 height 9
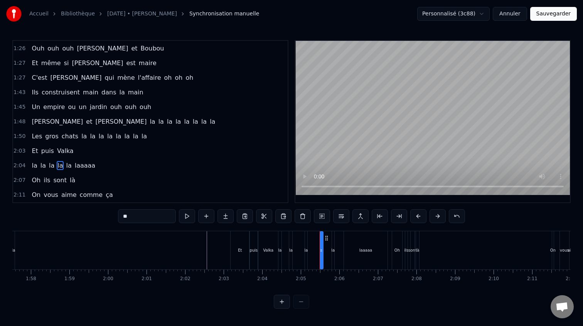
click at [66, 164] on span "la" at bounding box center [68, 165] width 7 height 9
click at [74, 164] on span "laaaaa" at bounding box center [85, 165] width 22 height 9
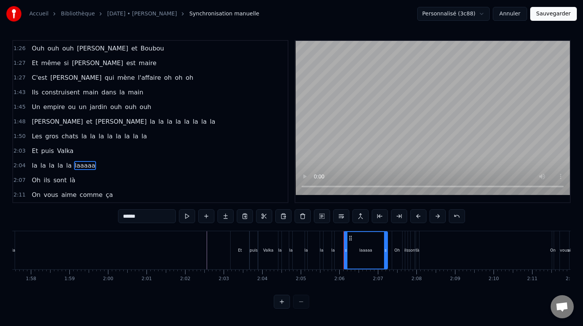
click at [50, 167] on span "la" at bounding box center [51, 165] width 7 height 9
type input "**"
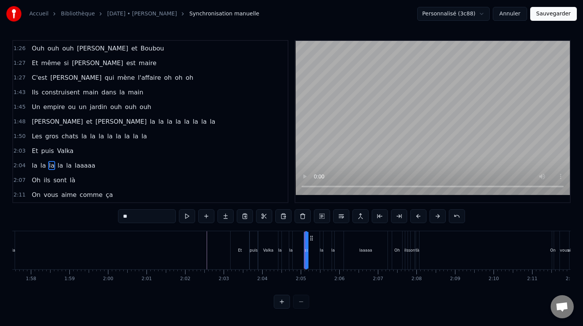
click at [44, 167] on div "la la la la la laaaaa" at bounding box center [64, 166] width 70 height 14
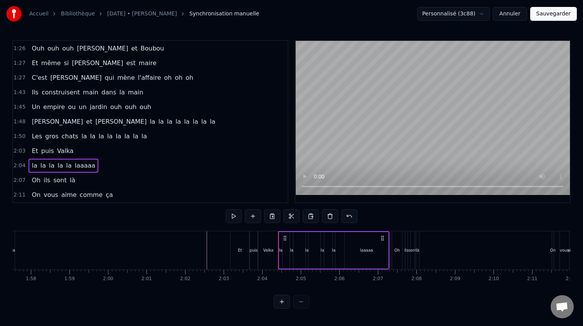
click at [42, 168] on span "la" at bounding box center [43, 165] width 7 height 9
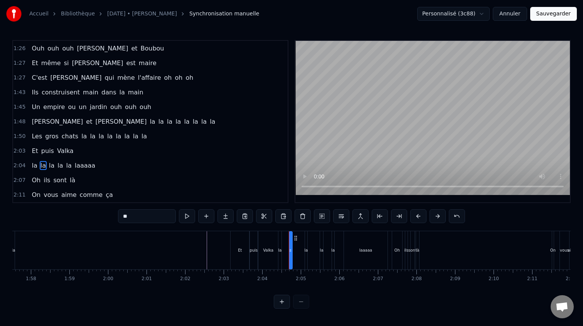
click at [32, 167] on span "la" at bounding box center [34, 165] width 7 height 9
click at [42, 164] on span "la" at bounding box center [43, 165] width 7 height 9
click at [51, 165] on span "la" at bounding box center [51, 165] width 7 height 9
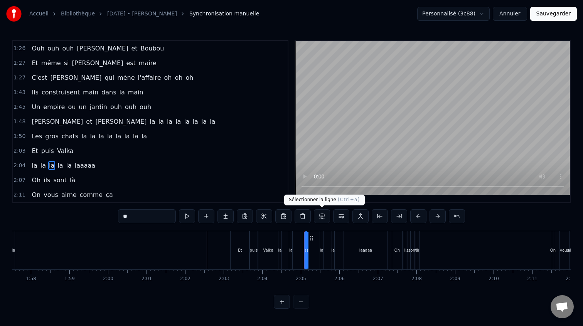
click at [322, 218] on button at bounding box center [322, 216] width 16 height 14
click at [324, 216] on button at bounding box center [322, 216] width 16 height 14
click at [363, 218] on button at bounding box center [361, 216] width 16 height 14
click at [87, 165] on span "laaaaa" at bounding box center [85, 165] width 22 height 9
type input "******"
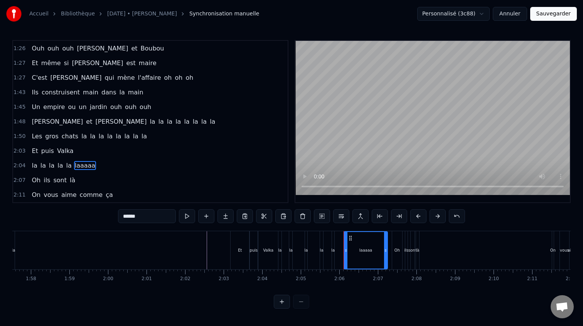
click at [19, 162] on span "2:04" at bounding box center [20, 166] width 12 height 8
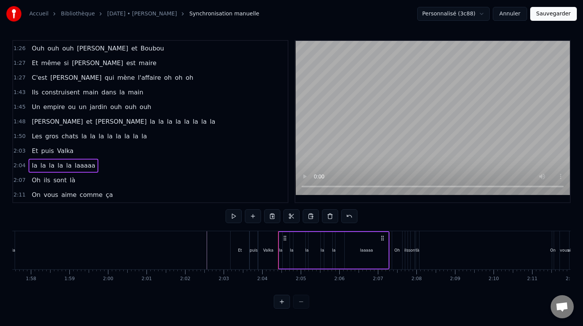
drag, startPoint x: 30, startPoint y: 163, endPoint x: 103, endPoint y: 164, distance: 73.3
click at [103, 164] on div "2:04 la la la la la laaaaa" at bounding box center [150, 166] width 275 height 15
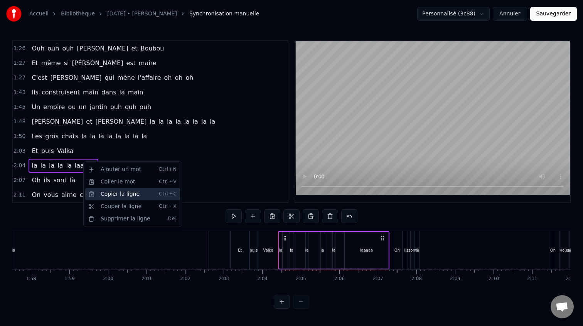
click at [113, 195] on div "Copier la ligne Ctrl+C" at bounding box center [132, 194] width 95 height 12
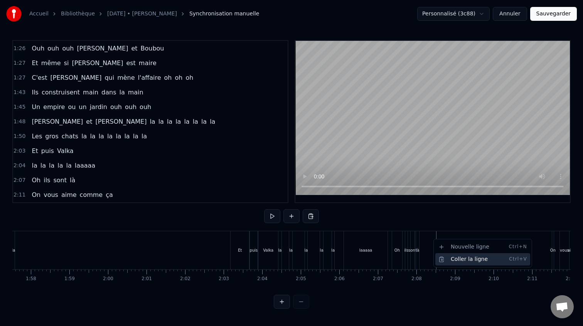
click at [446, 256] on div "Coller la ligne Ctrl+V" at bounding box center [483, 259] width 95 height 12
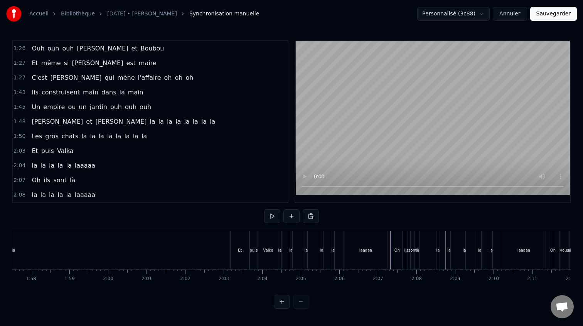
click at [385, 225] on div "0:21 [PERSON_NAME] elle aimE bringuer 0:25 Et [PERSON_NAME] c'est pas l'dernier…" at bounding box center [291, 174] width 559 height 269
click at [389, 230] on div "0:21 [PERSON_NAME] elle aimE bringuer 0:25 Et [PERSON_NAME] c'est pas l'dernier…" at bounding box center [291, 174] width 559 height 269
click at [392, 235] on div "Oh" at bounding box center [397, 250] width 11 height 38
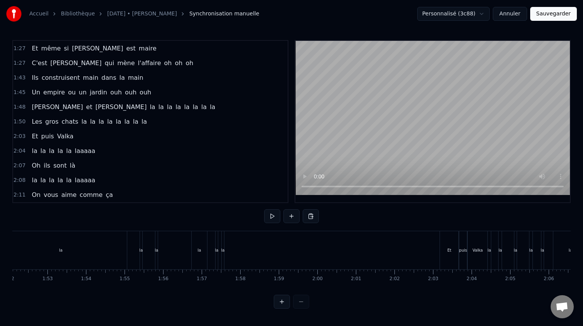
scroll to position [0, 4271]
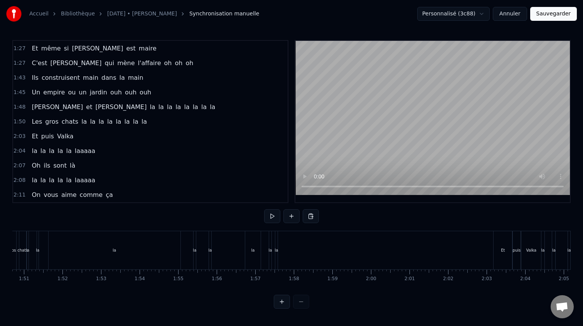
drag, startPoint x: 331, startPoint y: 247, endPoint x: 154, endPoint y: 260, distance: 177.2
click at [150, 258] on div "la" at bounding box center [115, 250] width 132 height 38
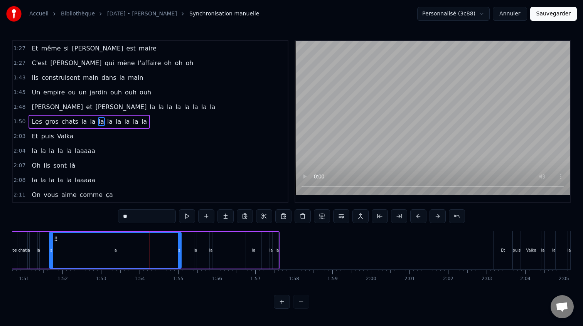
click at [81, 123] on span "la" at bounding box center [84, 121] width 7 height 9
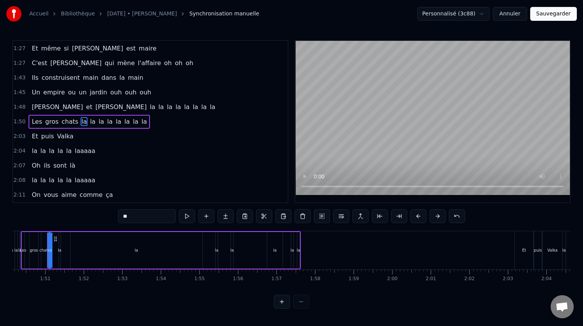
scroll to position [0, 4247]
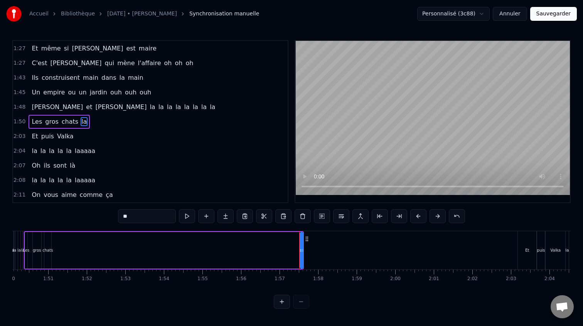
type input "**"
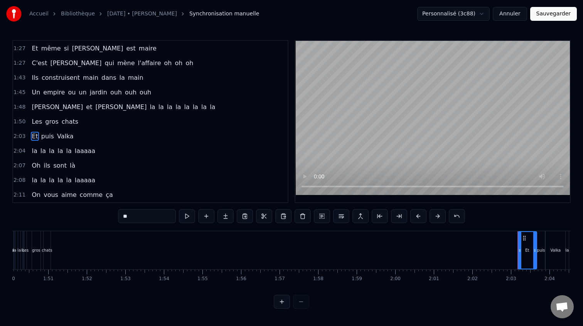
scroll to position [0, 4237]
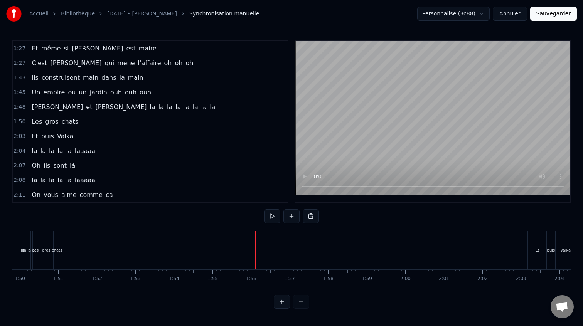
click at [270, 257] on div "Coller la ligne Ctrl+V" at bounding box center [304, 262] width 95 height 12
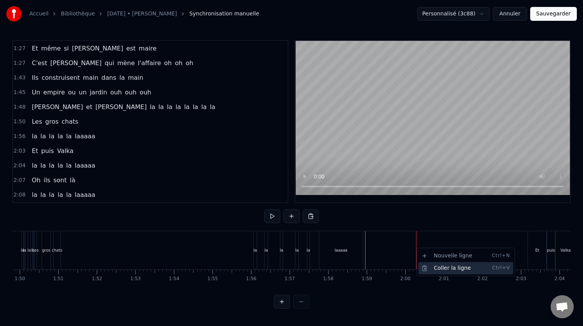
click at [442, 270] on div "Coller la ligne Ctrl+V" at bounding box center [466, 268] width 95 height 12
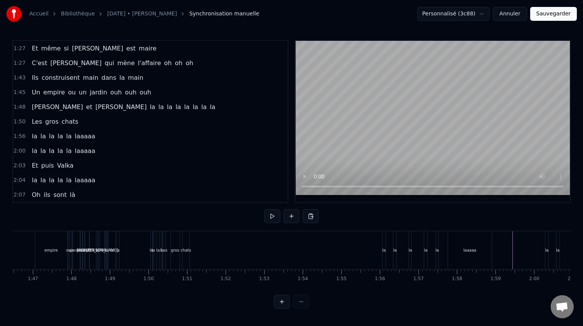
scroll to position [0, 3944]
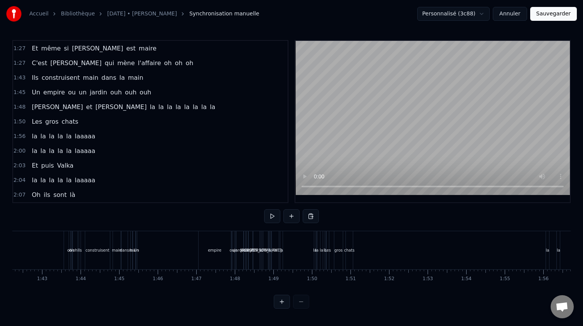
click at [311, 238] on div "[PERSON_NAME] et [PERSON_NAME] la la la la la la la la" at bounding box center [290, 250] width 75 height 38
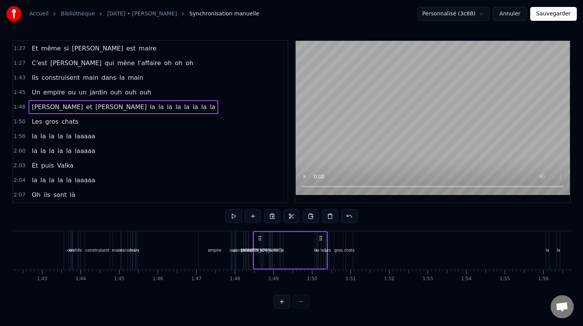
click at [149, 105] on span "la" at bounding box center [152, 107] width 7 height 9
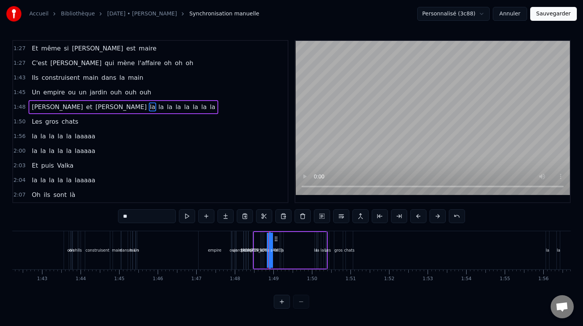
scroll to position [249, 0]
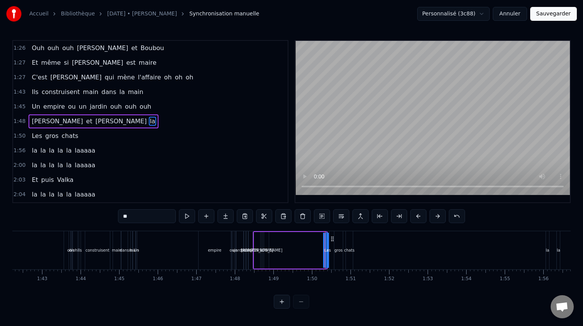
type input "***"
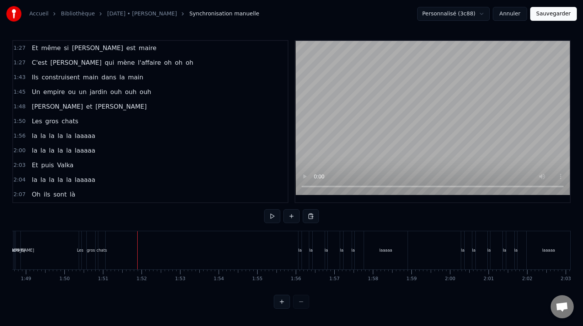
scroll to position [0, 4152]
click at [118, 243] on div "Les" at bounding box center [119, 250] width 3 height 38
click at [574, 203] on div "Accueil Bibliothèque [DATE] • [PERSON_NAME] manuelle Personnalisé (3c88) Annule…" at bounding box center [291, 154] width 583 height 309
click at [44, 135] on span "gros" at bounding box center [51, 136] width 15 height 9
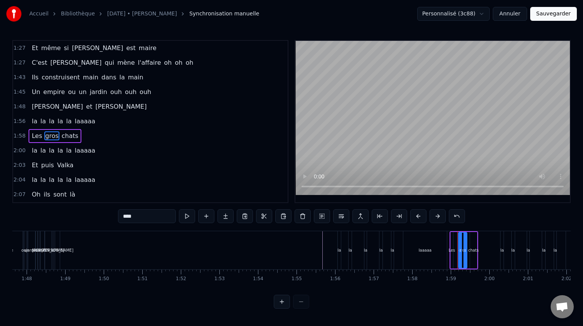
scroll to position [279, 0]
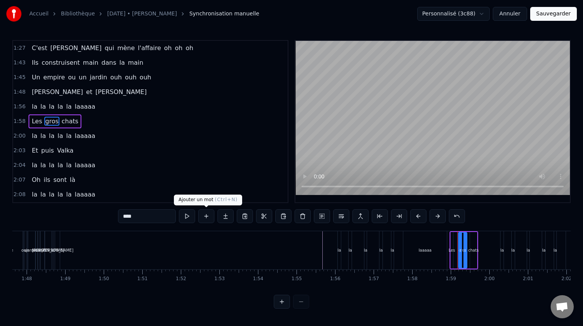
click at [205, 217] on button at bounding box center [206, 216] width 16 height 14
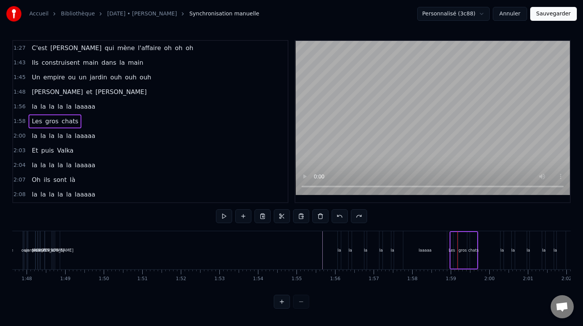
click at [37, 122] on span "Les" at bounding box center [37, 121] width 12 height 9
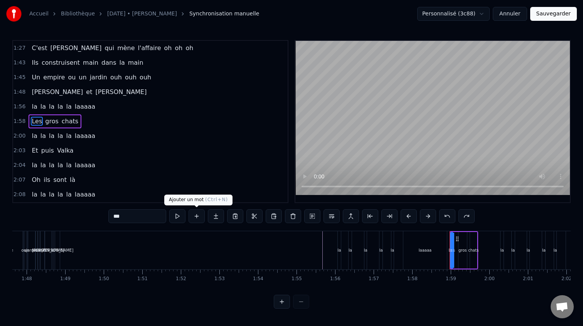
click at [201, 218] on button at bounding box center [197, 216] width 16 height 14
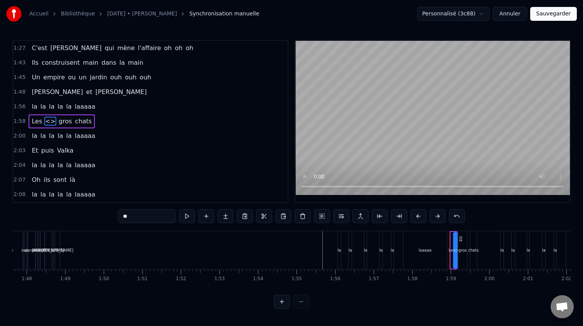
click at [133, 218] on input "**" at bounding box center [147, 216] width 58 height 14
type input "*"
type input "****"
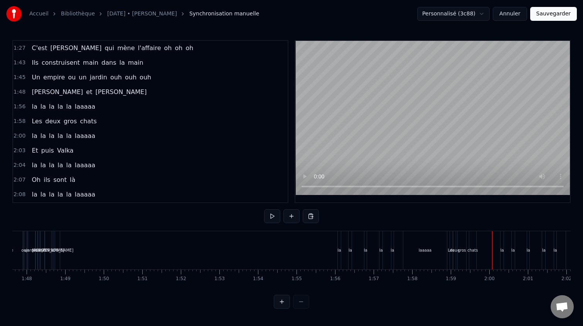
click at [475, 242] on div "chats" at bounding box center [473, 250] width 7 height 38
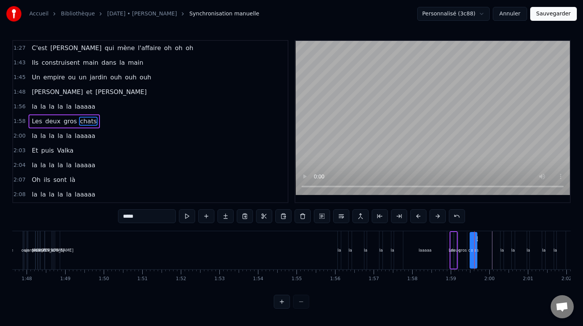
drag, startPoint x: 474, startPoint y: 244, endPoint x: 478, endPoint y: 244, distance: 3.9
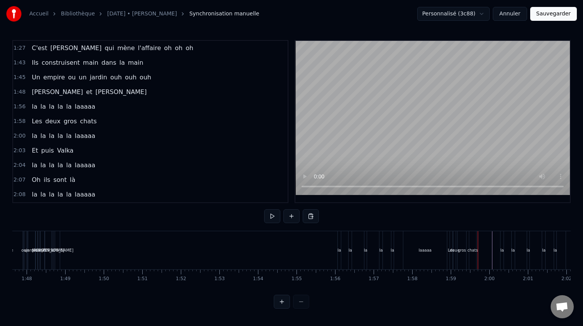
click at [472, 243] on div "chats" at bounding box center [473, 250] width 7 height 38
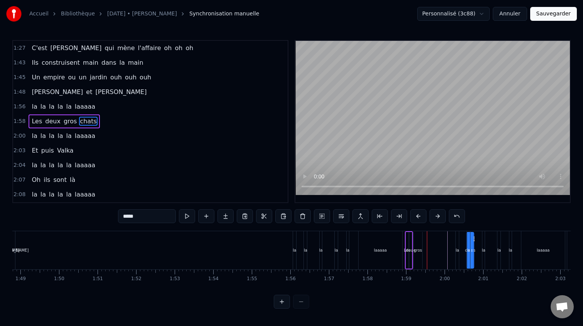
scroll to position [0, 4201]
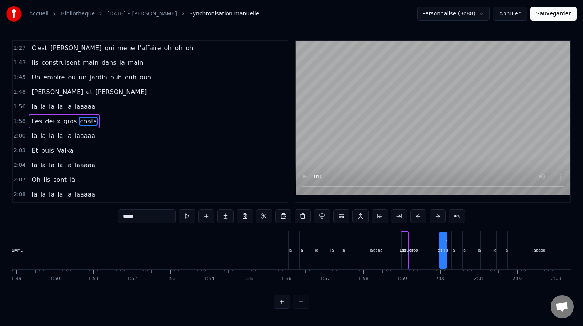
drag, startPoint x: 477, startPoint y: 240, endPoint x: 447, endPoint y: 241, distance: 30.1
click at [448, 241] on icon at bounding box center [446, 239] width 6 height 6
drag, startPoint x: 440, startPoint y: 246, endPoint x: 433, endPoint y: 246, distance: 7.0
click at [433, 246] on div "chats" at bounding box center [440, 250] width 15 height 37
click at [416, 245] on div "gros" at bounding box center [414, 250] width 8 height 37
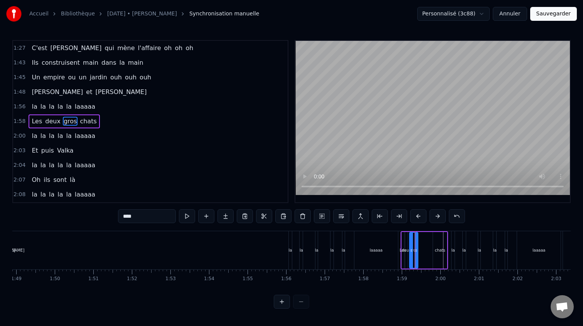
click at [412, 252] on icon at bounding box center [411, 251] width 3 height 6
drag, startPoint x: 414, startPoint y: 249, endPoint x: 408, endPoint y: 248, distance: 5.8
click at [414, 248] on div "gros" at bounding box center [414, 251] width 8 height 6
click at [407, 248] on div "deux" at bounding box center [407, 251] width 10 height 6
click at [413, 246] on div "gros" at bounding box center [414, 250] width 8 height 37
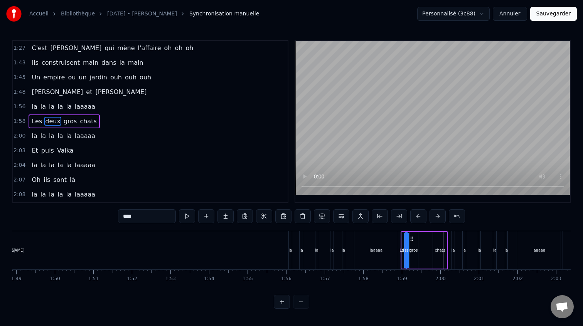
type input "****"
drag, startPoint x: 418, startPoint y: 238, endPoint x: 431, endPoint y: 238, distance: 12.8
click at [432, 238] on icon at bounding box center [430, 239] width 6 height 6
click at [411, 245] on div "Les deux gros chats" at bounding box center [424, 250] width 47 height 38
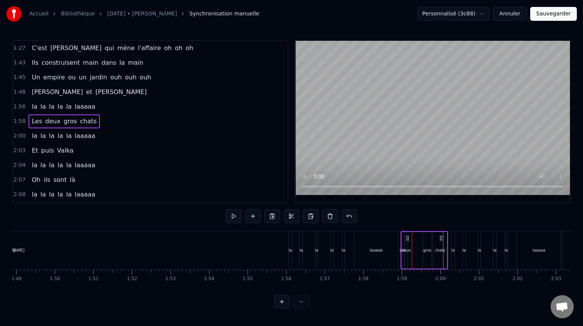
click at [407, 246] on div "deux" at bounding box center [406, 250] width 3 height 37
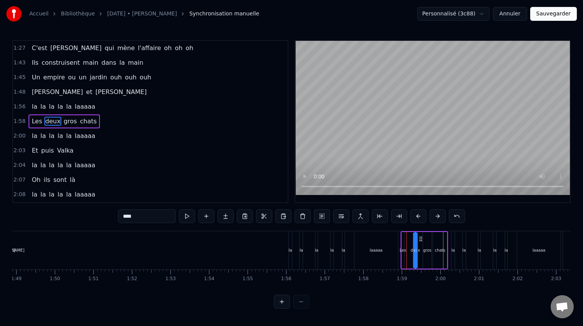
drag, startPoint x: 412, startPoint y: 241, endPoint x: 421, endPoint y: 241, distance: 8.9
click at [421, 241] on icon at bounding box center [421, 239] width 6 height 6
click at [404, 245] on div "Les" at bounding box center [403, 250] width 3 height 37
type input "***"
click at [407, 245] on div "Les deux gros chats" at bounding box center [424, 250] width 47 height 38
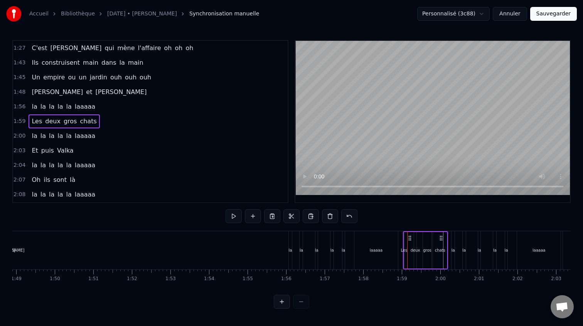
click at [415, 245] on div "deux" at bounding box center [415, 250] width 2 height 37
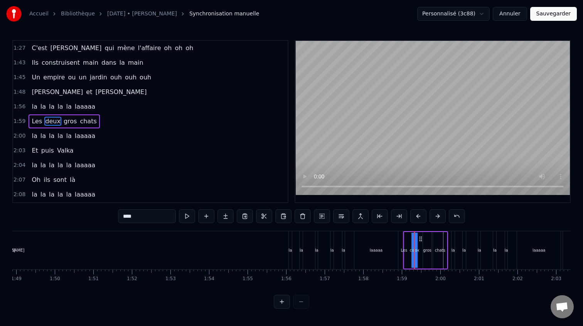
drag, startPoint x: 414, startPoint y: 246, endPoint x: 409, endPoint y: 247, distance: 5.0
click at [409, 247] on div "Les deux gros chats" at bounding box center [425, 250] width 45 height 38
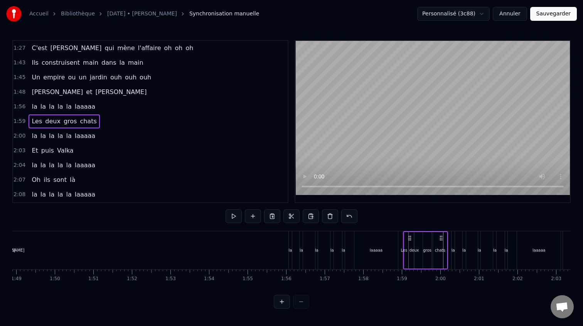
click at [415, 245] on div "deux" at bounding box center [414, 250] width 1 height 37
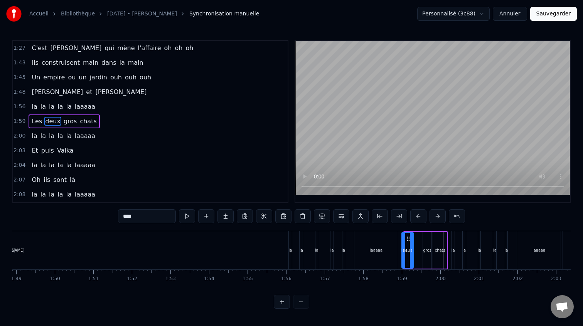
drag, startPoint x: 417, startPoint y: 245, endPoint x: 404, endPoint y: 246, distance: 12.4
click at [404, 246] on div at bounding box center [403, 250] width 3 height 35
drag, startPoint x: 409, startPoint y: 240, endPoint x: 418, endPoint y: 240, distance: 9.3
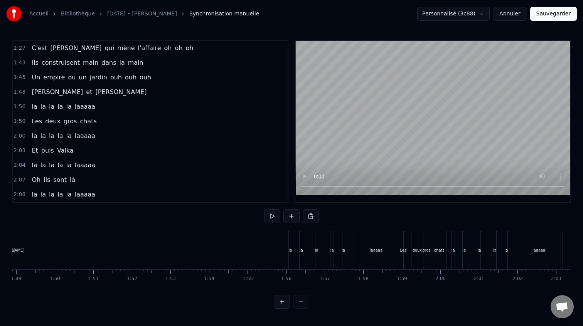
click at [403, 248] on div "Les" at bounding box center [403, 251] width 7 height 6
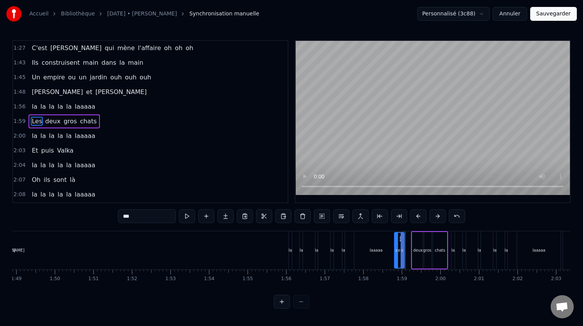
drag, startPoint x: 406, startPoint y: 247, endPoint x: 397, endPoint y: 248, distance: 9.7
click at [397, 248] on icon at bounding box center [396, 251] width 3 height 6
click at [274, 304] on button at bounding box center [282, 302] width 16 height 14
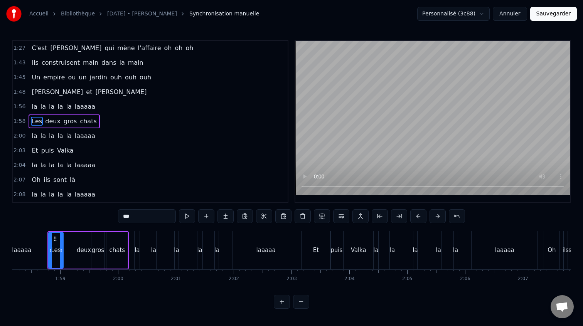
click at [284, 302] on button at bounding box center [282, 302] width 16 height 14
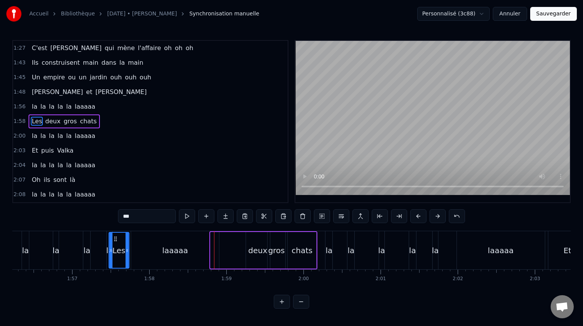
scroll to position [0, 8968]
drag, startPoint x: 54, startPoint y: 239, endPoint x: 227, endPoint y: 240, distance: 173.2
click at [227, 240] on icon at bounding box center [227, 239] width 6 height 6
drag, startPoint x: 240, startPoint y: 243, endPoint x: 234, endPoint y: 244, distance: 5.8
click at [234, 244] on div at bounding box center [233, 250] width 3 height 35
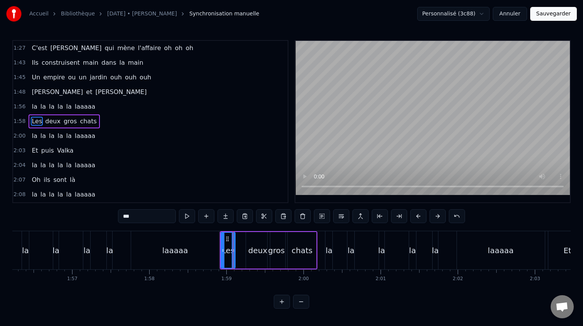
click at [253, 241] on div "deux" at bounding box center [258, 250] width 24 height 37
type input "****"
drag, startPoint x: 252, startPoint y: 240, endPoint x: 247, endPoint y: 240, distance: 5.4
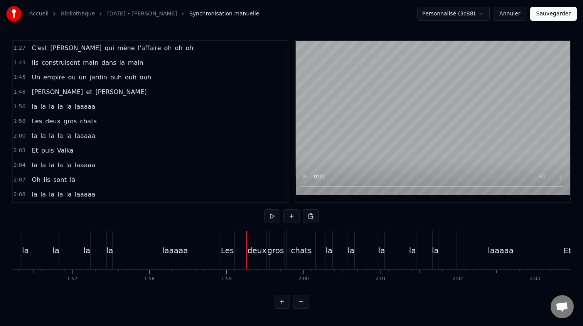
click at [251, 238] on div "deux" at bounding box center [257, 250] width 24 height 38
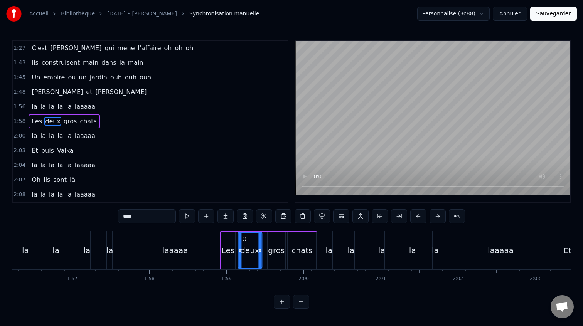
drag, startPoint x: 255, startPoint y: 240, endPoint x: 247, endPoint y: 240, distance: 7.7
click at [247, 240] on icon at bounding box center [245, 239] width 6 height 6
click at [277, 241] on div "gros" at bounding box center [277, 250] width 18 height 37
click at [270, 239] on icon at bounding box center [271, 239] width 6 height 6
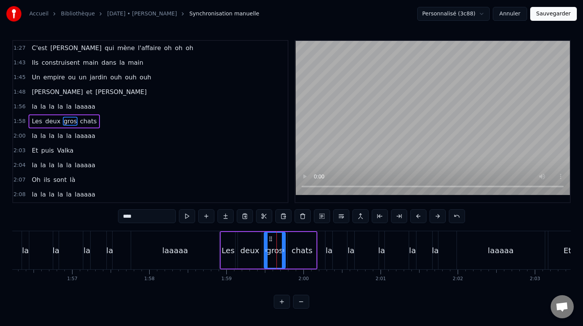
click at [283, 243] on div at bounding box center [283, 250] width 3 height 35
click at [273, 239] on icon at bounding box center [273, 239] width 6 height 6
click at [270, 240] on icon at bounding box center [271, 239] width 6 height 6
click at [307, 242] on div "chats" at bounding box center [302, 250] width 29 height 37
type input "*****"
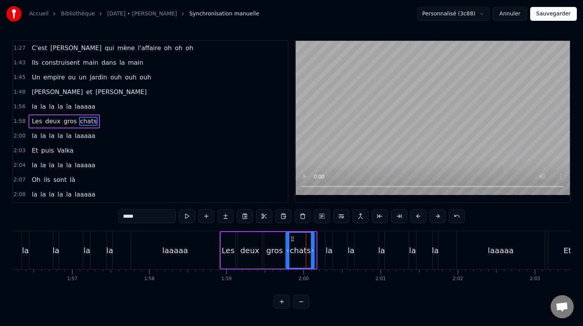
click at [292, 241] on circle at bounding box center [292, 241] width 0 height 0
click at [289, 301] on button at bounding box center [282, 302] width 16 height 14
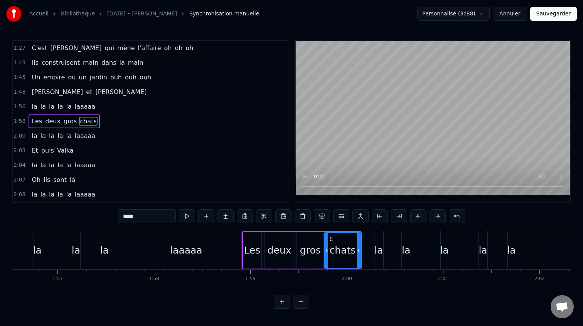
click at [301, 303] on button at bounding box center [301, 302] width 16 height 14
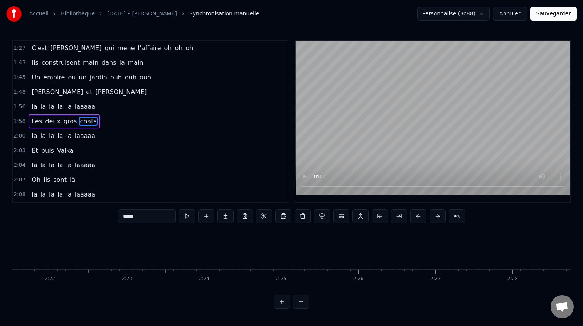
click at [301, 303] on button at bounding box center [301, 302] width 16 height 14
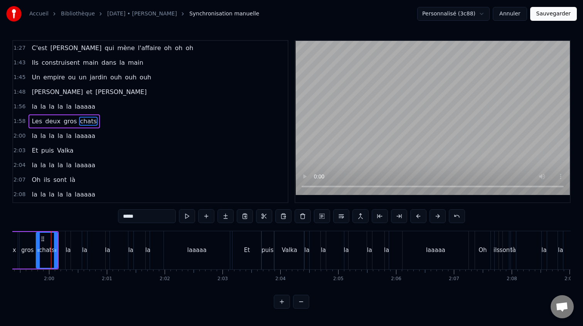
click at [301, 303] on button at bounding box center [301, 302] width 16 height 14
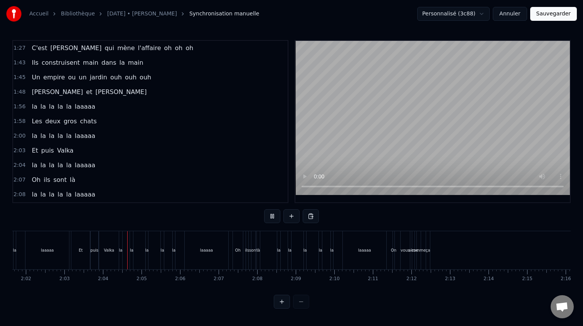
scroll to position [0, 4750]
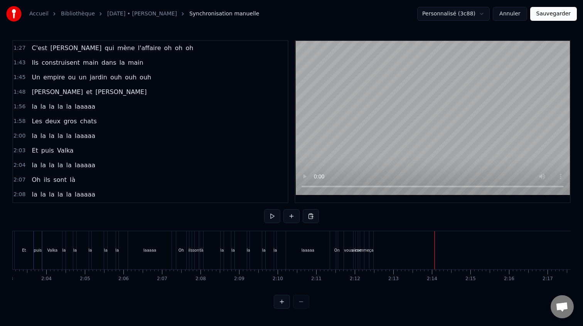
click at [298, 227] on div "0:21 [PERSON_NAME] elle aimE bringuer 0:25 Et [PERSON_NAME] c'est pas l'dernier…" at bounding box center [291, 174] width 559 height 269
click at [324, 229] on div "0:21 [PERSON_NAME] elle aimE bringuer 0:25 Et [PERSON_NAME] c'est pas l'dernier…" at bounding box center [291, 174] width 559 height 269
click at [373, 243] on div "ça" at bounding box center [372, 250] width 4 height 38
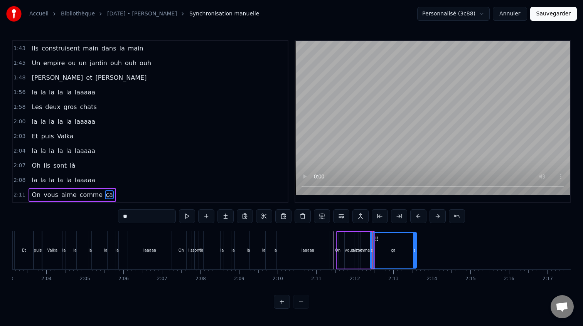
drag, startPoint x: 373, startPoint y: 244, endPoint x: 416, endPoint y: 245, distance: 42.4
click at [416, 245] on div at bounding box center [414, 250] width 3 height 35
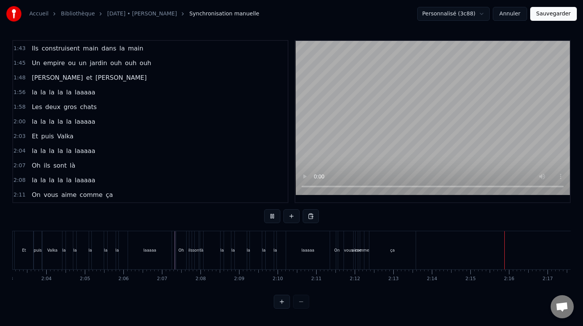
click at [403, 255] on div "ça" at bounding box center [393, 250] width 46 height 38
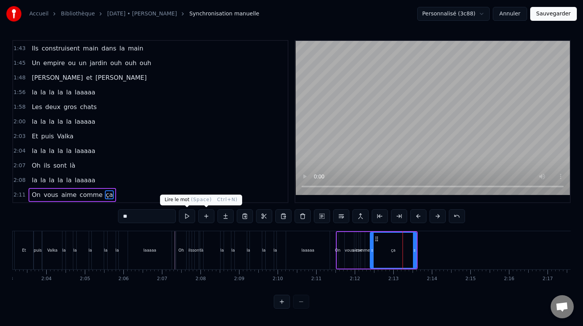
click at [152, 216] on input "**" at bounding box center [147, 216] width 58 height 14
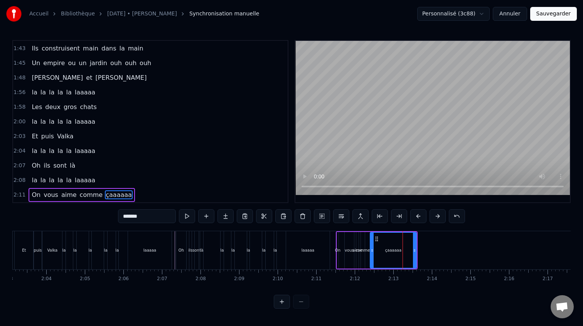
type input "*******"
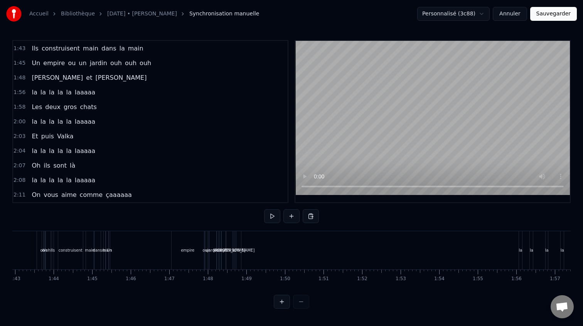
scroll to position [0, 3976]
click at [33, 74] on span "[PERSON_NAME]" at bounding box center [57, 77] width 53 height 9
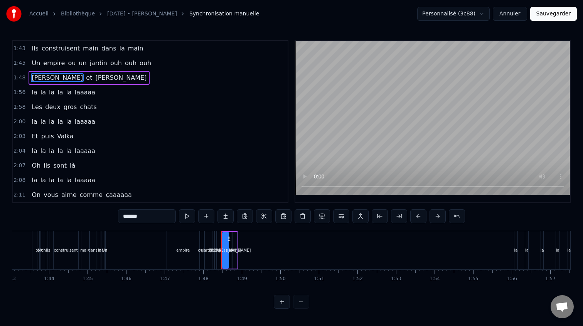
scroll to position [249, 0]
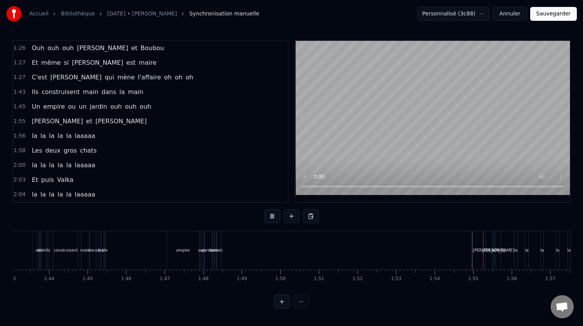
click at [282, 304] on button at bounding box center [282, 302] width 16 height 14
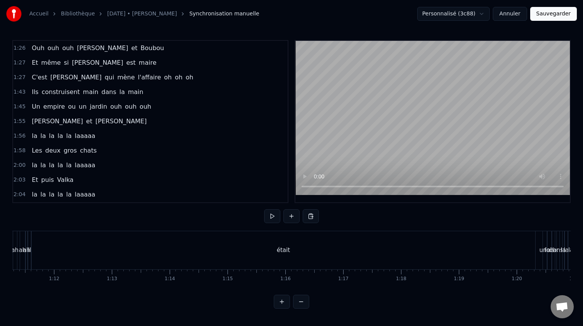
click at [282, 304] on button at bounding box center [282, 302] width 16 height 14
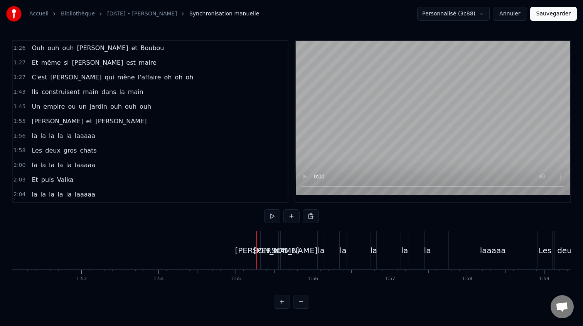
scroll to position [0, 8626]
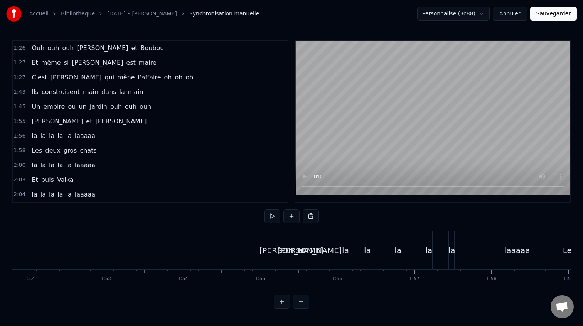
click at [285, 240] on div "[PERSON_NAME]" at bounding box center [291, 250] width 13 height 38
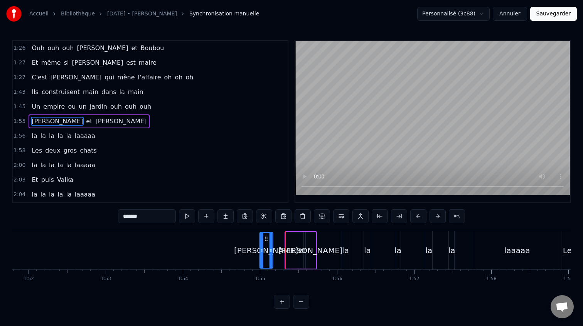
drag, startPoint x: 293, startPoint y: 239, endPoint x: 267, endPoint y: 238, distance: 25.9
click at [267, 239] on circle at bounding box center [267, 239] width 0 height 0
drag, startPoint x: 271, startPoint y: 248, endPoint x: 278, endPoint y: 248, distance: 7.3
click at [278, 248] on icon at bounding box center [278, 251] width 3 height 6
click at [311, 244] on div "[PERSON_NAME]" at bounding box center [311, 250] width 10 height 37
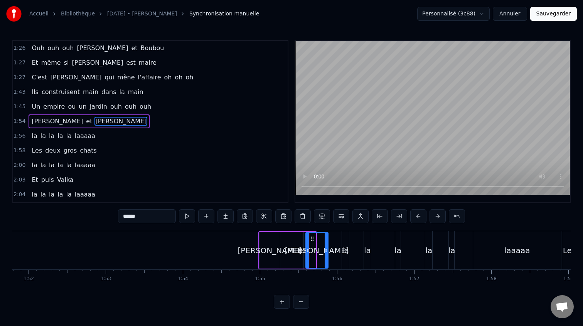
drag, startPoint x: 315, startPoint y: 245, endPoint x: 328, endPoint y: 245, distance: 13.1
click at [328, 245] on div at bounding box center [326, 250] width 3 height 35
click at [301, 245] on div "et" at bounding box center [302, 251] width 8 height 12
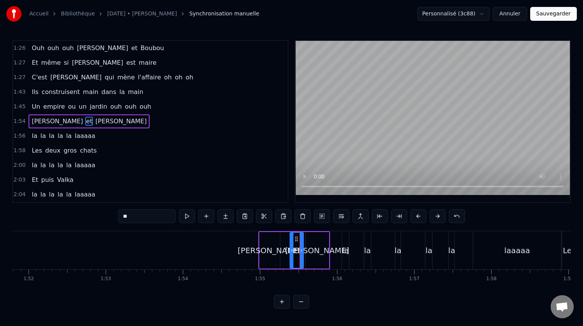
drag, startPoint x: 304, startPoint y: 250, endPoint x: 292, endPoint y: 247, distance: 12.5
click at [293, 249] on icon at bounding box center [292, 251] width 3 height 6
click at [269, 245] on div "[PERSON_NAME]" at bounding box center [270, 251] width 64 height 12
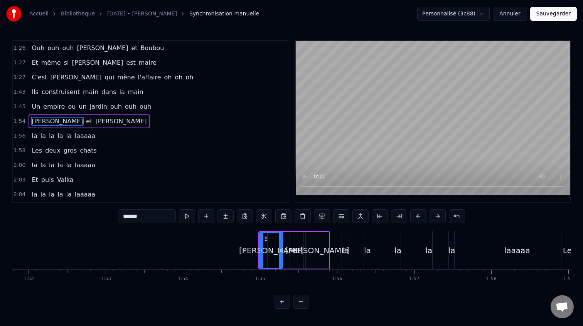
click at [281, 248] on icon at bounding box center [280, 251] width 3 height 6
click at [294, 241] on div "et" at bounding box center [297, 250] width 14 height 37
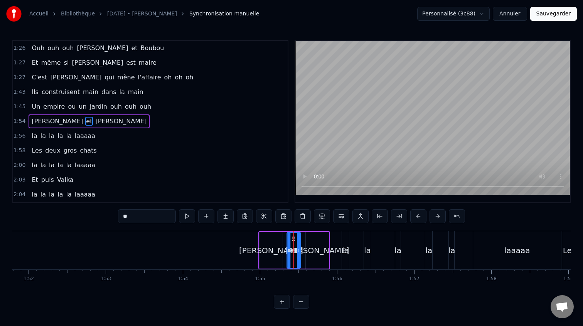
click at [295, 240] on icon at bounding box center [294, 239] width 6 height 6
click at [306, 240] on div "[PERSON_NAME]" at bounding box center [317, 250] width 23 height 37
type input "******"
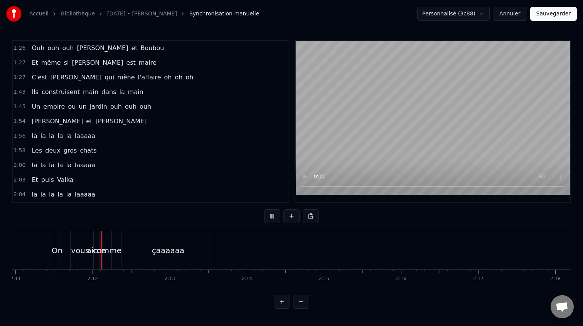
scroll to position [0, 10107]
click at [187, 225] on div "0:21 [PERSON_NAME] elle aimE bringuer 0:25 Et [PERSON_NAME] c'est pas l'dernier…" at bounding box center [291, 174] width 559 height 269
click at [207, 245] on div "çaaaaaa" at bounding box center [166, 250] width 93 height 38
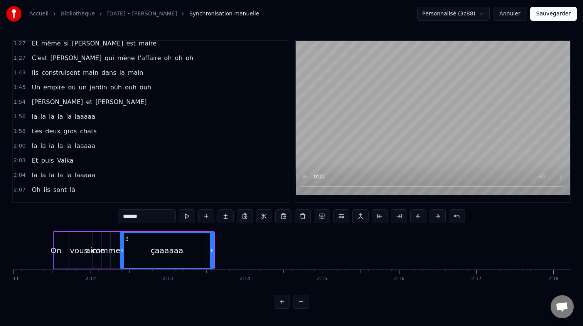
scroll to position [293, 0]
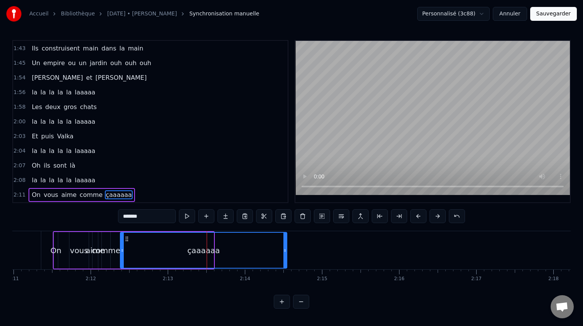
drag, startPoint x: 213, startPoint y: 252, endPoint x: 286, endPoint y: 250, distance: 73.3
click at [286, 250] on icon at bounding box center [285, 251] width 3 height 6
click at [44, 230] on div "0:21 [PERSON_NAME] elle aimE bringuer 0:25 Et [PERSON_NAME] c'est pas l'dernier…" at bounding box center [291, 174] width 559 height 269
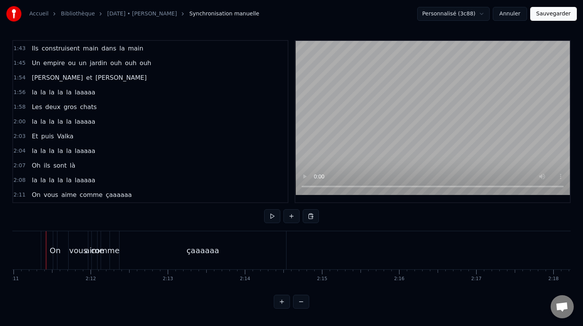
scroll to position [0, 10102]
click at [269, 262] on div "çaaaaaa" at bounding box center [208, 250] width 167 height 38
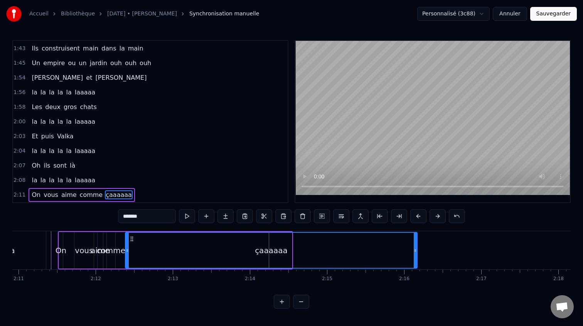
drag, startPoint x: 291, startPoint y: 247, endPoint x: 416, endPoint y: 238, distance: 125.3
click at [416, 238] on div at bounding box center [415, 250] width 3 height 35
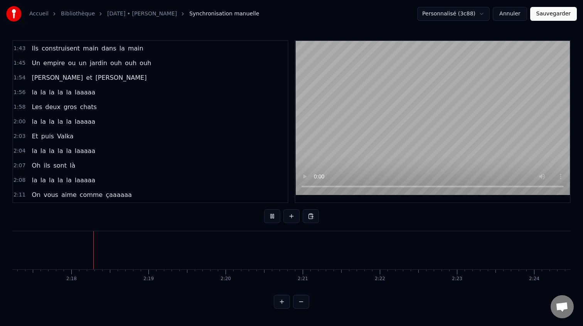
scroll to position [0, 10590]
click at [300, 303] on button at bounding box center [301, 302] width 16 height 14
click at [300, 303] on div at bounding box center [291, 302] width 35 height 14
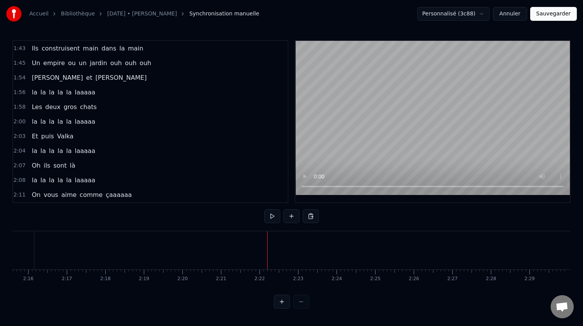
click at [300, 303] on div at bounding box center [291, 302] width 35 height 14
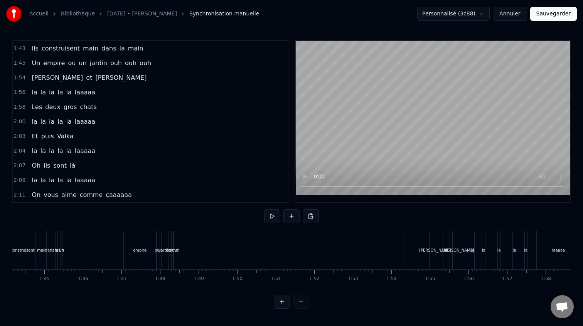
scroll to position [0, 3980]
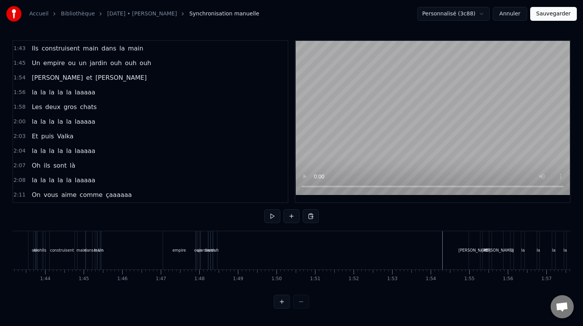
click at [121, 233] on div "Un empire ou un jardin ouh ouh ouh" at bounding box center [159, 250] width 119 height 38
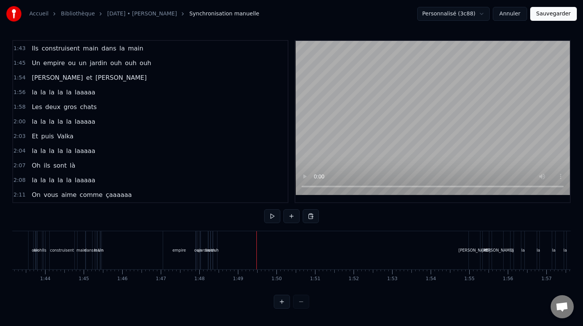
drag, startPoint x: 243, startPoint y: 234, endPoint x: 227, endPoint y: 233, distance: 16.3
click at [268, 230] on div "0:21 [PERSON_NAME] elle aimE bringuer 0:25 Et [PERSON_NAME] c'est pas l'dernier…" at bounding box center [291, 174] width 559 height 269
click at [30, 58] on div "Un empire ou un jardin ouh ouh ouh" at bounding box center [92, 63] width 126 height 14
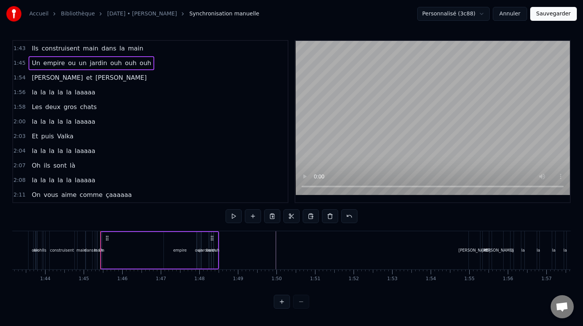
click at [32, 62] on span "Un" at bounding box center [36, 63] width 10 height 9
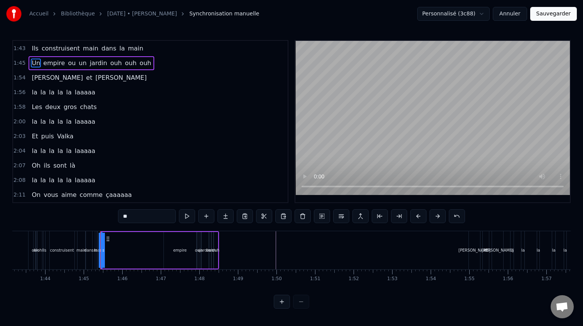
scroll to position [235, 0]
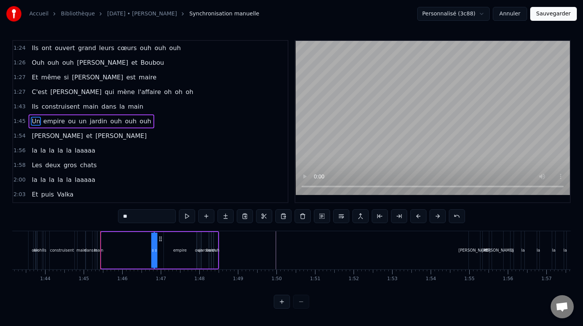
drag, startPoint x: 109, startPoint y: 239, endPoint x: 161, endPoint y: 239, distance: 52.5
click at [161, 239] on circle at bounding box center [161, 239] width 0 height 0
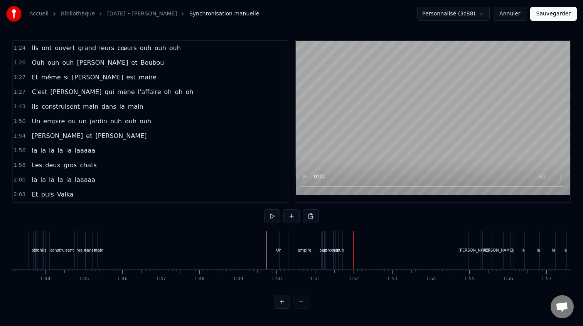
click at [31, 105] on span "Ils" at bounding box center [35, 106] width 8 height 9
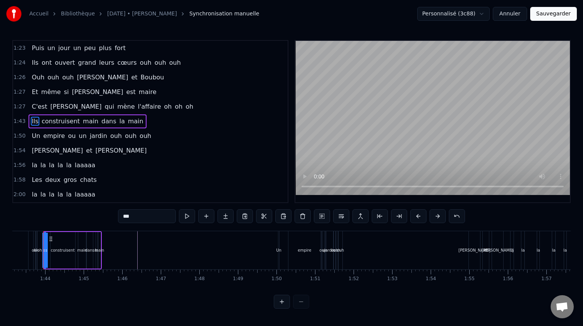
scroll to position [0, 3972]
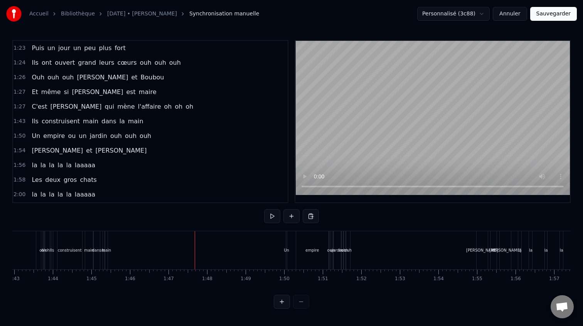
click at [32, 119] on span "Ils" at bounding box center [35, 121] width 8 height 9
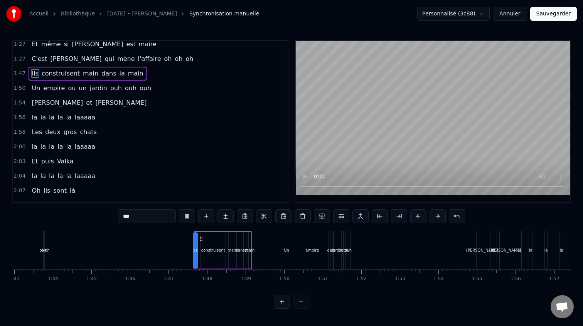
scroll to position [293, 0]
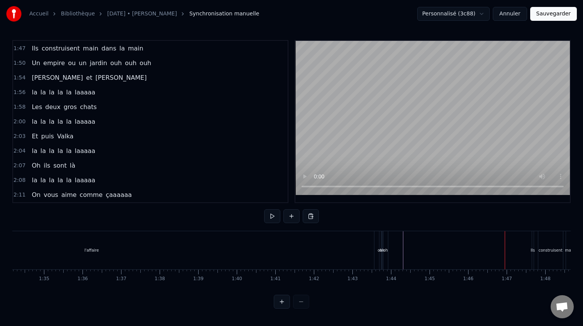
scroll to position [0, 3594]
click at [215, 243] on div "l'affaire" at bounding box center [131, 250] width 565 height 38
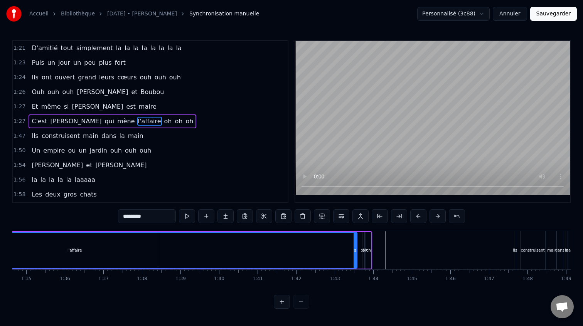
scroll to position [0, 3661]
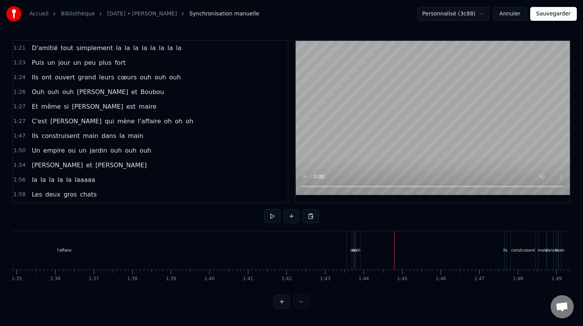
click at [336, 248] on div "l'affaire" at bounding box center [64, 250] width 565 height 38
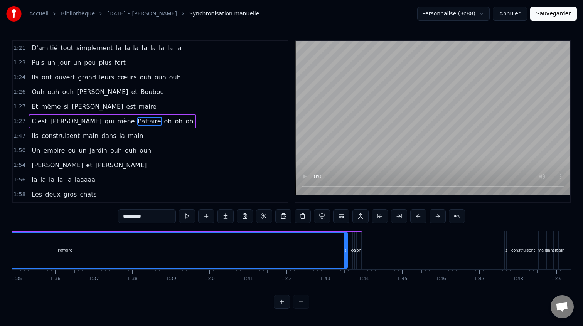
click at [164, 123] on span "oh" at bounding box center [168, 121] width 9 height 9
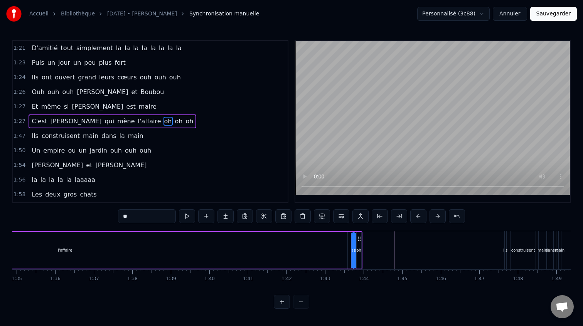
drag, startPoint x: 276, startPoint y: 255, endPoint x: 288, endPoint y: 252, distance: 12.2
click at [275, 254] on div "l'affaire" at bounding box center [65, 250] width 565 height 37
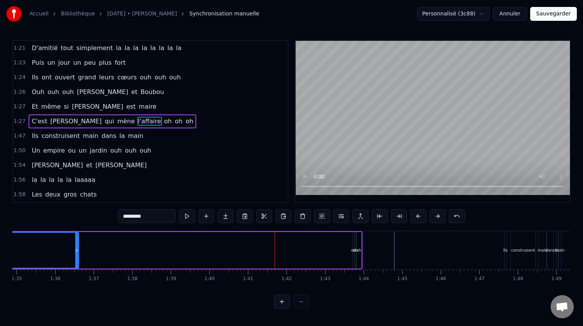
drag, startPoint x: 345, startPoint y: 248, endPoint x: 76, endPoint y: 249, distance: 268.9
click at [76, 249] on icon at bounding box center [76, 251] width 3 height 6
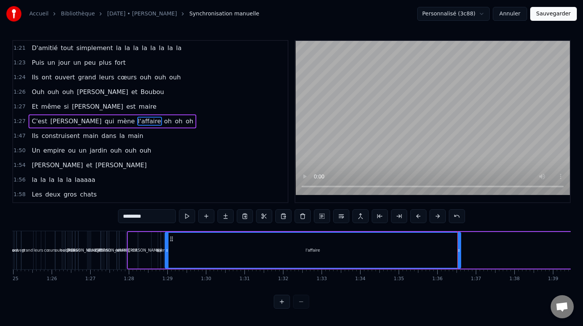
scroll to position [0, 3239]
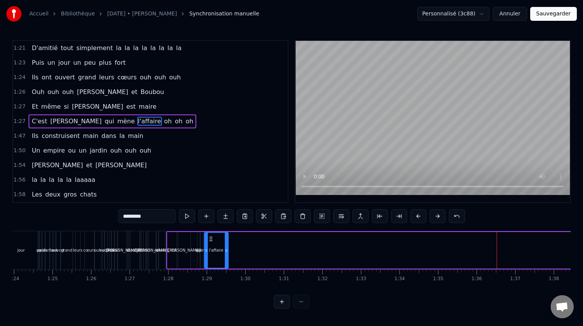
drag, startPoint x: 498, startPoint y: 249, endPoint x: 226, endPoint y: 247, distance: 272.0
click at [226, 248] on icon at bounding box center [226, 251] width 3 height 6
drag, startPoint x: 226, startPoint y: 247, endPoint x: 219, endPoint y: 248, distance: 7.8
click at [219, 248] on icon at bounding box center [220, 251] width 3 height 6
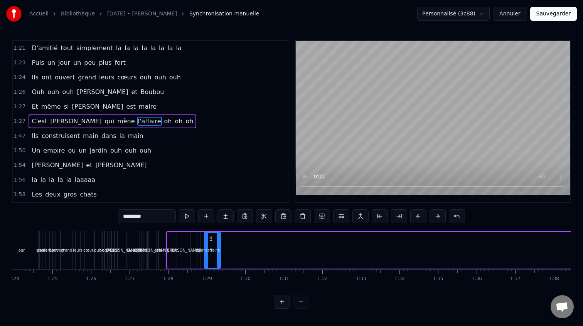
click at [41, 121] on span "C'est" at bounding box center [39, 121] width 17 height 9
type input "*****"
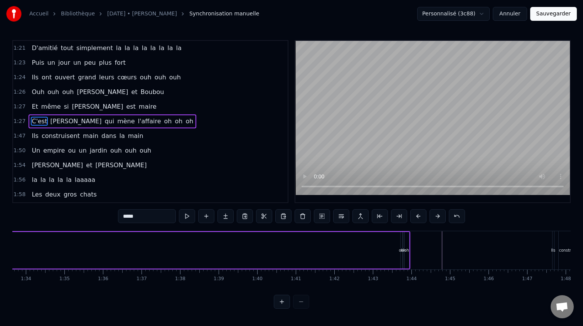
scroll to position [0, 3705]
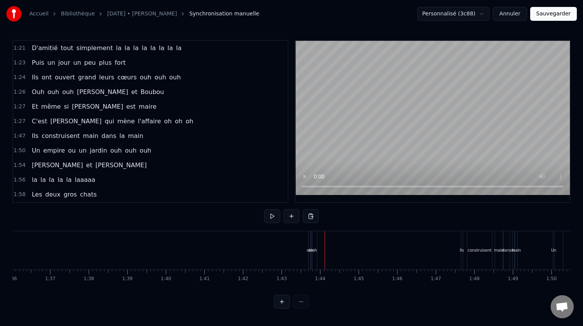
click at [296, 242] on div "C'est [PERSON_NAME] qui mène l'affaire oh oh oh" at bounding box center [10, 250] width 618 height 38
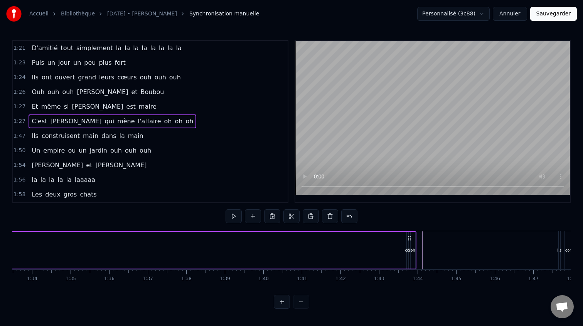
scroll to position [0, 3612]
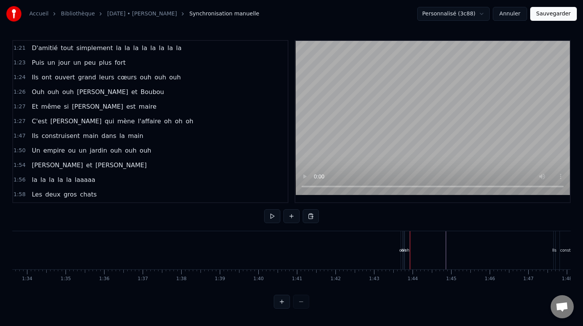
drag, startPoint x: 431, startPoint y: 237, endPoint x: 414, endPoint y: 237, distance: 17.0
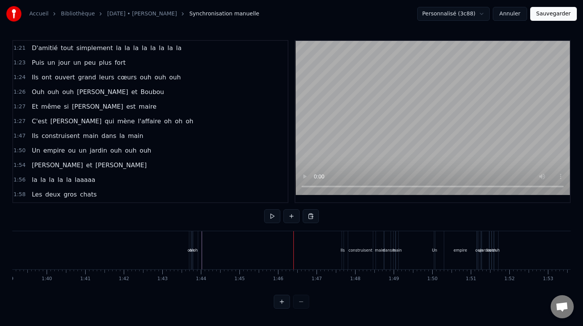
scroll to position [0, 3762]
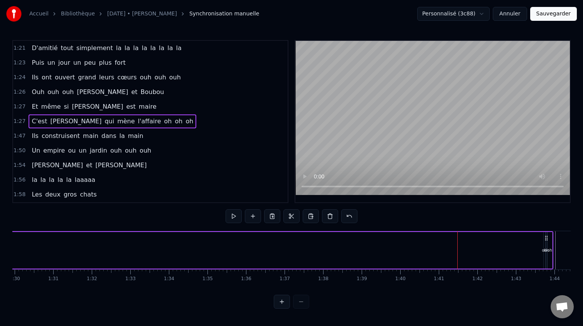
scroll to position [0, 3390]
drag, startPoint x: 57, startPoint y: 249, endPoint x: 268, endPoint y: 251, distance: 210.3
click at [269, 251] on div "C'est [PERSON_NAME] qui mène l'affaire oh oh oh" at bounding box center [324, 250] width 618 height 38
click at [62, 250] on div "l'affaire" at bounding box center [61, 251] width 15 height 6
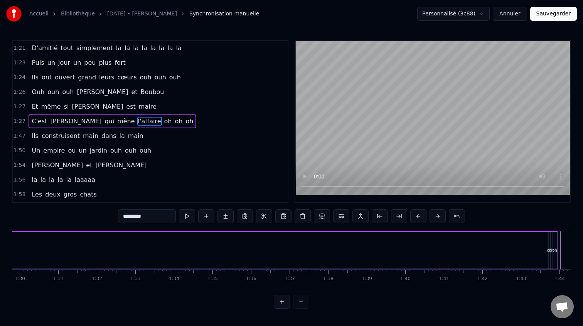
scroll to position [0, 3578]
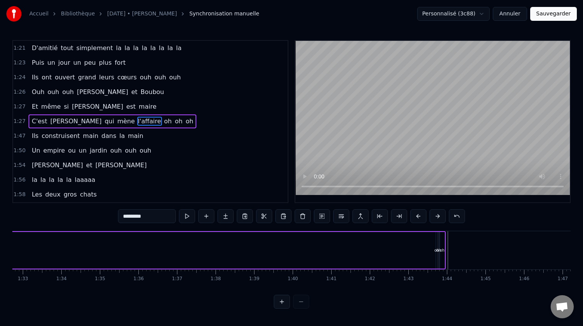
click at [164, 122] on span "oh" at bounding box center [168, 121] width 9 height 9
type input "**"
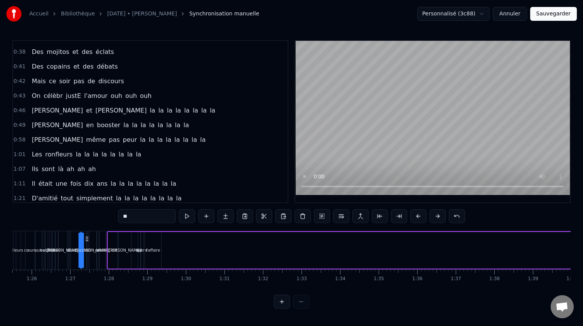
scroll to position [0, 3296]
drag, startPoint x: 443, startPoint y: 237, endPoint x: 175, endPoint y: 245, distance: 268.2
click at [175, 245] on div "C'est [PERSON_NAME] qui mène l'affaire oh oh oh" at bounding box center [419, 250] width 618 height 38
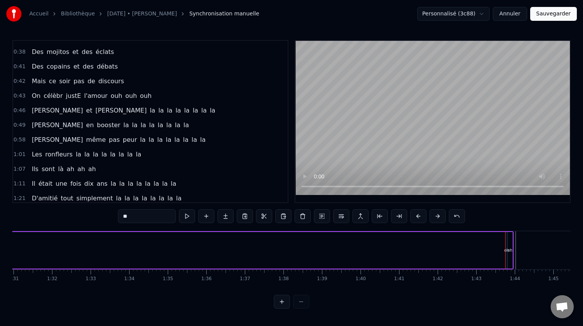
scroll to position [0, 3515]
click at [504, 248] on div "oh" at bounding box center [505, 251] width 5 height 6
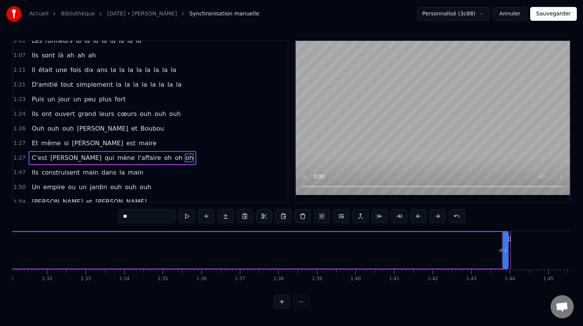
scroll to position [205, 0]
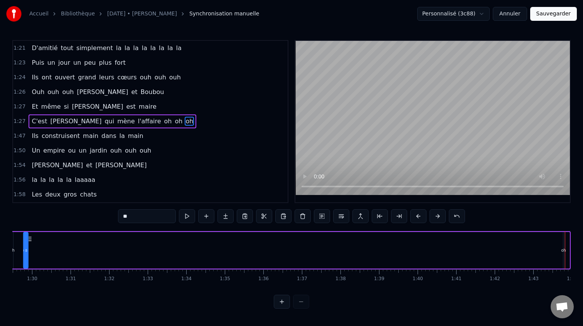
drag, startPoint x: 510, startPoint y: 239, endPoint x: 90, endPoint y: 251, distance: 420.3
click at [27, 257] on div "oh" at bounding box center [26, 250] width 4 height 35
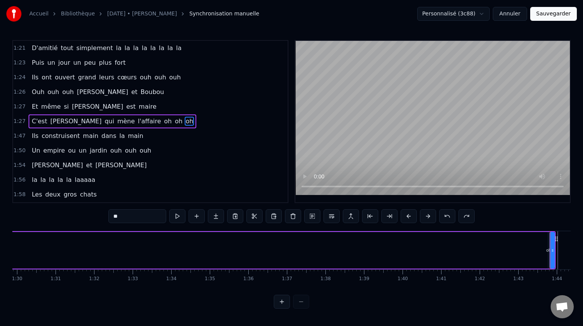
scroll to position [0, 3478]
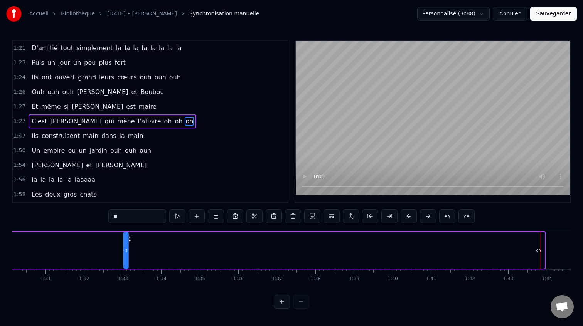
drag, startPoint x: 546, startPoint y: 239, endPoint x: 139, endPoint y: 251, distance: 406.8
click at [130, 255] on div "C'est [PERSON_NAME] qui mène l'affaire oh oh oh" at bounding box center [237, 250] width 618 height 38
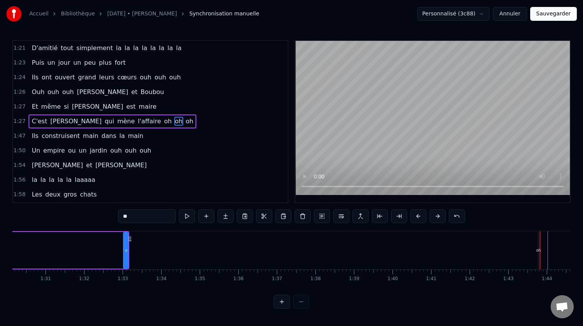
click at [539, 245] on div "oh" at bounding box center [539, 250] width 2 height 37
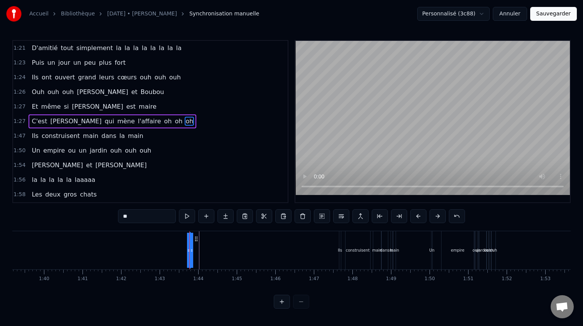
scroll to position [0, 3821]
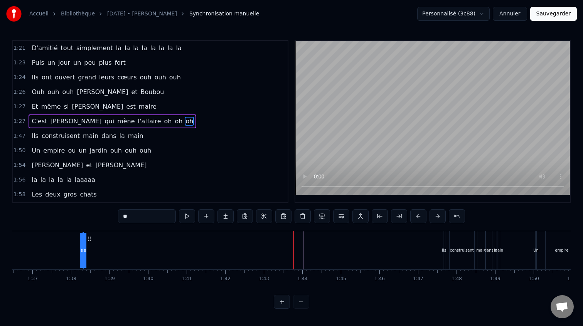
drag, startPoint x: 202, startPoint y: 238, endPoint x: 44, endPoint y: 246, distance: 158.0
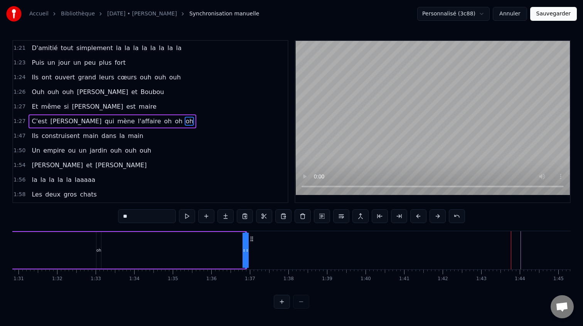
scroll to position [0, 3490]
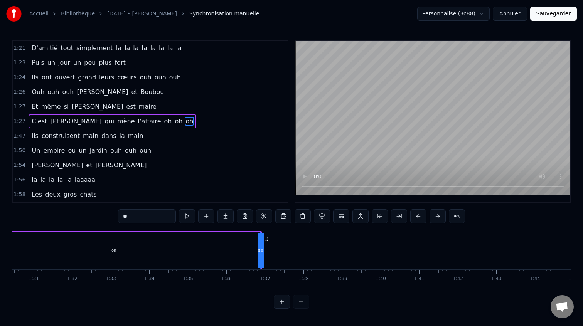
click at [209, 241] on div "C'est [PERSON_NAME] qui mène l'affaire oh oh oh" at bounding box center [89, 250] width 346 height 38
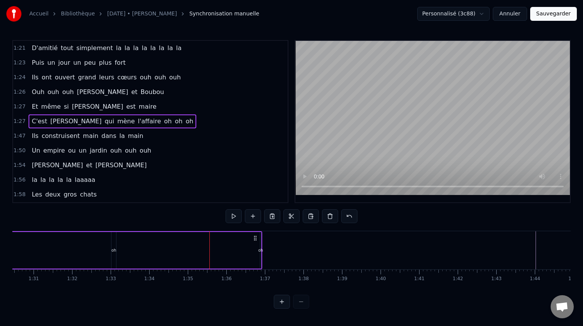
scroll to position [0, 3321]
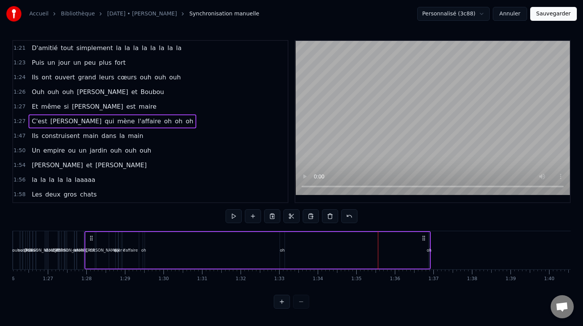
click at [281, 245] on div "oh" at bounding box center [282, 250] width 5 height 37
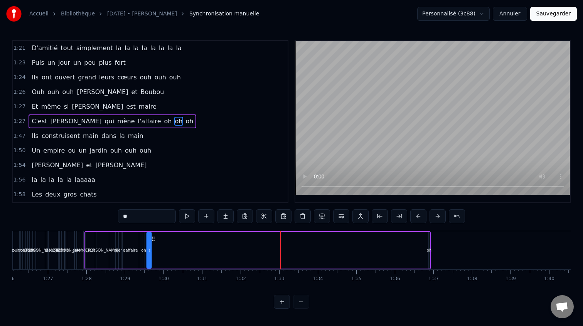
drag, startPoint x: 287, startPoint y: 240, endPoint x: 154, endPoint y: 245, distance: 133.2
click at [154, 245] on div "C'est [PERSON_NAME] qui mène l'affaire oh oh oh" at bounding box center [257, 250] width 346 height 38
click at [430, 241] on div "oh" at bounding box center [430, 250] width 2 height 37
drag, startPoint x: 437, startPoint y: 239, endPoint x: 165, endPoint y: 249, distance: 272.6
click at [165, 249] on div "C'est [PERSON_NAME] qui mène l'affaire oh oh oh" at bounding box center [257, 250] width 346 height 38
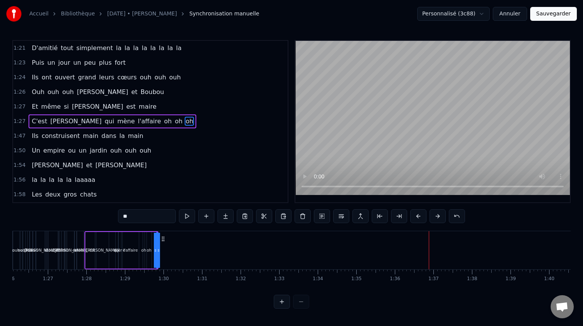
click at [86, 243] on div "C'est" at bounding box center [90, 250] width 9 height 37
type input "*****"
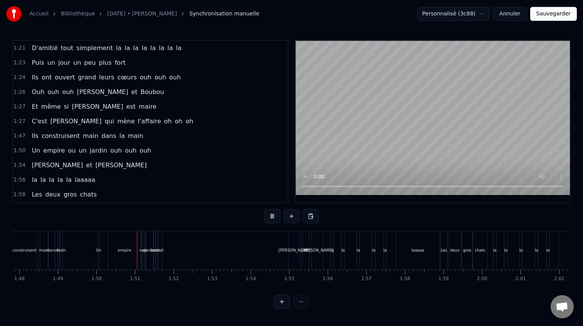
scroll to position [0, 4235]
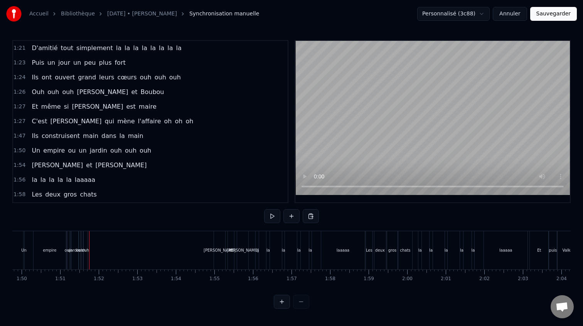
click at [63, 248] on div "empire" at bounding box center [50, 250] width 32 height 38
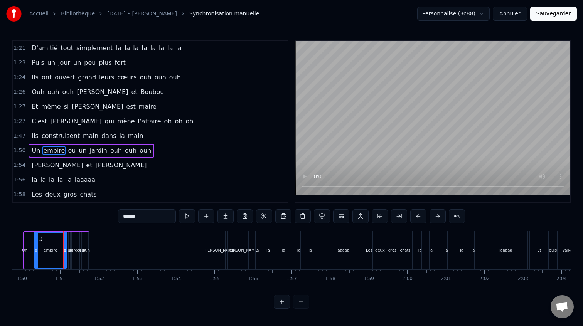
scroll to position [235, 0]
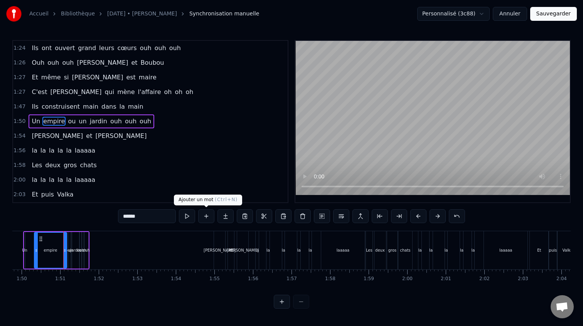
click at [204, 215] on button at bounding box center [206, 216] width 16 height 14
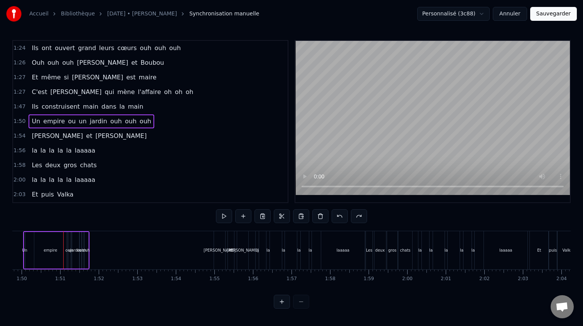
click at [63, 120] on div "Un empire ou un jardin ouh ouh ouh" at bounding box center [92, 122] width 126 height 14
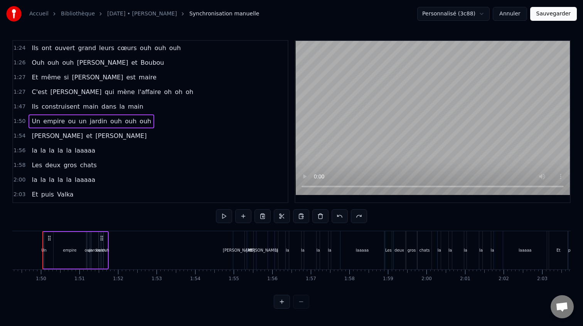
scroll to position [0, 4207]
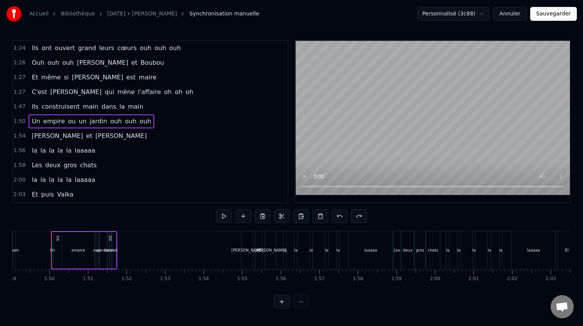
click at [53, 122] on span "empire" at bounding box center [53, 121] width 23 height 9
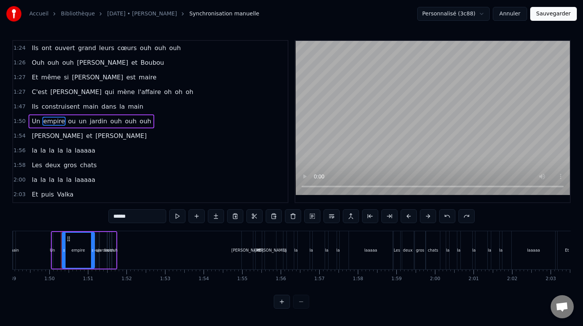
click at [196, 216] on button at bounding box center [197, 216] width 16 height 14
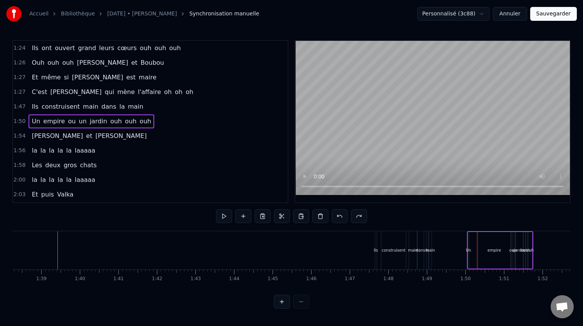
scroll to position [0, 3795]
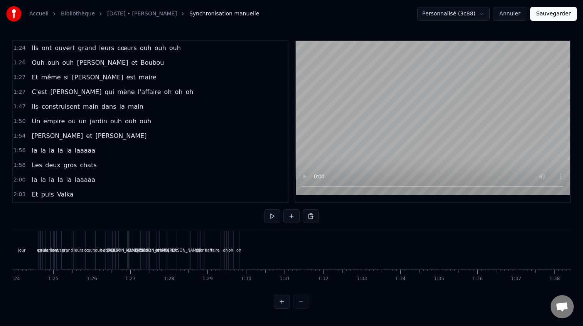
scroll to position [0, 3199]
click at [35, 94] on span "C'est" at bounding box center [39, 92] width 17 height 9
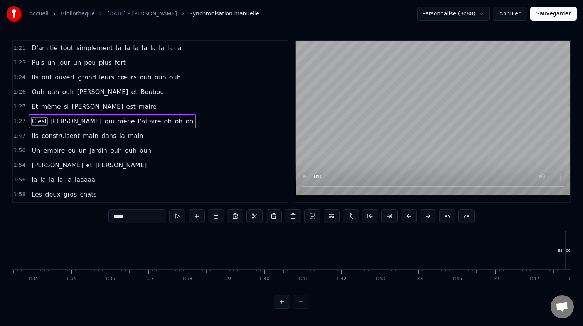
scroll to position [0, 3694]
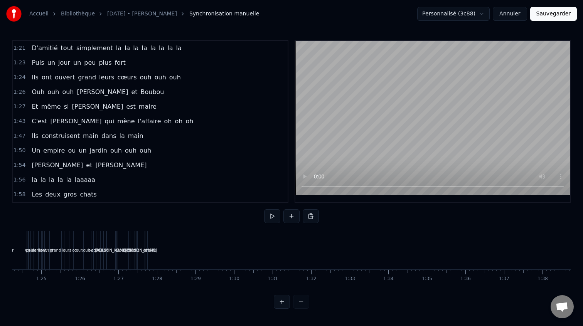
scroll to position [0, 3245]
click at [33, 108] on span "Et" at bounding box center [35, 106] width 8 height 9
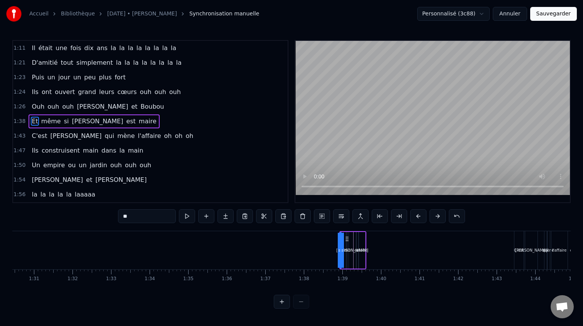
scroll to position [0, 3626]
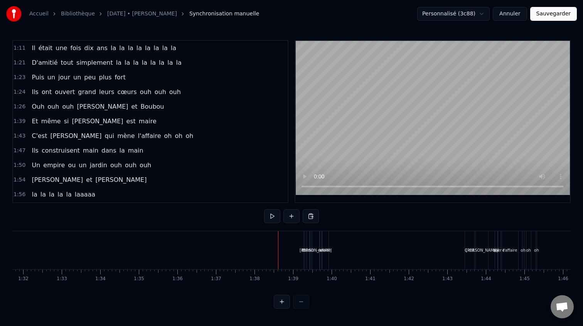
scroll to position [0, 3340]
drag, startPoint x: 243, startPoint y: 238, endPoint x: 238, endPoint y: 238, distance: 4.2
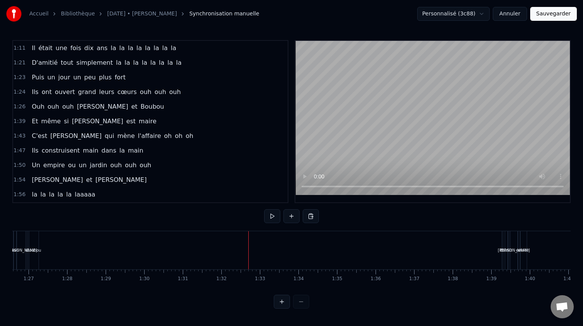
click at [35, 108] on span "Ouh" at bounding box center [38, 106] width 14 height 9
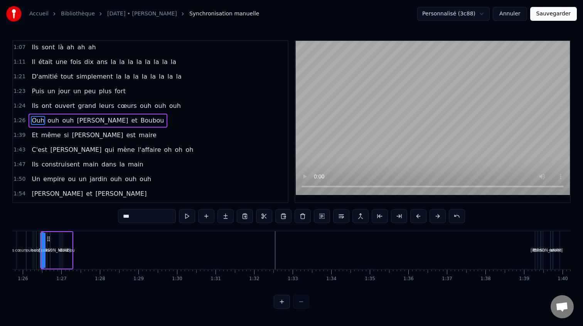
scroll to position [0, 3298]
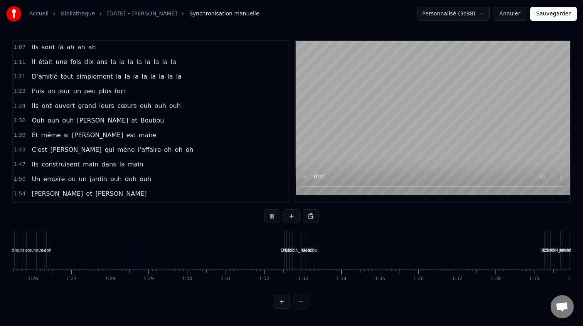
click at [34, 105] on span "Ils" at bounding box center [35, 105] width 8 height 9
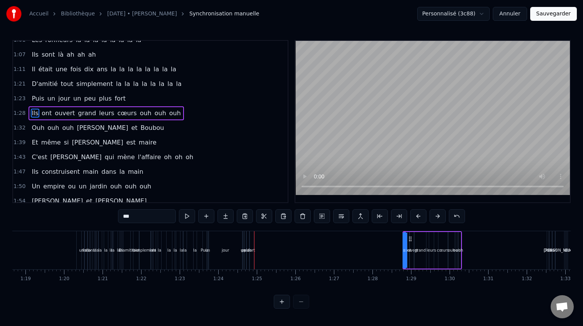
scroll to position [0, 2995]
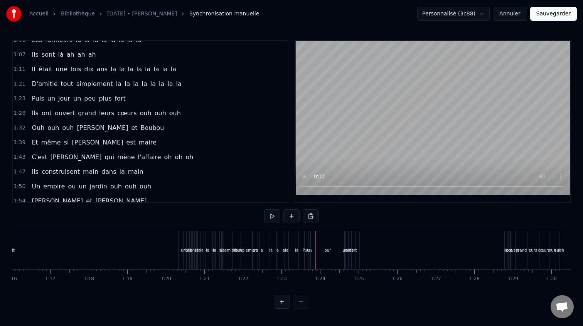
scroll to position [0, 2918]
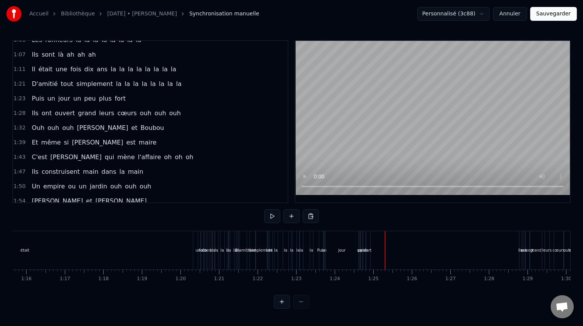
drag, startPoint x: 378, startPoint y: 238, endPoint x: 368, endPoint y: 238, distance: 9.6
click at [36, 101] on span "Puis" at bounding box center [38, 98] width 14 height 9
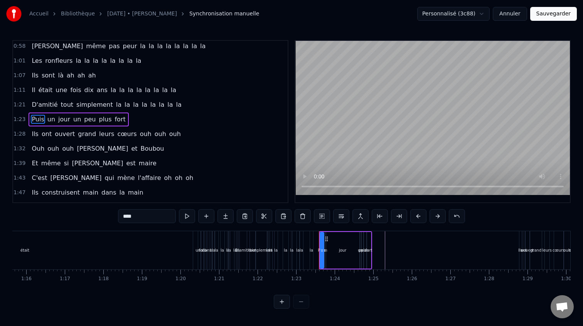
scroll to position [147, 0]
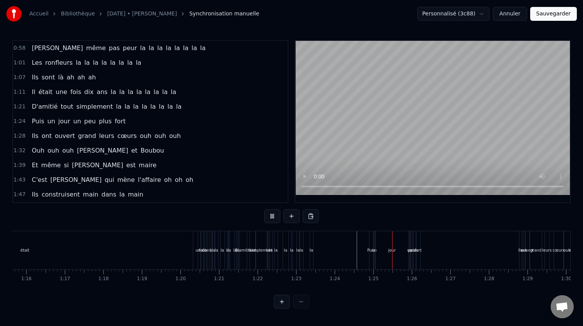
click at [32, 122] on span "Puis" at bounding box center [38, 121] width 14 height 9
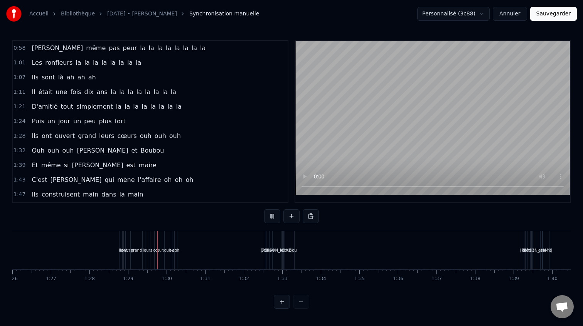
scroll to position [0, 3408]
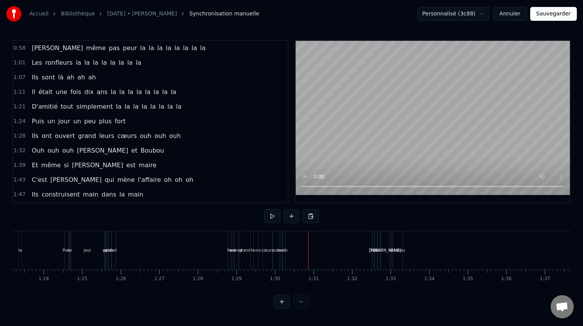
scroll to position [0, 3215]
click at [33, 138] on span "Ils" at bounding box center [35, 136] width 8 height 9
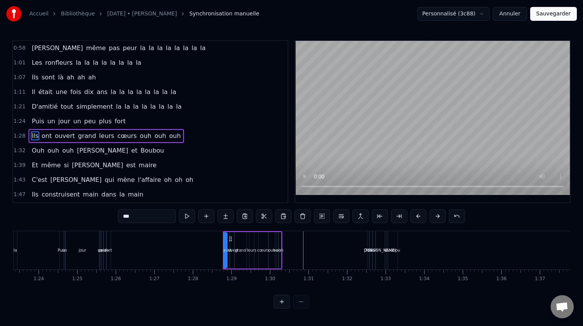
scroll to position [161, 0]
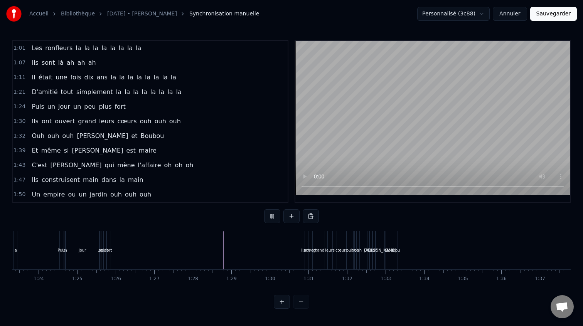
click at [32, 110] on span "Puis" at bounding box center [38, 106] width 14 height 9
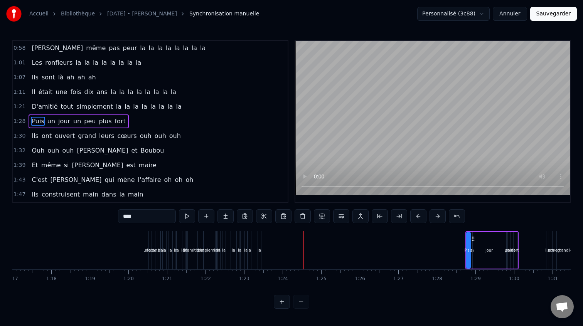
scroll to position [0, 2931]
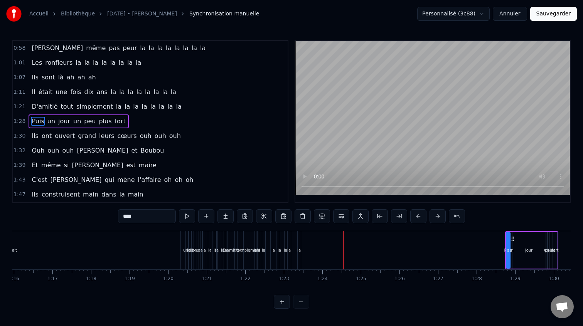
click at [133, 239] on div "était" at bounding box center [13, 250] width 336 height 38
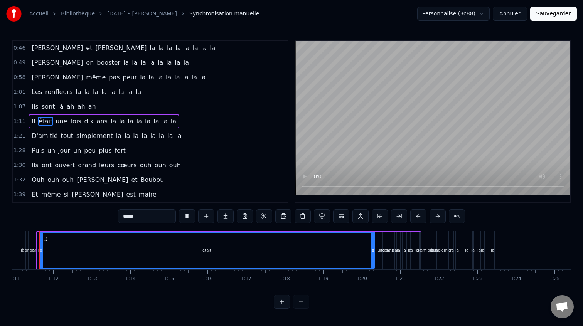
scroll to position [0, 2724]
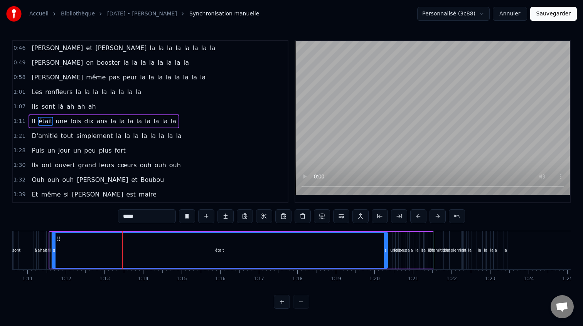
click at [393, 232] on div "une" at bounding box center [394, 250] width 3 height 37
type input "***"
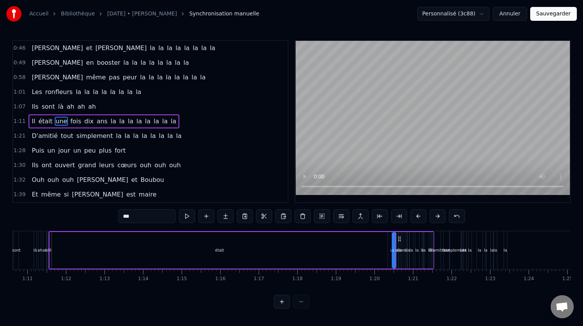
click at [389, 232] on div "Il était une fois dix ans la la la la la la la la" at bounding box center [242, 250] width 386 height 38
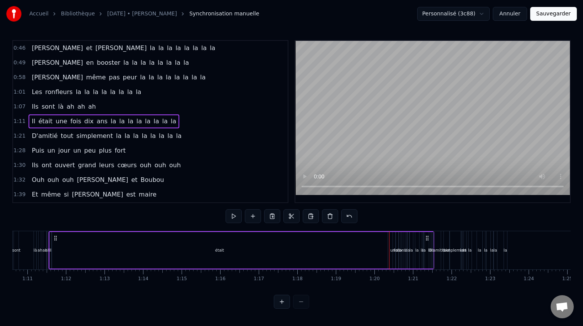
click at [388, 273] on div "0 0:01 0:02 0:03 0:04 0:05 0:06 0:07 0:08 0:09 0:10 0:11 0:12 0:13 0:14 0:15 0:…" at bounding box center [183, 276] width 5790 height 12
click at [387, 270] on div "0 0:01 0:02 0:03 0:04 0:05 0:06 0:07 0:08 0:09 0:10 0:11 0:12 0:13 0:14 0:15 0:…" at bounding box center [183, 276] width 5790 height 12
click at [17, 107] on span "1:07" at bounding box center [20, 107] width 12 height 8
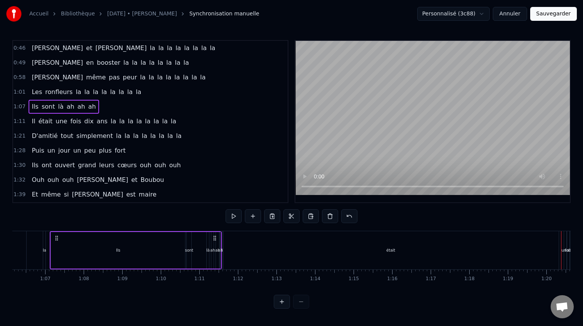
scroll to position [0, 2551]
click at [31, 124] on span "Il" at bounding box center [33, 121] width 5 height 9
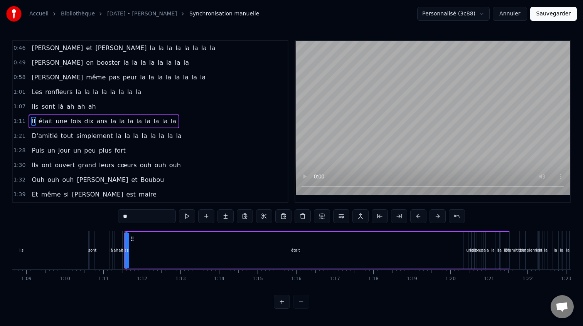
scroll to position [0, 2658]
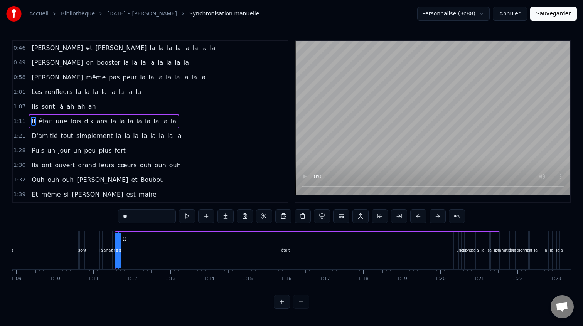
drag, startPoint x: 118, startPoint y: 251, endPoint x: 161, endPoint y: 251, distance: 42.8
click at [168, 250] on div "Il était une fois dix ans la la la la la la la la" at bounding box center [308, 250] width 386 height 38
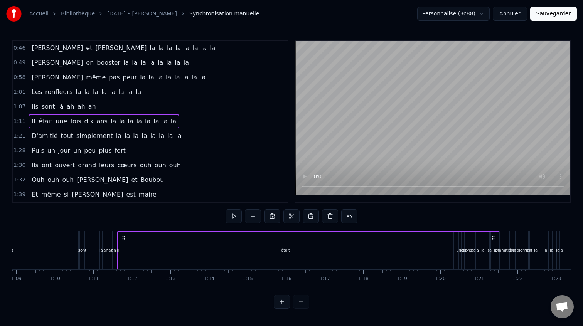
click at [202, 252] on div "était" at bounding box center [286, 250] width 336 height 37
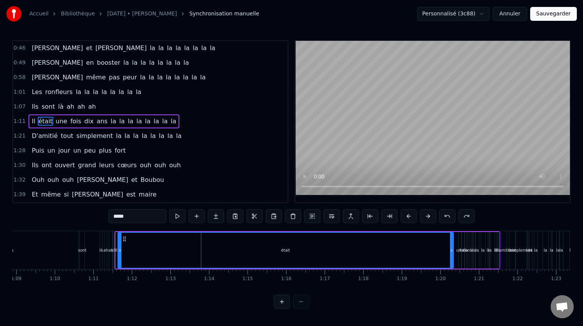
click at [204, 249] on div "était" at bounding box center [285, 250] width 335 height 35
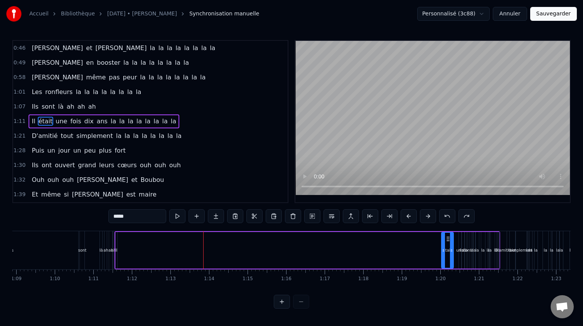
drag, startPoint x: 121, startPoint y: 252, endPoint x: 444, endPoint y: 256, distance: 323.3
click at [444, 256] on div "était" at bounding box center [447, 250] width 11 height 35
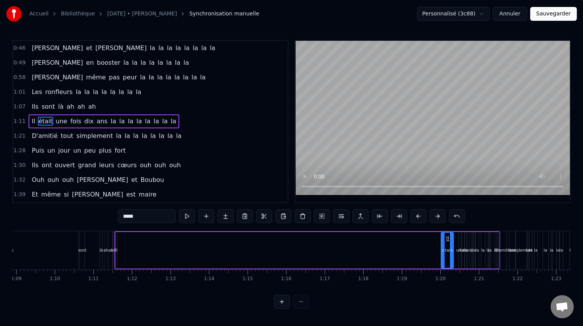
click at [117, 243] on div "Il" at bounding box center [116, 250] width 2 height 37
type input "**"
drag, startPoint x: 123, startPoint y: 240, endPoint x: 443, endPoint y: 246, distance: 320.7
click at [443, 246] on div "Il était une fois dix ans la la la la la la la la" at bounding box center [308, 250] width 386 height 38
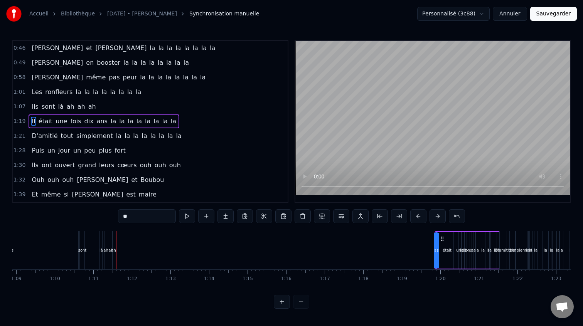
click at [398, 247] on div at bounding box center [249, 250] width 5790 height 38
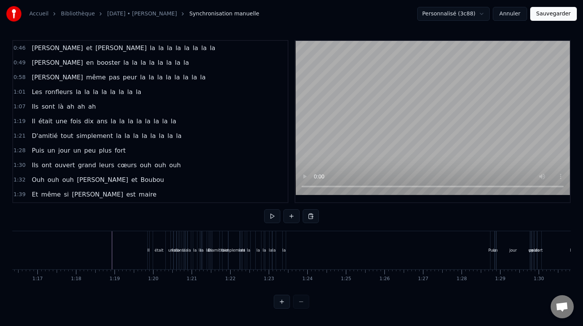
scroll to position [0, 2862]
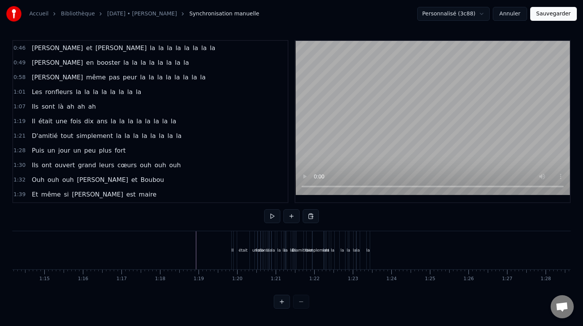
click at [164, 223] on div "0:21 [PERSON_NAME] elle aimE bringuer 0:25 Et [PERSON_NAME] c'est pas l'dernier…" at bounding box center [291, 174] width 559 height 269
click at [371, 239] on div "D'amitié tout simplement la la la la la la la la" at bounding box center [334, 250] width 76 height 38
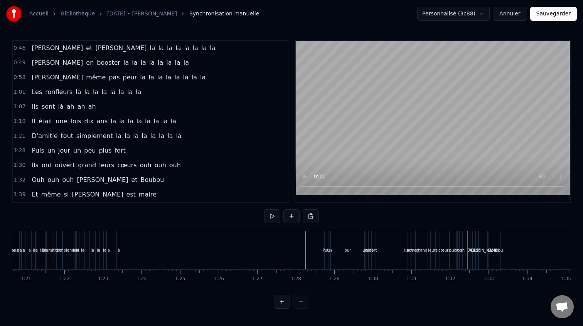
scroll to position [0, 2992]
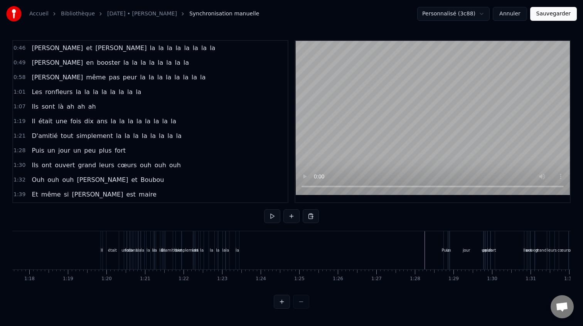
click at [215, 249] on div "D'amitié tout simplement la la la la la la la la" at bounding box center [204, 250] width 76 height 38
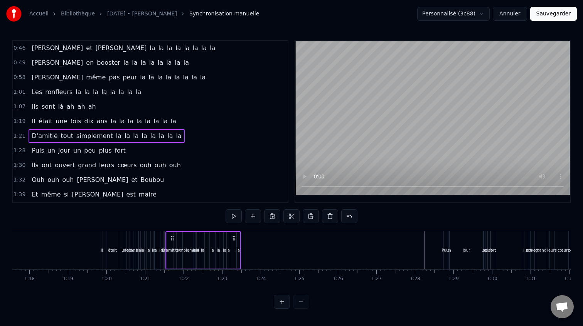
click at [115, 136] on span "la" at bounding box center [118, 136] width 7 height 9
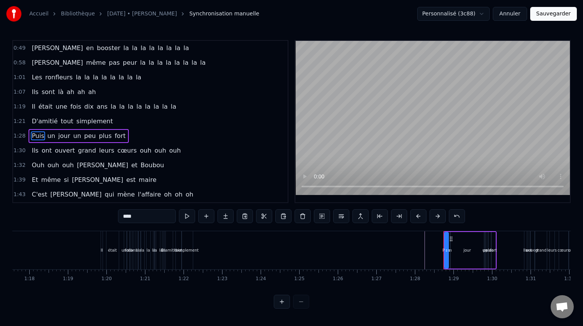
scroll to position [147, 0]
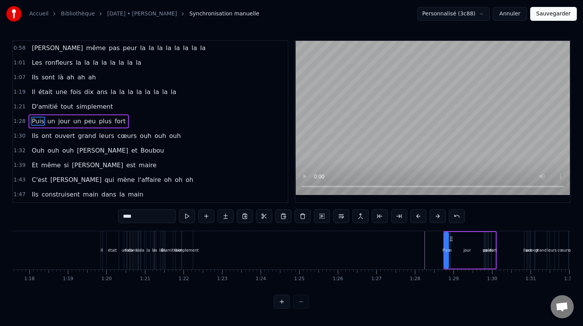
click at [110, 93] on span "la" at bounding box center [113, 92] width 7 height 9
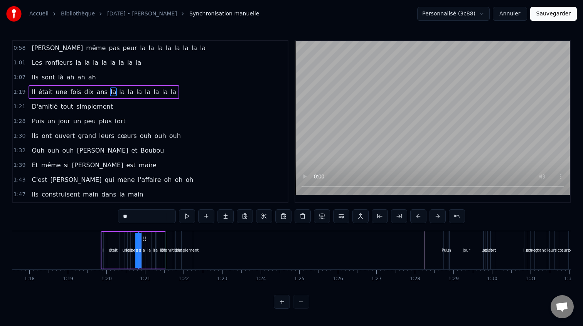
scroll to position [117, 0]
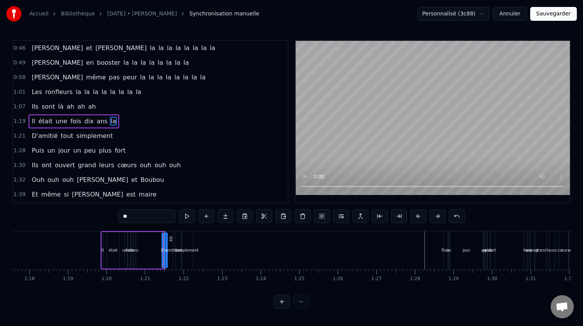
type input "********"
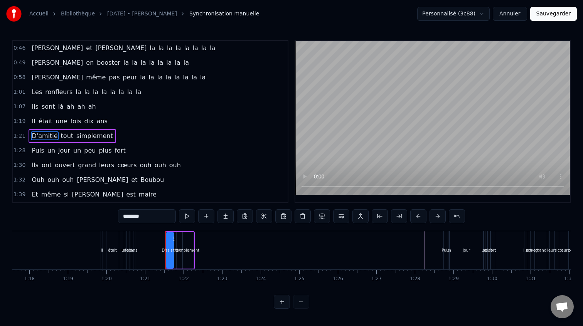
scroll to position [132, 0]
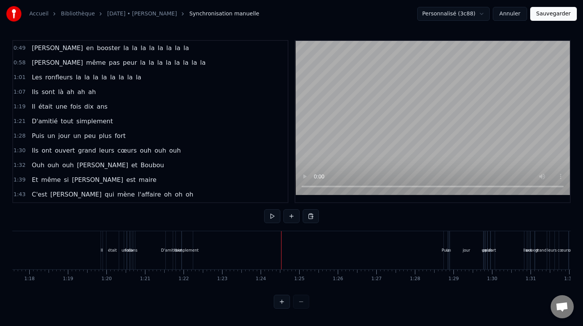
click at [32, 120] on span "D'amitié" at bounding box center [44, 121] width 27 height 9
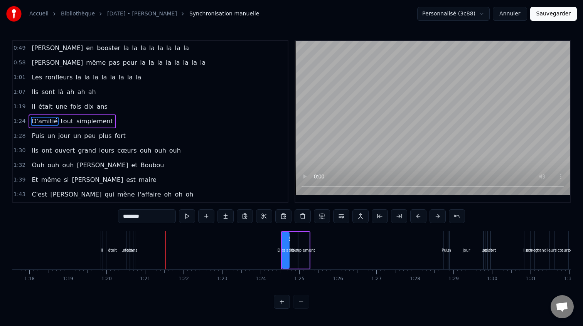
click at [32, 106] on span "Il" at bounding box center [33, 106] width 5 height 9
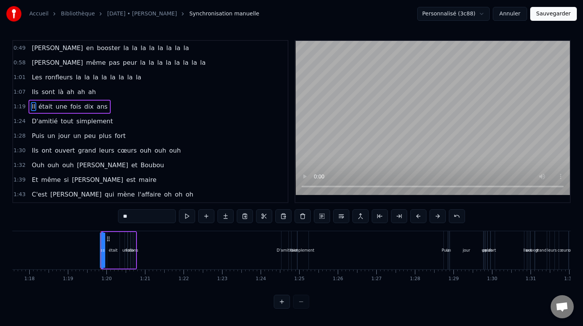
type input "**"
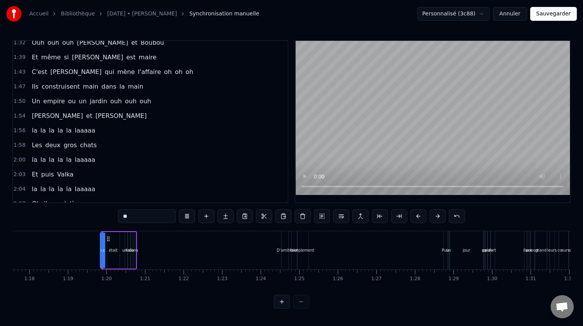
scroll to position [264, 0]
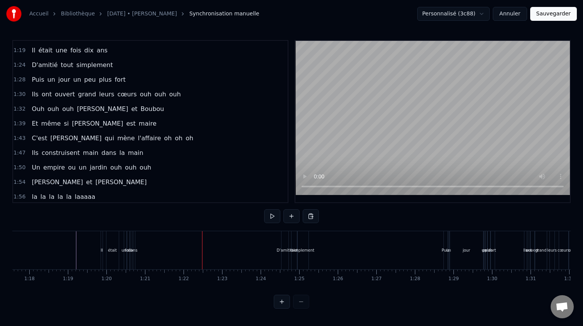
scroll to position [183, 0]
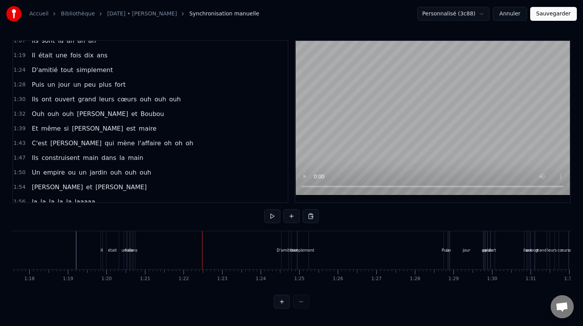
click at [31, 55] on span "Il" at bounding box center [33, 55] width 5 height 9
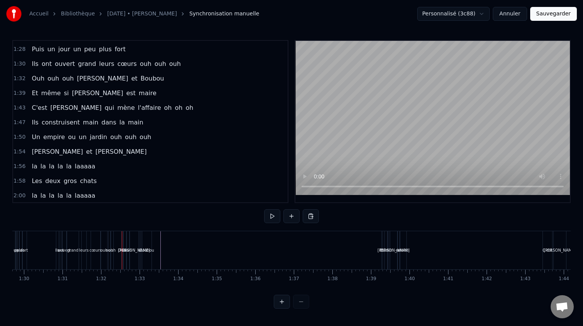
scroll to position [0, 3445]
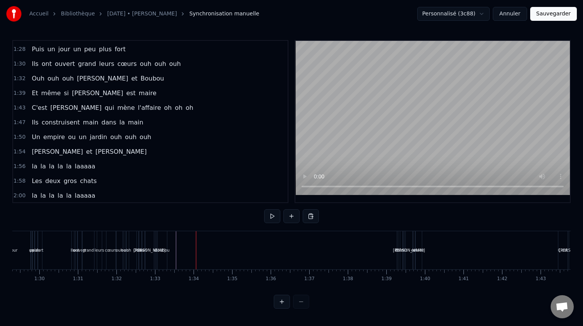
click at [139, 65] on span "ouh" at bounding box center [145, 63] width 13 height 9
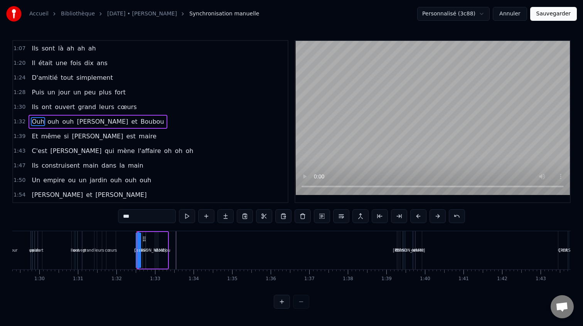
scroll to position [176, 0]
click at [76, 119] on span "[PERSON_NAME]" at bounding box center [102, 121] width 53 height 9
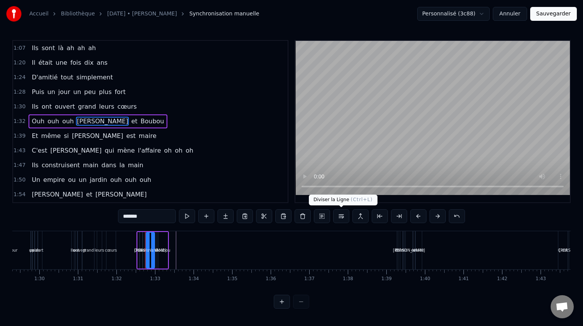
click at [345, 217] on button at bounding box center [341, 216] width 16 height 14
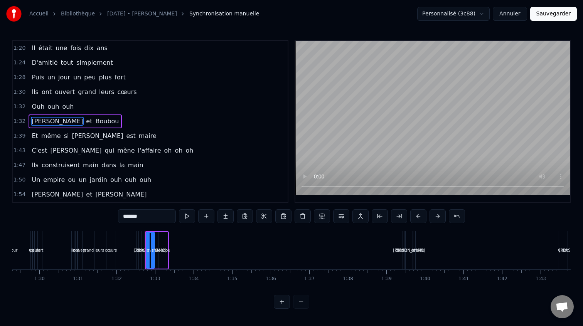
click at [38, 108] on span "Ouh" at bounding box center [38, 106] width 14 height 9
type input "***"
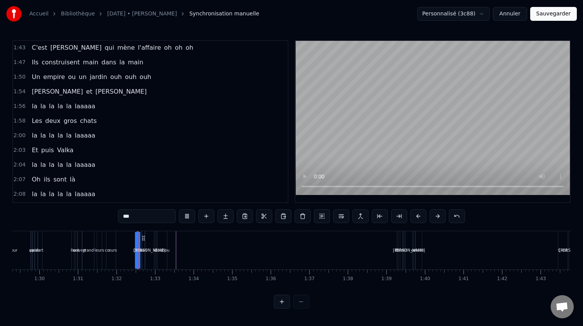
scroll to position [307, 0]
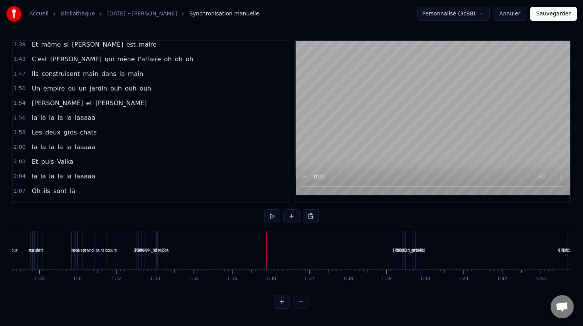
click at [36, 107] on span "[PERSON_NAME]" at bounding box center [57, 103] width 53 height 9
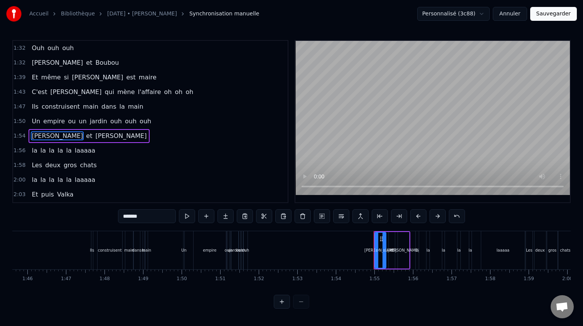
scroll to position [0, 4035]
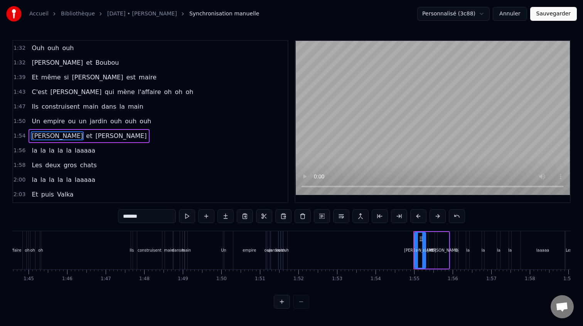
click at [239, 245] on div "empire" at bounding box center [249, 250] width 32 height 38
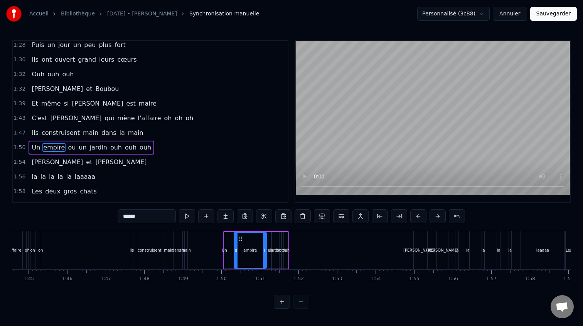
click at [46, 90] on span "[PERSON_NAME]" at bounding box center [57, 88] width 53 height 9
type input "*******"
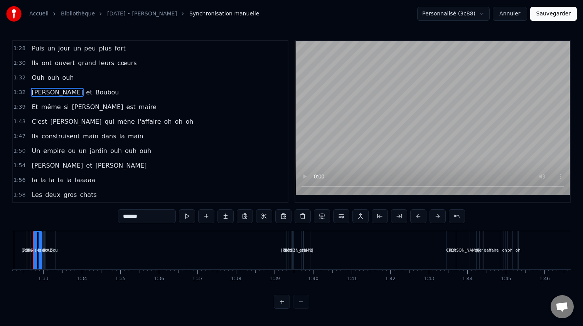
scroll to position [0, 3539]
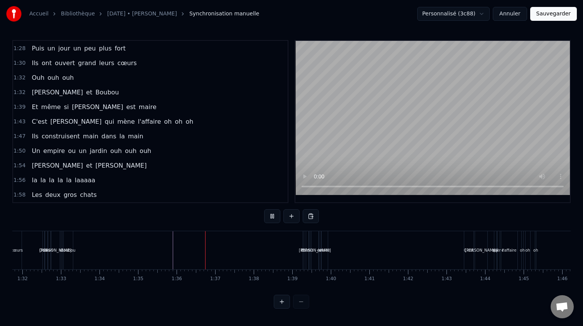
click at [44, 91] on span "[PERSON_NAME]" at bounding box center [57, 92] width 53 height 9
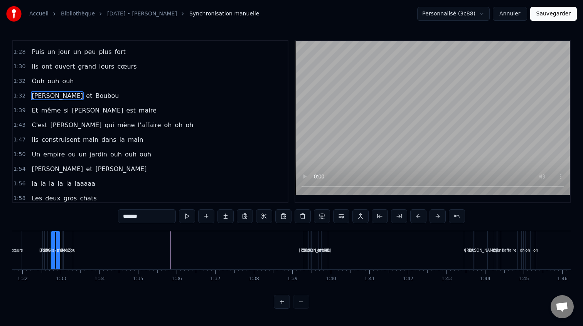
click at [34, 93] on span "[PERSON_NAME]" at bounding box center [57, 95] width 53 height 9
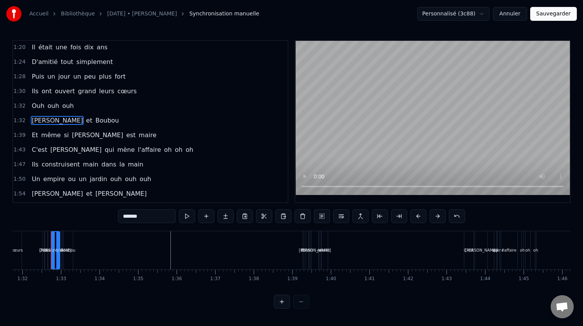
scroll to position [191, 0]
click at [49, 120] on span "[PERSON_NAME]" at bounding box center [57, 121] width 53 height 9
click at [65, 248] on div "Boubou" at bounding box center [68, 251] width 15 height 6
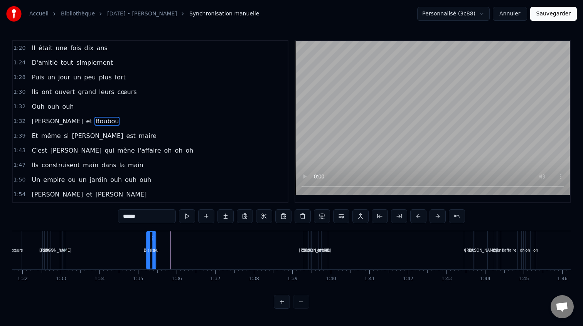
drag, startPoint x: 68, startPoint y: 238, endPoint x: 151, endPoint y: 241, distance: 83.0
click at [151, 241] on icon at bounding box center [153, 238] width 6 height 6
click at [43, 120] on span "[PERSON_NAME]" at bounding box center [57, 121] width 53 height 9
click at [85, 121] on span "et" at bounding box center [89, 121] width 8 height 9
drag, startPoint x: 69, startPoint y: 240, endPoint x: 146, endPoint y: 240, distance: 77.5
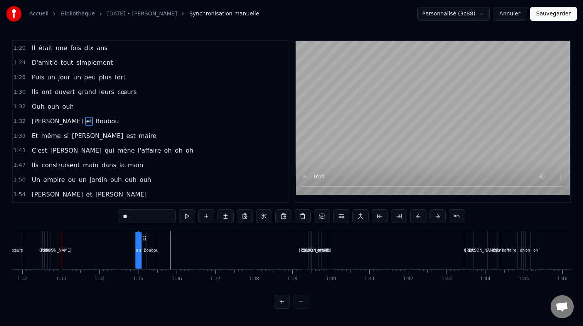
click at [146, 240] on icon at bounding box center [145, 238] width 6 height 6
click at [57, 244] on div "[PERSON_NAME]" at bounding box center [55, 250] width 8 height 38
type input "*******"
drag, startPoint x: 55, startPoint y: 237, endPoint x: 133, endPoint y: 238, distance: 77.9
click at [133, 238] on icon at bounding box center [135, 238] width 6 height 6
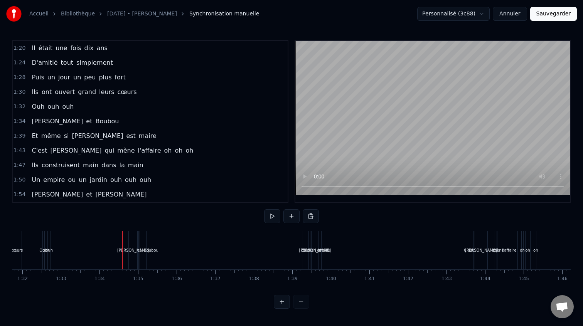
click at [149, 243] on div "Boubou" at bounding box center [151, 250] width 9 height 38
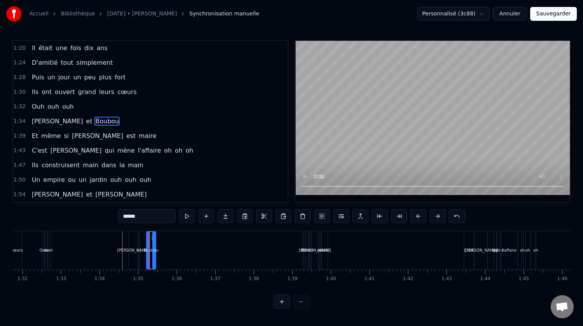
click at [48, 125] on span "[PERSON_NAME]" at bounding box center [57, 121] width 53 height 9
type input "*******"
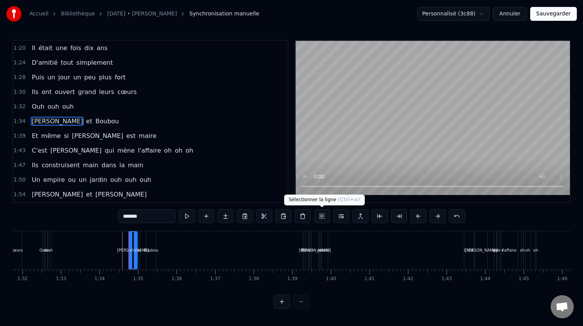
click at [324, 220] on button at bounding box center [322, 216] width 16 height 14
click at [171, 282] on div "[PERSON_NAME] elle aimE bringuer Et [PERSON_NAME] c'est pas l'dernier Ils font …" at bounding box center [291, 260] width 559 height 58
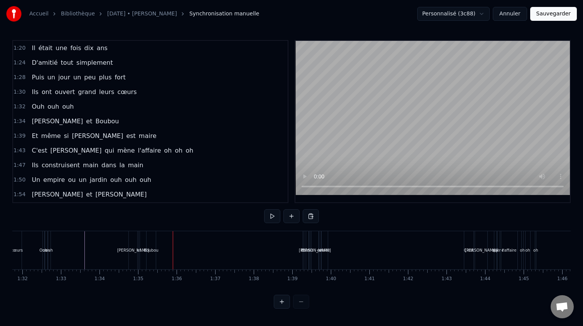
click at [137, 250] on div "et" at bounding box center [139, 251] width 4 height 6
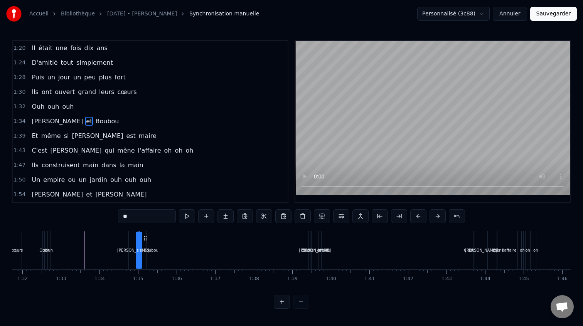
click at [133, 250] on div "[PERSON_NAME]" at bounding box center [133, 251] width 32 height 6
type input "*******"
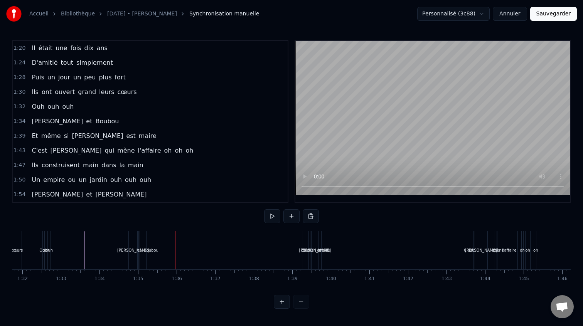
click at [152, 245] on div "Boubou" at bounding box center [151, 250] width 9 height 38
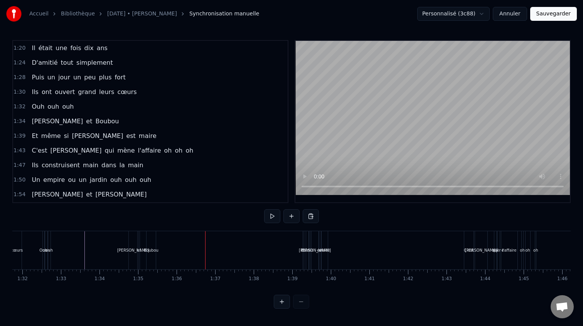
click at [147, 250] on div "Boubou" at bounding box center [151, 251] width 15 height 6
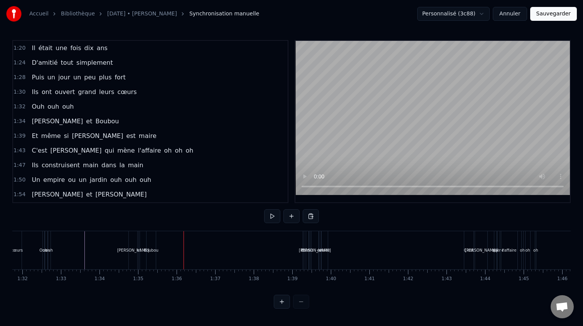
click at [149, 243] on div "Boubou" at bounding box center [151, 250] width 9 height 38
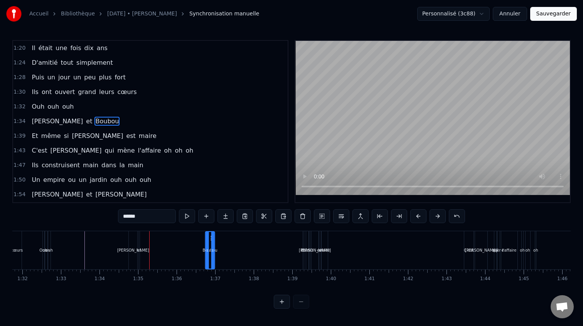
drag, startPoint x: 151, startPoint y: 240, endPoint x: 207, endPoint y: 243, distance: 55.6
click at [211, 242] on div "Boubou" at bounding box center [210, 250] width 8 height 37
click at [139, 245] on div "et" at bounding box center [140, 250] width 2 height 38
click at [280, 304] on button at bounding box center [282, 302] width 16 height 14
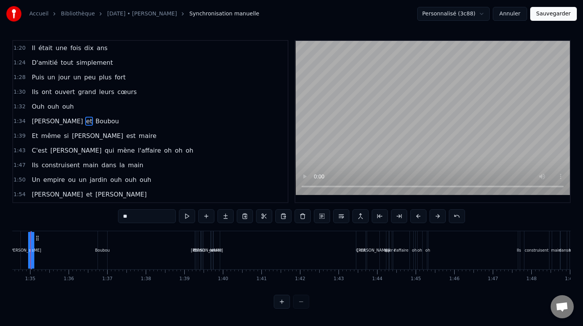
click at [280, 304] on button at bounding box center [282, 302] width 16 height 14
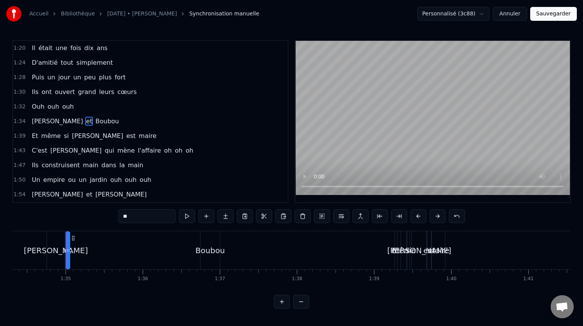
scroll to position [0, 7293]
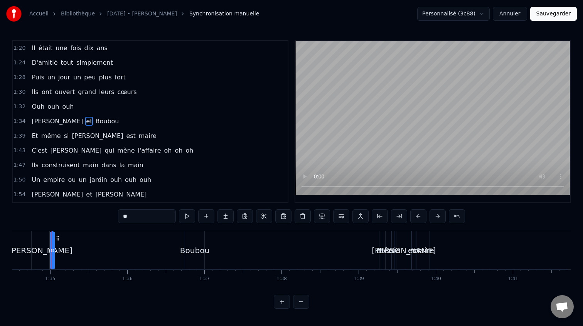
click at [31, 240] on div "[PERSON_NAME]" at bounding box center [40, 250] width 19 height 38
type input "*******"
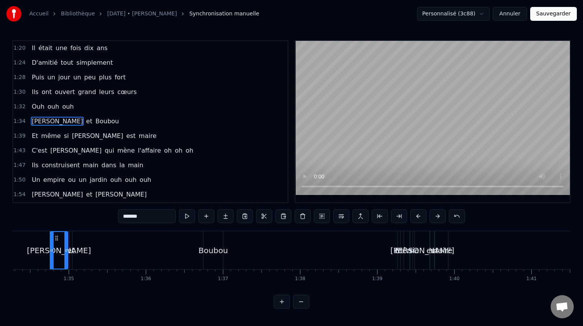
scroll to position [0, 7273]
click at [29, 122] on div "[PERSON_NAME] et [PERSON_NAME]" at bounding box center [75, 122] width 93 height 14
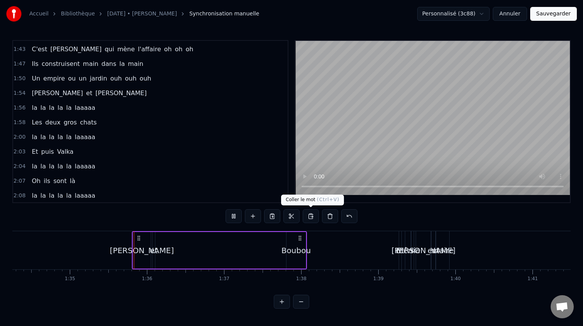
scroll to position [307, 0]
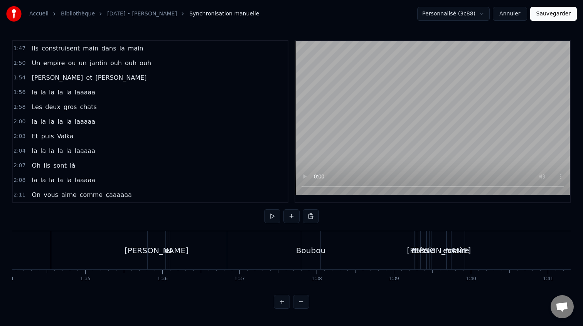
click at [301, 302] on button at bounding box center [301, 302] width 16 height 14
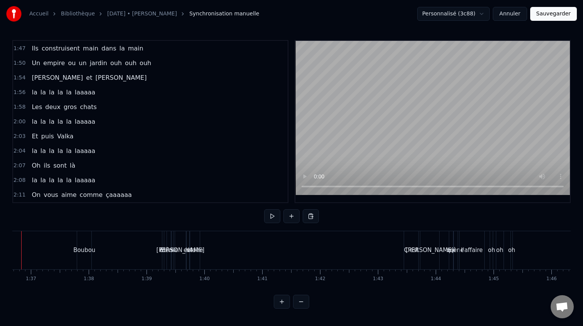
scroll to position [0, 5565]
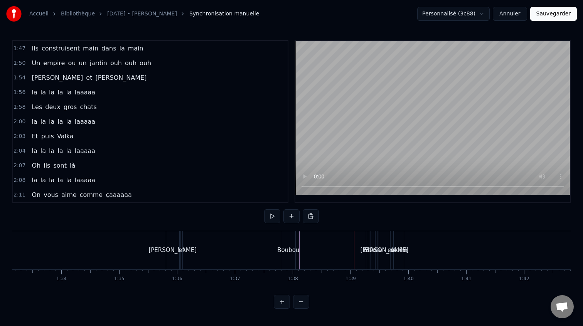
scroll to position [0, 5351]
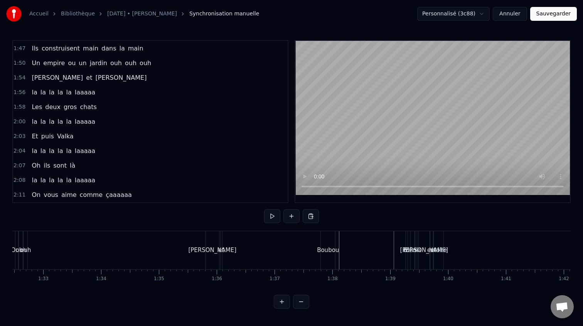
click at [235, 241] on div "[PERSON_NAME] et [PERSON_NAME]" at bounding box center [272, 250] width 132 height 38
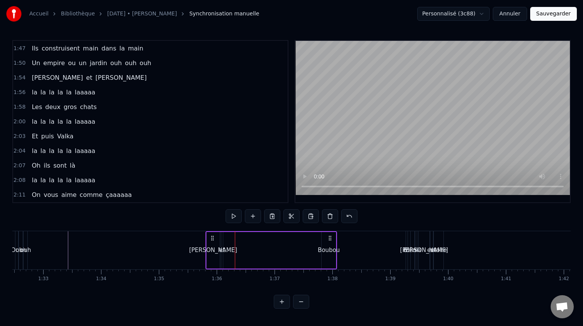
drag, startPoint x: 222, startPoint y: 253, endPoint x: 255, endPoint y: 252, distance: 33.2
click at [255, 252] on div "[PERSON_NAME] et [PERSON_NAME]" at bounding box center [272, 250] width 132 height 38
click at [220, 251] on div "et" at bounding box center [222, 250] width 6 height 9
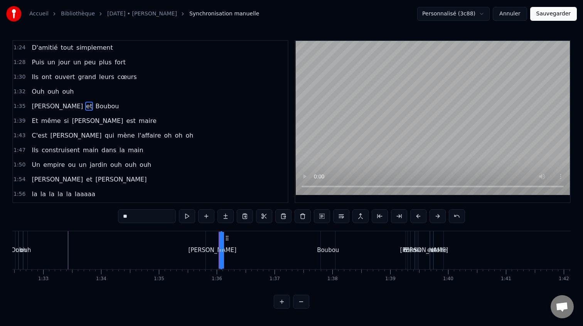
scroll to position [191, 0]
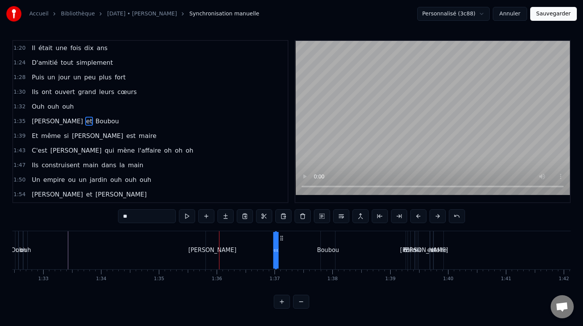
drag, startPoint x: 227, startPoint y: 240, endPoint x: 291, endPoint y: 241, distance: 63.7
click at [285, 241] on icon at bounding box center [282, 238] width 6 height 6
click at [215, 253] on div "[PERSON_NAME]" at bounding box center [212, 250] width 48 height 9
type input "*******"
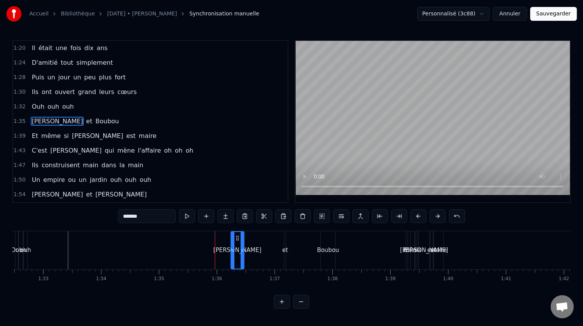
drag, startPoint x: 212, startPoint y: 240, endPoint x: 237, endPoint y: 242, distance: 24.8
click at [237, 242] on div "[PERSON_NAME]" at bounding box center [237, 250] width 12 height 37
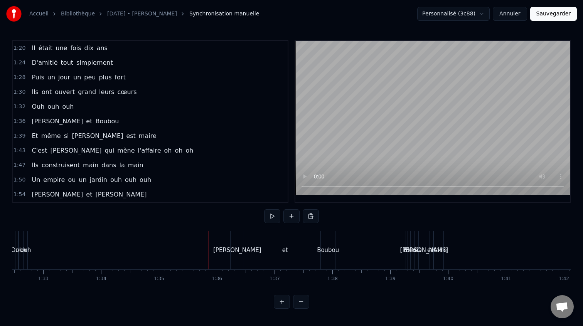
click at [234, 239] on div "[PERSON_NAME]" at bounding box center [237, 250] width 13 height 38
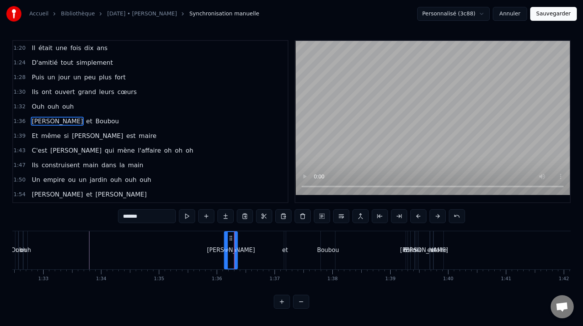
drag, startPoint x: 238, startPoint y: 237, endPoint x: 231, endPoint y: 237, distance: 6.2
click at [231, 237] on icon at bounding box center [231, 238] width 6 height 6
drag, startPoint x: 236, startPoint y: 250, endPoint x: 266, endPoint y: 249, distance: 30.5
click at [266, 249] on icon at bounding box center [266, 251] width 3 height 6
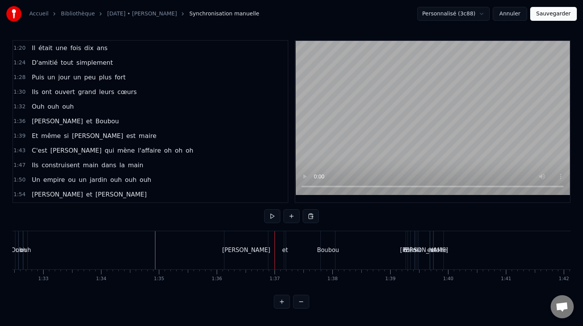
click at [265, 245] on div "[PERSON_NAME]" at bounding box center [247, 250] width 44 height 38
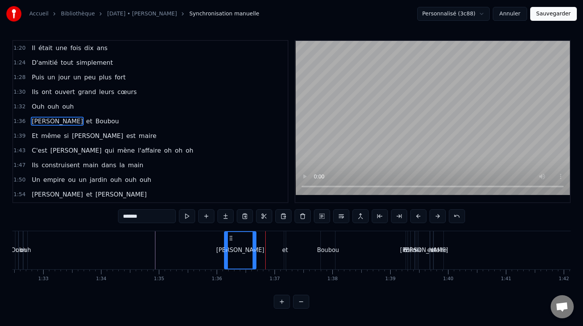
drag, startPoint x: 267, startPoint y: 246, endPoint x: 251, endPoint y: 246, distance: 16.2
click at [253, 246] on div at bounding box center [254, 250] width 3 height 37
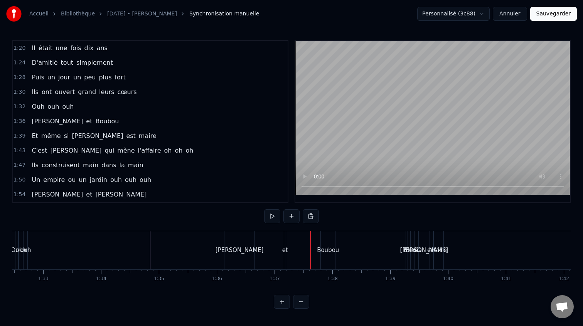
drag, startPoint x: 326, startPoint y: 247, endPoint x: 319, endPoint y: 247, distance: 7.3
click at [319, 247] on div "Boubou" at bounding box center [328, 250] width 22 height 9
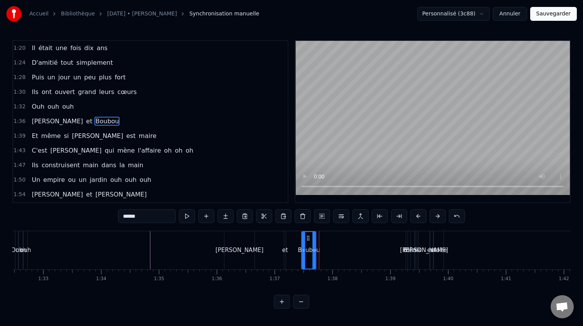
drag, startPoint x: 328, startPoint y: 240, endPoint x: 309, endPoint y: 241, distance: 19.3
click at [309, 241] on icon at bounding box center [309, 238] width 6 height 6
click at [285, 249] on div "et" at bounding box center [285, 250] width 6 height 9
drag, startPoint x: 291, startPoint y: 239, endPoint x: 275, endPoint y: 241, distance: 16.0
click at [275, 241] on icon at bounding box center [275, 238] width 6 height 6
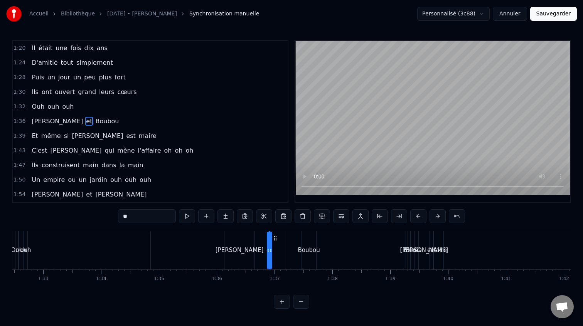
click at [254, 250] on div "[PERSON_NAME]" at bounding box center [240, 250] width 30 height 38
type input "*******"
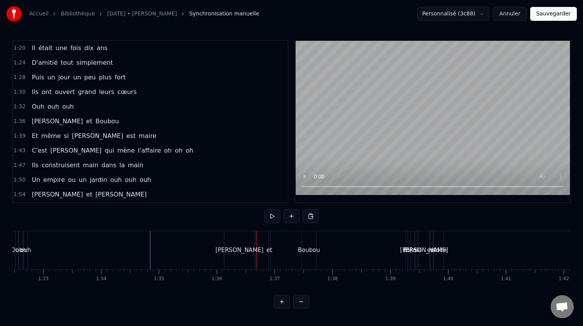
click at [254, 251] on div "[PERSON_NAME]" at bounding box center [240, 250] width 30 height 38
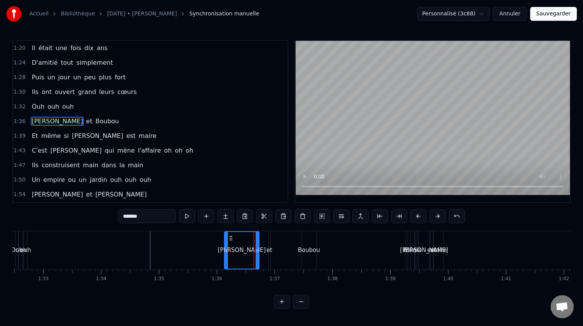
drag, startPoint x: 253, startPoint y: 252, endPoint x: 265, endPoint y: 250, distance: 12.4
click at [257, 251] on icon at bounding box center [257, 251] width 3 height 6
click at [270, 249] on div "et" at bounding box center [270, 250] width 6 height 9
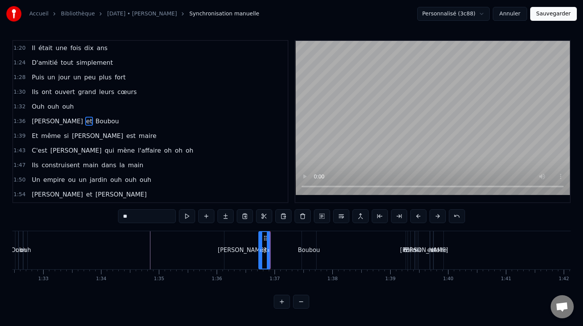
drag, startPoint x: 272, startPoint y: 251, endPoint x: 261, endPoint y: 252, distance: 10.4
click at [261, 252] on icon at bounding box center [260, 251] width 3 height 6
drag, startPoint x: 265, startPoint y: 240, endPoint x: 273, endPoint y: 240, distance: 8.1
click at [274, 240] on circle at bounding box center [274, 240] width 0 height 0
click at [301, 247] on div "Boubou" at bounding box center [309, 250] width 22 height 9
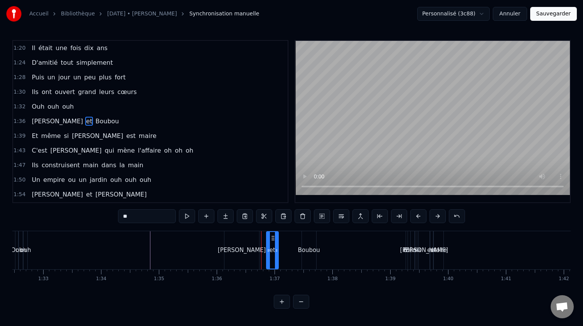
type input "******"
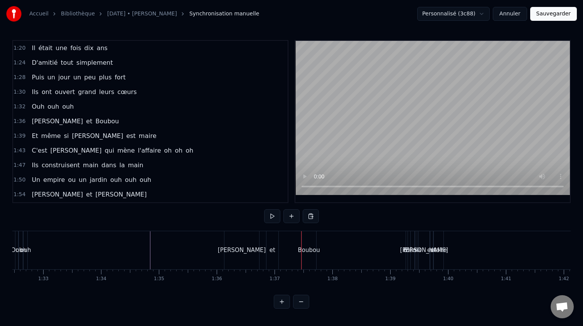
click at [303, 246] on div "Boubou" at bounding box center [309, 250] width 22 height 9
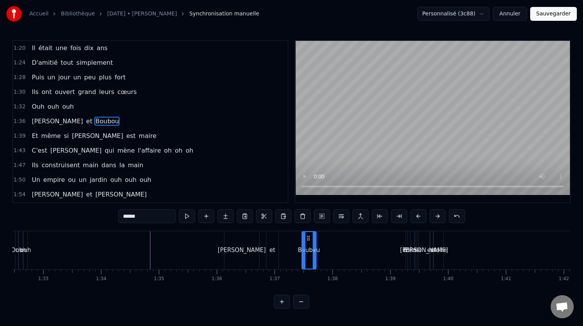
click at [303, 247] on div at bounding box center [303, 250] width 0 height 38
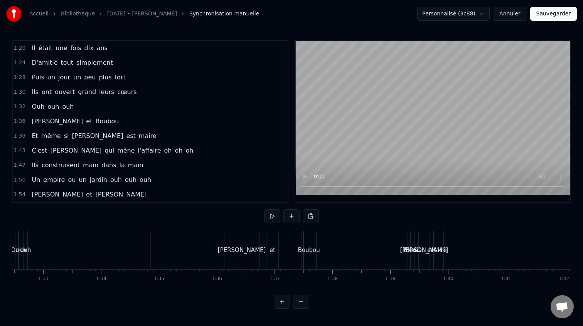
click at [304, 250] on div "Boubou" at bounding box center [309, 250] width 22 height 9
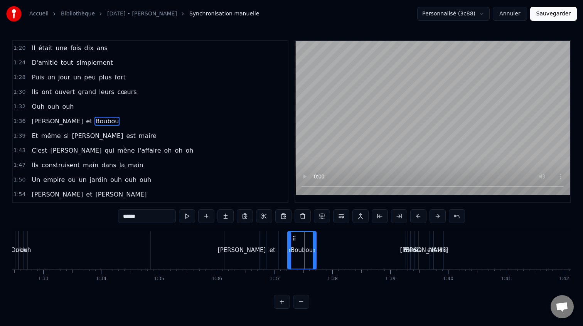
drag, startPoint x: 305, startPoint y: 251, endPoint x: 290, endPoint y: 252, distance: 14.7
click at [290, 252] on icon at bounding box center [289, 251] width 3 height 6
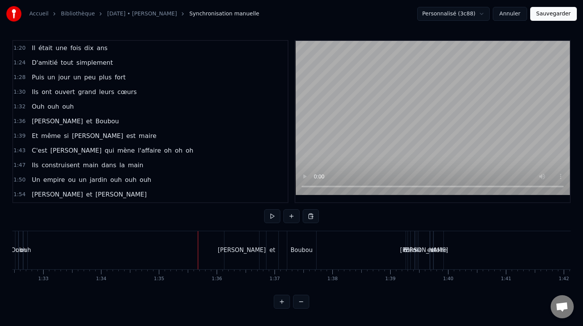
click at [272, 245] on div "et" at bounding box center [273, 250] width 12 height 38
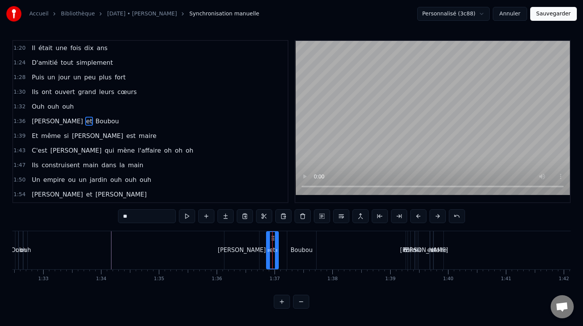
click at [254, 246] on div "[PERSON_NAME]" at bounding box center [242, 250] width 35 height 38
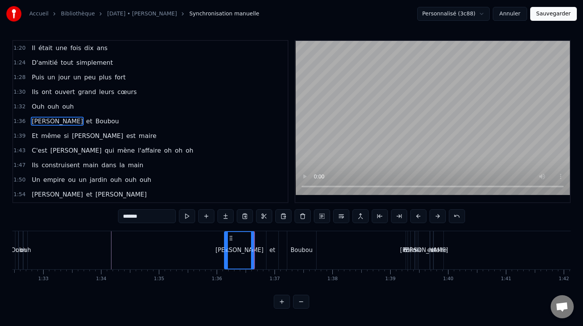
drag, startPoint x: 257, startPoint y: 249, endPoint x: 251, endPoint y: 250, distance: 6.3
click at [251, 250] on icon at bounding box center [252, 251] width 3 height 6
click at [274, 243] on div "et" at bounding box center [273, 250] width 12 height 38
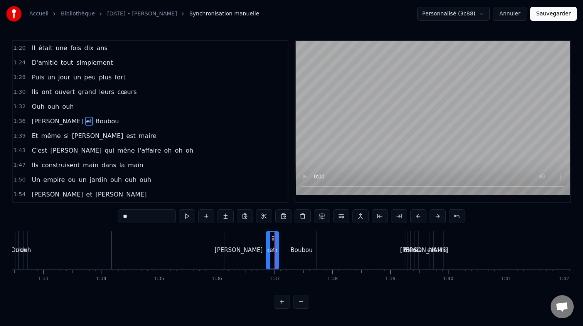
click at [270, 245] on div "et" at bounding box center [272, 250] width 11 height 37
drag, startPoint x: 272, startPoint y: 238, endPoint x: 261, endPoint y: 240, distance: 10.9
click at [261, 240] on icon at bounding box center [261, 238] width 6 height 6
click at [298, 241] on div "Boubou" at bounding box center [301, 250] width 29 height 38
type input "******"
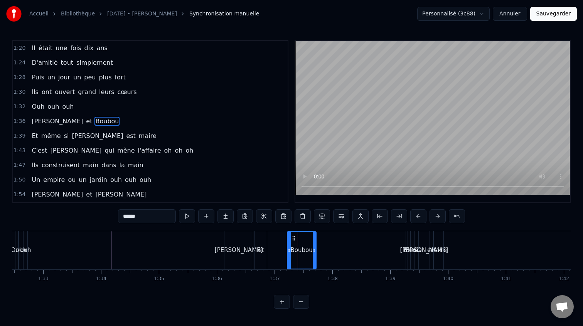
drag, startPoint x: 302, startPoint y: 242, endPoint x: 297, endPoint y: 242, distance: 5.1
click at [297, 242] on div "Boubou" at bounding box center [302, 250] width 28 height 37
drag, startPoint x: 293, startPoint y: 239, endPoint x: 287, endPoint y: 240, distance: 6.2
click at [287, 240] on icon at bounding box center [289, 238] width 6 height 6
drag, startPoint x: 284, startPoint y: 248, endPoint x: 276, endPoint y: 249, distance: 7.5
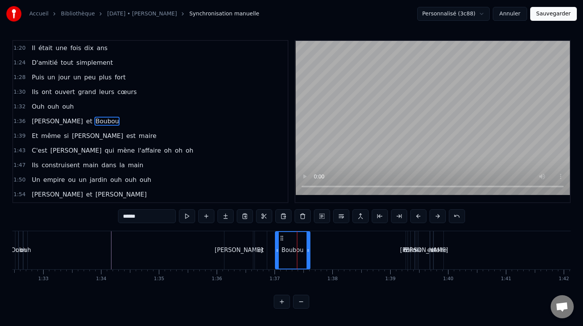
click at [277, 249] on icon at bounding box center [277, 251] width 3 height 6
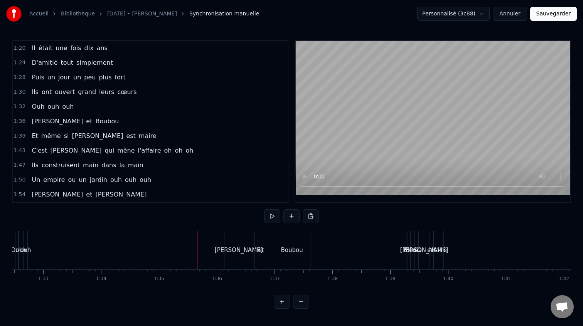
click at [250, 260] on div "[PERSON_NAME]" at bounding box center [239, 250] width 29 height 38
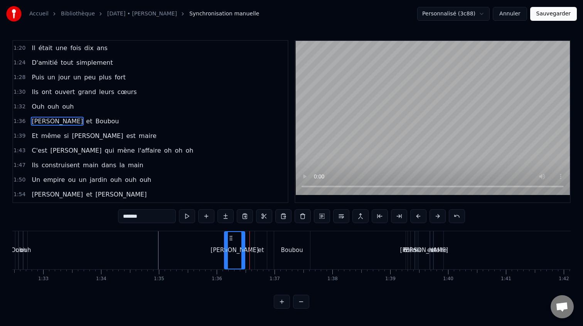
drag, startPoint x: 252, startPoint y: 253, endPoint x: 243, endPoint y: 253, distance: 8.5
click at [243, 253] on icon at bounding box center [243, 251] width 3 height 6
click at [258, 245] on div "et" at bounding box center [261, 250] width 12 height 38
type input "**"
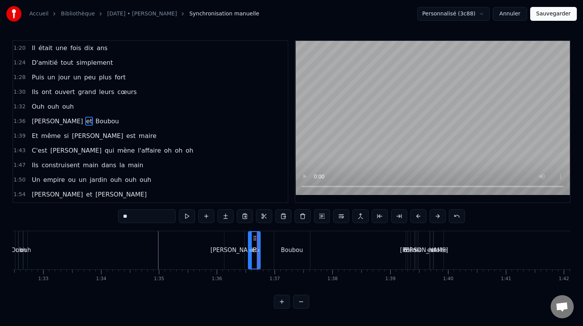
drag, startPoint x: 262, startPoint y: 237, endPoint x: 255, endPoint y: 238, distance: 6.7
click at [255, 238] on icon at bounding box center [255, 238] width 6 height 6
click at [269, 245] on div "[PERSON_NAME] et [PERSON_NAME]" at bounding box center [268, 250] width 88 height 38
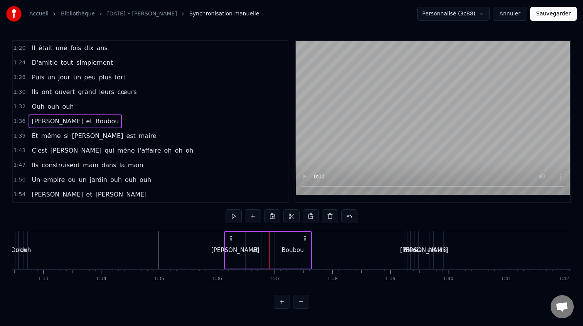
click at [280, 245] on div "Boubou" at bounding box center [293, 250] width 36 height 37
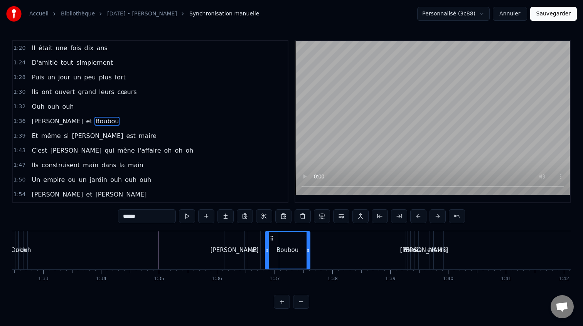
drag, startPoint x: 277, startPoint y: 248, endPoint x: 268, endPoint y: 250, distance: 8.9
click at [268, 250] on icon at bounding box center [267, 251] width 3 height 6
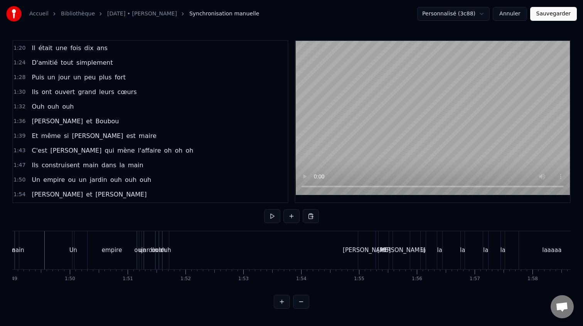
scroll to position [0, 6302]
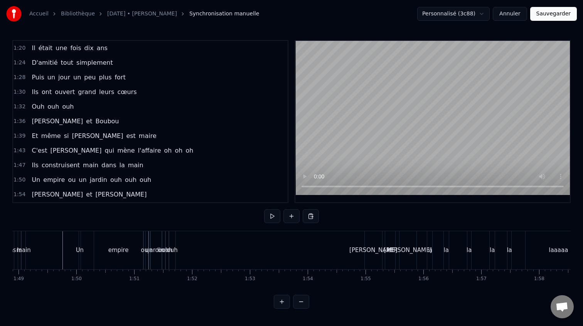
click at [82, 242] on div "Un empire ou un jardin ouh ouh ouh" at bounding box center [128, 250] width 99 height 38
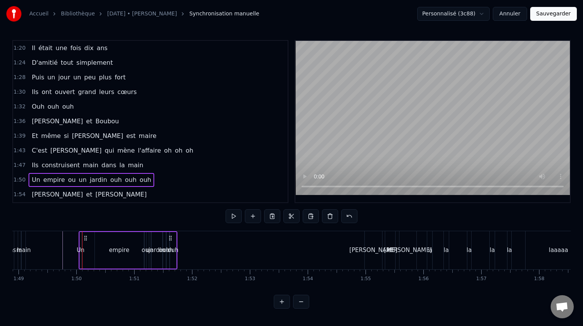
click at [80, 242] on div "Un" at bounding box center [81, 250] width 2 height 37
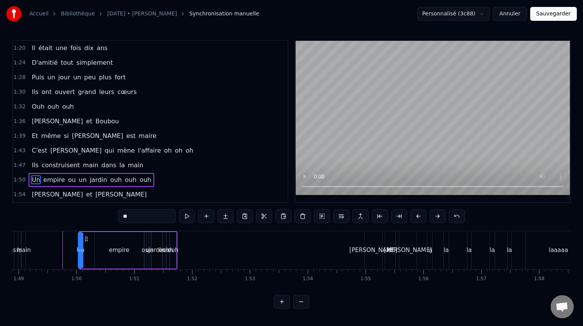
scroll to position [249, 0]
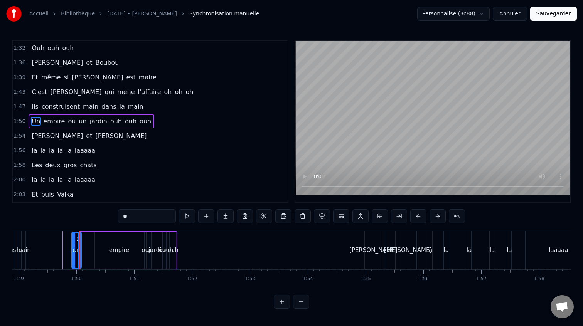
drag, startPoint x: 82, startPoint y: 250, endPoint x: 74, endPoint y: 251, distance: 8.6
click at [74, 251] on icon at bounding box center [73, 251] width 3 height 6
drag, startPoint x: 76, startPoint y: 240, endPoint x: 91, endPoint y: 239, distance: 15.1
click at [91, 239] on icon at bounding box center [92, 239] width 6 height 6
click at [94, 240] on div at bounding box center [93, 250] width 3 height 35
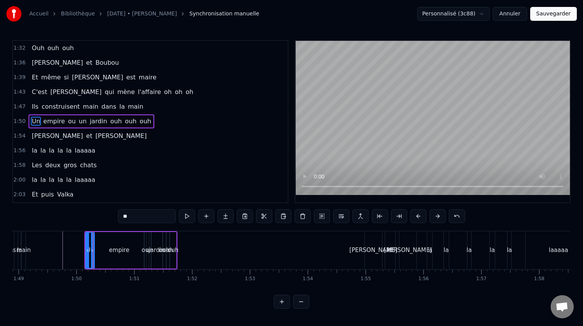
click at [91, 238] on div at bounding box center [92, 250] width 3 height 35
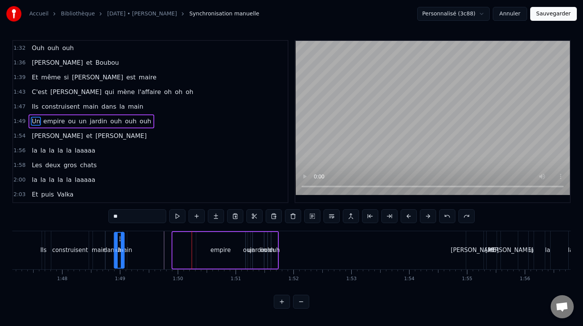
scroll to position [0, 6198]
drag, startPoint x: 76, startPoint y: 239, endPoint x: 188, endPoint y: 245, distance: 111.3
click at [188, 245] on div "Un" at bounding box center [187, 250] width 9 height 35
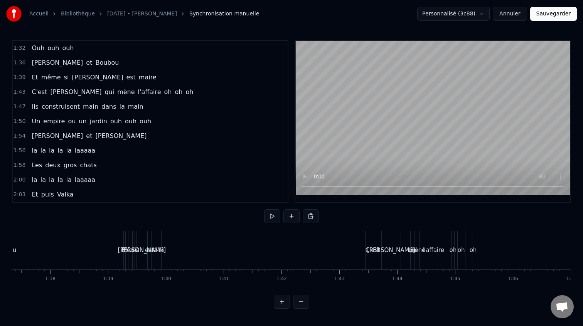
scroll to position [0, 5629]
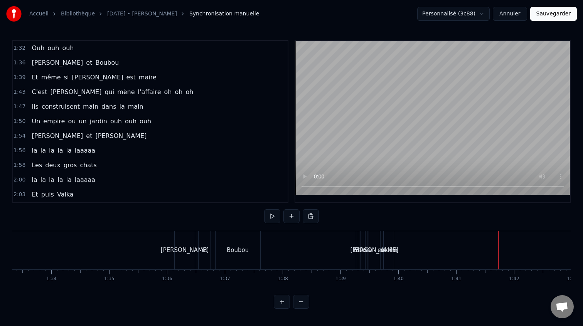
drag, startPoint x: 129, startPoint y: 232, endPoint x: 123, endPoint y: 231, distance: 5.8
click at [195, 253] on div "[PERSON_NAME]" at bounding box center [186, 250] width 48 height 9
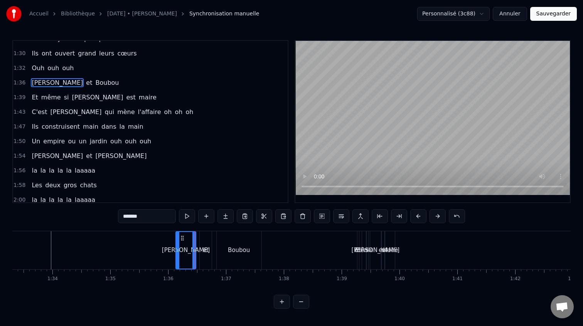
scroll to position [191, 0]
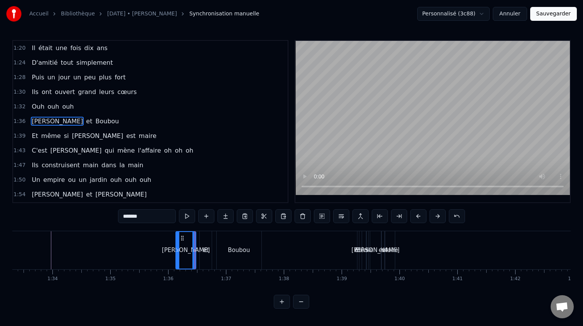
click at [187, 250] on div "[PERSON_NAME]" at bounding box center [186, 250] width 48 height 9
click at [178, 240] on icon at bounding box center [179, 238] width 6 height 6
click at [207, 238] on div "et" at bounding box center [206, 250] width 12 height 38
click at [203, 238] on icon at bounding box center [203, 238] width 6 height 6
click at [224, 236] on div "Boubou" at bounding box center [239, 250] width 45 height 38
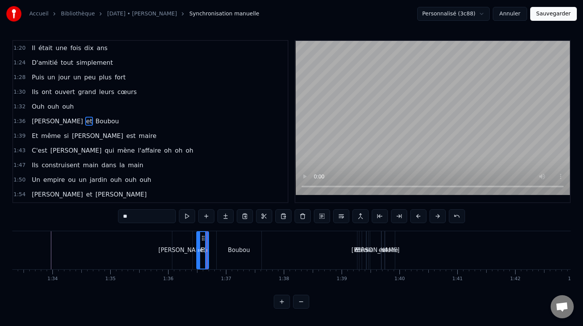
type input "******"
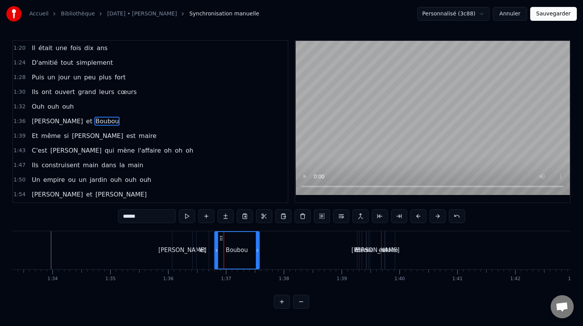
drag, startPoint x: 222, startPoint y: 238, endPoint x: 218, endPoint y: 239, distance: 3.9
click at [220, 238] on circle at bounding box center [220, 238] width 0 height 0
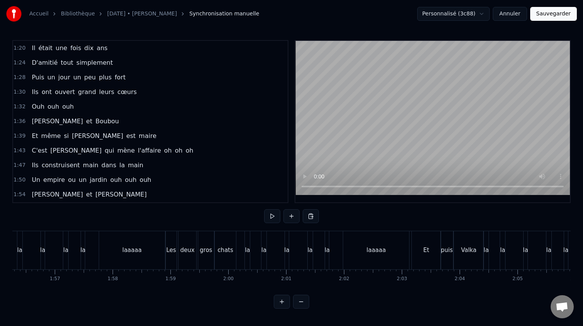
scroll to position [0, 6446]
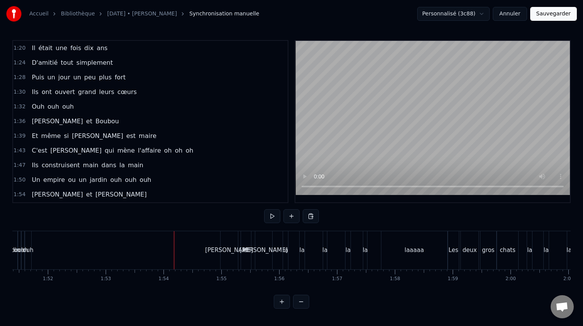
click at [564, 14] on button "Sauvegarder" at bounding box center [553, 14] width 47 height 14
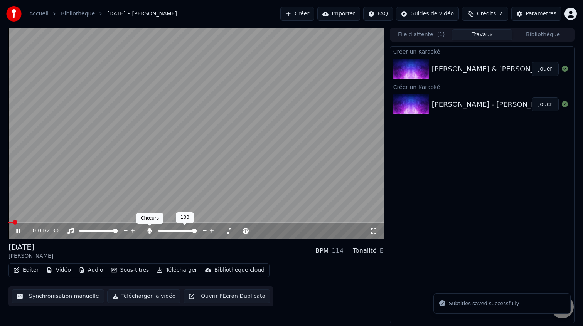
click at [150, 230] on icon at bounding box center [149, 231] width 4 height 6
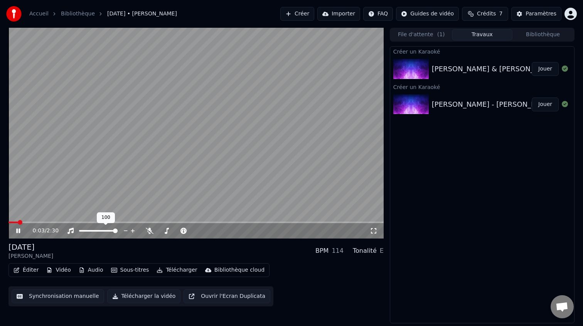
click at [302, 222] on span at bounding box center [195, 223] width 375 height 2
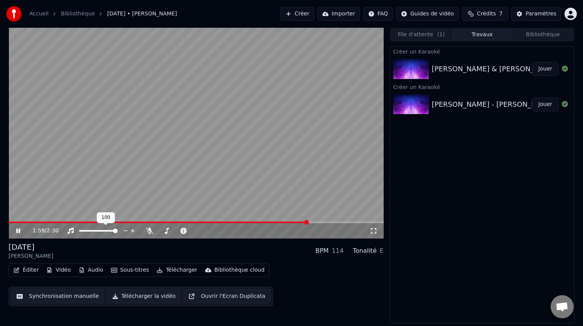
click at [278, 221] on video at bounding box center [195, 133] width 375 height 211
click at [269, 221] on video at bounding box center [195, 133] width 375 height 211
click at [261, 223] on span at bounding box center [134, 223] width 253 height 2
click at [151, 229] on icon at bounding box center [150, 231] width 8 height 6
click at [278, 223] on span at bounding box center [280, 222] width 5 height 5
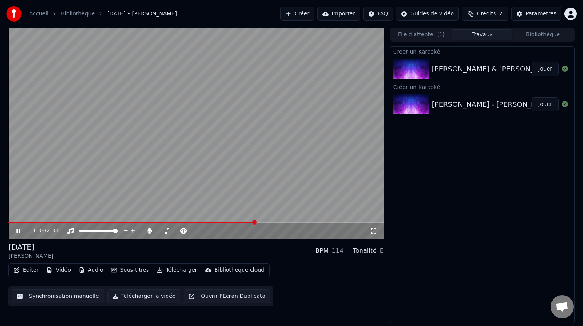
click at [276, 222] on span at bounding box center [195, 223] width 375 height 2
click at [130, 145] on video at bounding box center [195, 133] width 375 height 211
